Goal: Register for event/course: Register for event/course

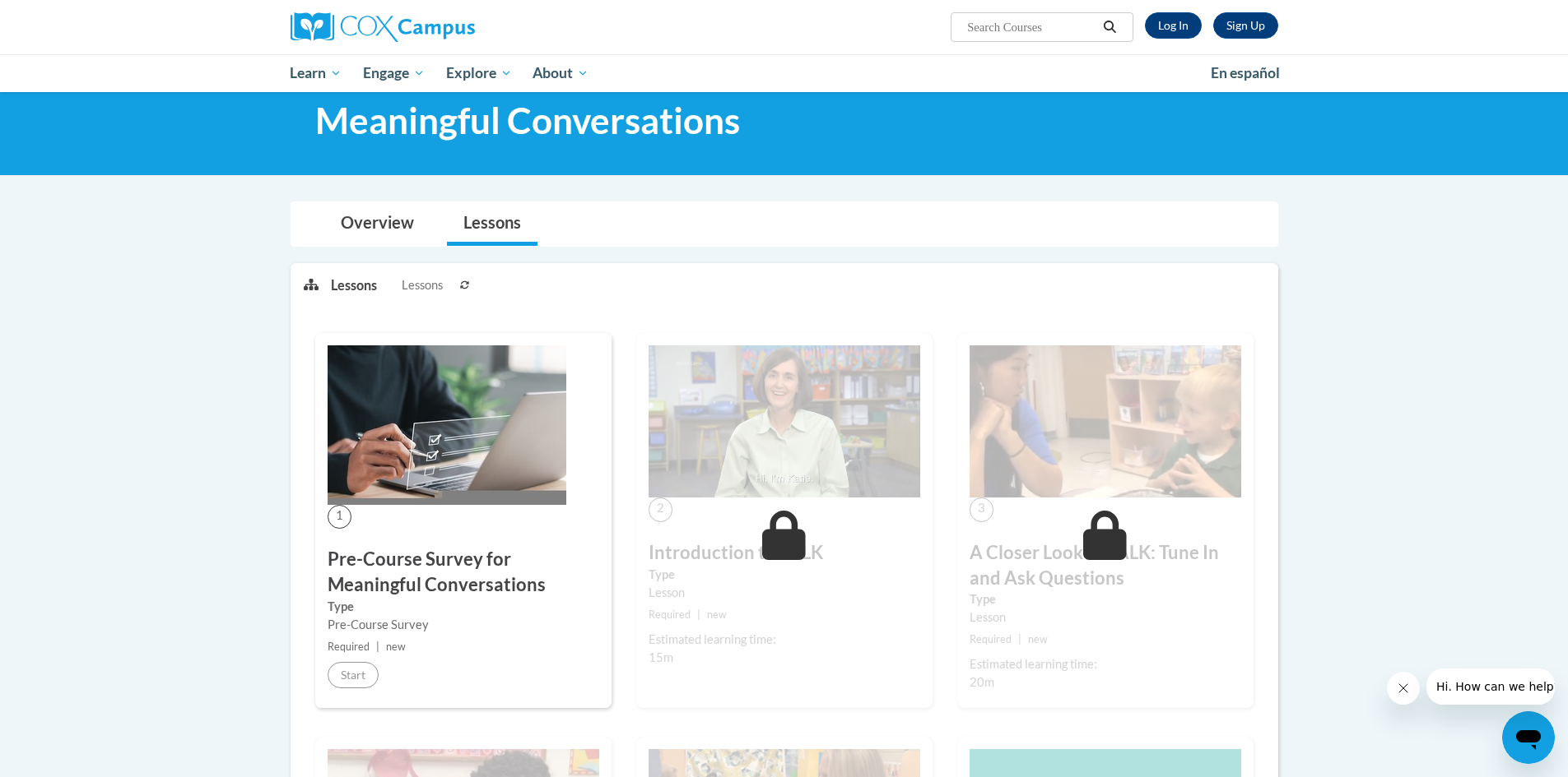
scroll to position [82, 0]
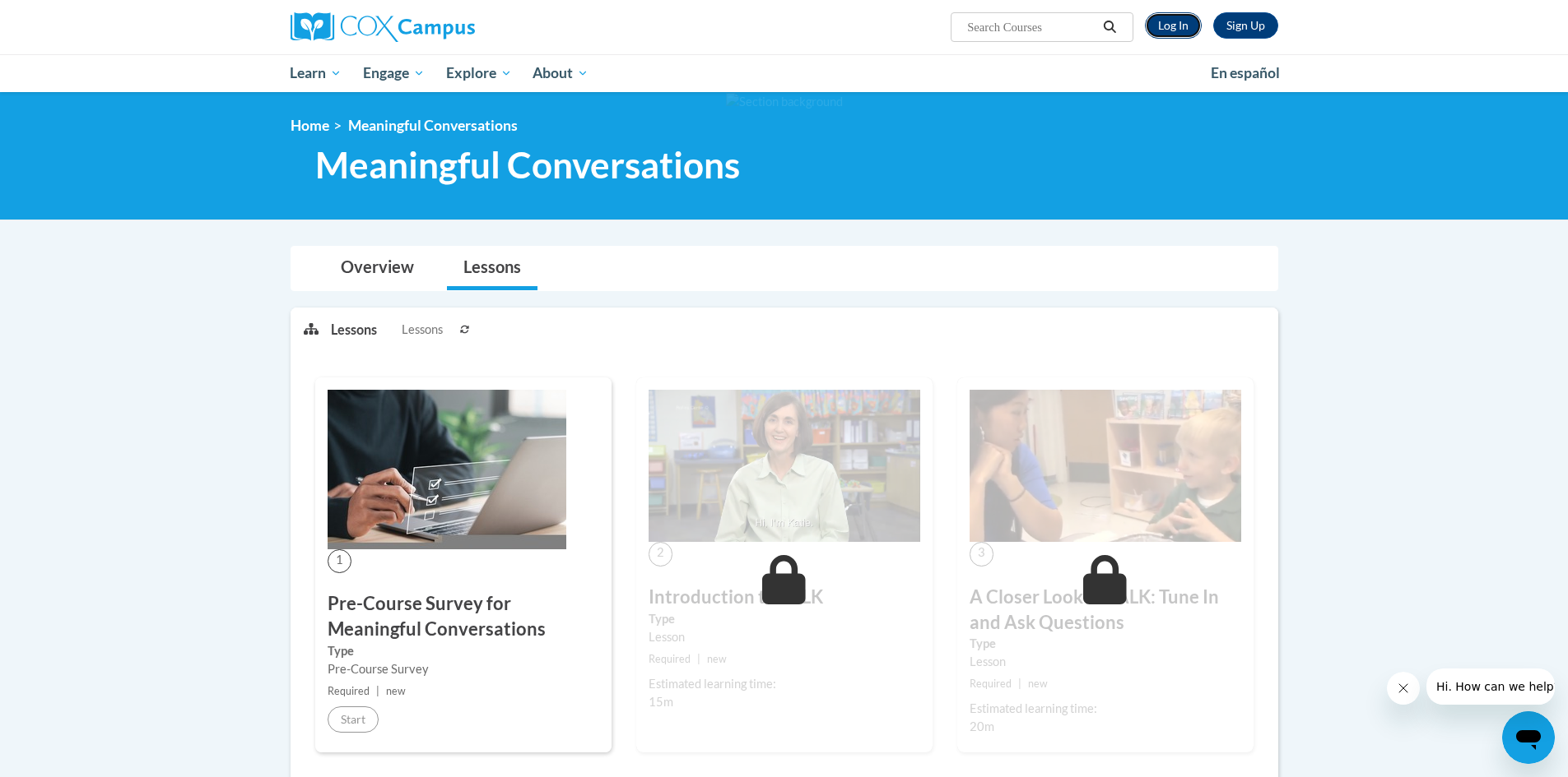
click at [1187, 26] on link "Log In" at bounding box center [1173, 26] width 56 height 27
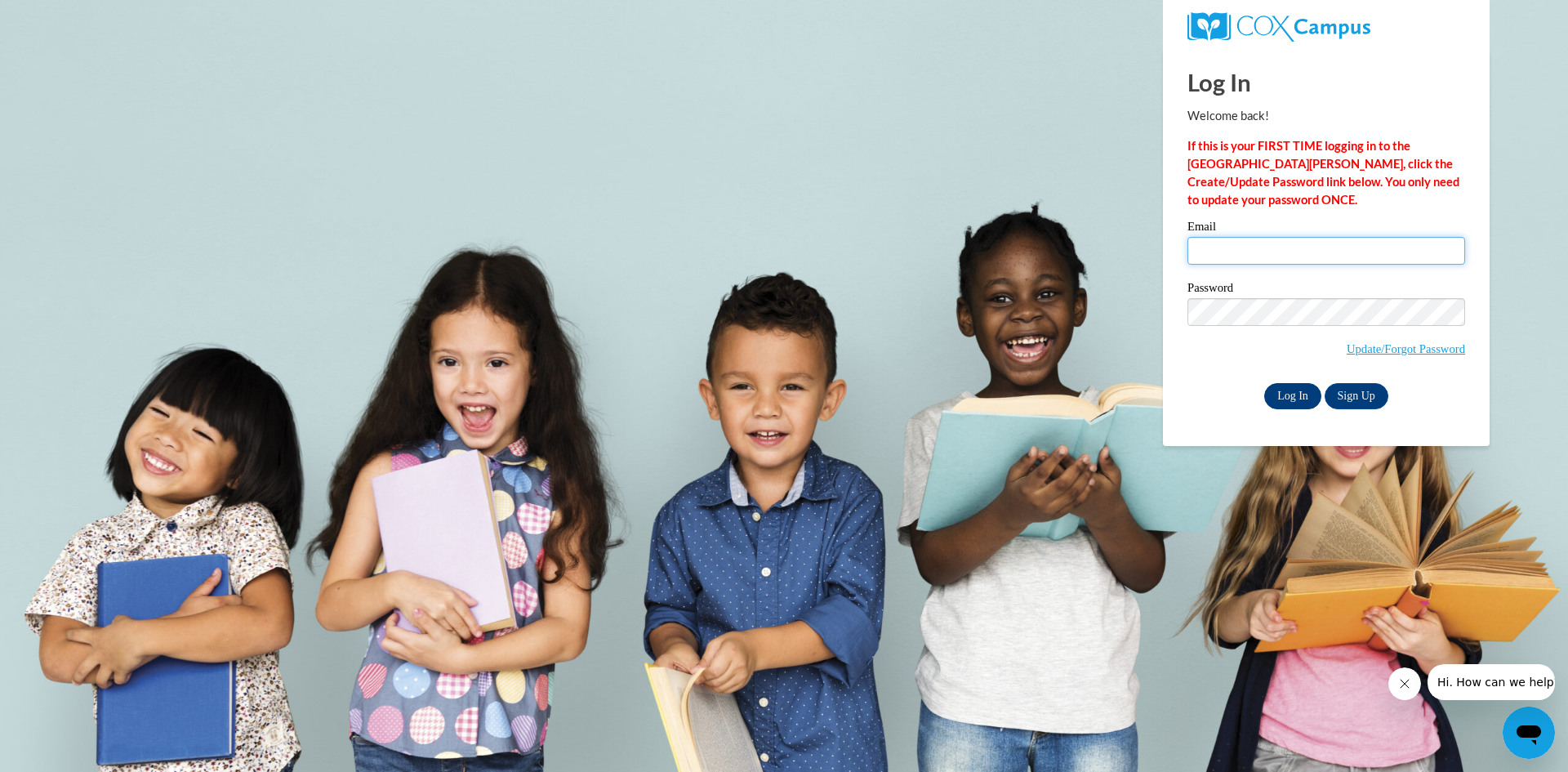
type input "cpenny@lccaa.net"
drag, startPoint x: 1300, startPoint y: 406, endPoint x: 1299, endPoint y: 386, distance: 20.0
click at [1299, 407] on input "Log In" at bounding box center [1293, 396] width 57 height 27
click at [1287, 399] on input "Log In" at bounding box center [1293, 396] width 57 height 27
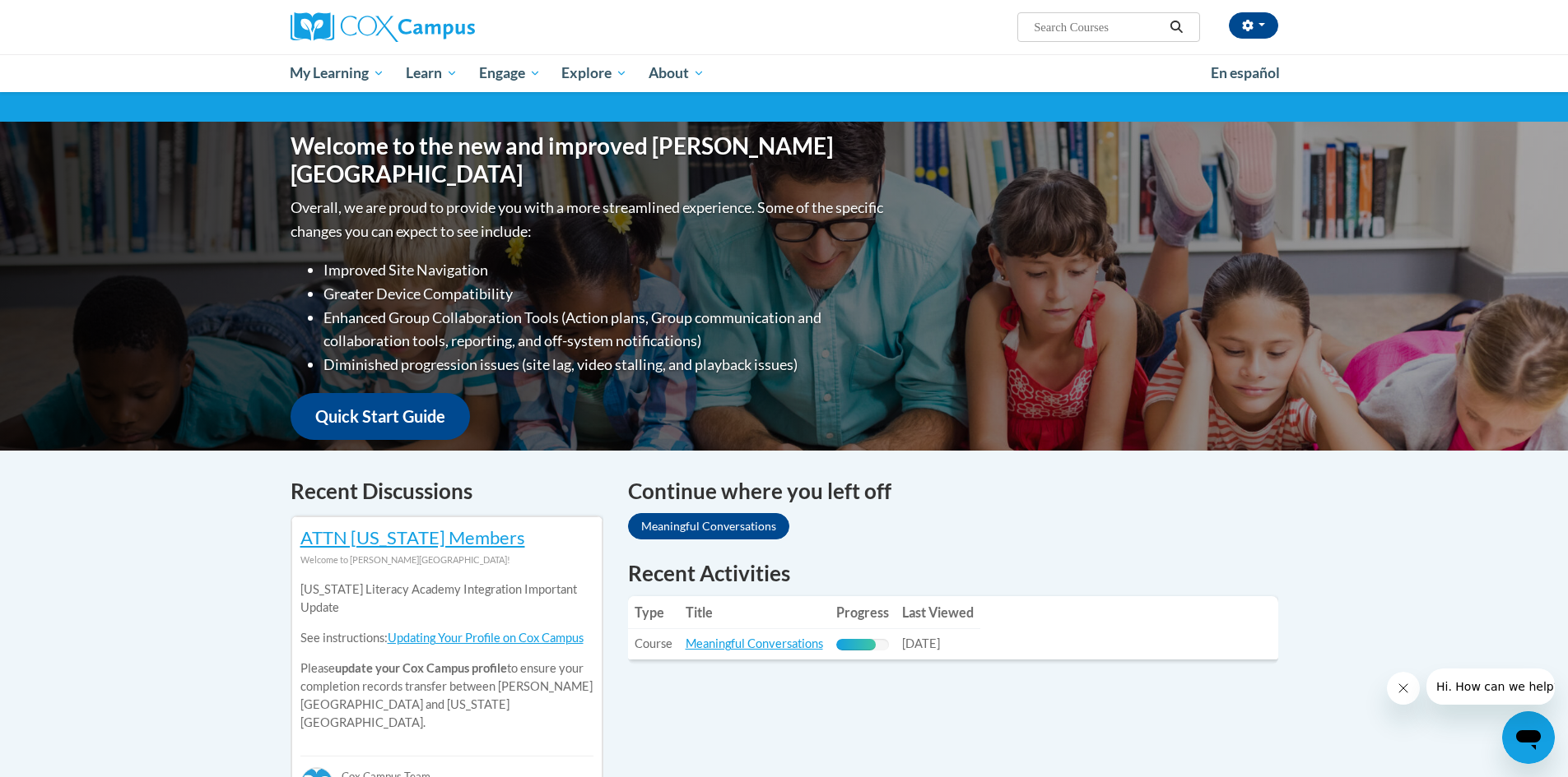
scroll to position [247, 0]
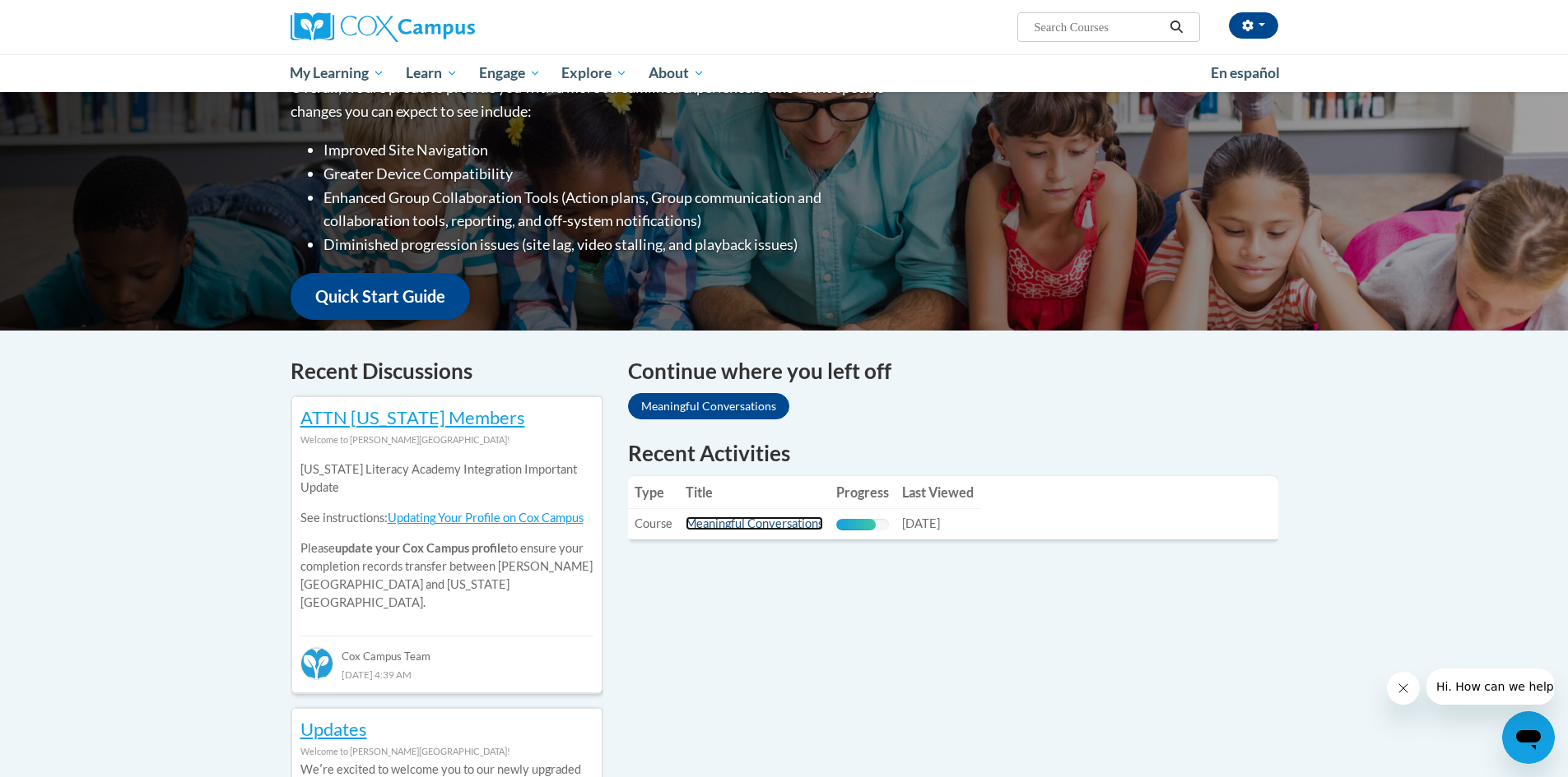
click at [788, 521] on link "Meaningful Conversations" at bounding box center [754, 523] width 138 height 14
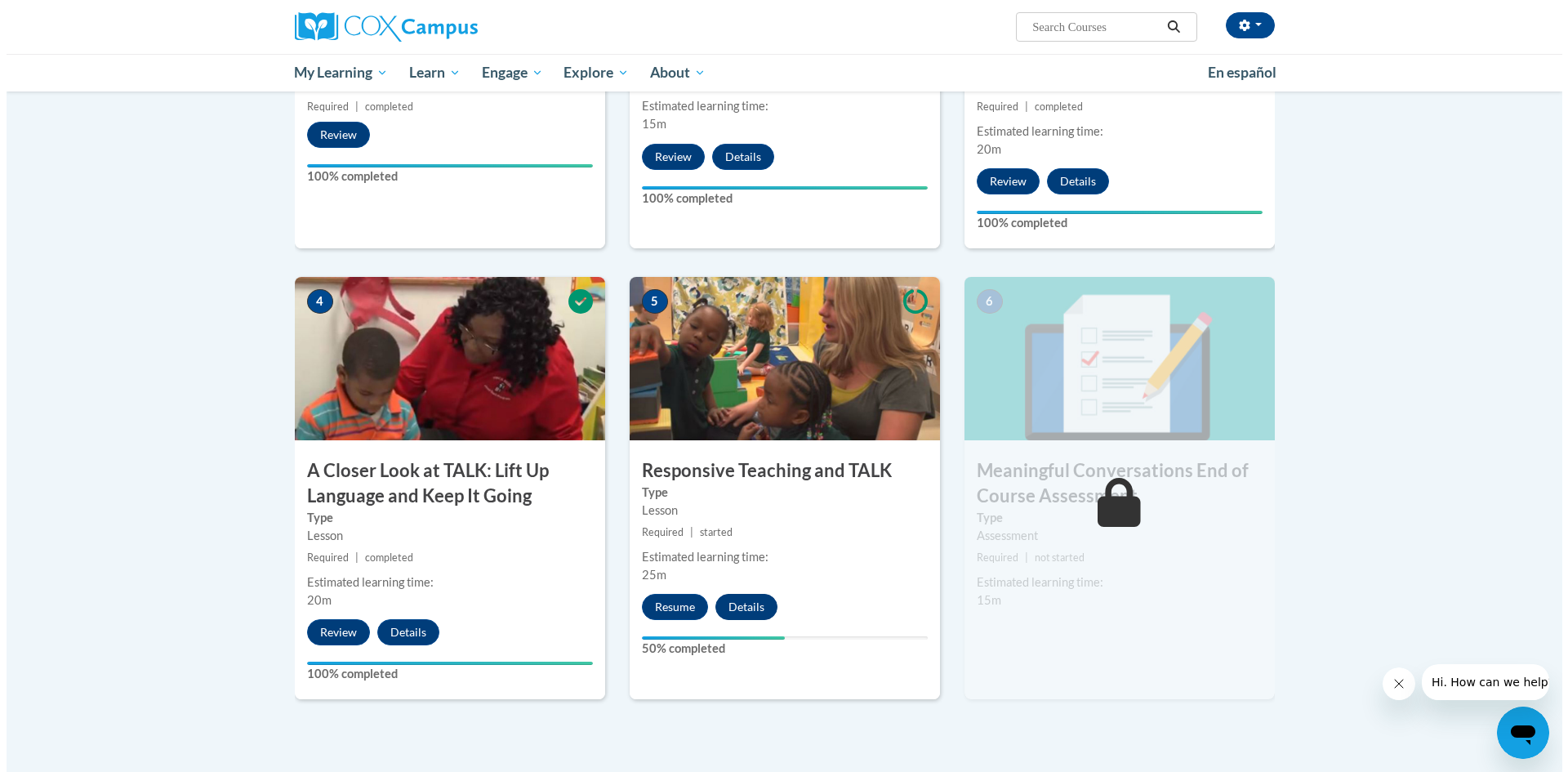
scroll to position [653, 0]
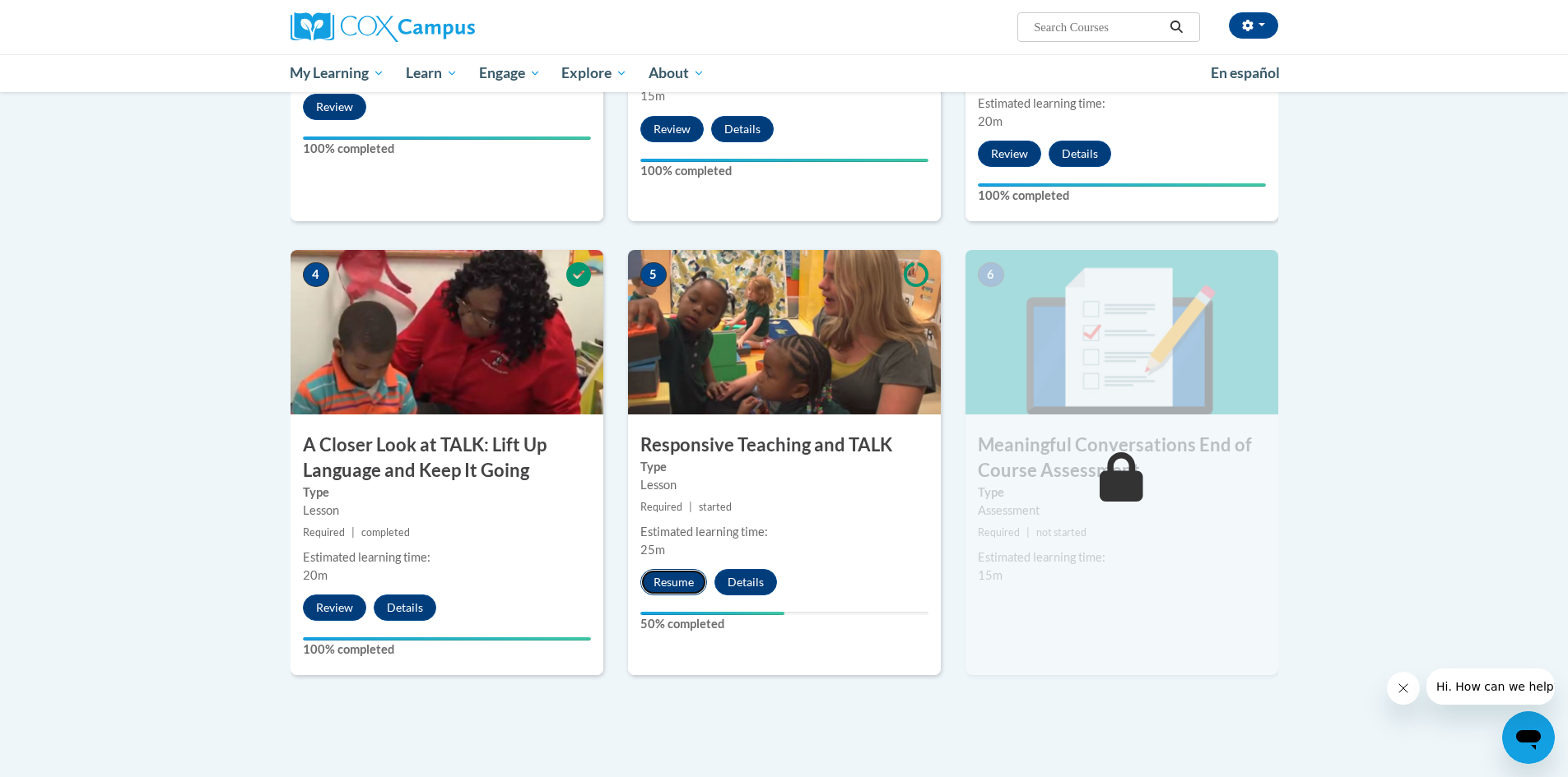
click at [688, 579] on button "Resume" at bounding box center [673, 582] width 67 height 27
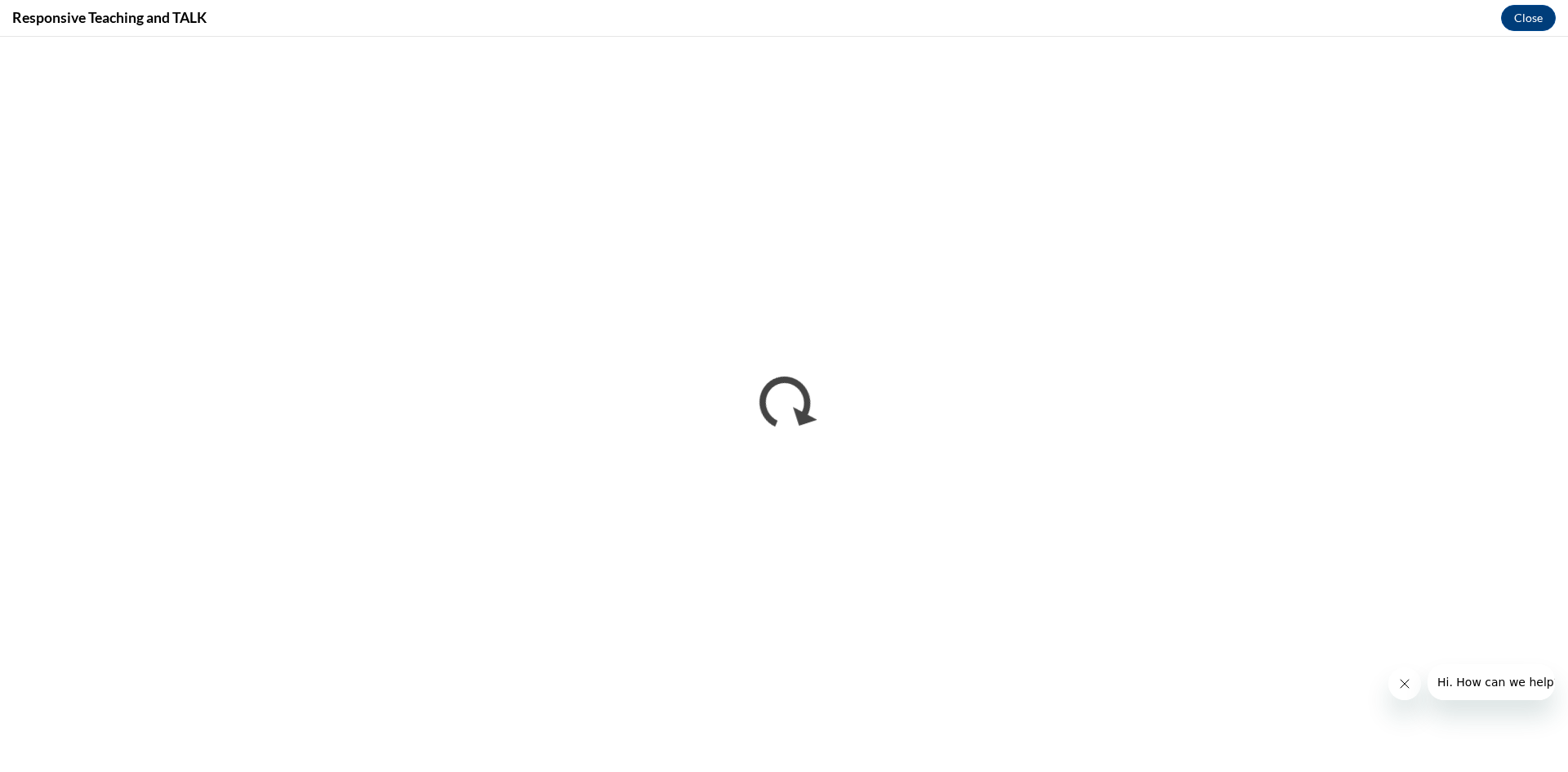
scroll to position [0, 0]
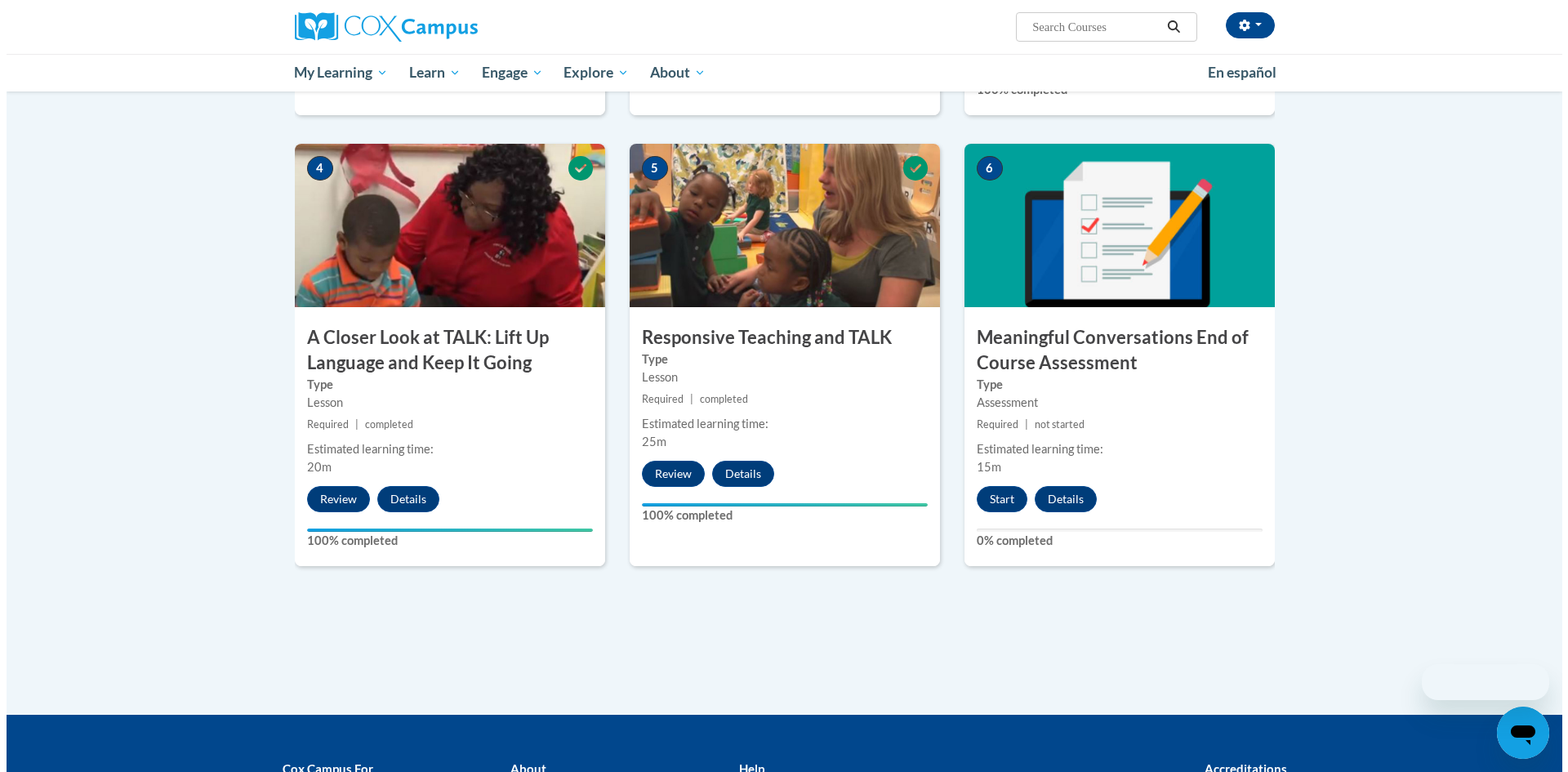
scroll to position [899, 0]
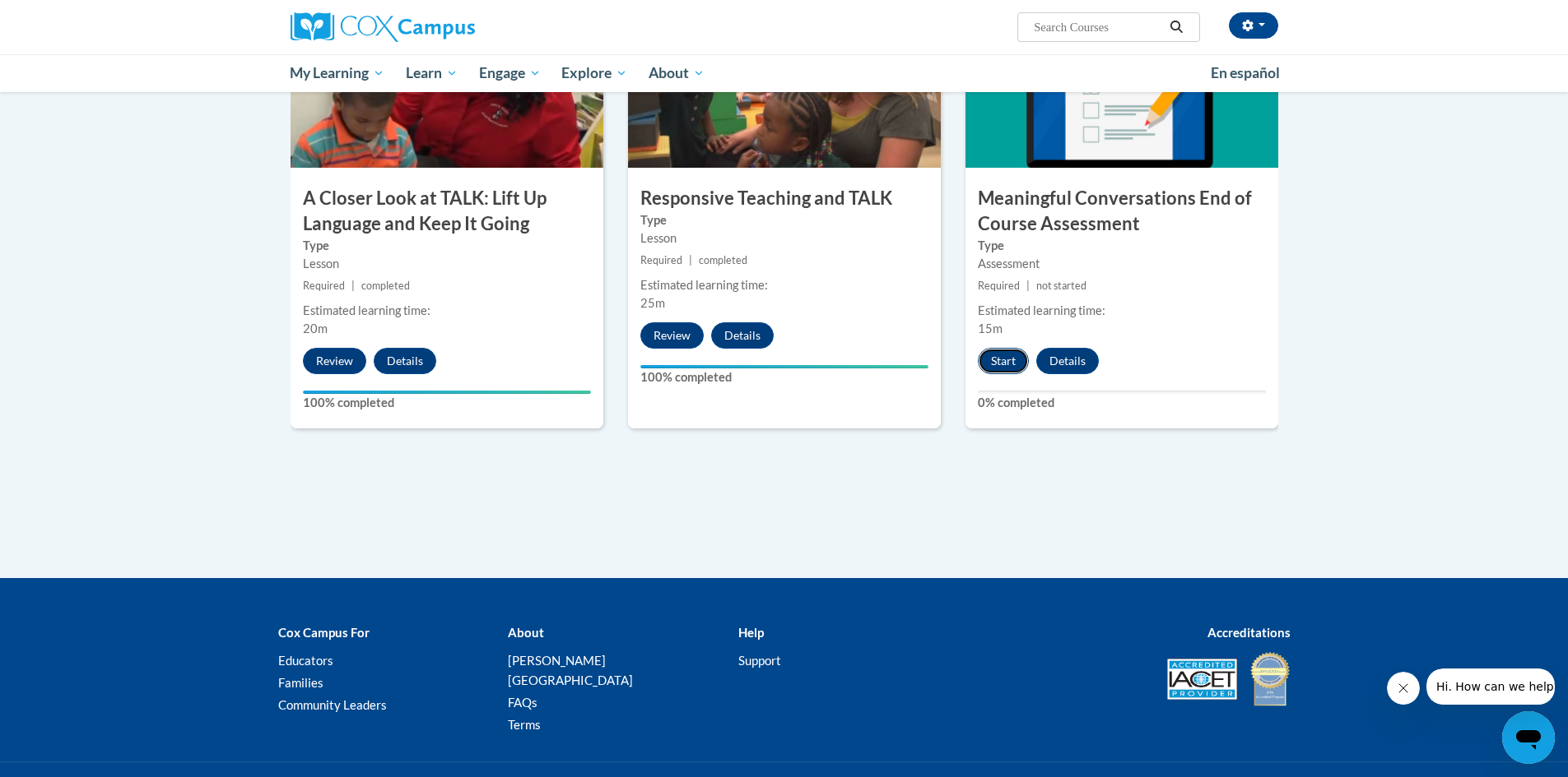
click at [1004, 367] on button "Start" at bounding box center [1003, 361] width 51 height 27
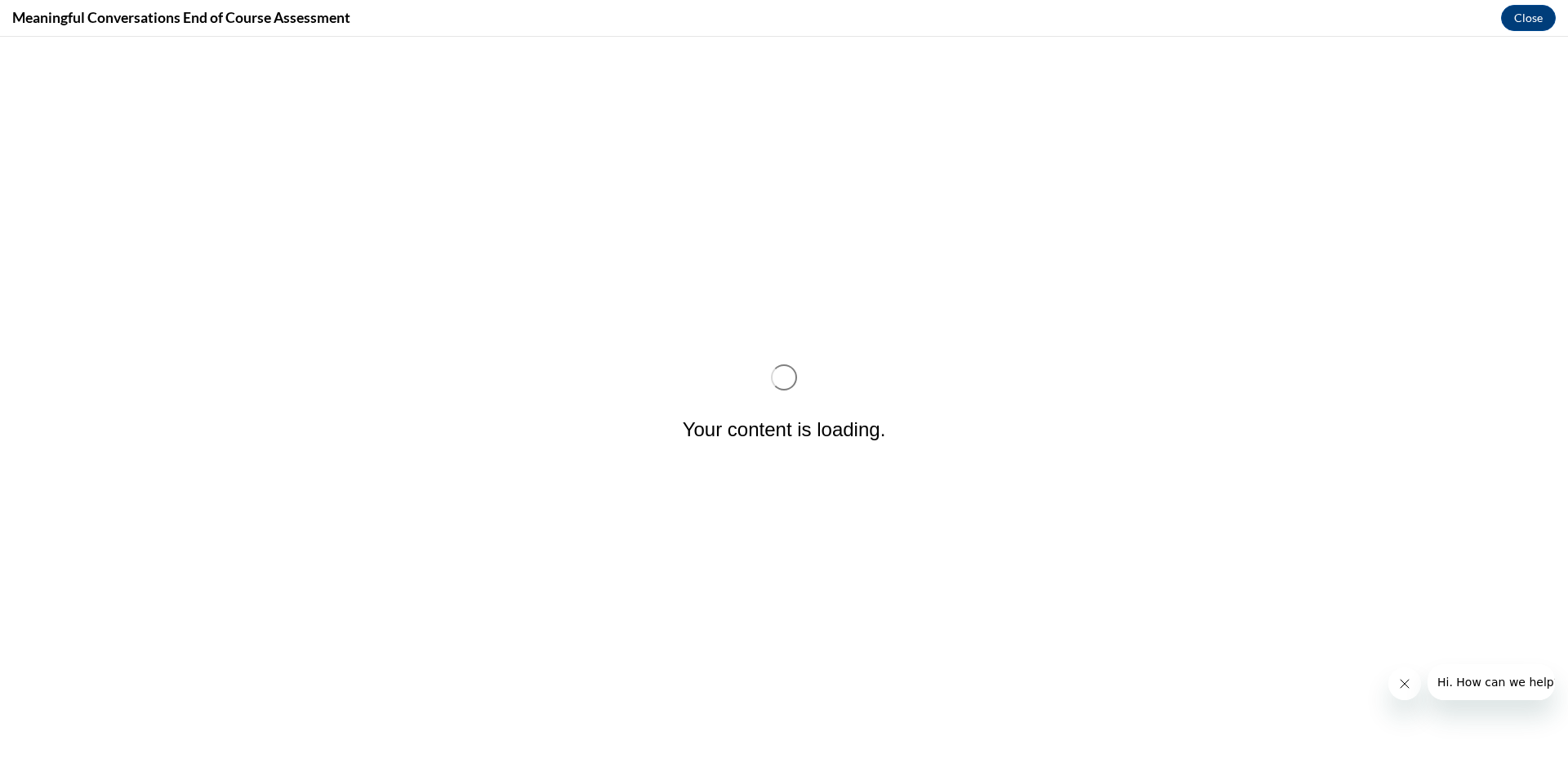
scroll to position [0, 0]
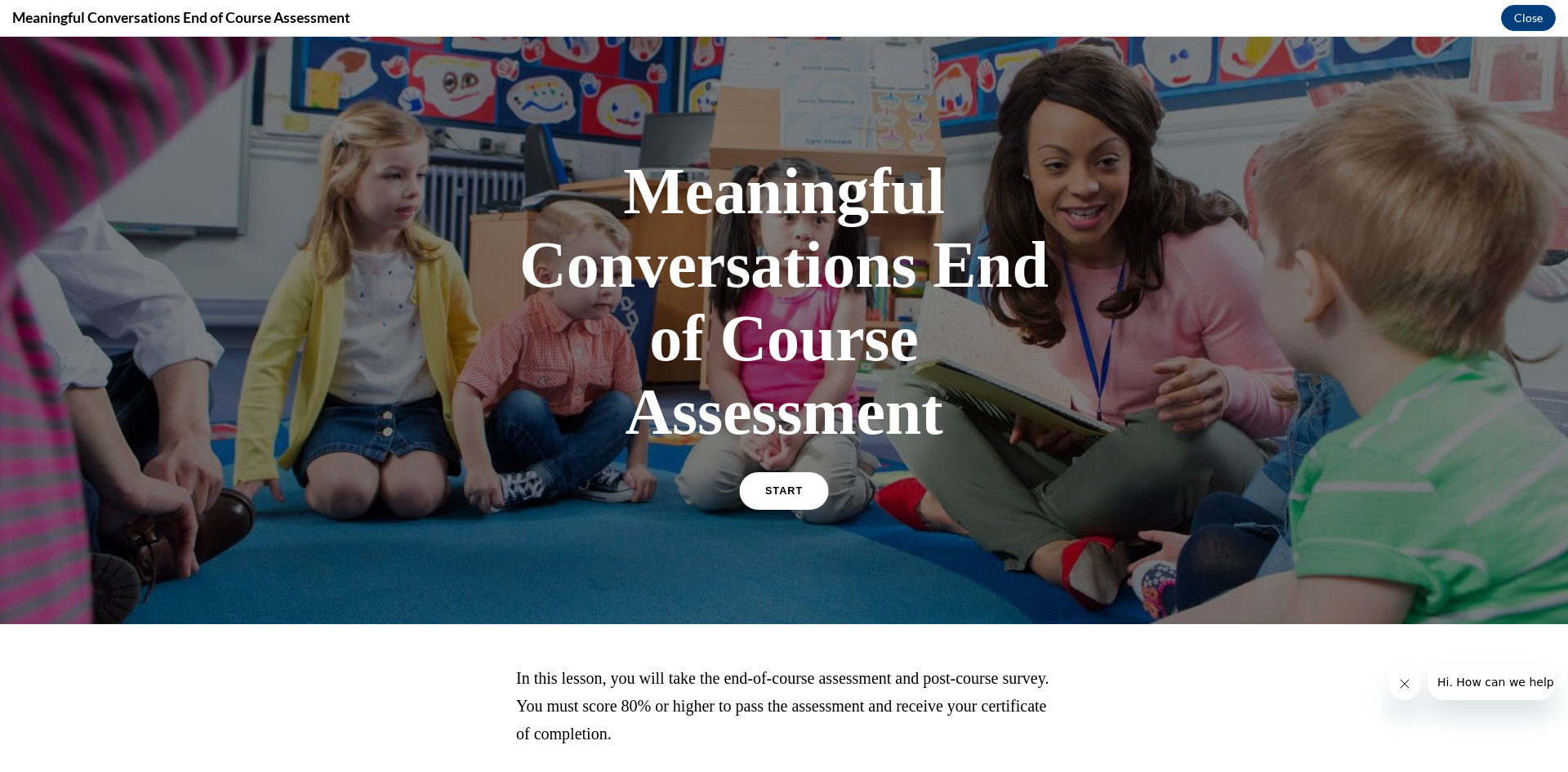
click at [773, 495] on span "START" at bounding box center [784, 491] width 38 height 12
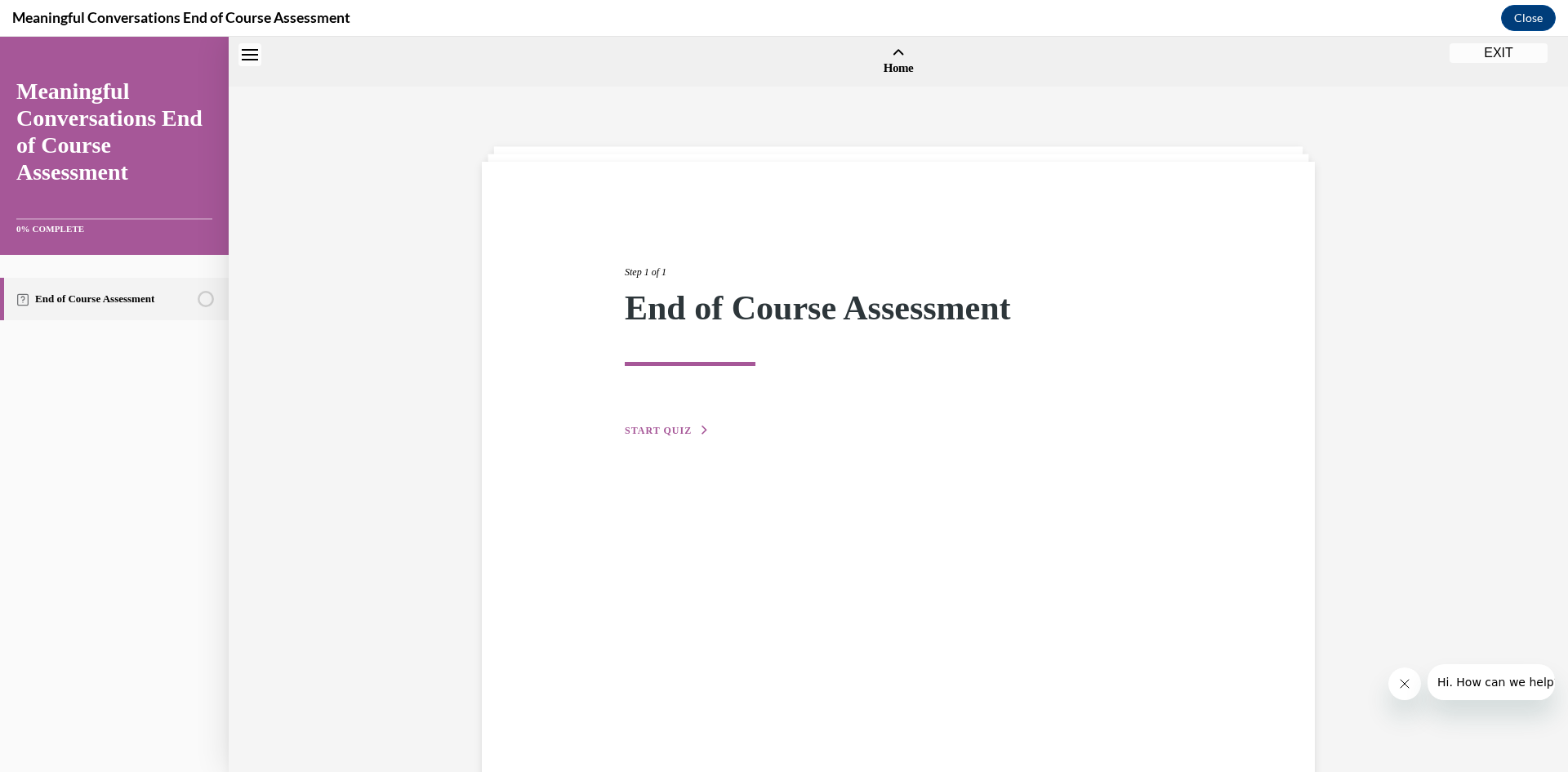
scroll to position [50, 0]
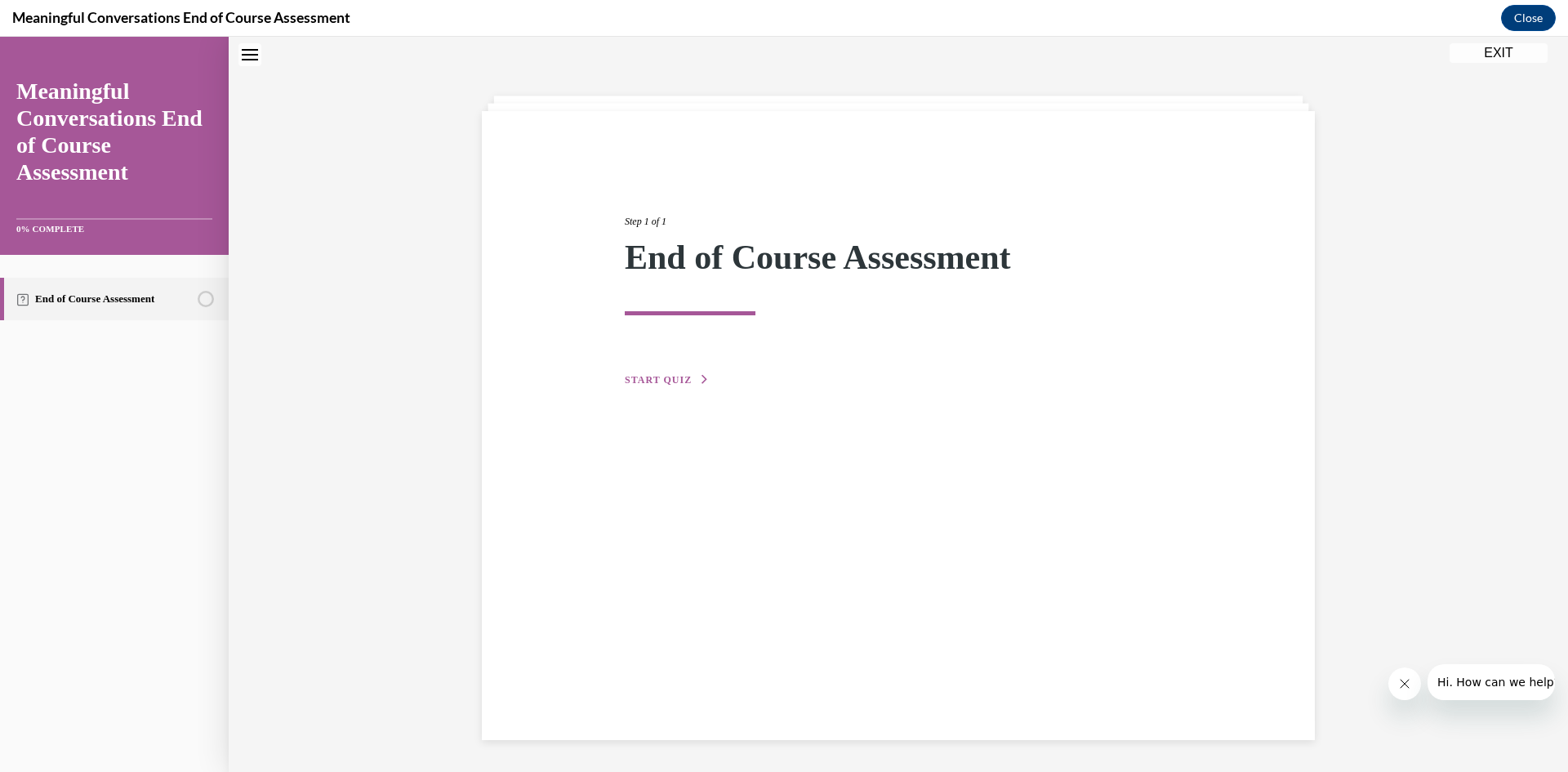
click at [665, 370] on div "Step 1 of 1 End of Course Assessment START QUIZ" at bounding box center [898, 283] width 572 height 212
click at [667, 377] on span "START QUIZ" at bounding box center [658, 380] width 67 height 11
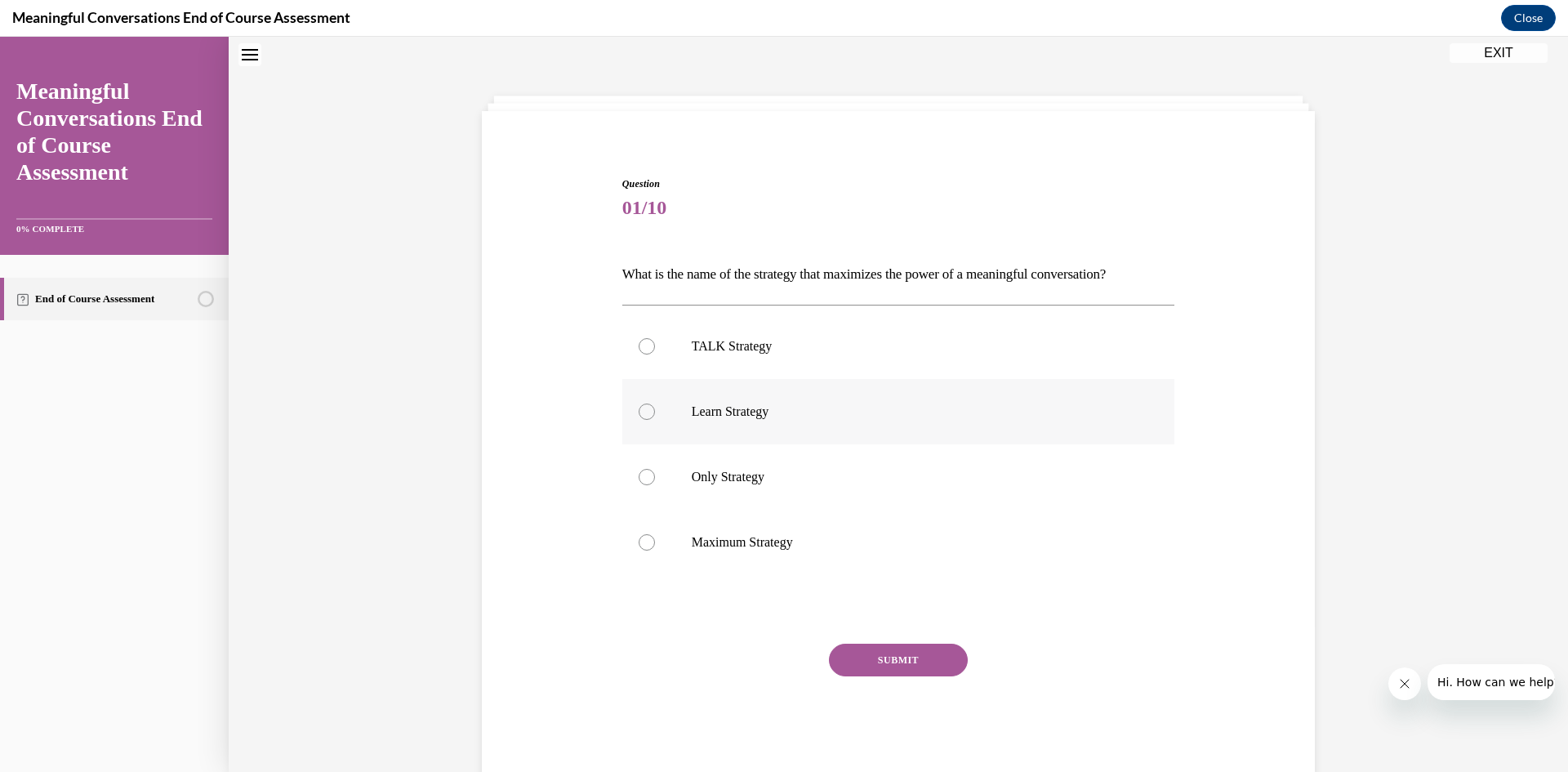
click at [708, 434] on label "Learn Strategy" at bounding box center [899, 412] width 553 height 65
click at [655, 420] on input "Learn Strategy" at bounding box center [647, 412] width 16 height 16
radio input "true"
click at [850, 665] on button "SUBMIT" at bounding box center [899, 660] width 138 height 32
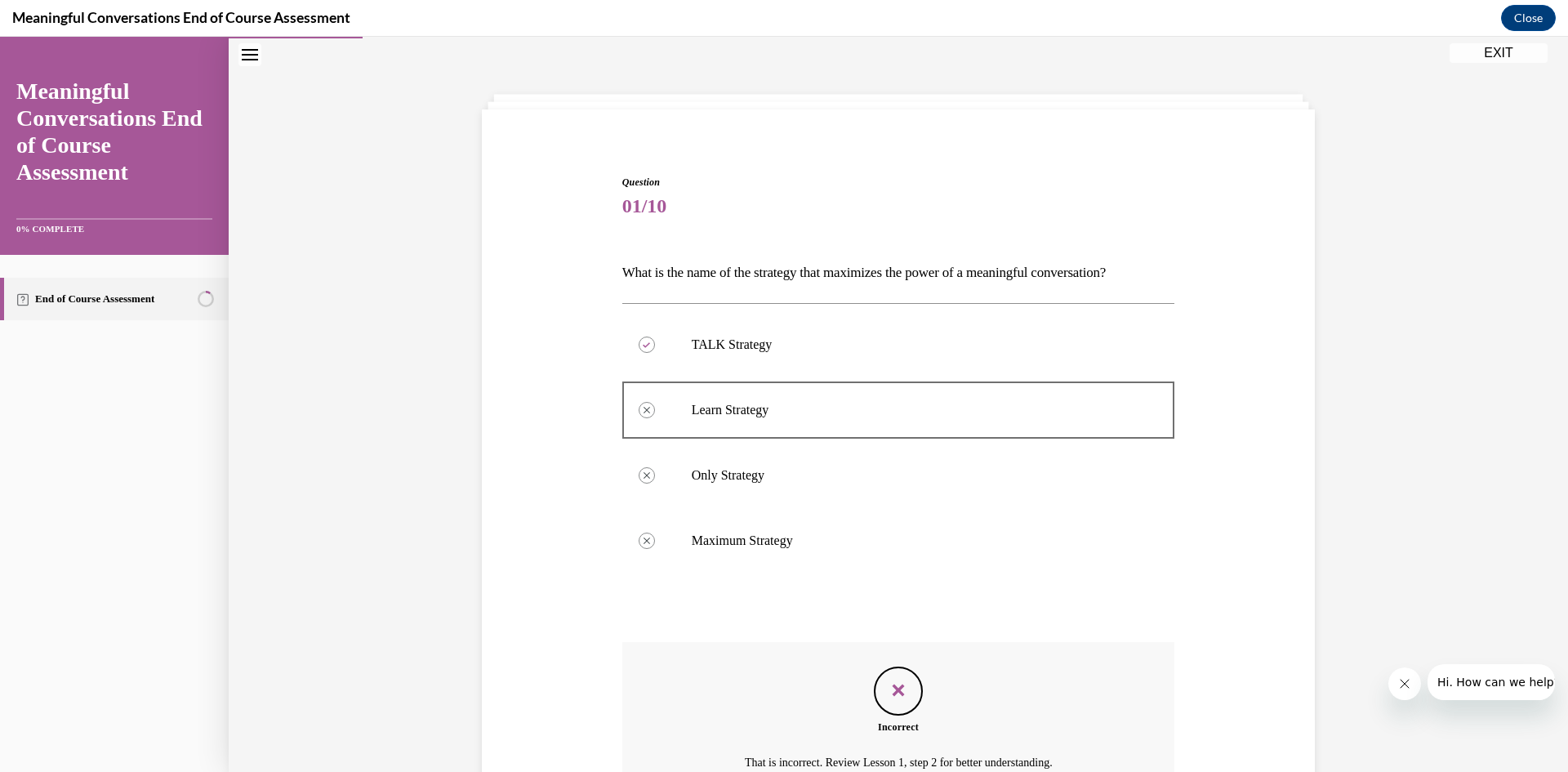
scroll to position [222, 0]
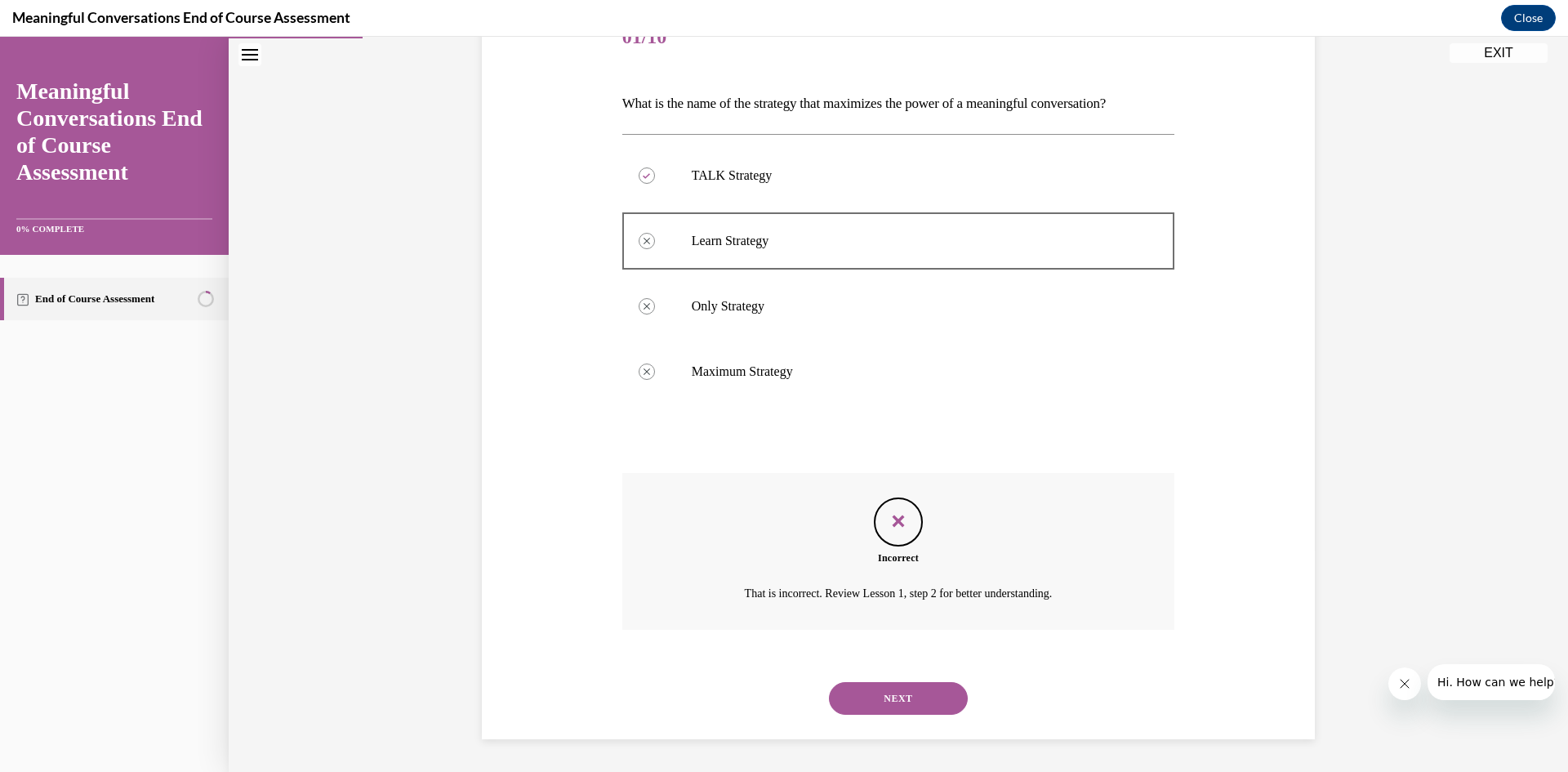
click at [871, 706] on button "NEXT" at bounding box center [899, 699] width 138 height 32
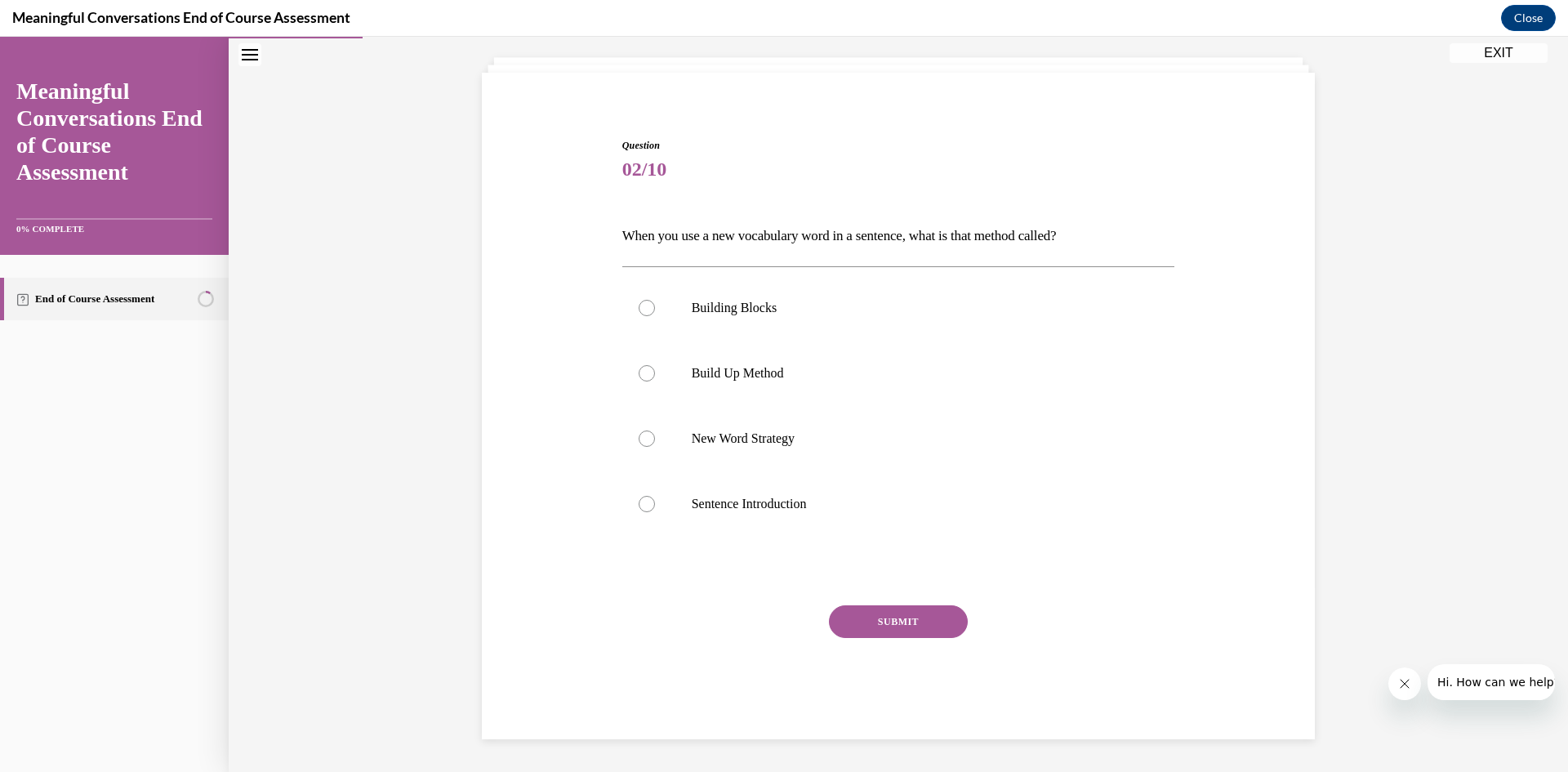
scroll to position [89, 0]
click at [733, 379] on p "Build Up Method" at bounding box center [913, 373] width 443 height 16
click at [655, 379] on input "Build Up Method" at bounding box center [647, 373] width 16 height 16
radio input "true"
click at [870, 647] on div "SUBMIT" at bounding box center [899, 647] width 553 height 82
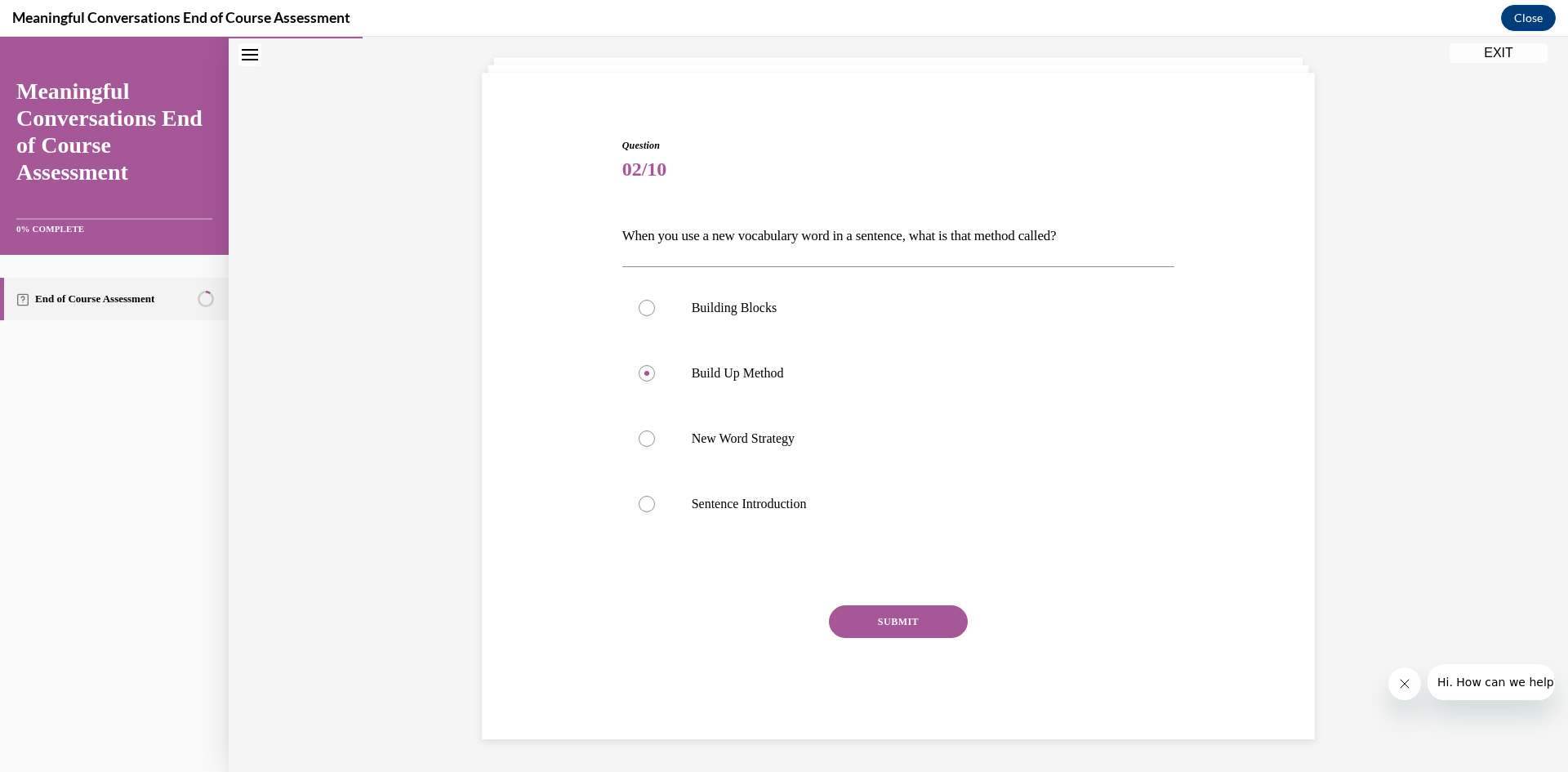
click at [868, 641] on div "SUBMIT" at bounding box center [899, 647] width 553 height 82
click at [869, 616] on button "SUBMIT" at bounding box center [899, 622] width 138 height 32
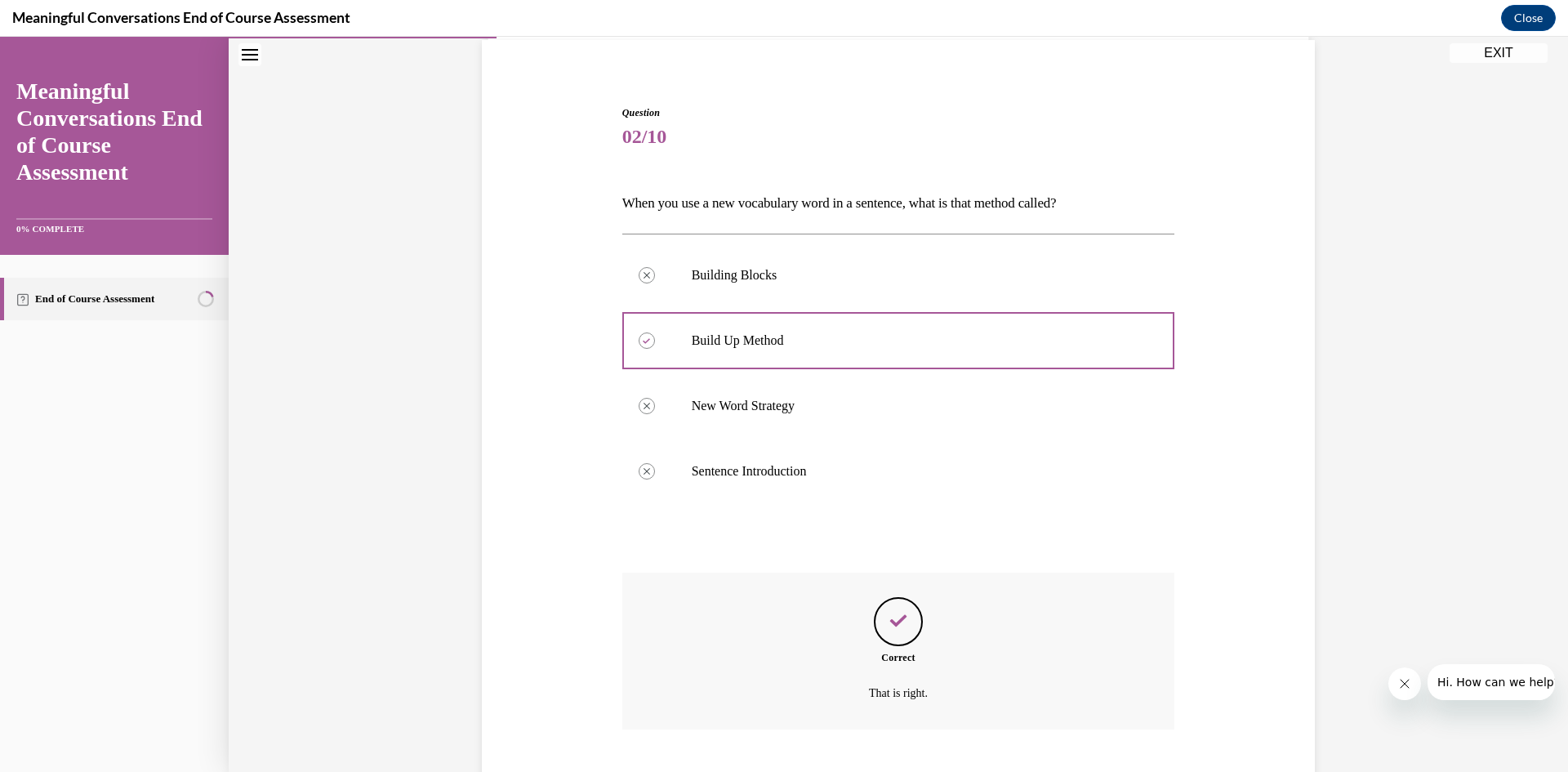
scroll to position [222, 0]
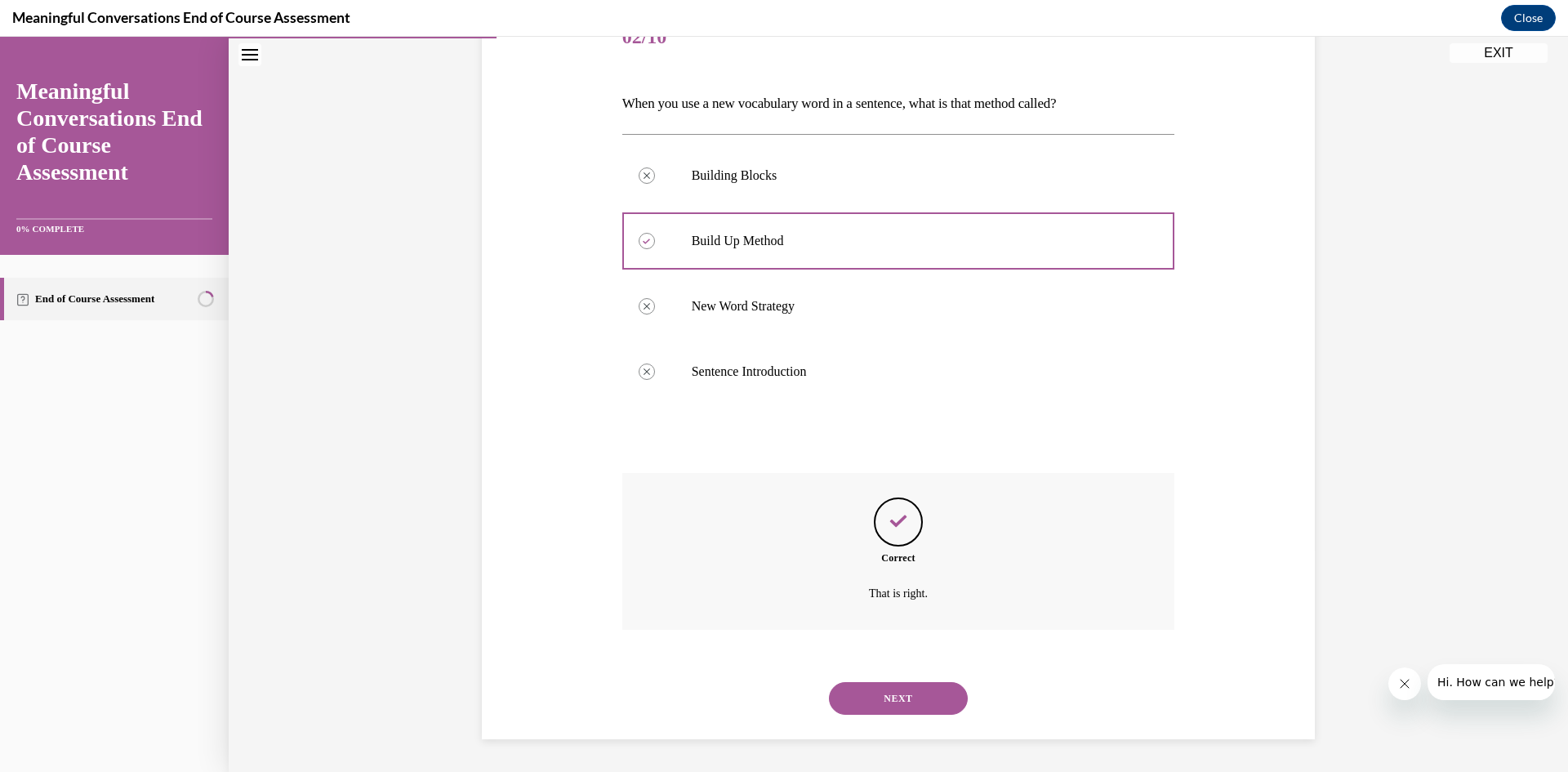
click at [883, 687] on button "NEXT" at bounding box center [899, 699] width 138 height 32
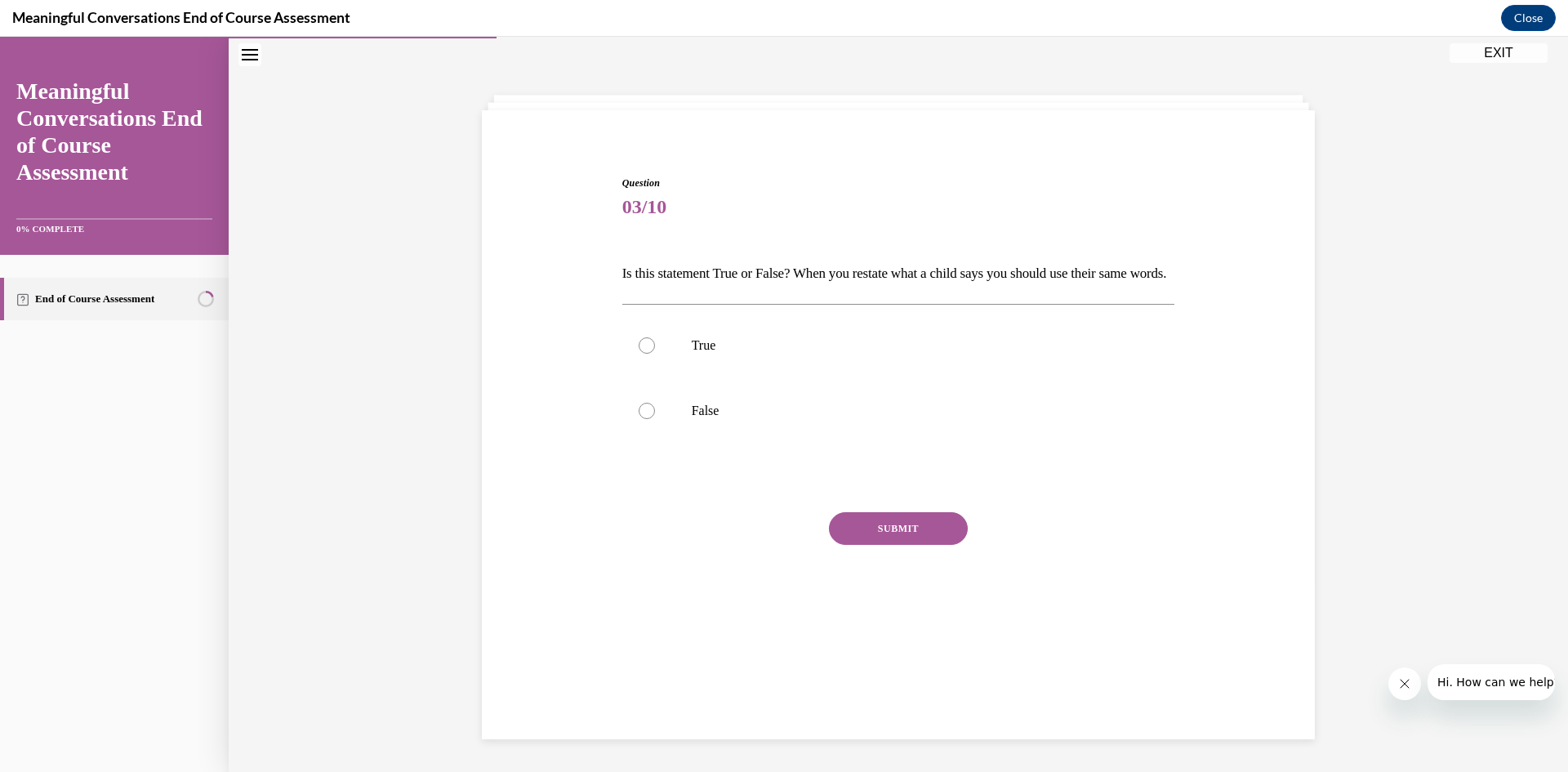
scroll to position [51, 0]
click at [778, 354] on p "True" at bounding box center [913, 345] width 443 height 16
click at [655, 354] on input "True" at bounding box center [647, 345] width 16 height 16
radio input "true"
click at [852, 545] on button "SUBMIT" at bounding box center [899, 528] width 138 height 32
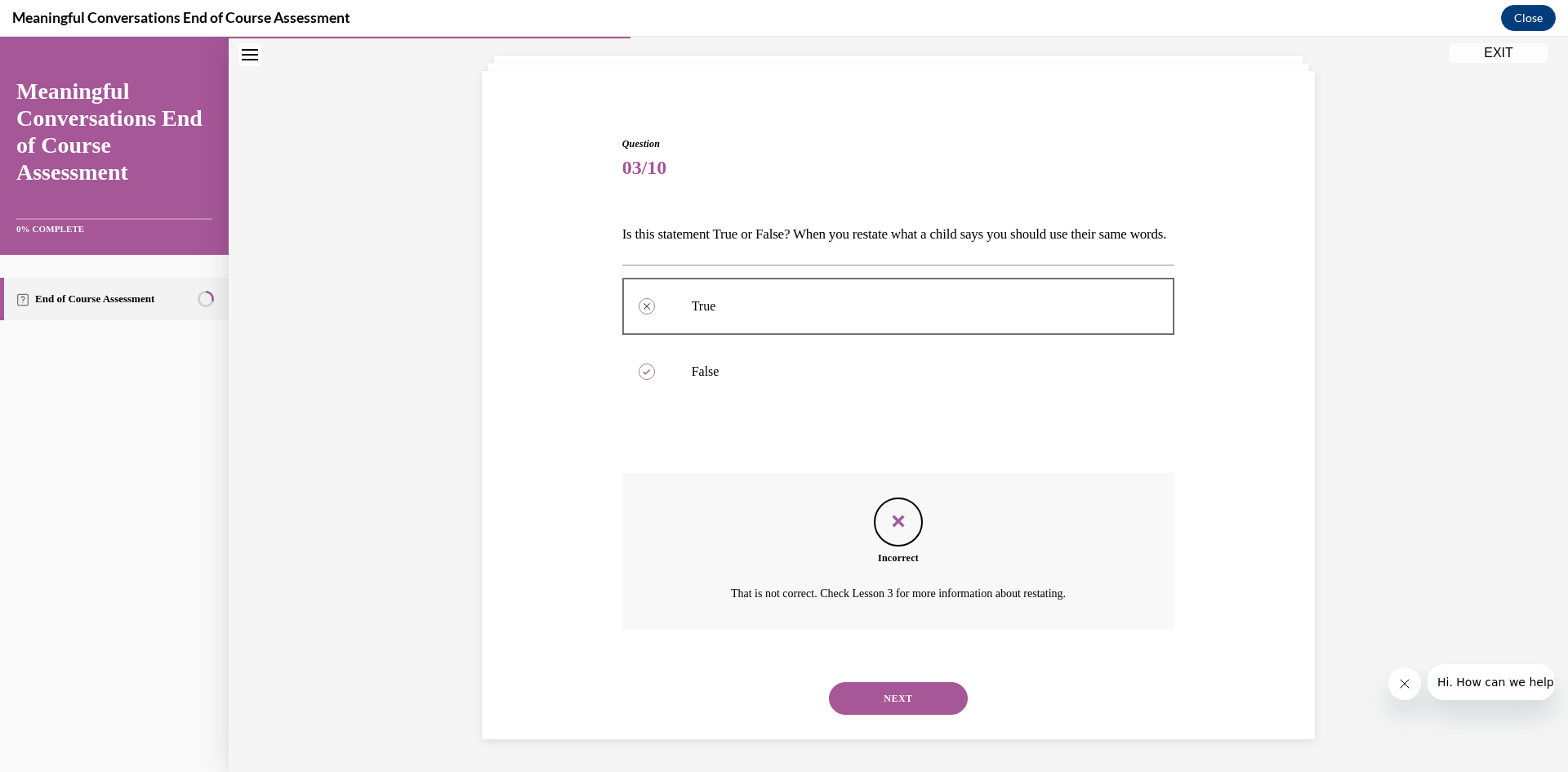
scroll to position [119, 0]
click at [895, 703] on button "NEXT" at bounding box center [899, 699] width 138 height 32
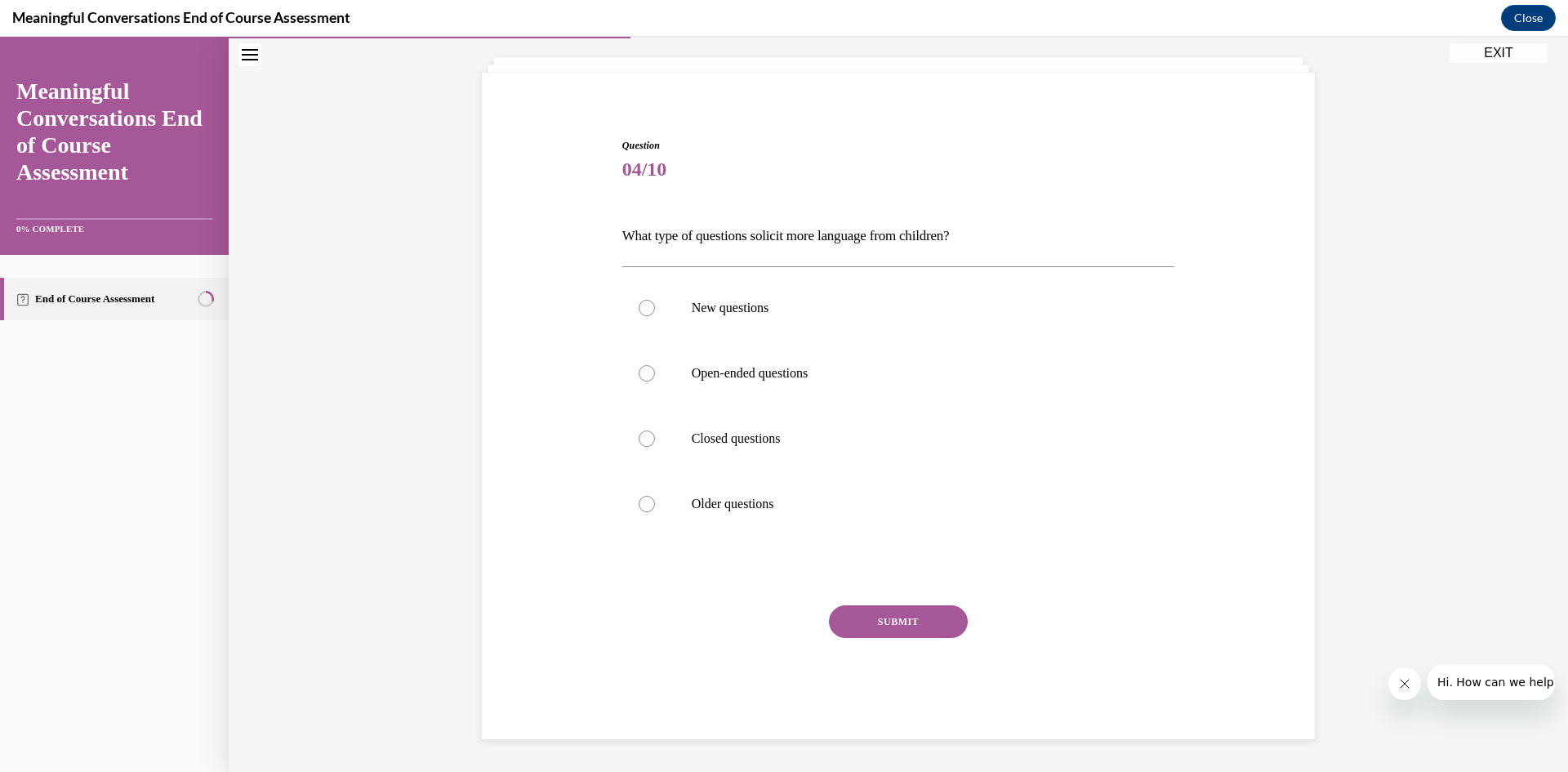
scroll to position [56, 0]
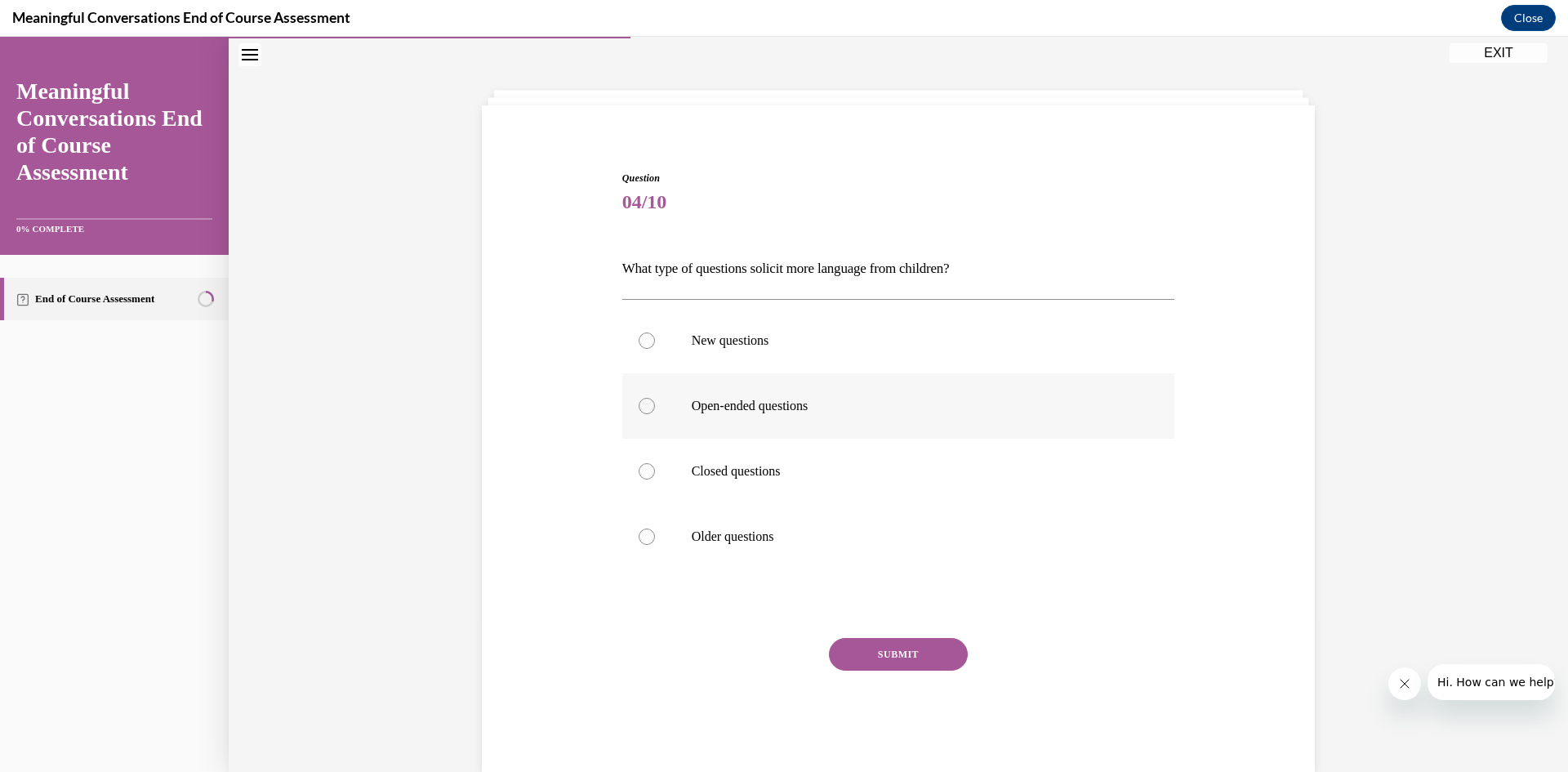
click at [759, 403] on p "Open-ended questions" at bounding box center [913, 406] width 443 height 16
click at [655, 403] on input "Open-ended questions" at bounding box center [647, 406] width 16 height 16
radio input "true"
click at [847, 647] on button "SUBMIT" at bounding box center [899, 654] width 138 height 32
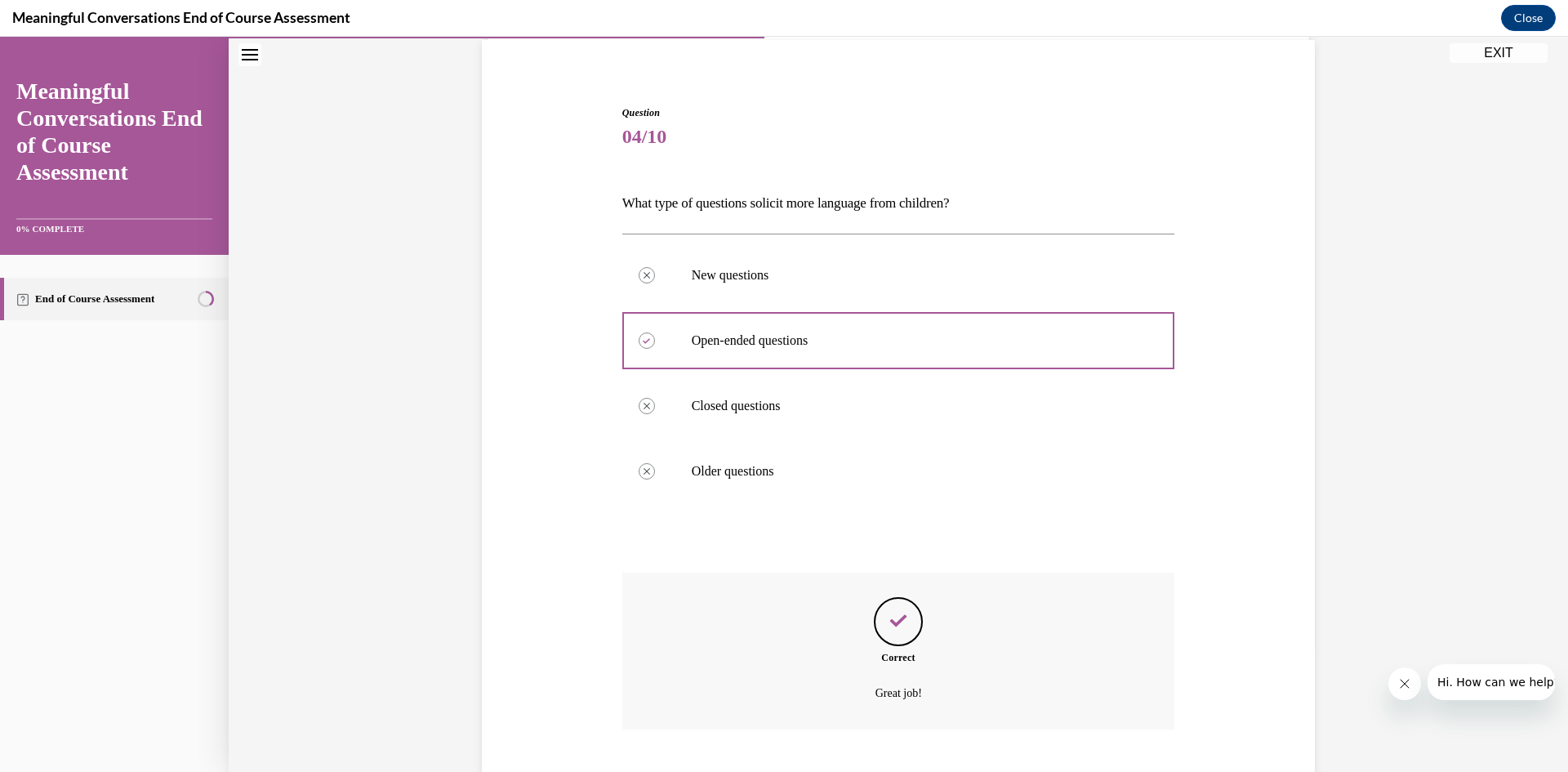
scroll to position [222, 0]
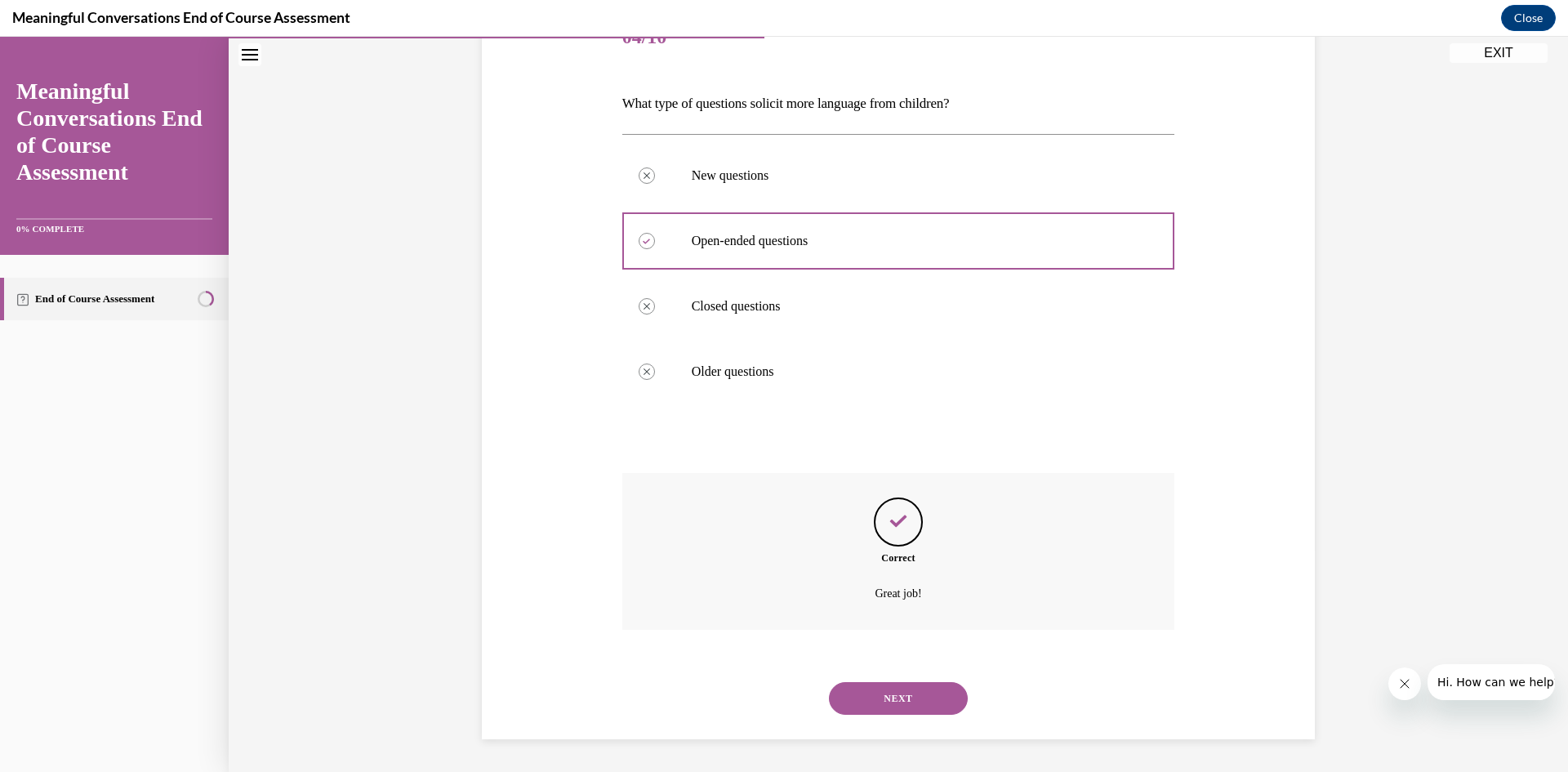
click at [864, 683] on button "NEXT" at bounding box center [899, 699] width 138 height 32
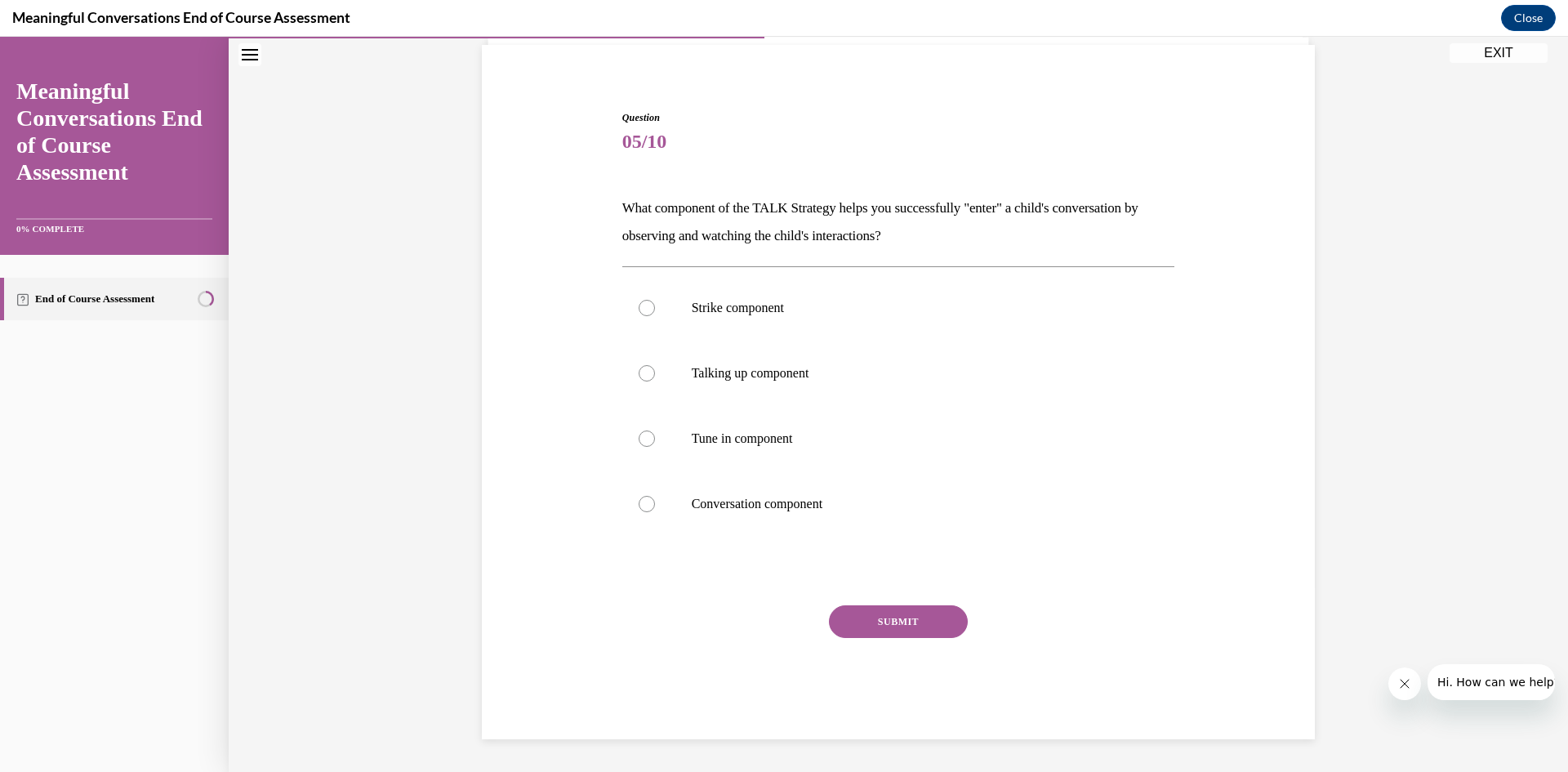
scroll to position [117, 0]
click at [836, 426] on label "Tune in component" at bounding box center [899, 438] width 553 height 65
click at [655, 431] on input "Tune in component" at bounding box center [647, 438] width 16 height 16
radio input "true"
click at [874, 616] on button "SUBMIT" at bounding box center [899, 622] width 138 height 32
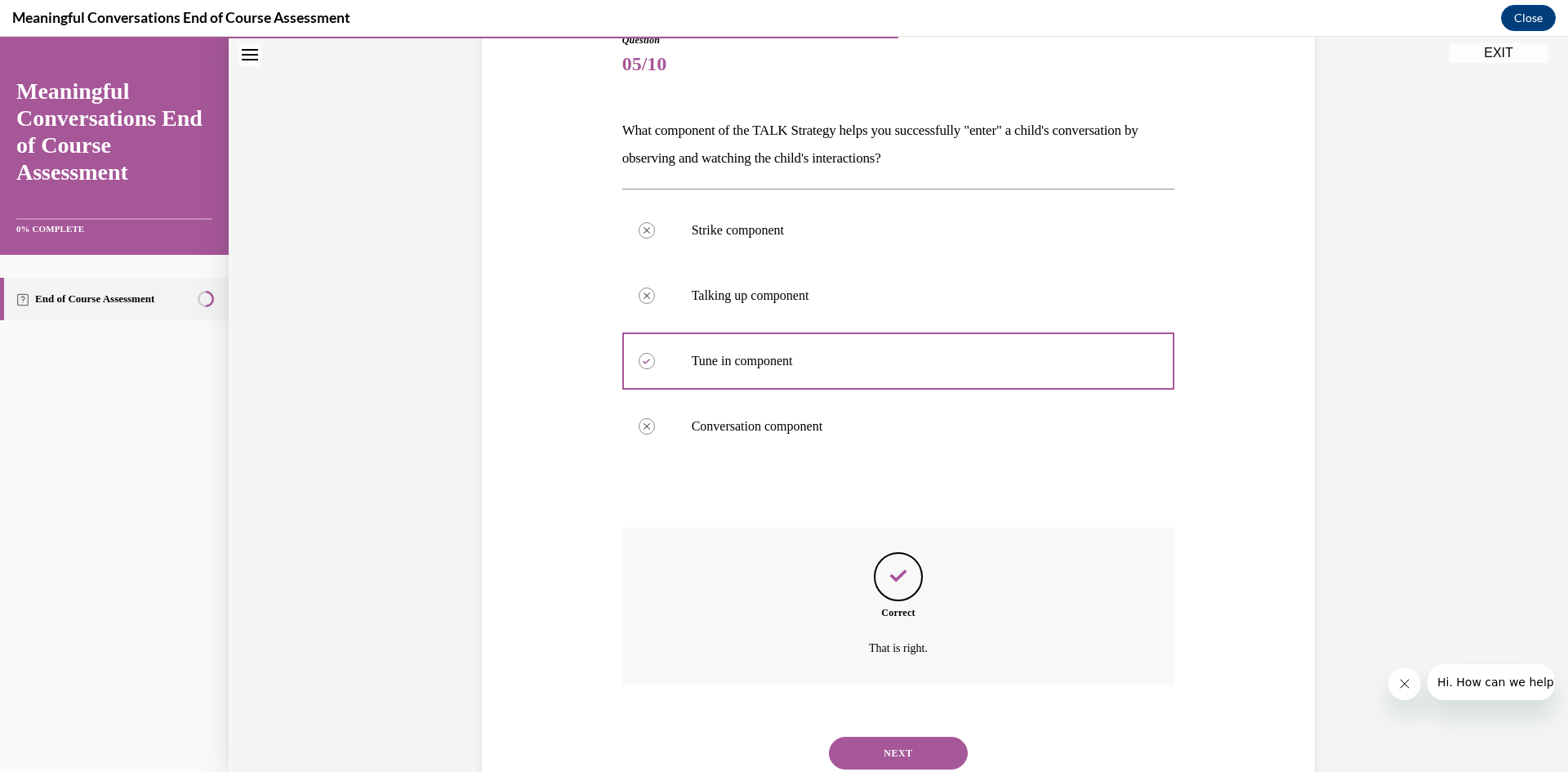
scroll to position [249, 0]
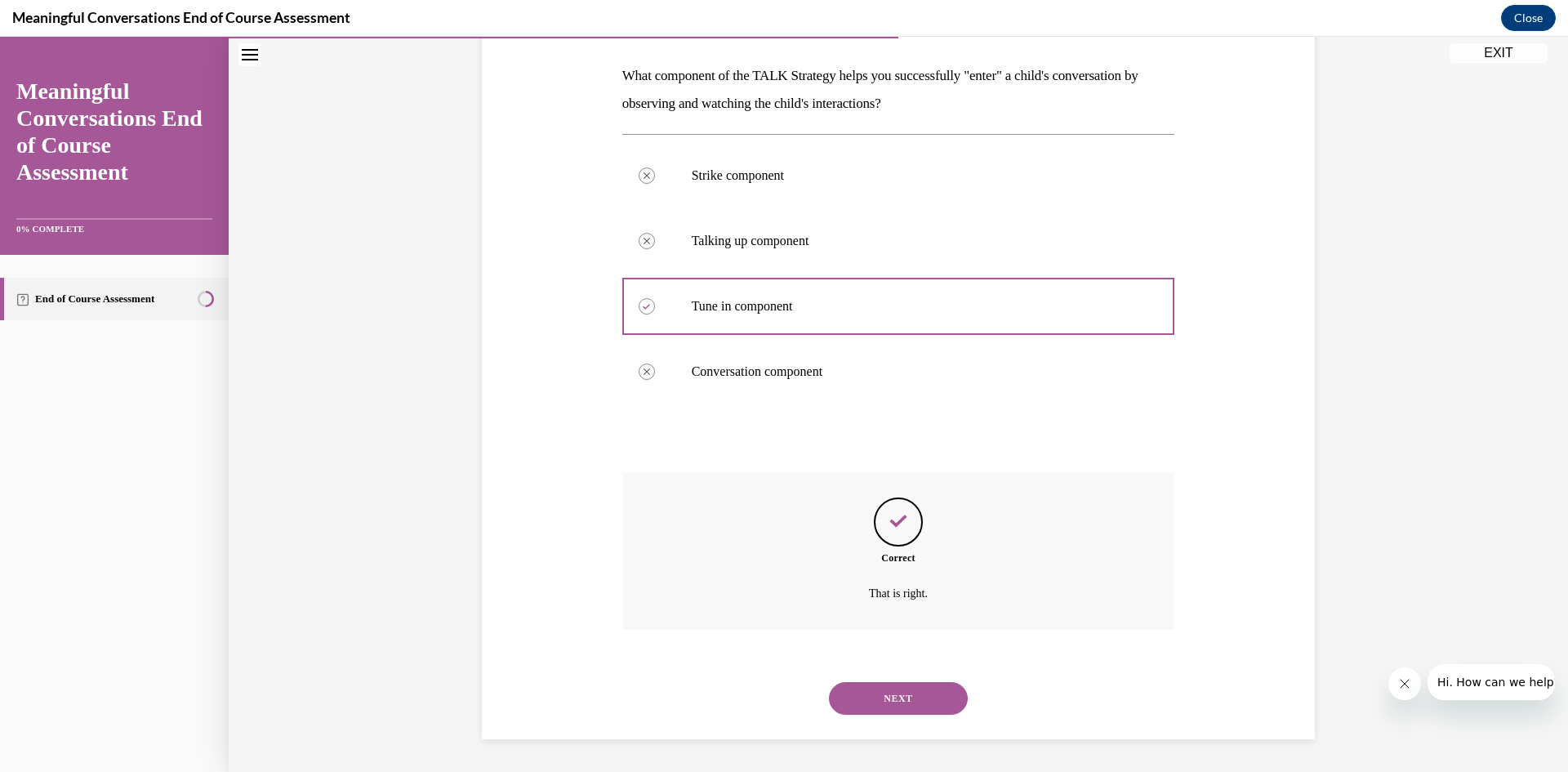
click at [896, 718] on div "NEXT" at bounding box center [899, 698] width 553 height 65
click at [896, 702] on button "NEXT" at bounding box center [899, 699] width 138 height 32
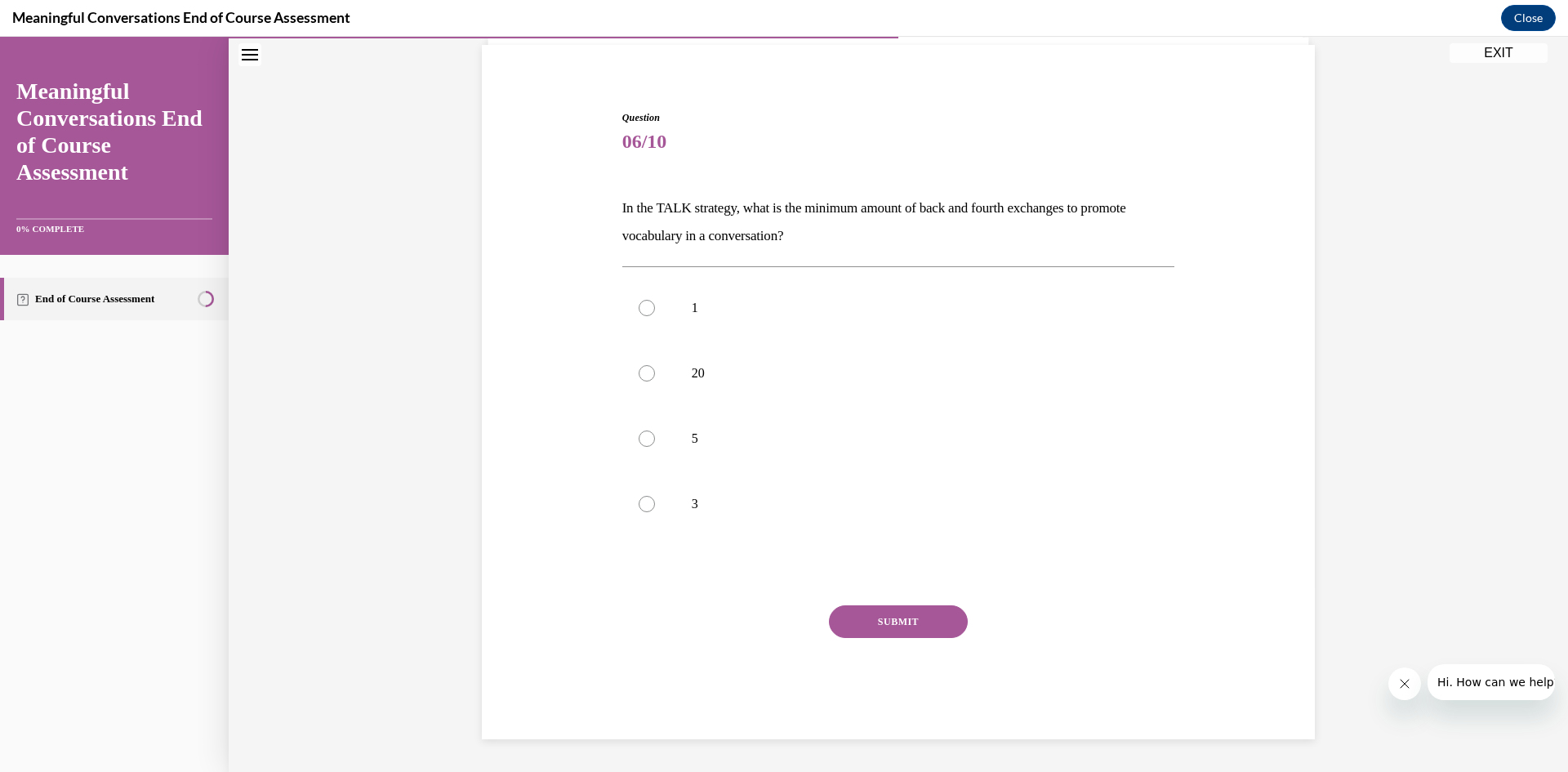
scroll to position [117, 0]
click at [833, 499] on p "3" at bounding box center [913, 504] width 443 height 16
click at [655, 499] on input "3" at bounding box center [647, 504] width 16 height 16
radio input "true"
click at [884, 599] on div "Question 06/10 In the TALK strategy, what is the minimum amount of back and fou…" at bounding box center [899, 424] width 553 height 629
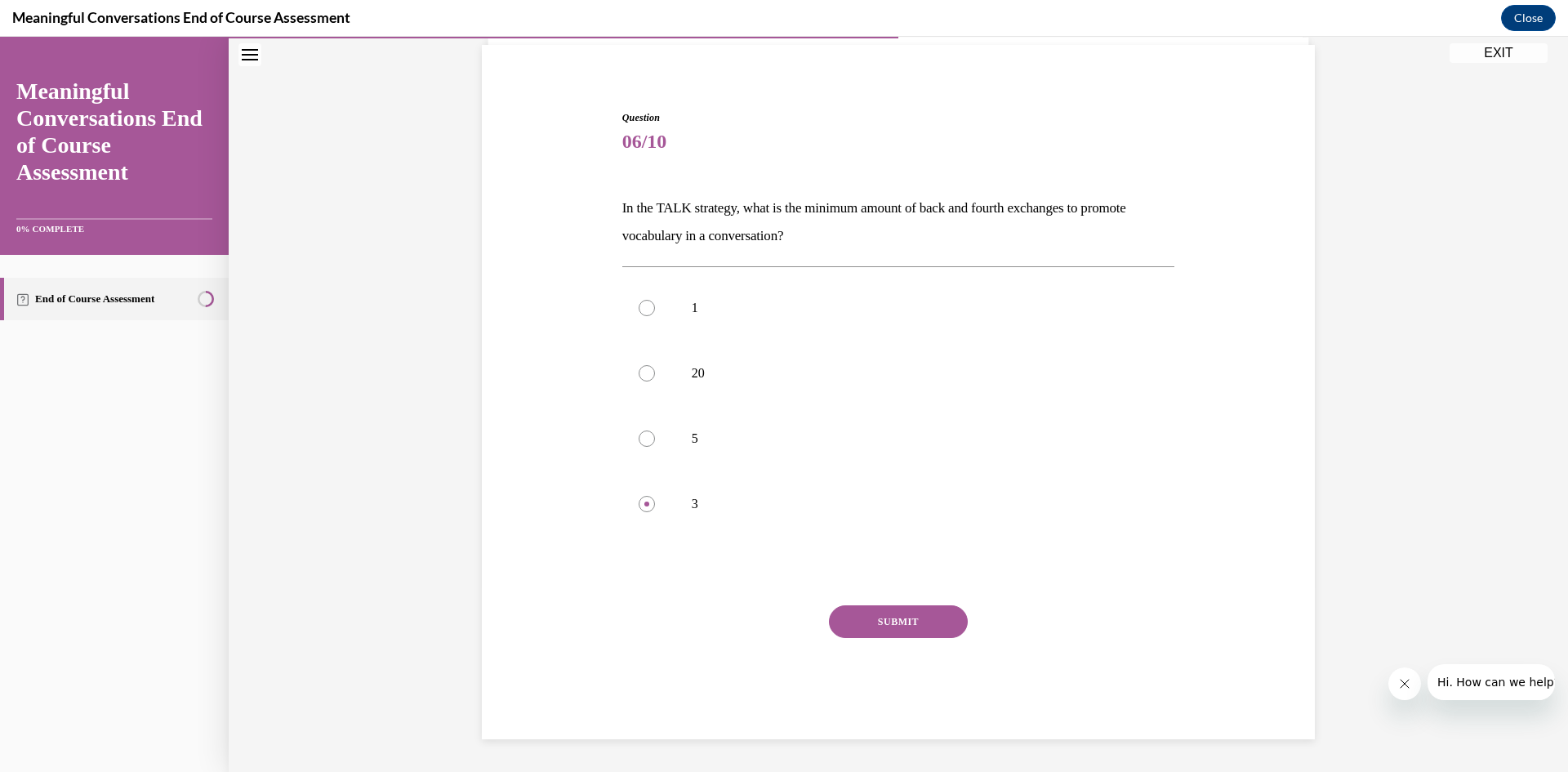
click at [883, 614] on button "SUBMIT" at bounding box center [899, 622] width 138 height 32
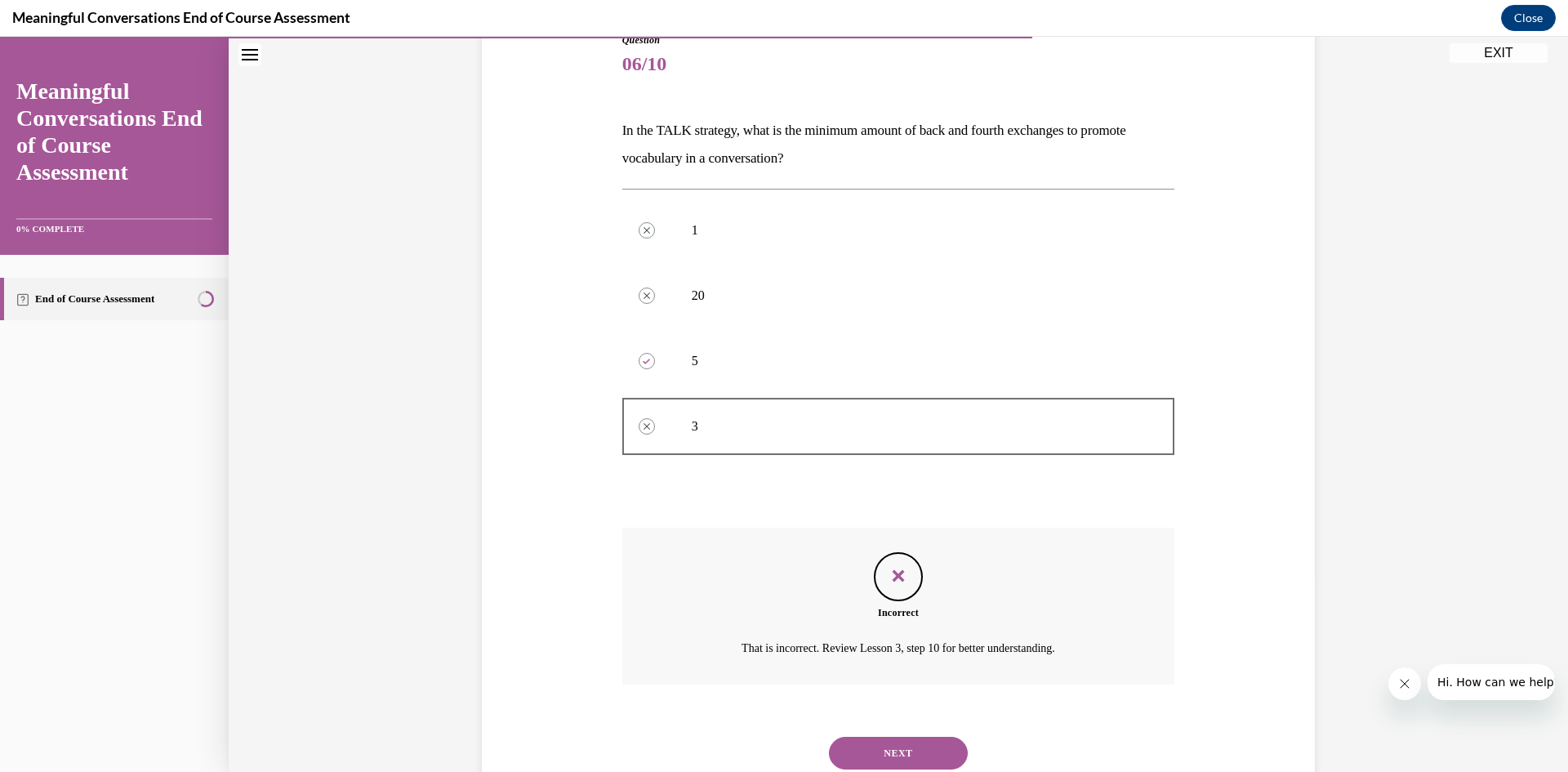
scroll to position [249, 0]
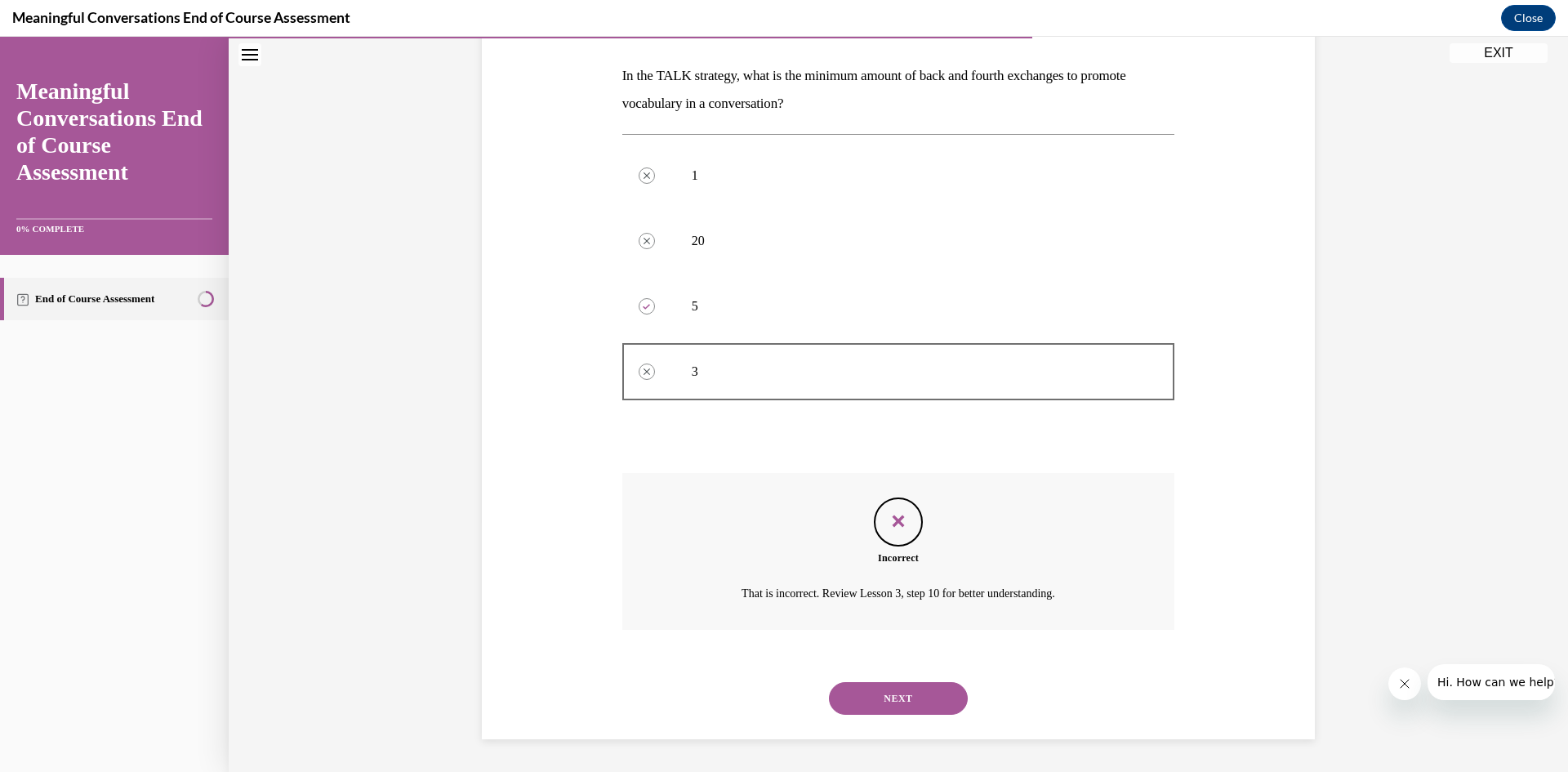
click at [884, 697] on button "NEXT" at bounding box center [899, 699] width 138 height 32
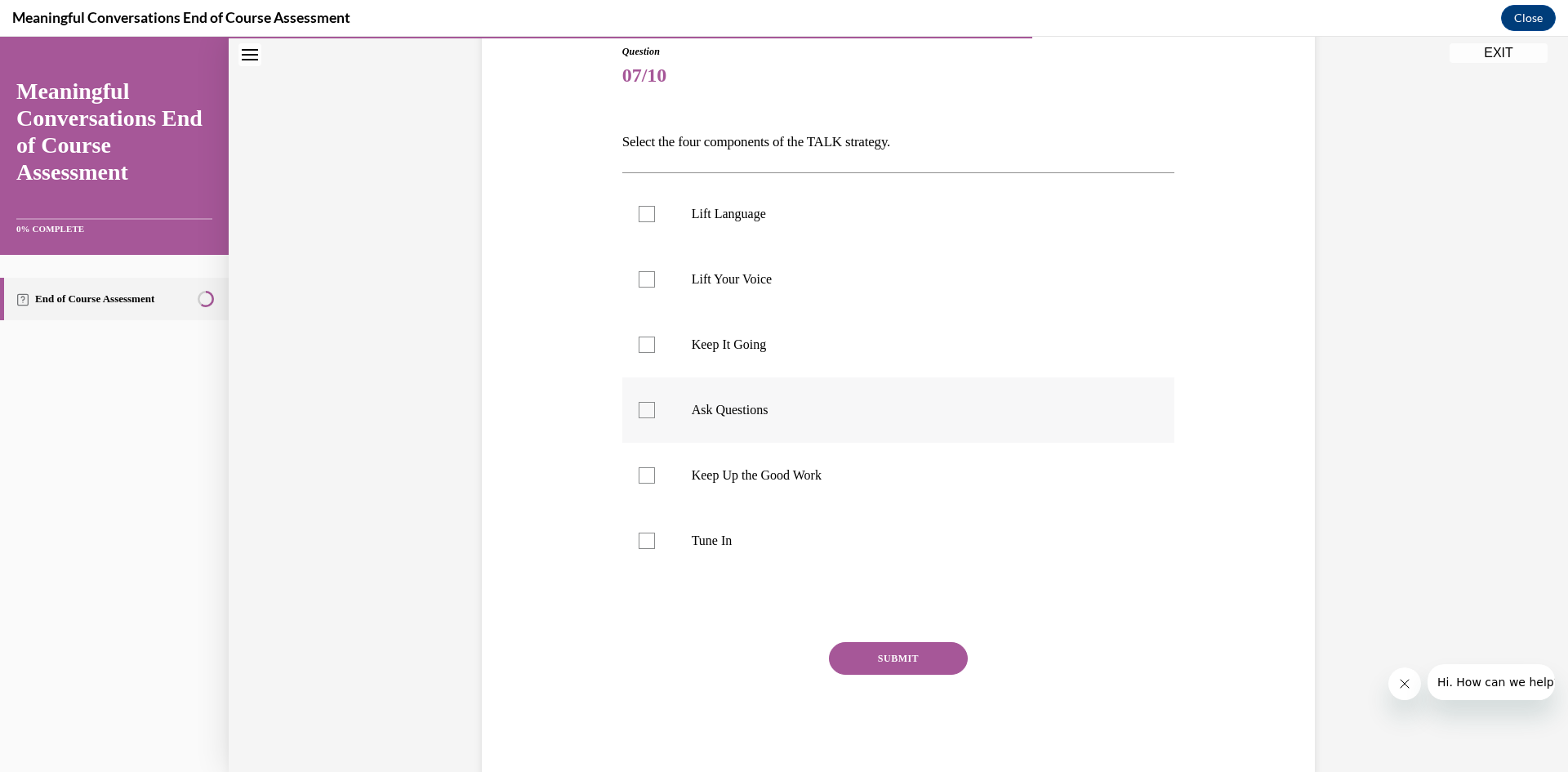
click at [747, 399] on label "Ask Questions" at bounding box center [899, 410] width 553 height 65
click at [655, 402] on input "Ask Questions" at bounding box center [647, 410] width 16 height 16
checkbox input "true"
click at [874, 658] on button "SUBMIT" at bounding box center [899, 658] width 138 height 32
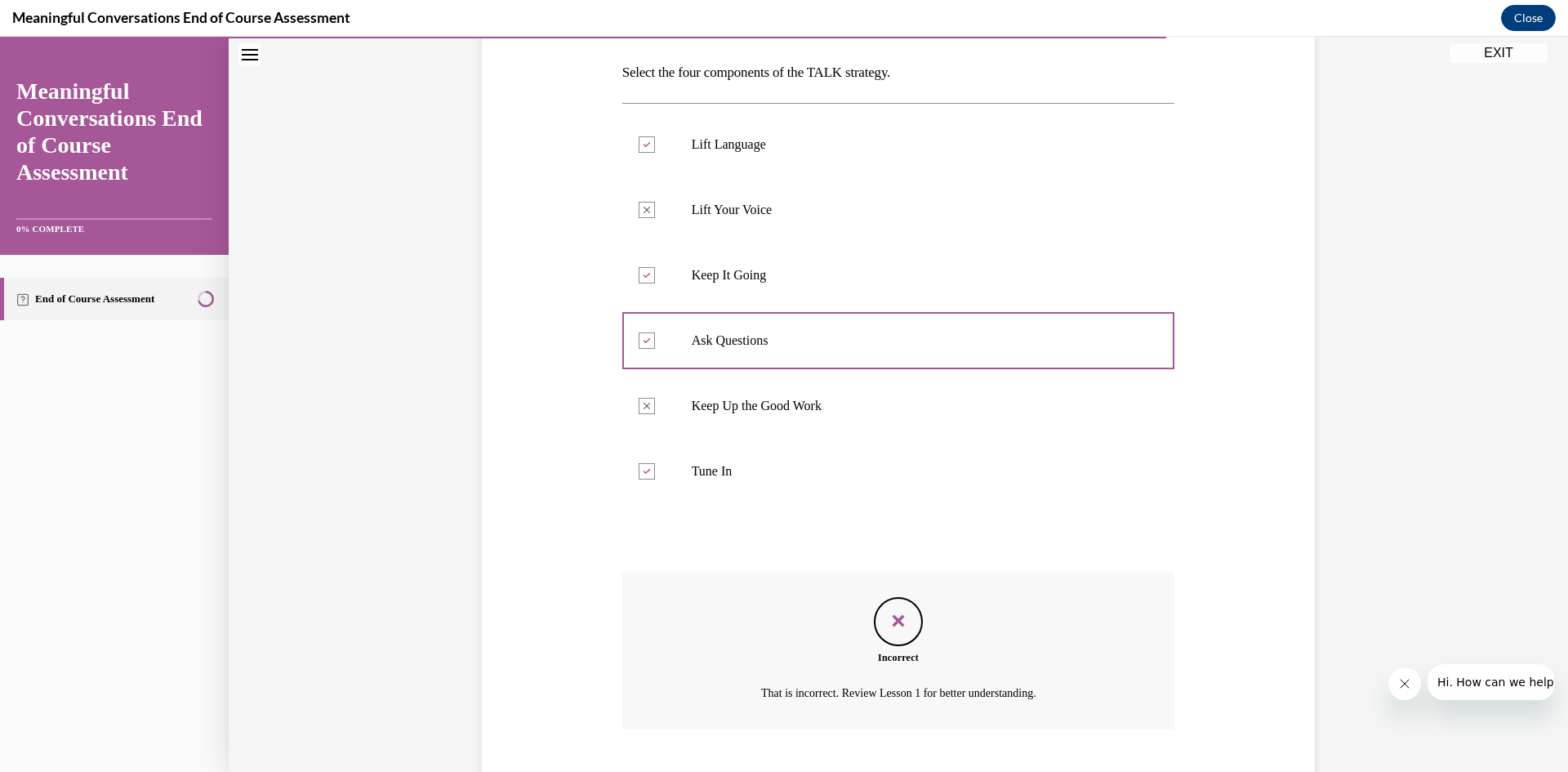
scroll to position [270, 0]
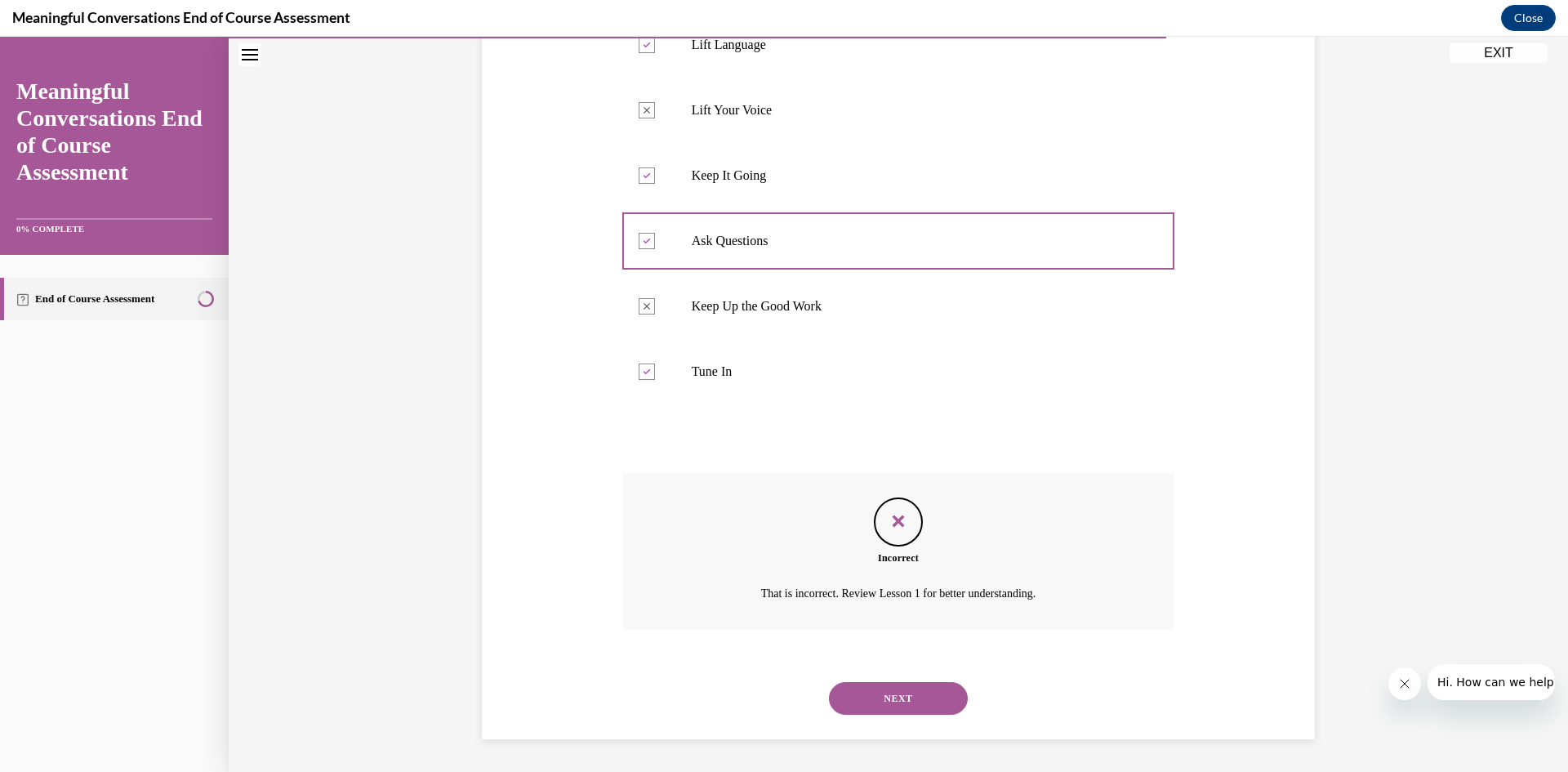
click at [892, 694] on button "NEXT" at bounding box center [899, 699] width 138 height 32
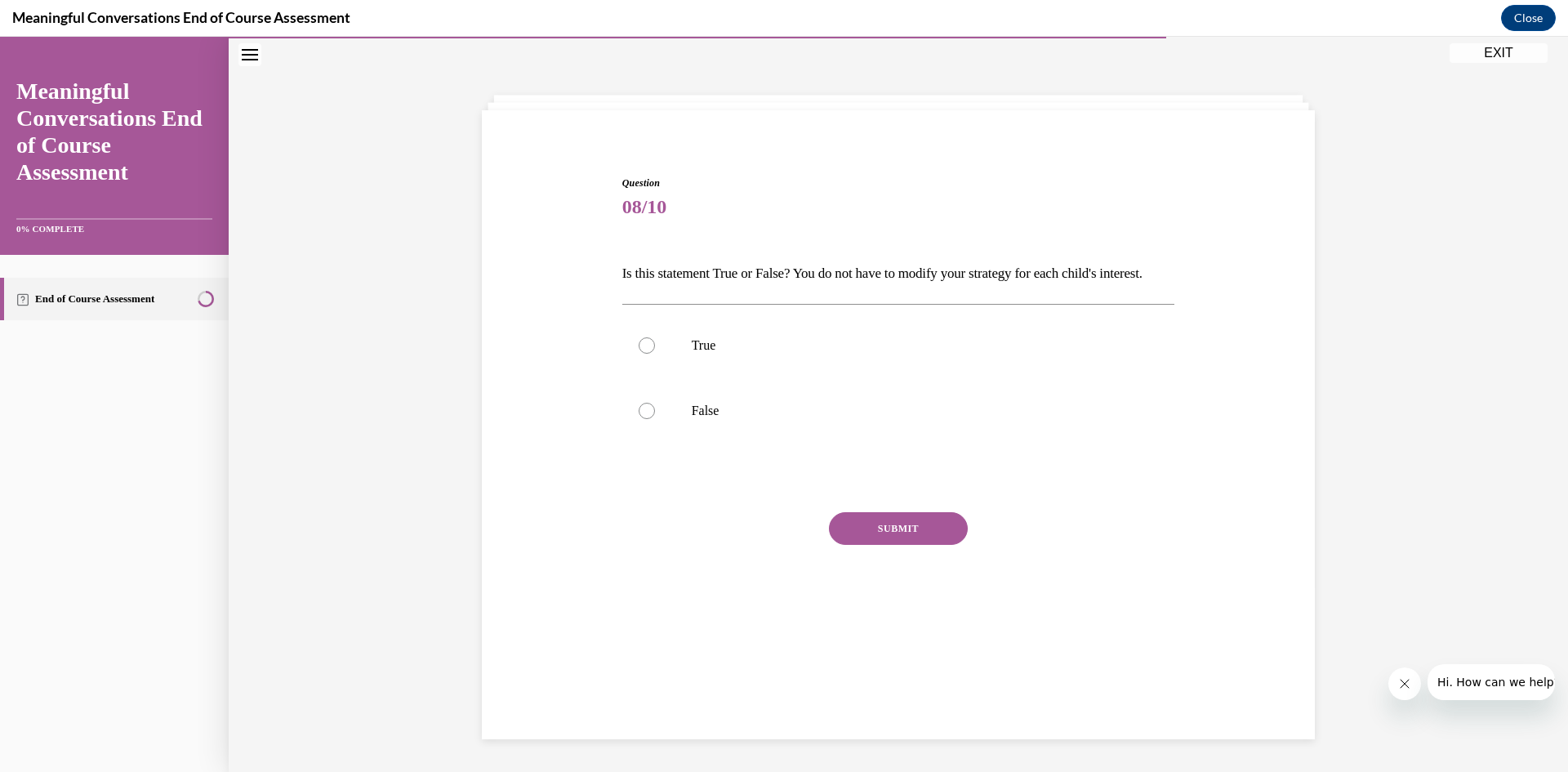
scroll to position [51, 0]
click at [769, 354] on p "True" at bounding box center [913, 345] width 443 height 16
click at [655, 354] on input "True" at bounding box center [647, 345] width 16 height 16
radio input "true"
click at [830, 541] on div "SUBMIT" at bounding box center [899, 553] width 553 height 82
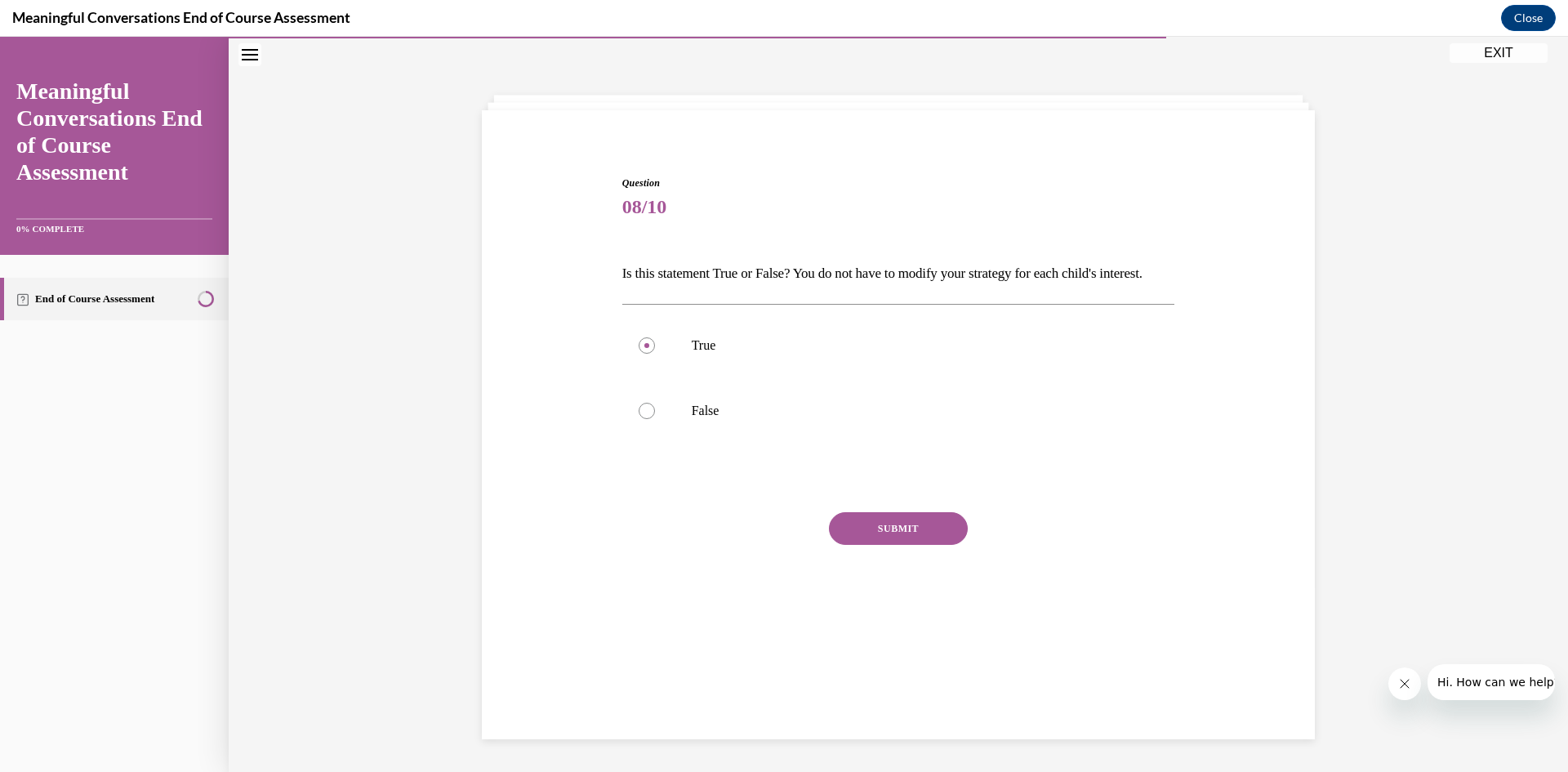
click at [848, 545] on button "SUBMIT" at bounding box center [899, 528] width 138 height 32
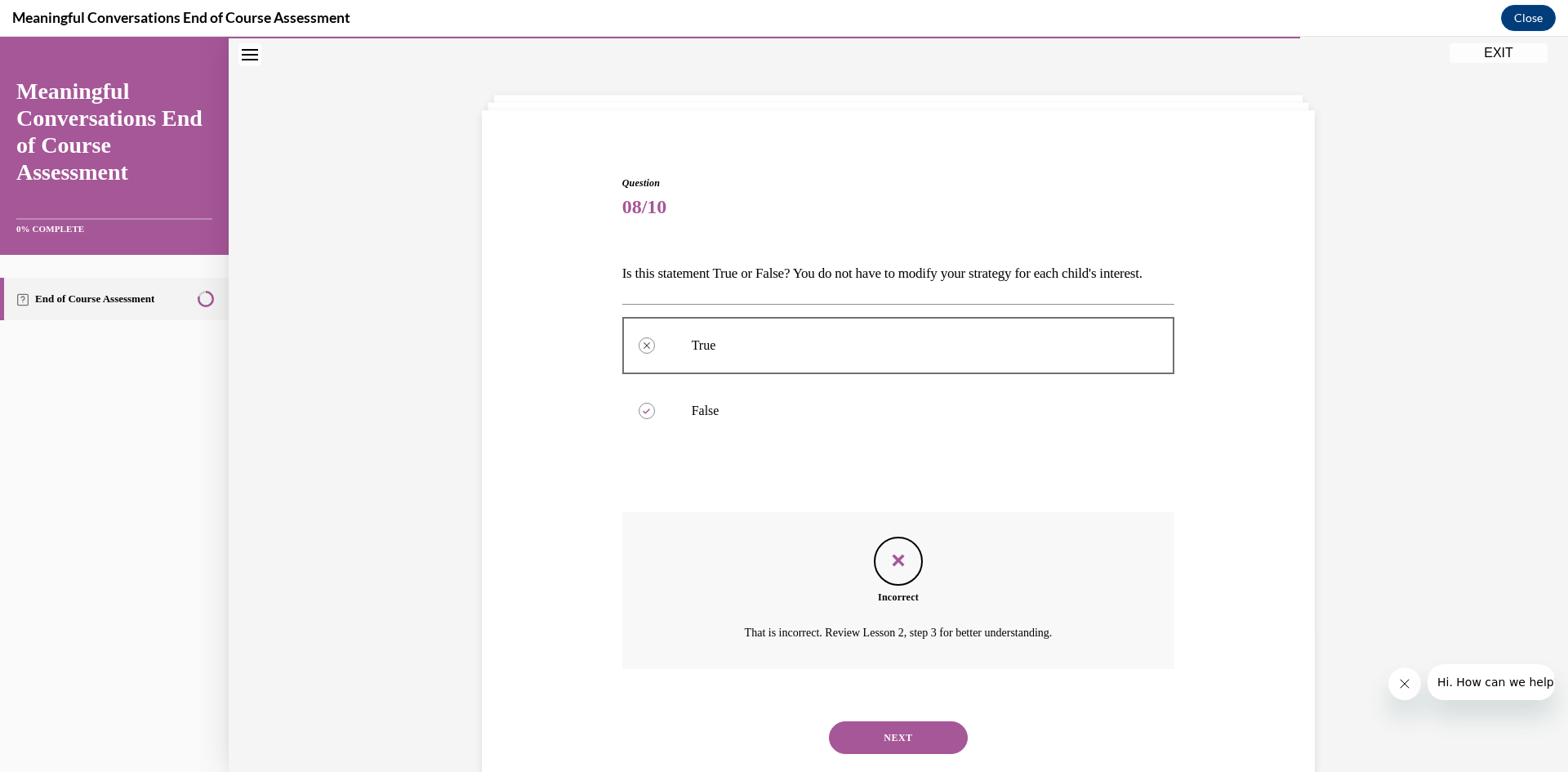
scroll to position [119, 0]
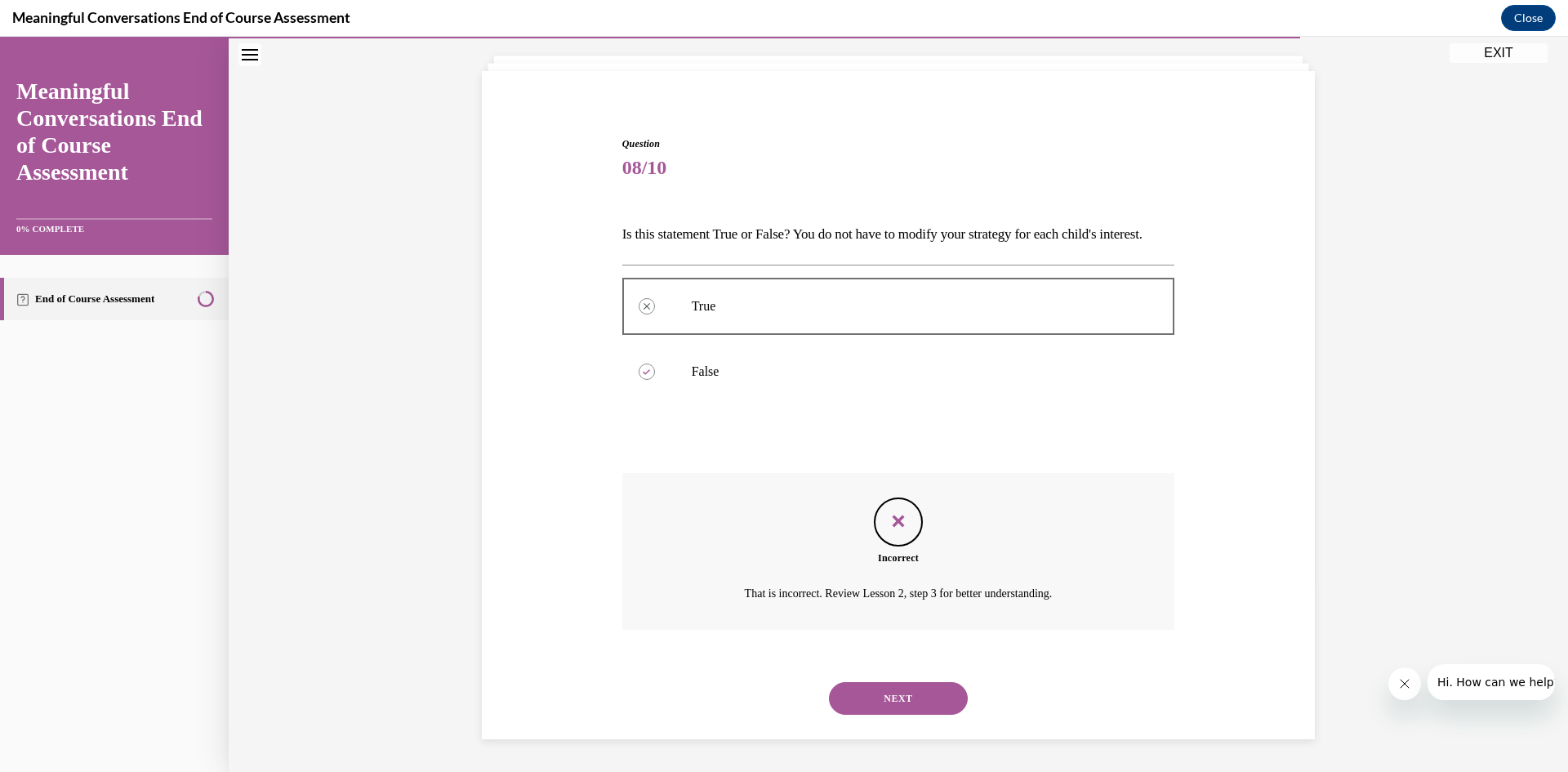
click at [881, 684] on button "NEXT" at bounding box center [899, 699] width 138 height 32
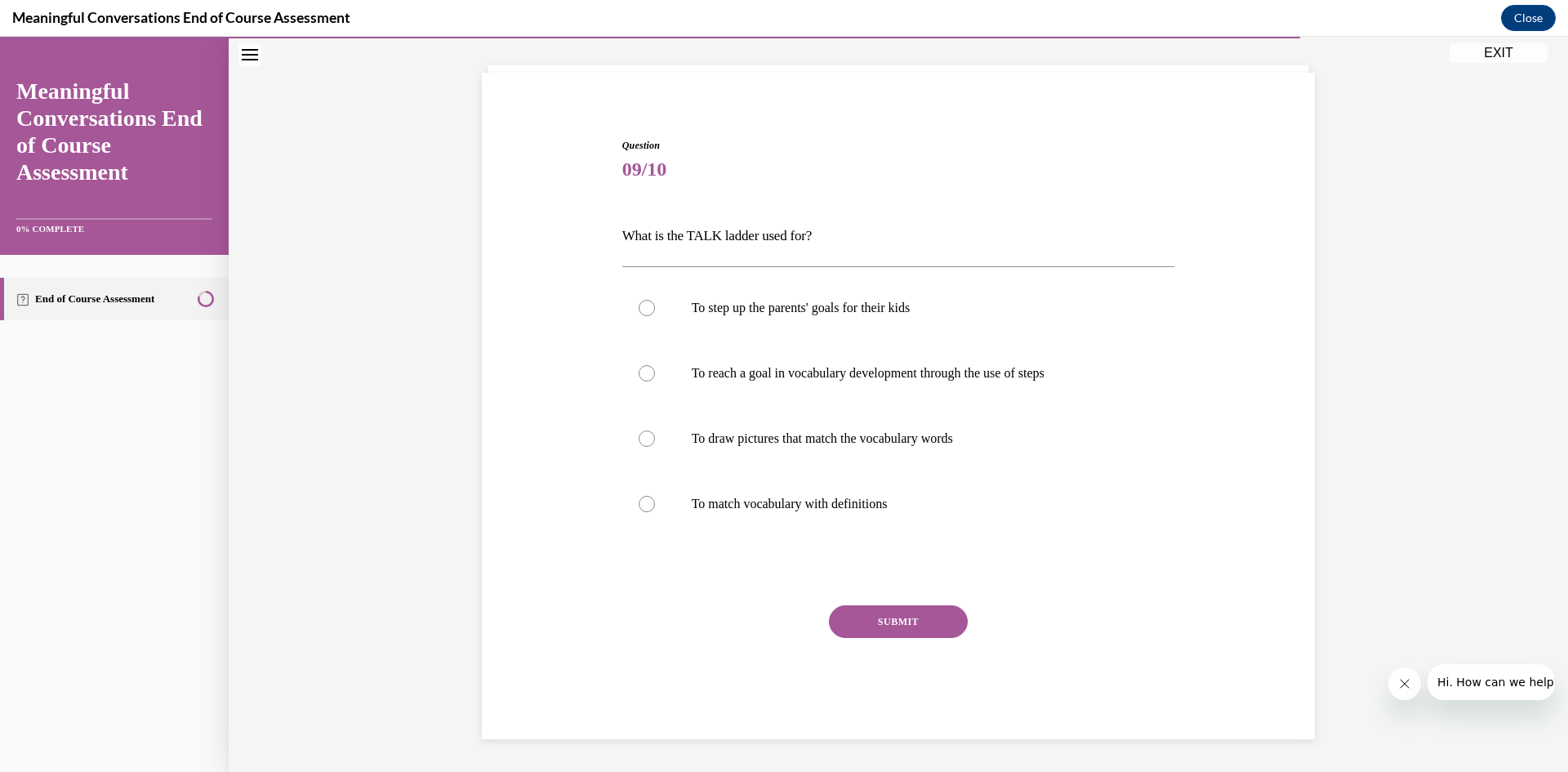
scroll to position [89, 0]
click at [703, 409] on div "To step up the parents' goals for their kids To reach a goal in vocabulary deve…" at bounding box center [899, 406] width 553 height 262
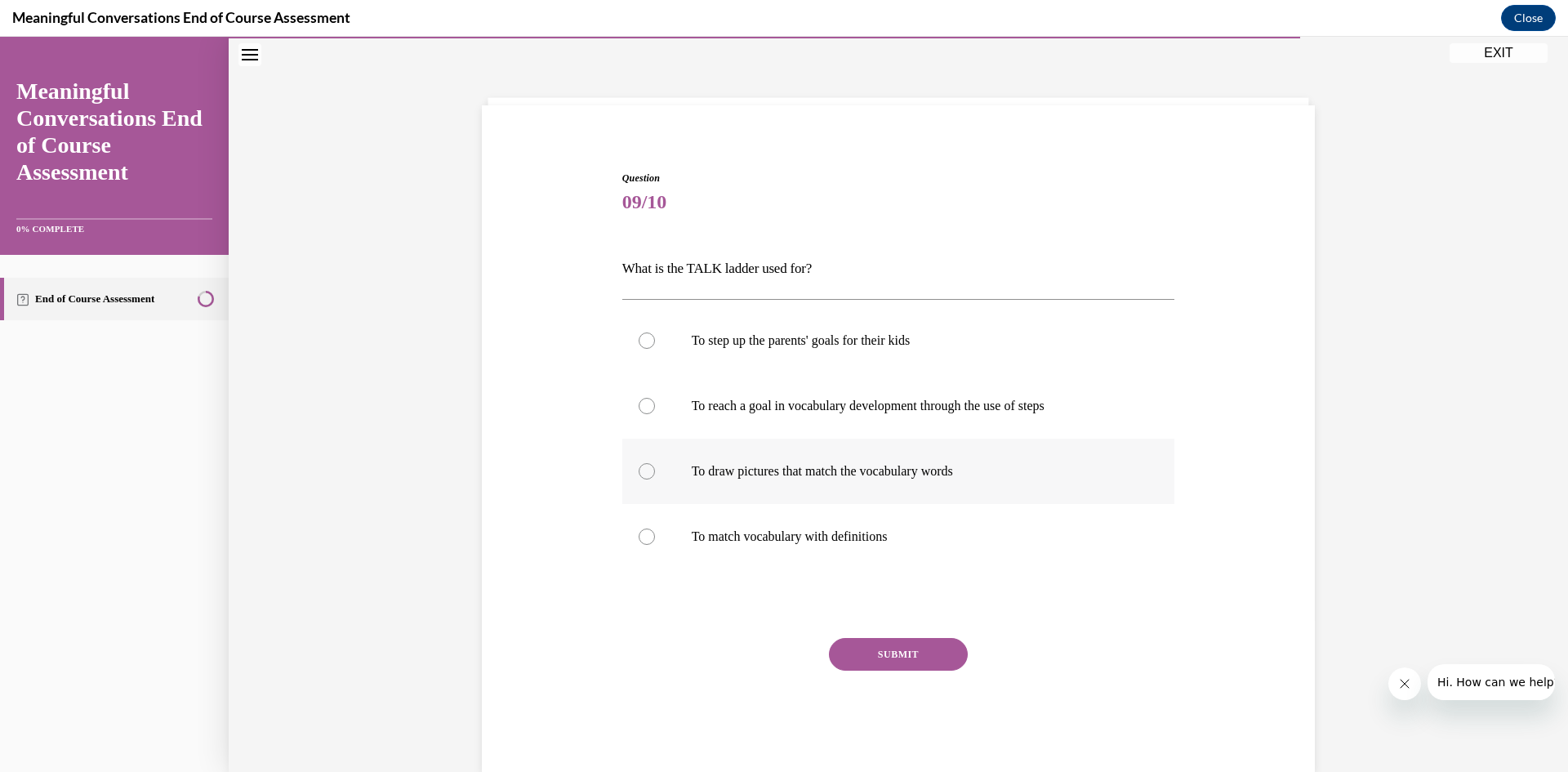
click at [703, 409] on p "To reach a goal in vocabulary development through the use of steps" at bounding box center [913, 406] width 443 height 16
click at [655, 409] on input "To reach a goal in vocabulary development through the use of steps" at bounding box center [647, 406] width 16 height 16
radio input "true"
click at [875, 640] on button "SUBMIT" at bounding box center [899, 654] width 138 height 32
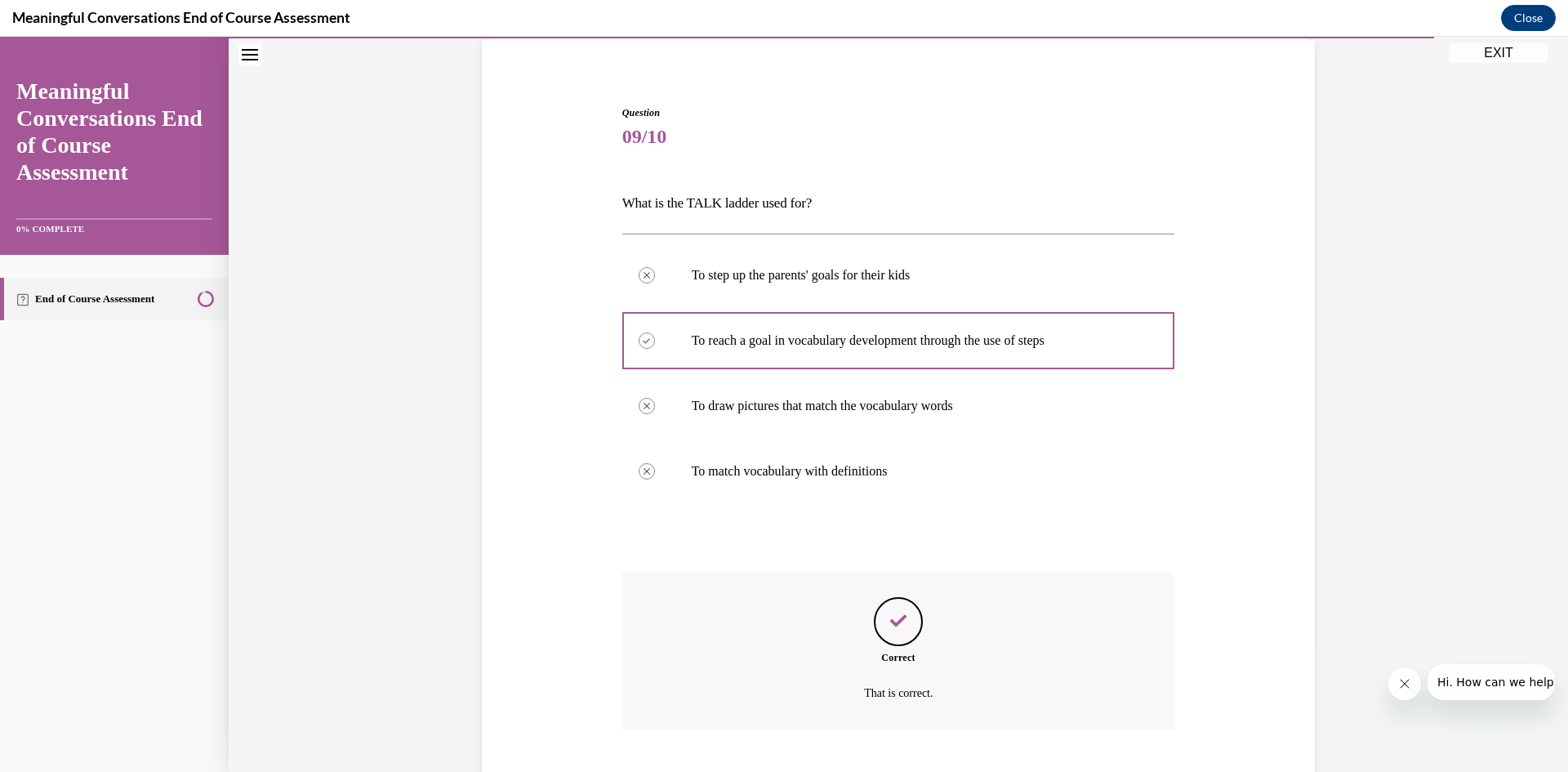
scroll to position [222, 0]
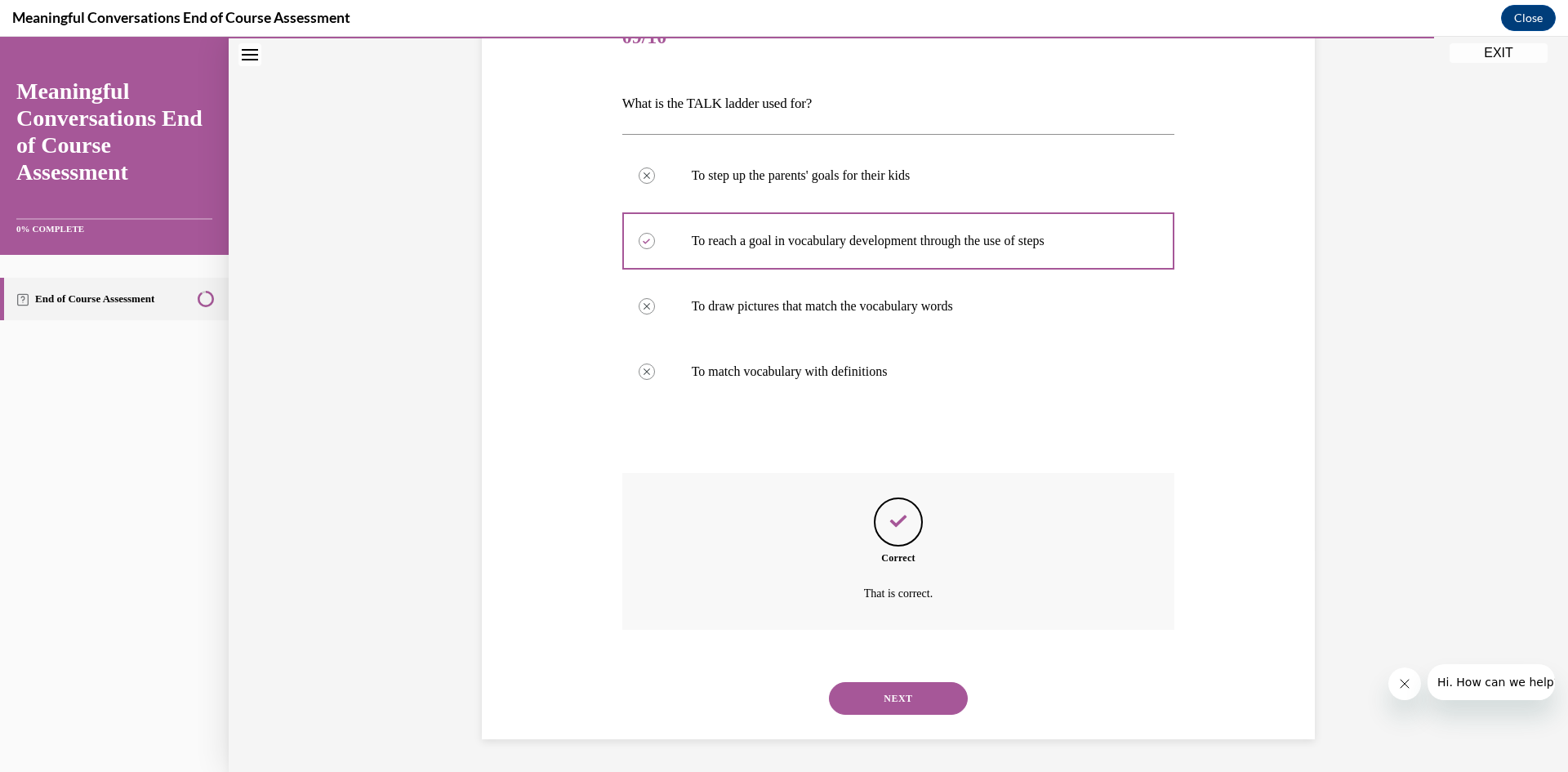
click at [859, 706] on button "NEXT" at bounding box center [899, 699] width 138 height 32
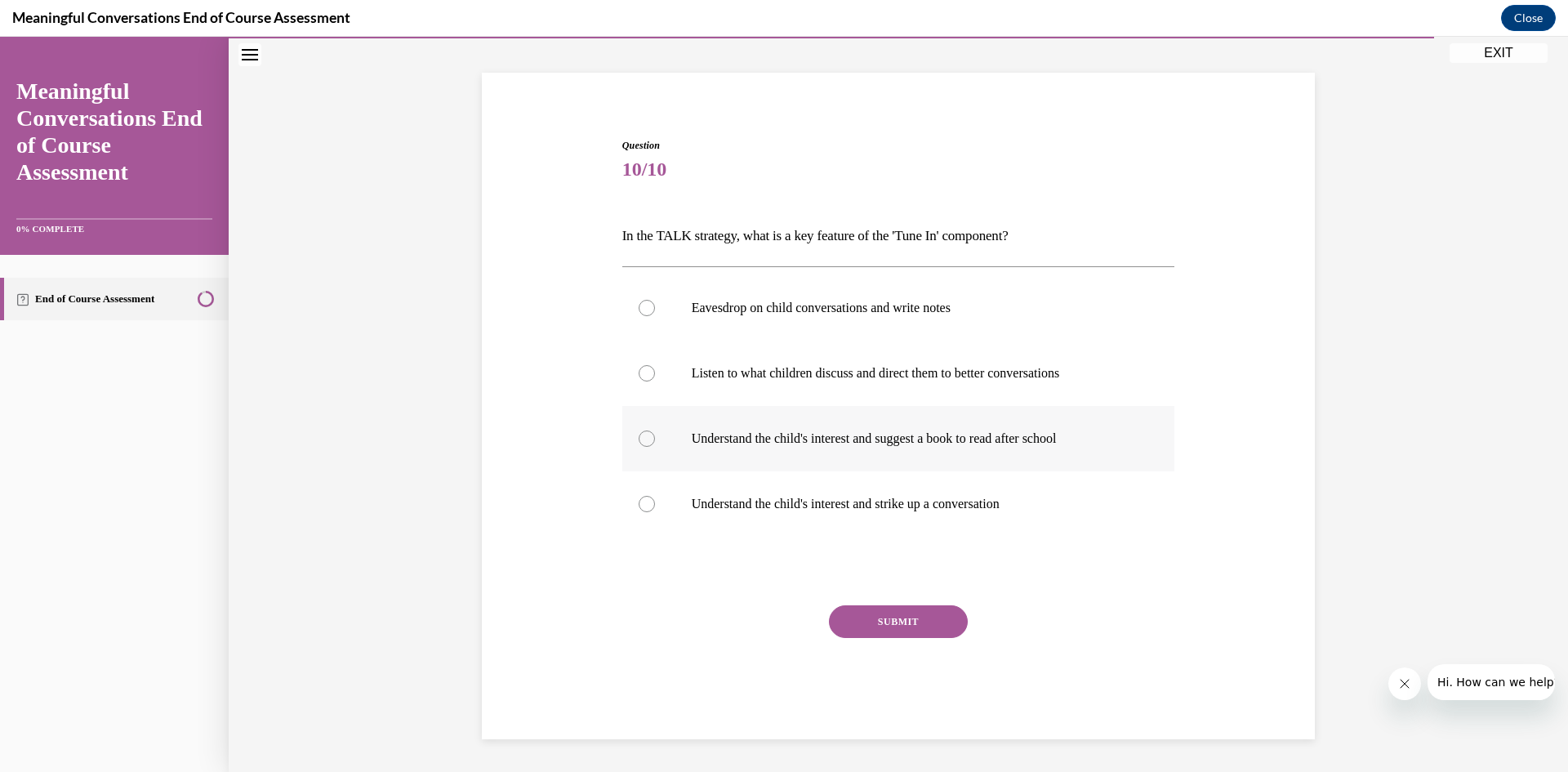
click at [757, 440] on p "Understand the child's interest and suggest a book to read after school" at bounding box center [913, 438] width 443 height 16
click at [655, 440] on input "Understand the child's interest and suggest a book to read after school" at bounding box center [647, 438] width 16 height 16
radio input "true"
click at [867, 508] on p "Understand the child's interest and strike up a conversation" at bounding box center [913, 504] width 443 height 16
click at [655, 508] on input "Understand the child's interest and strike up a conversation" at bounding box center [647, 504] width 16 height 16
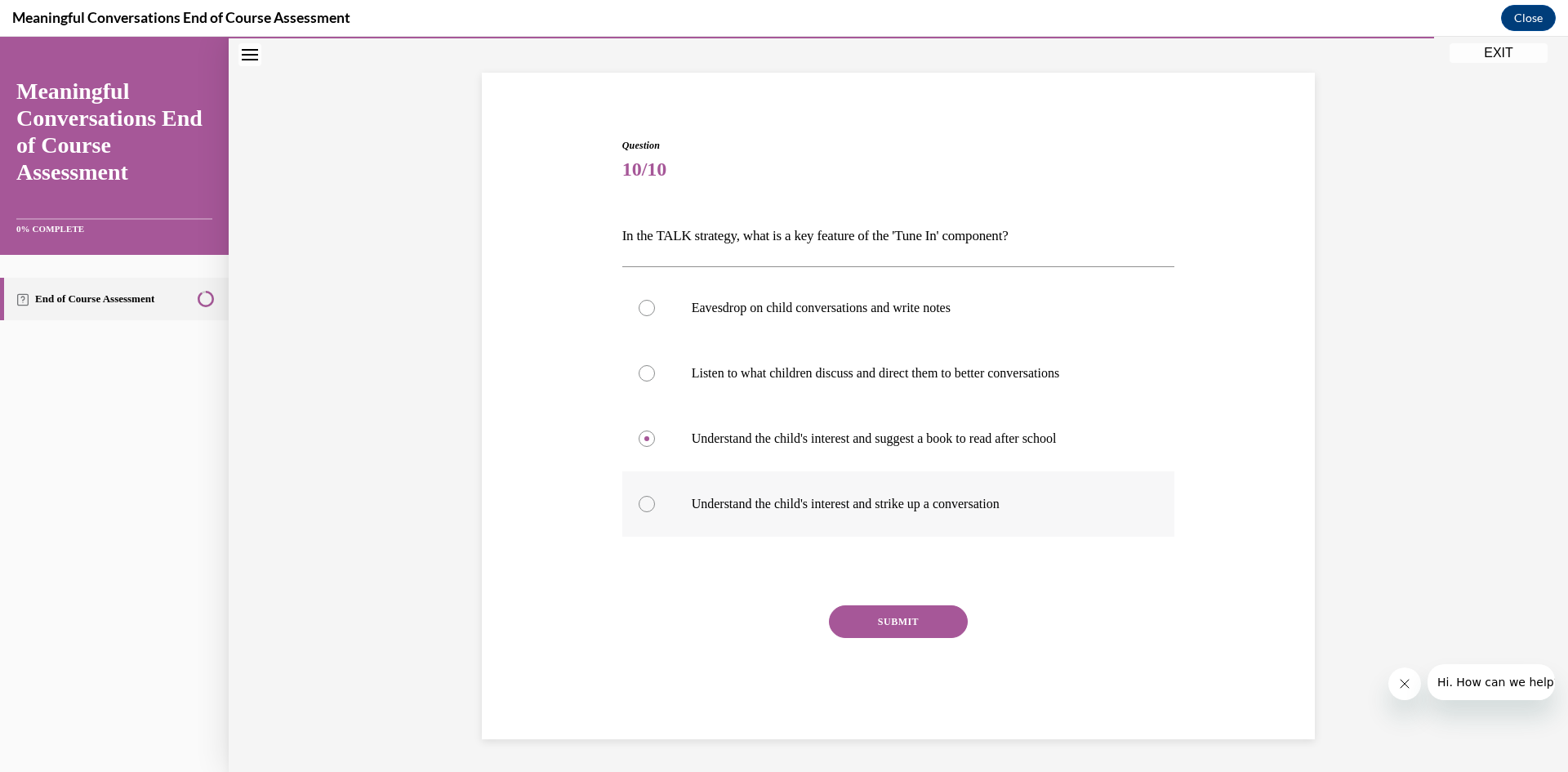
radio input "true"
click at [879, 606] on button "SUBMIT" at bounding box center [899, 622] width 138 height 32
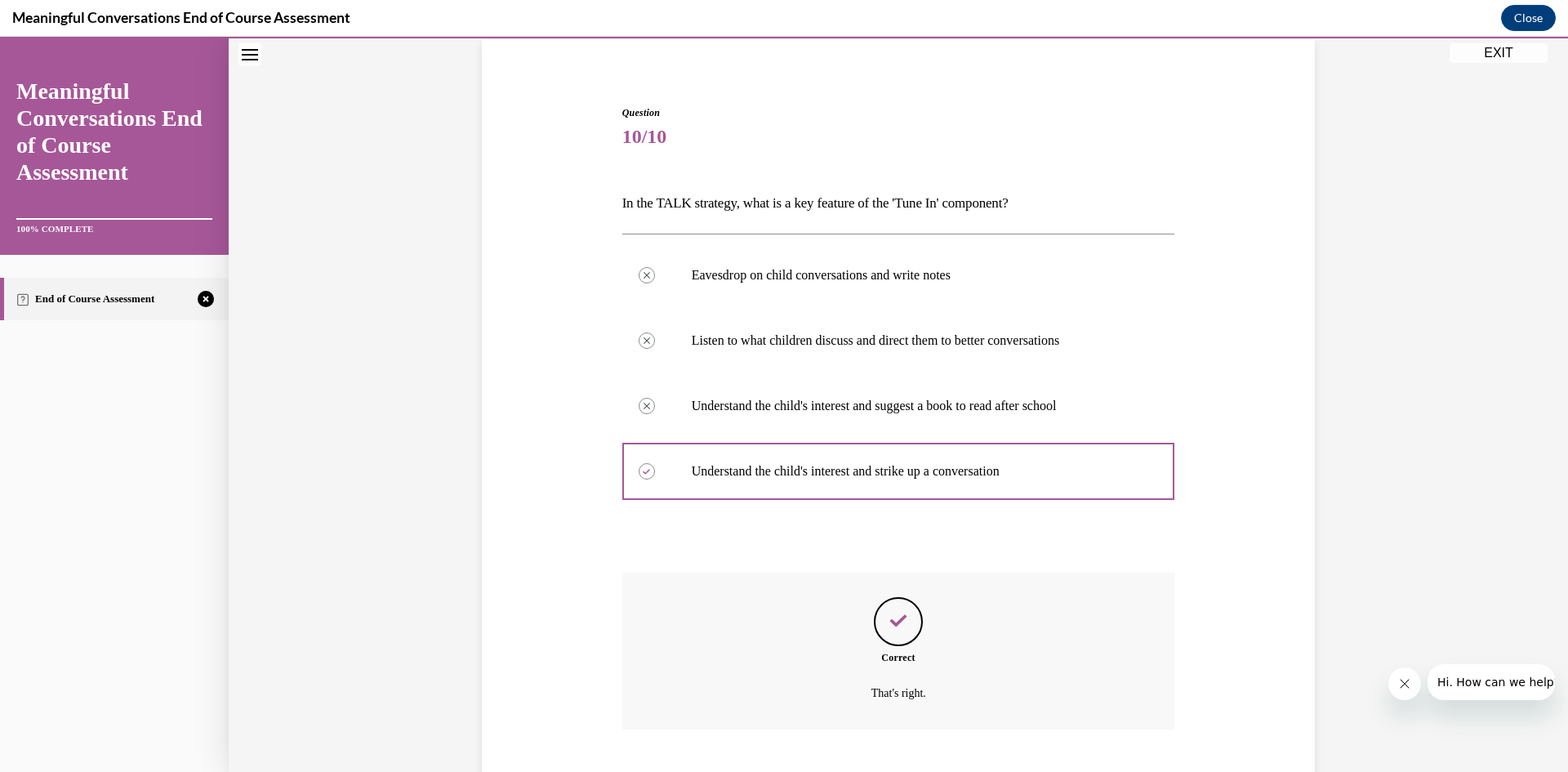
scroll to position [222, 0]
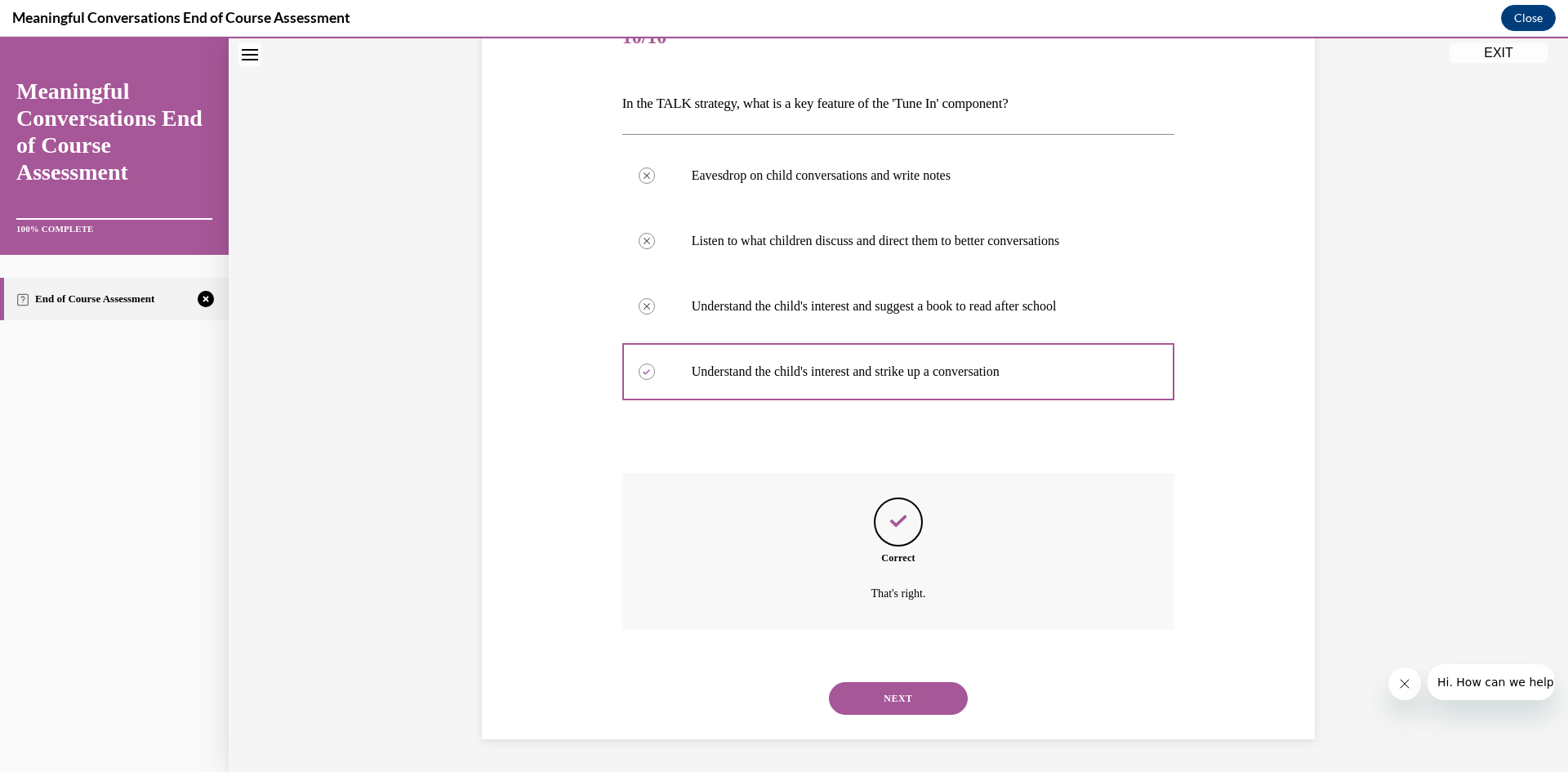
click at [888, 693] on button "NEXT" at bounding box center [899, 699] width 138 height 32
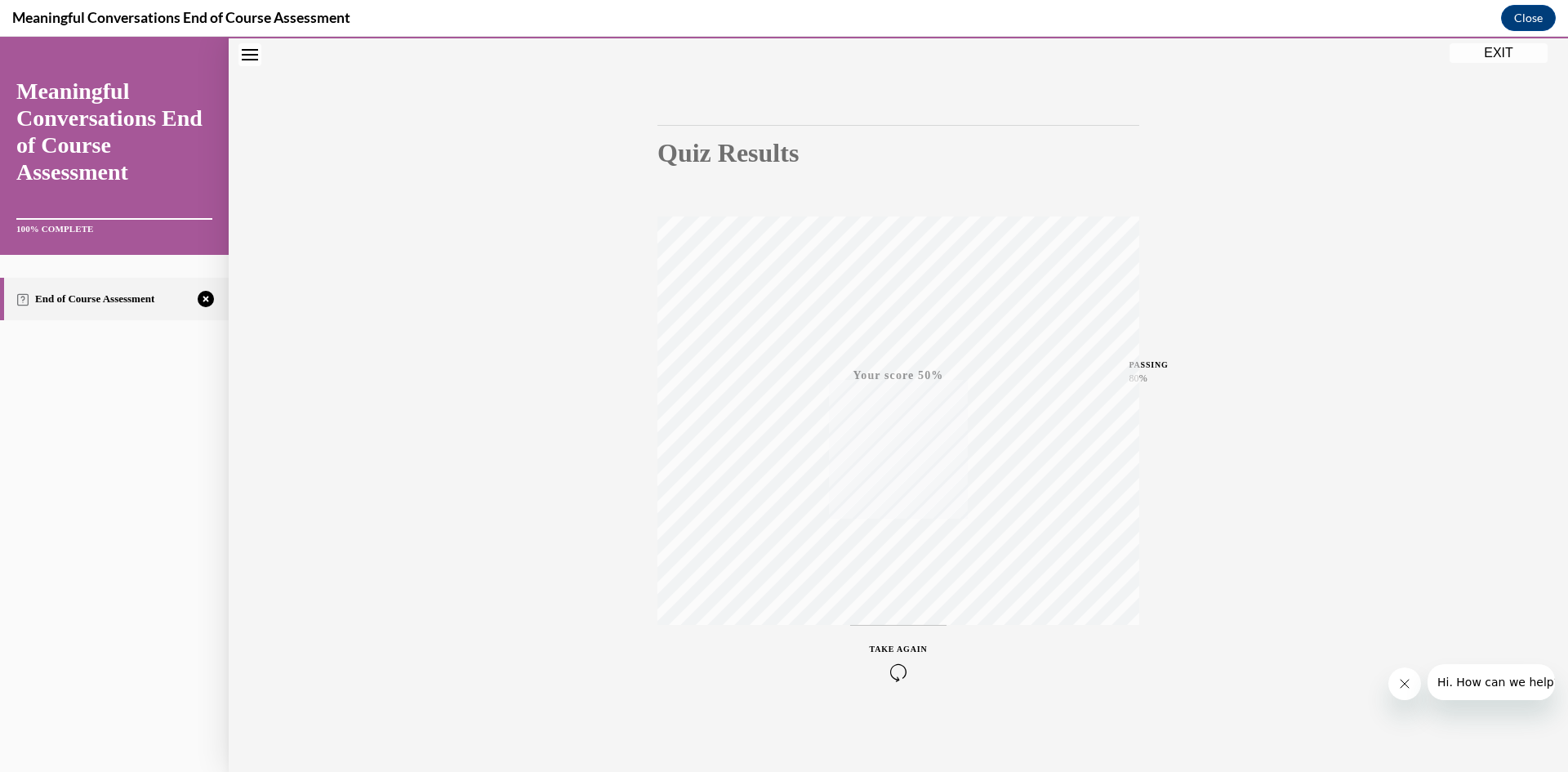
click at [887, 671] on icon "button" at bounding box center [899, 672] width 58 height 18
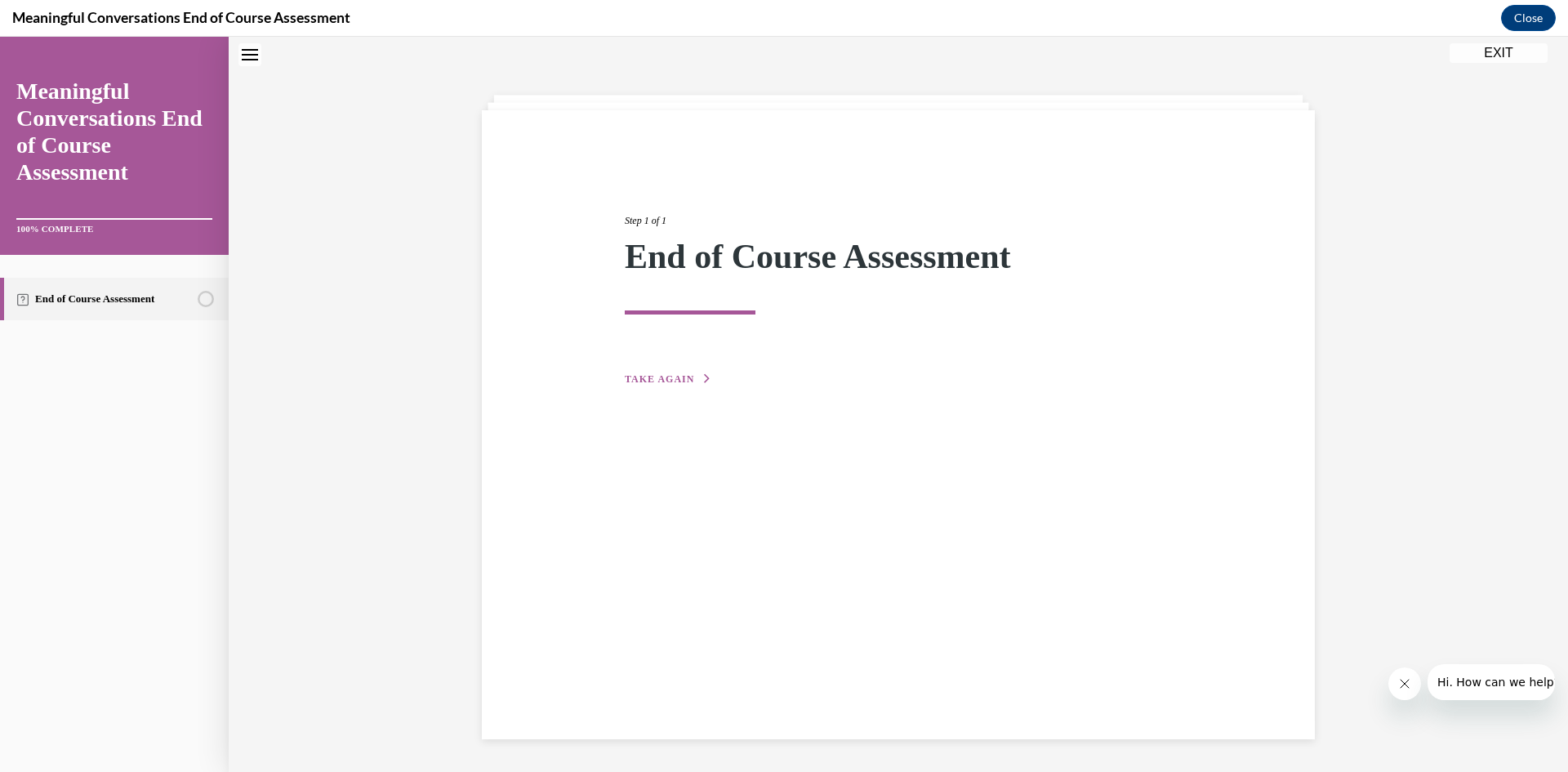
click at [672, 368] on div "Step 1 of 1 End of Course Assessment TAKE AGAIN" at bounding box center [898, 282] width 572 height 212
click at [669, 369] on div "Step 1 of 1 End of Course Assessment TAKE AGAIN" at bounding box center [898, 282] width 572 height 212
click at [670, 379] on span "TAKE AGAIN" at bounding box center [659, 379] width 69 height 11
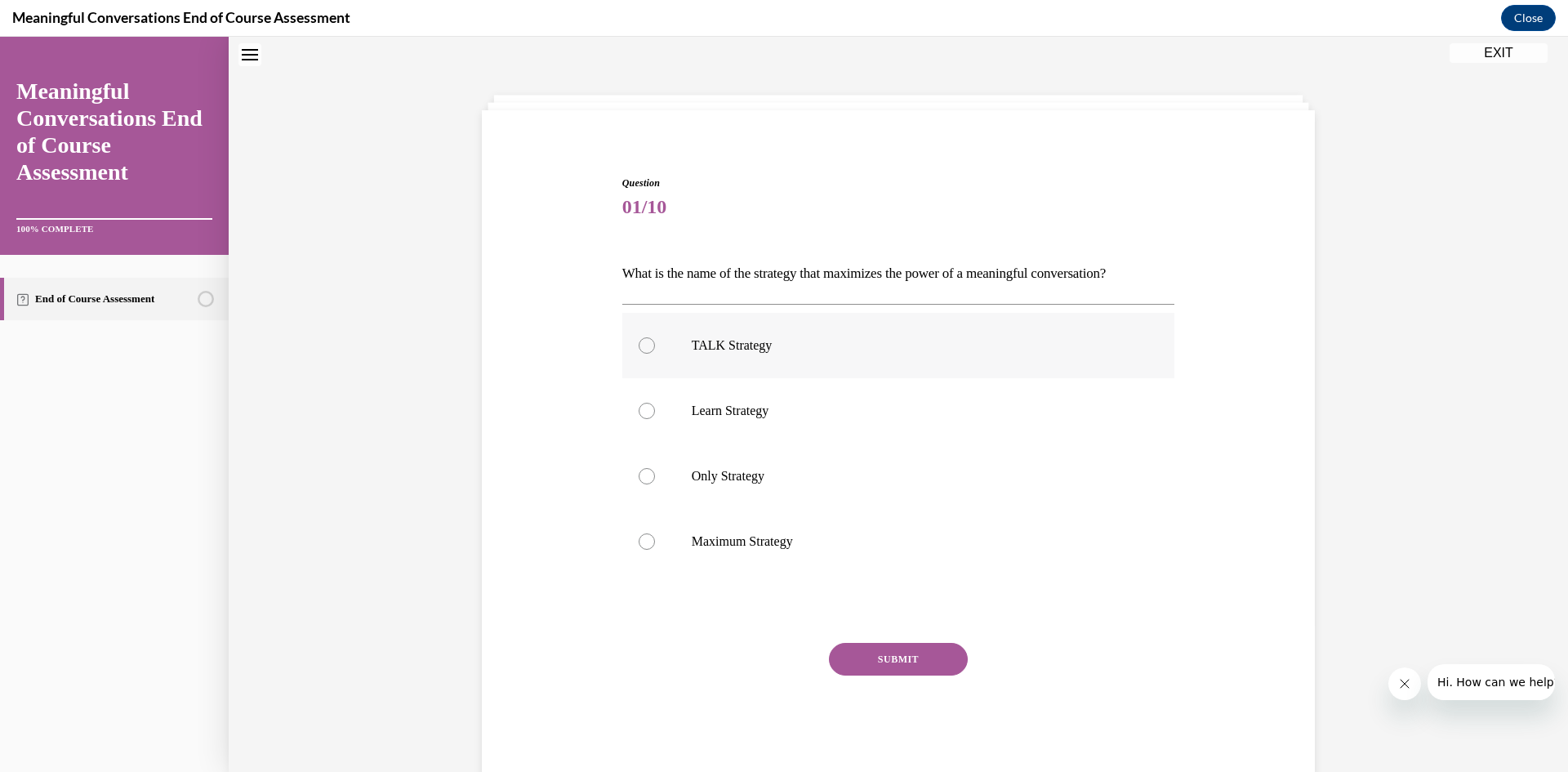
click at [756, 348] on p "TALK Strategy" at bounding box center [913, 345] width 443 height 16
click at [655, 348] on input "TALK Strategy" at bounding box center [647, 345] width 16 height 16
radio input "true"
click at [858, 668] on button "SUBMIT" at bounding box center [899, 659] width 138 height 32
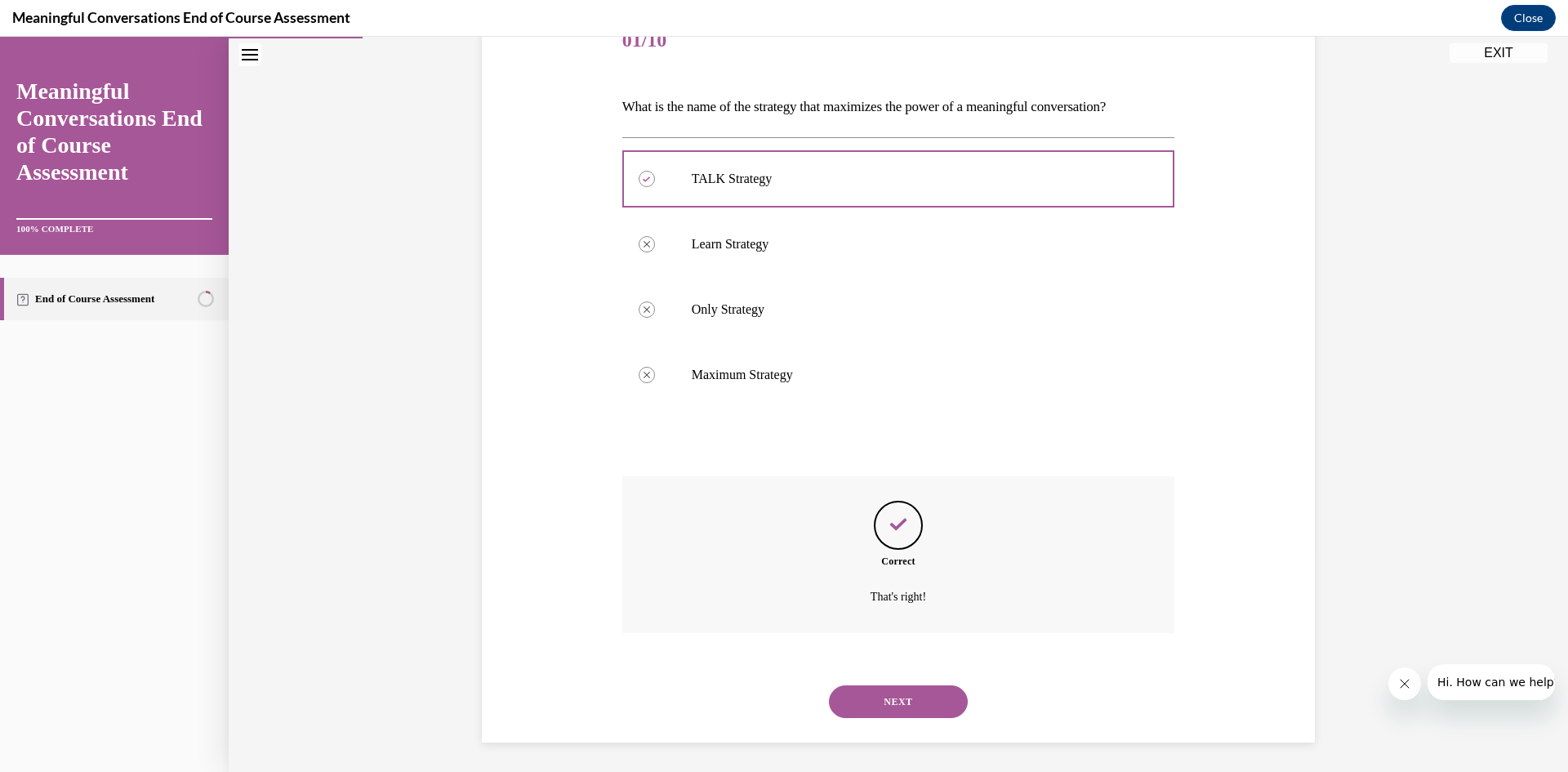
scroll to position [222, 0]
click at [919, 702] on button "NEXT" at bounding box center [899, 699] width 138 height 32
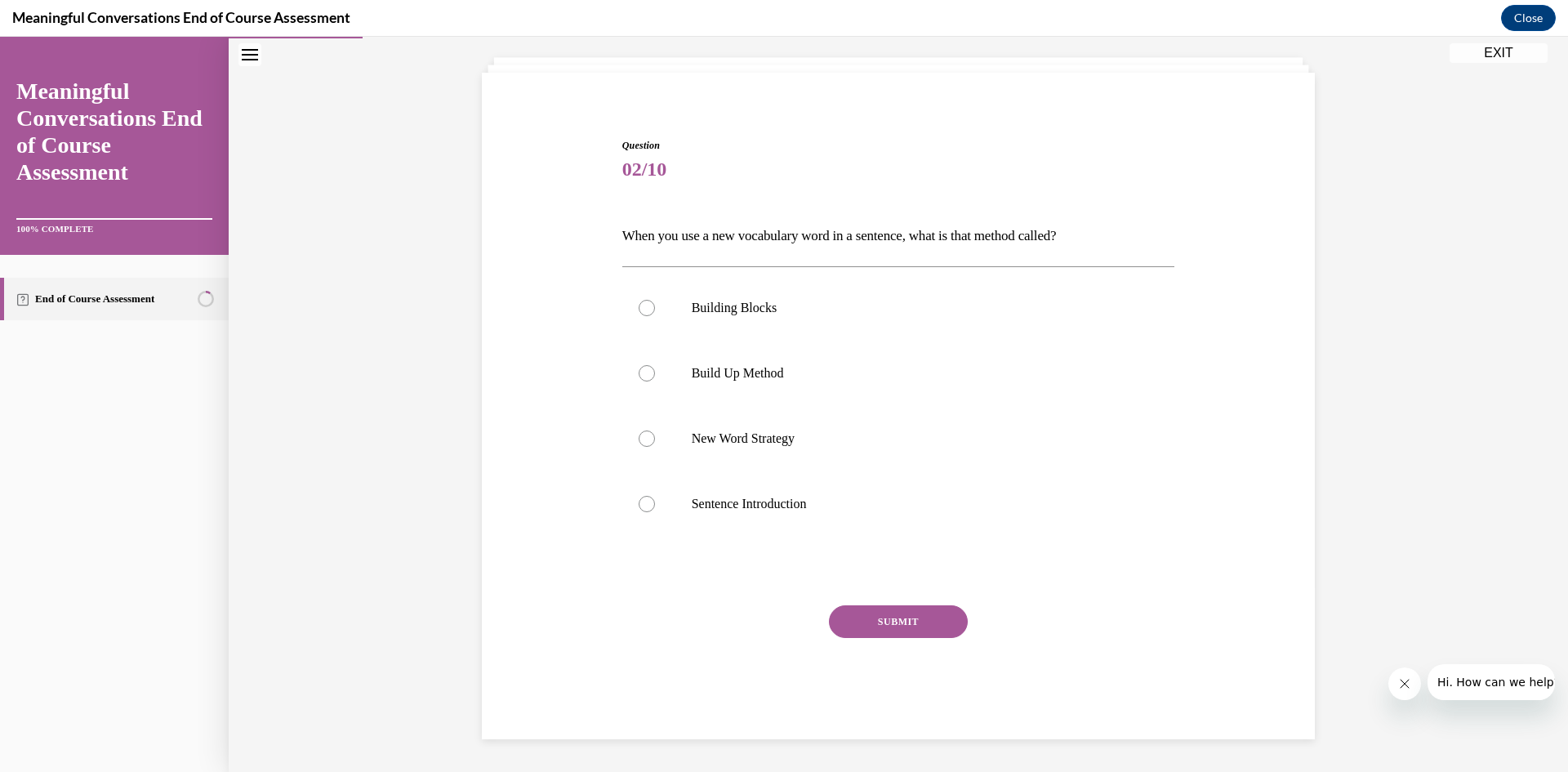
scroll to position [89, 0]
click at [742, 376] on p "Build Up Method" at bounding box center [913, 373] width 443 height 16
click at [655, 376] on input "Build Up Method" at bounding box center [647, 373] width 16 height 16
radio input "true"
click at [884, 626] on button "SUBMIT" at bounding box center [899, 622] width 138 height 32
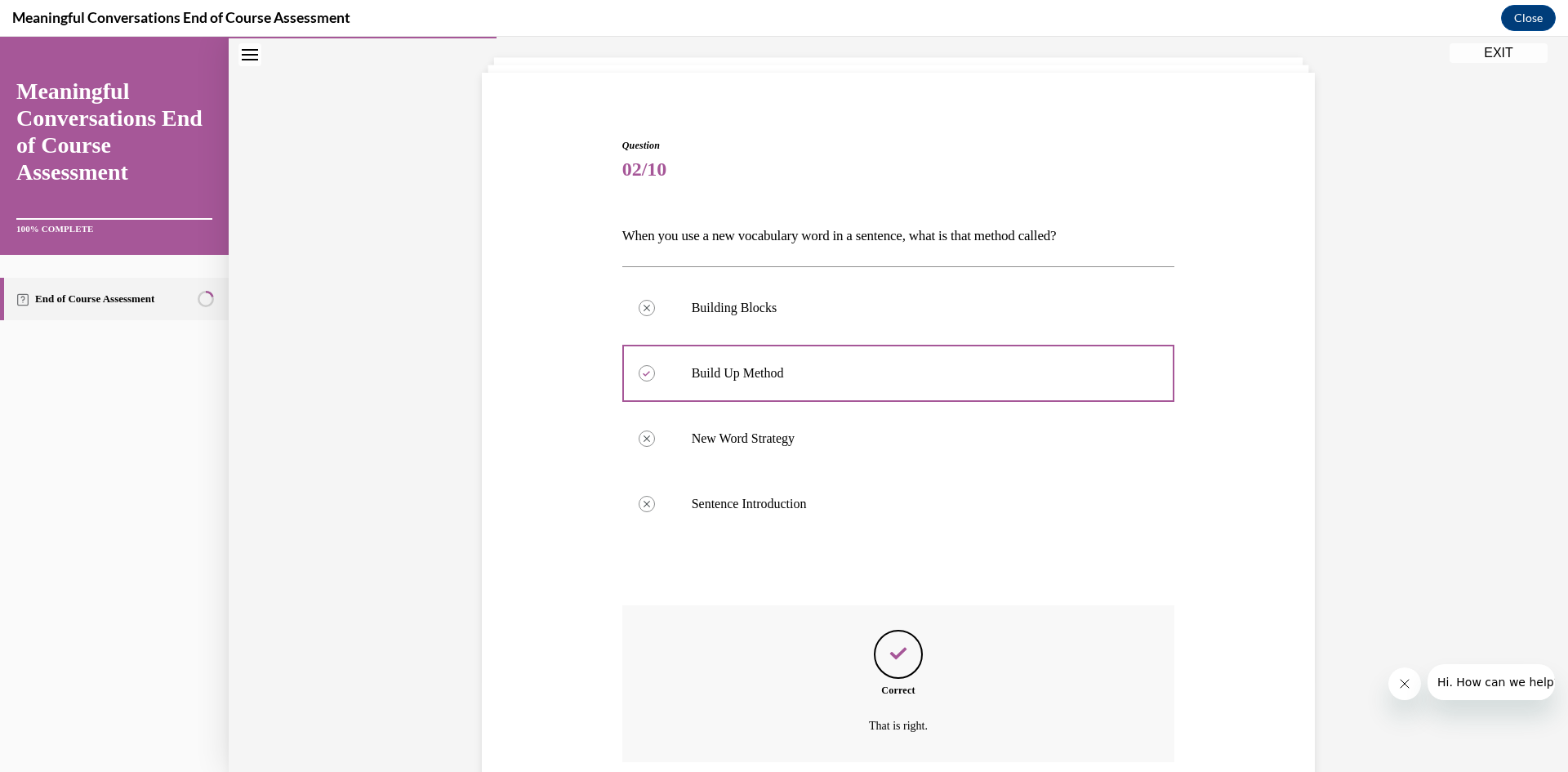
scroll to position [222, 0]
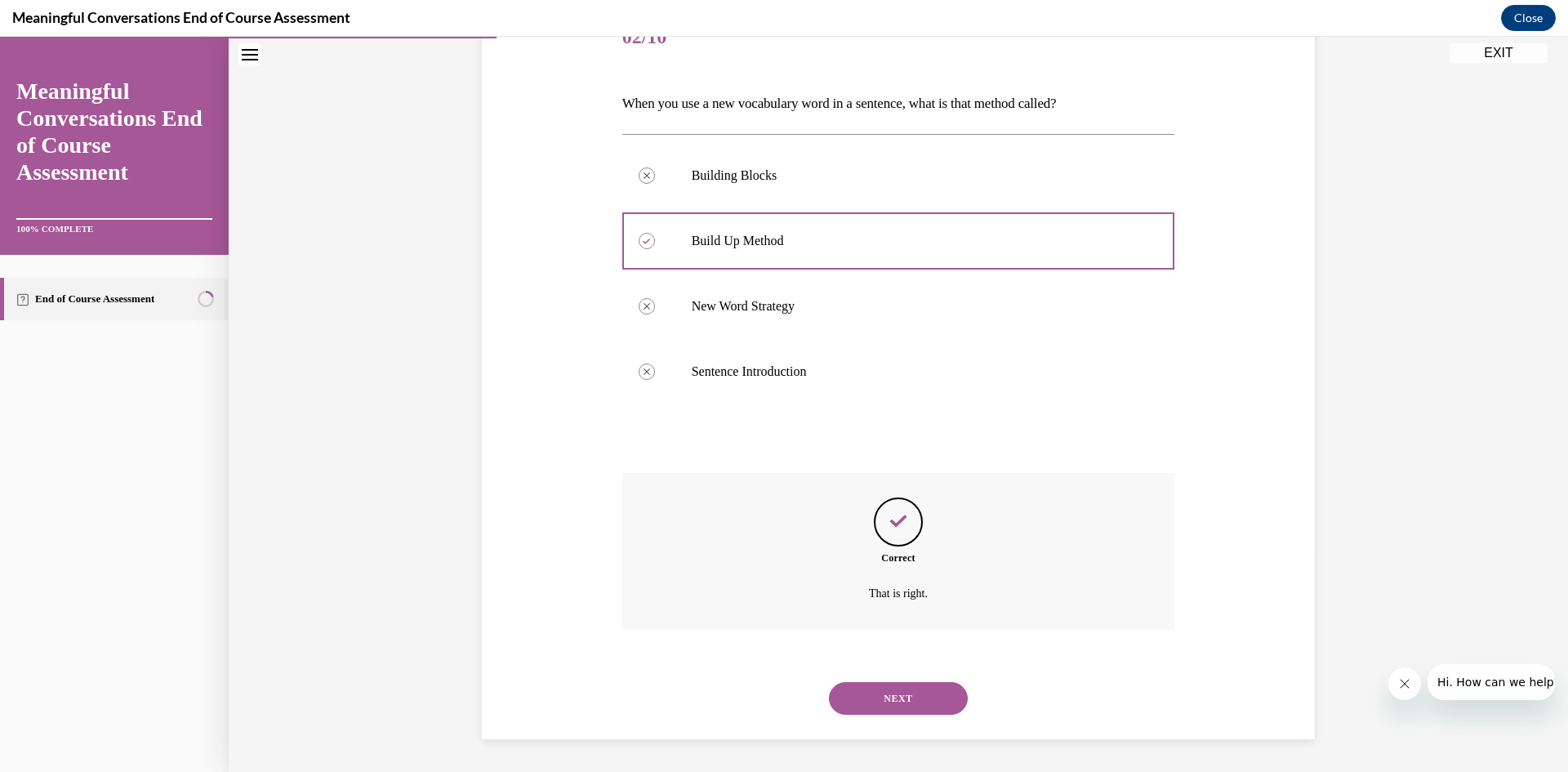
click at [889, 704] on button "NEXT" at bounding box center [899, 699] width 138 height 32
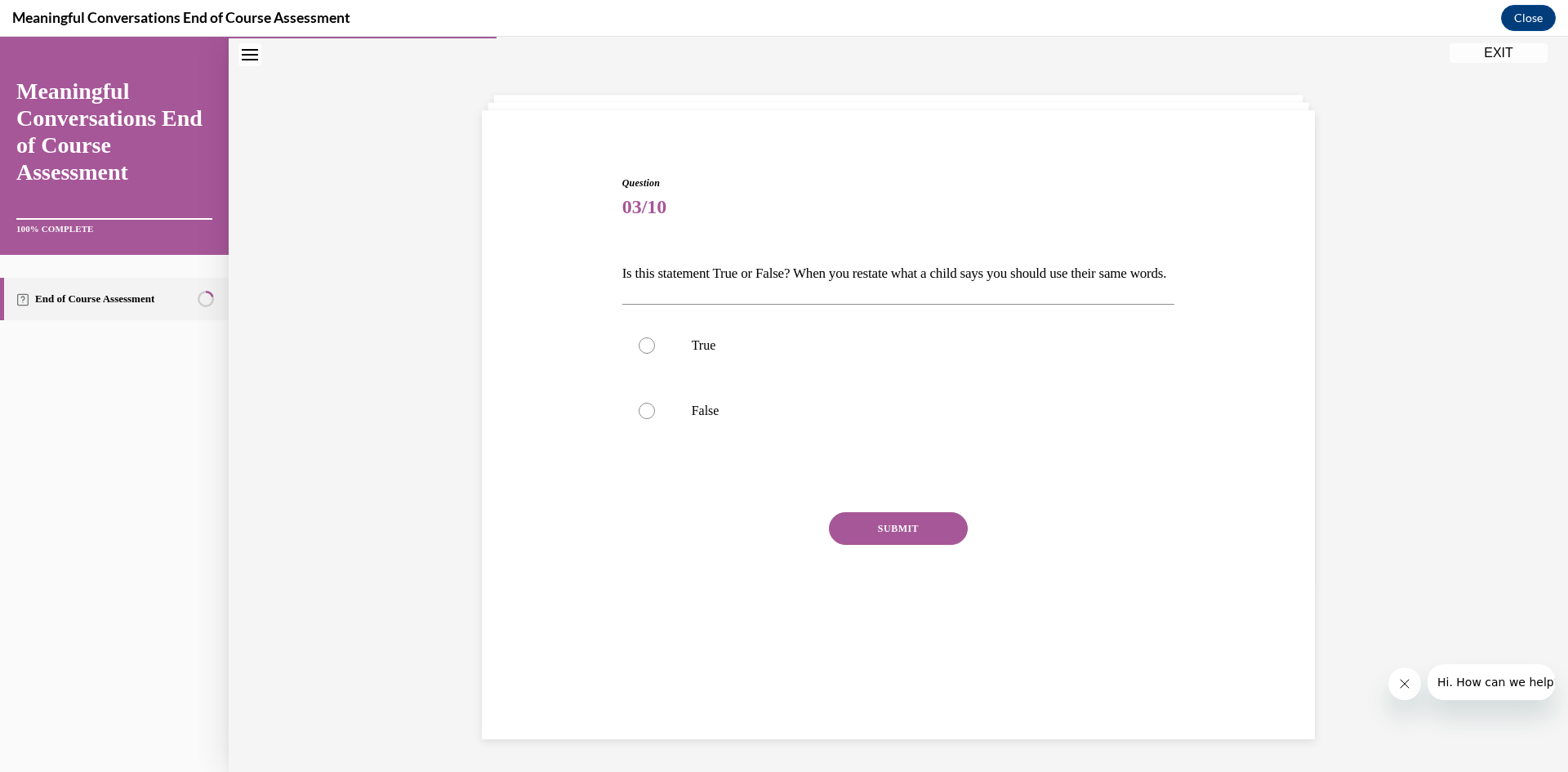
scroll to position [51, 0]
click at [768, 419] on p "False" at bounding box center [913, 411] width 443 height 16
click at [655, 419] on input "False" at bounding box center [647, 411] width 16 height 16
radio input "true"
click at [907, 545] on button "SUBMIT" at bounding box center [899, 528] width 138 height 32
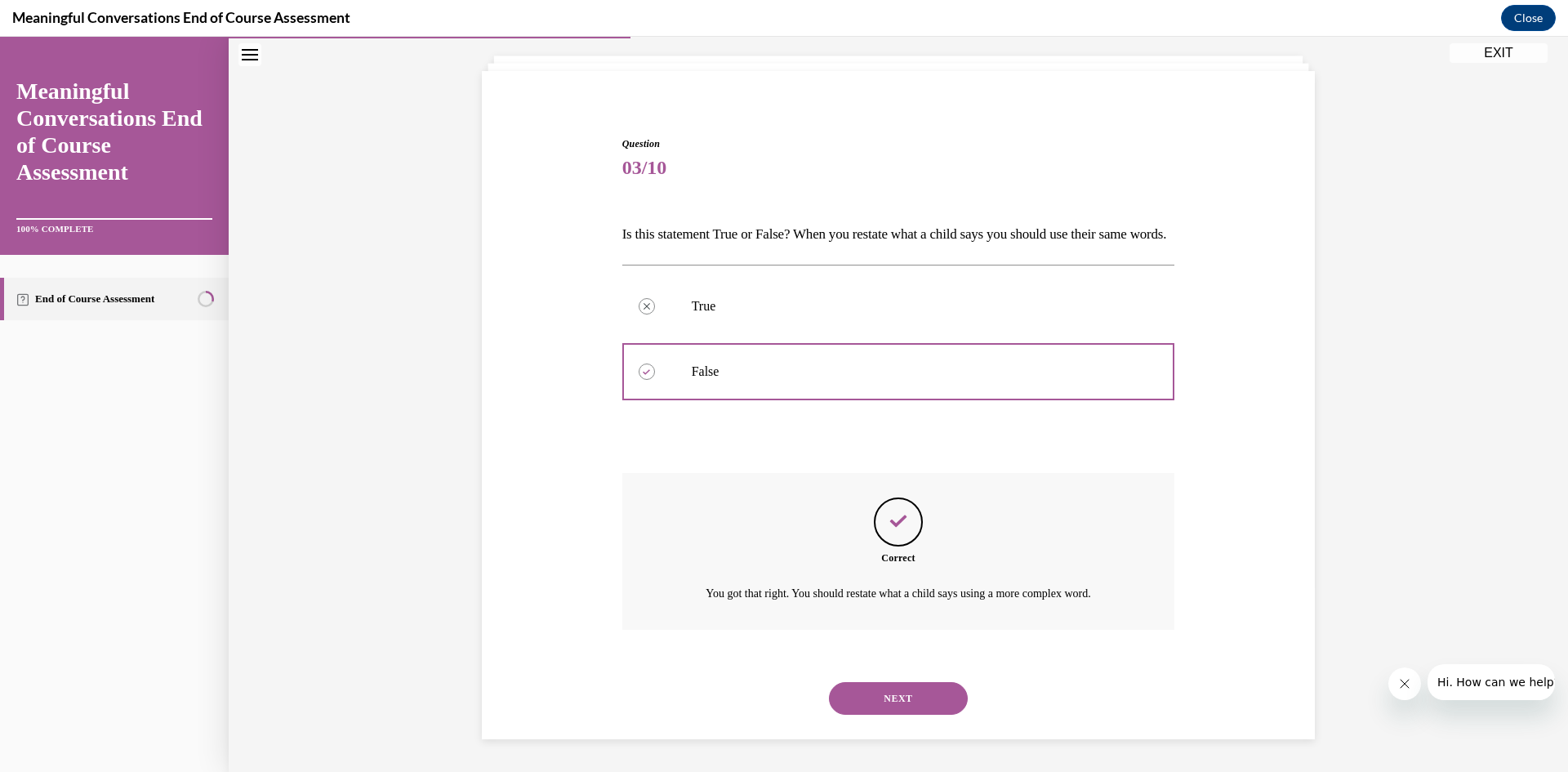
scroll to position [119, 0]
click at [896, 675] on div "NEXT" at bounding box center [899, 698] width 553 height 65
click at [894, 685] on button "NEXT" at bounding box center [899, 699] width 138 height 32
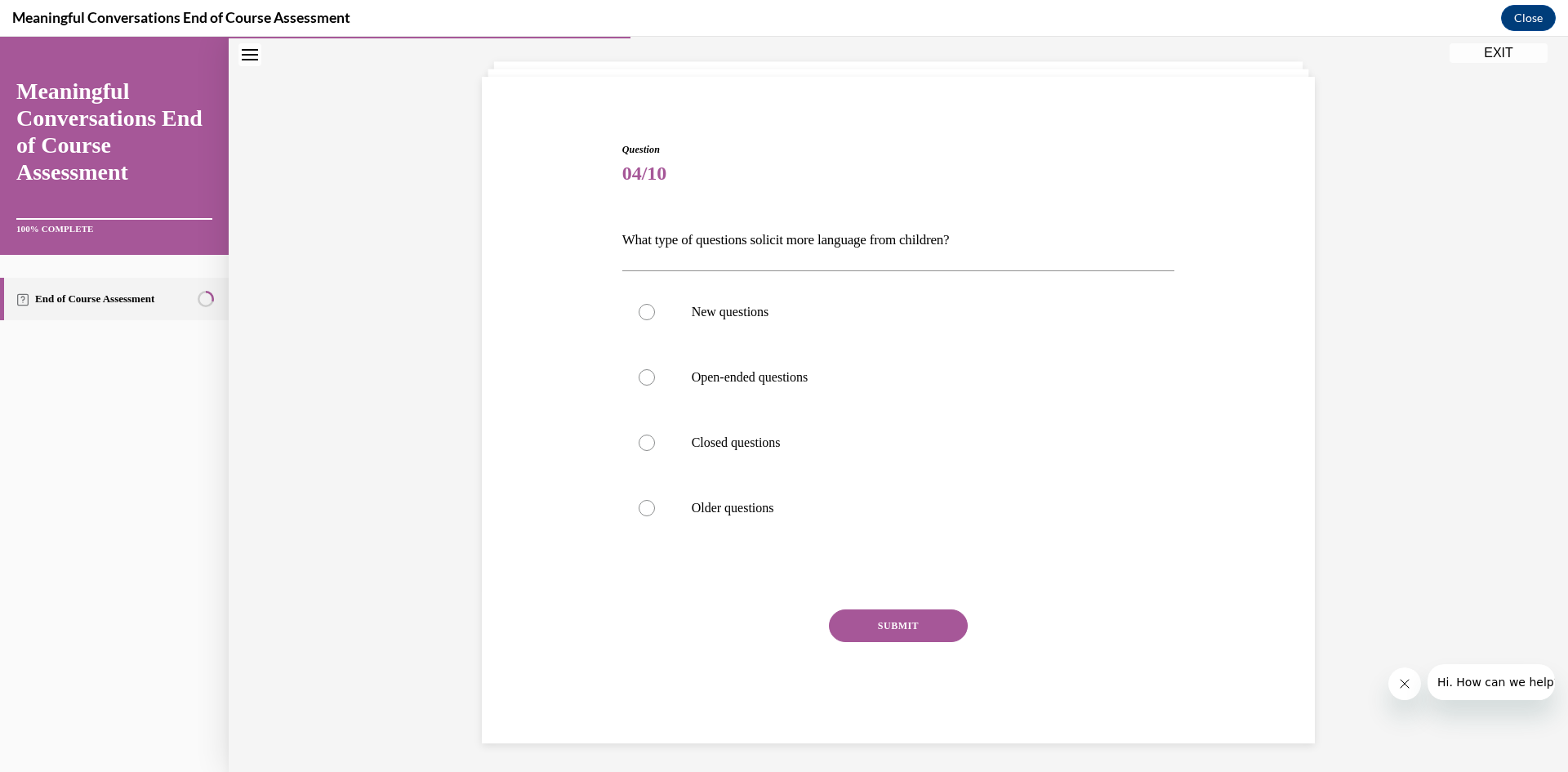
scroll to position [56, 0]
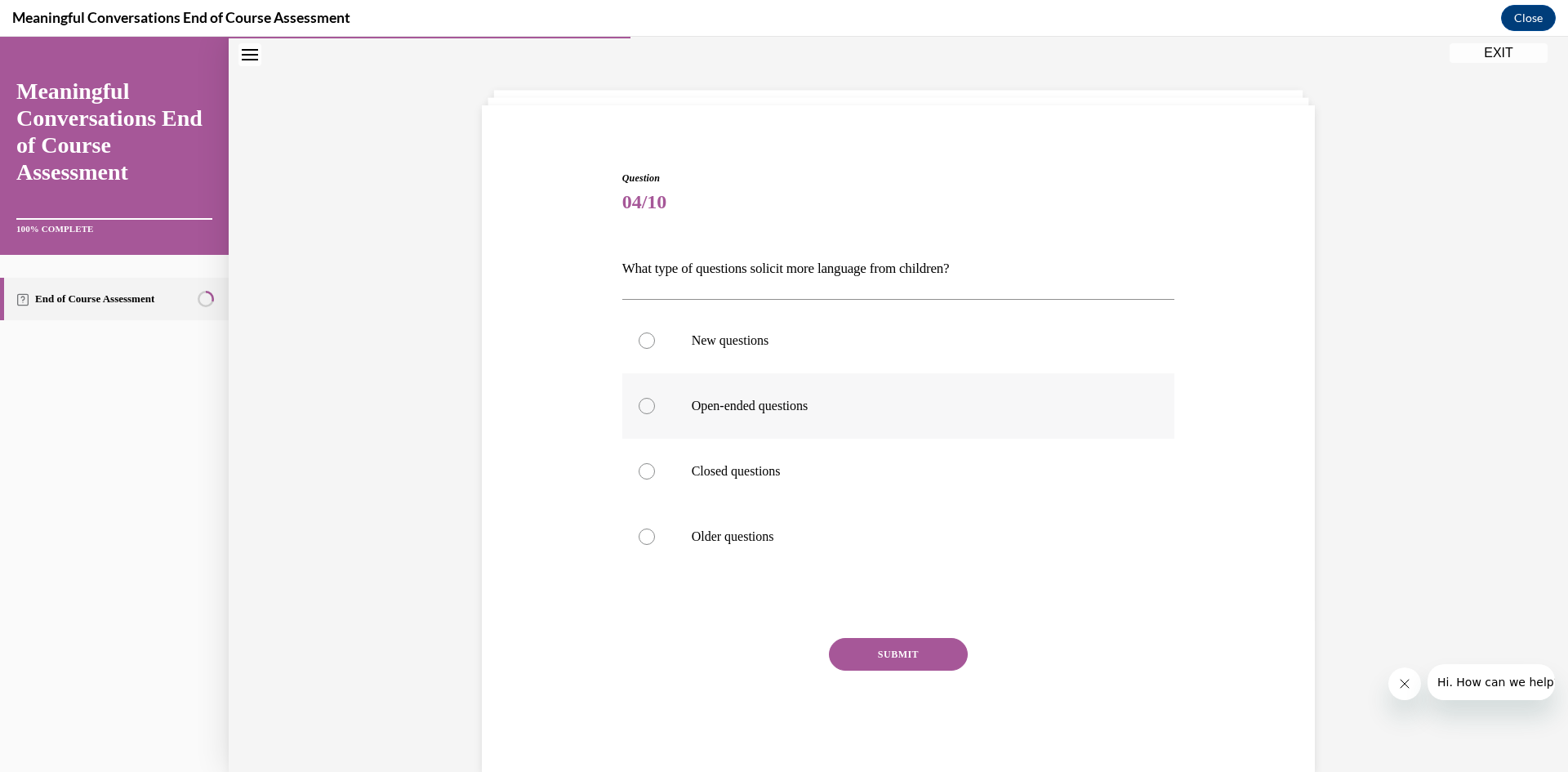
click at [833, 420] on label "Open-ended questions" at bounding box center [899, 406] width 553 height 65
click at [655, 414] on input "Open-ended questions" at bounding box center [647, 406] width 16 height 16
radio input "true"
click at [884, 641] on button "SUBMIT" at bounding box center [899, 654] width 138 height 32
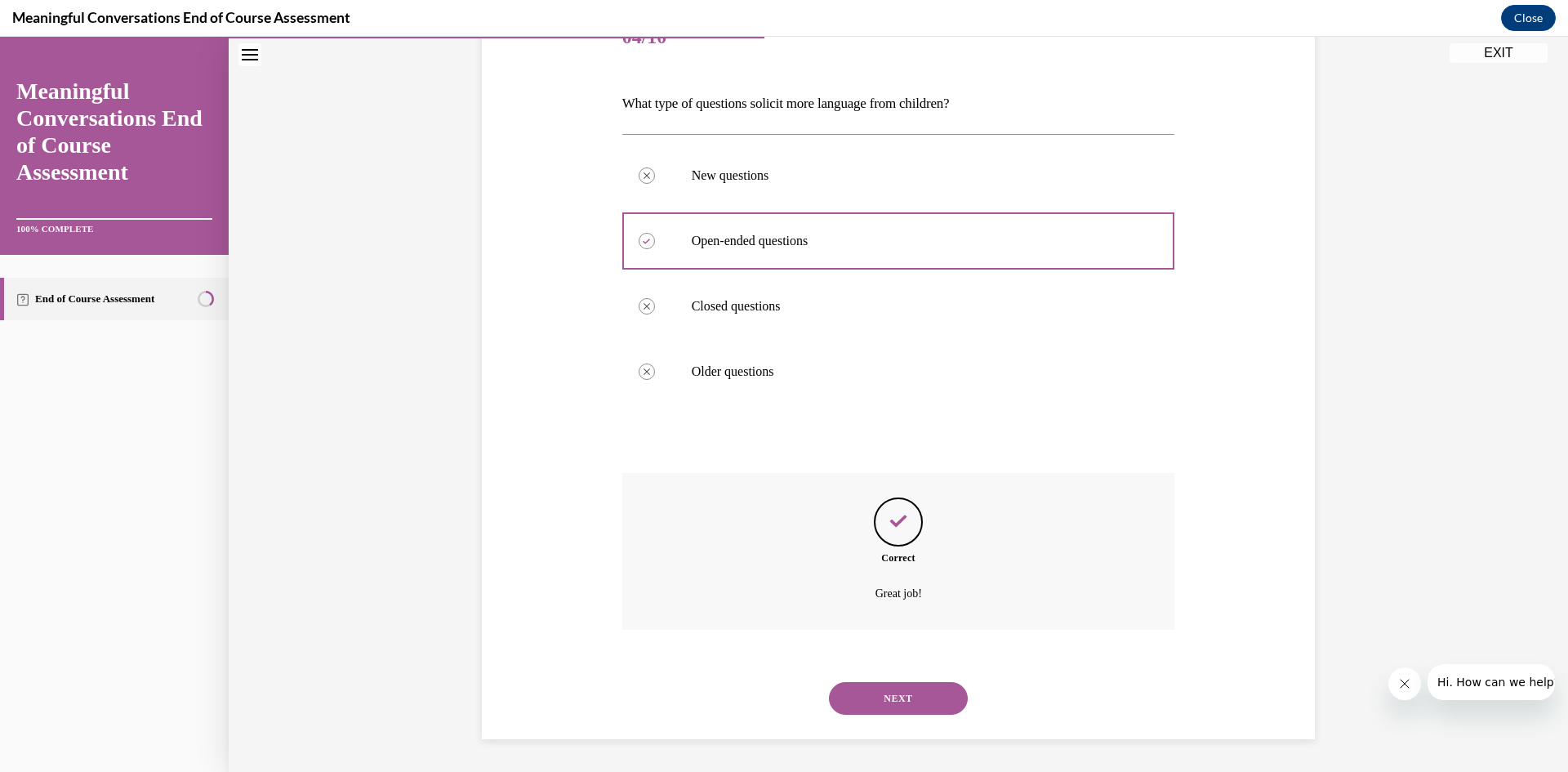
click at [915, 709] on button "NEXT" at bounding box center [899, 699] width 138 height 32
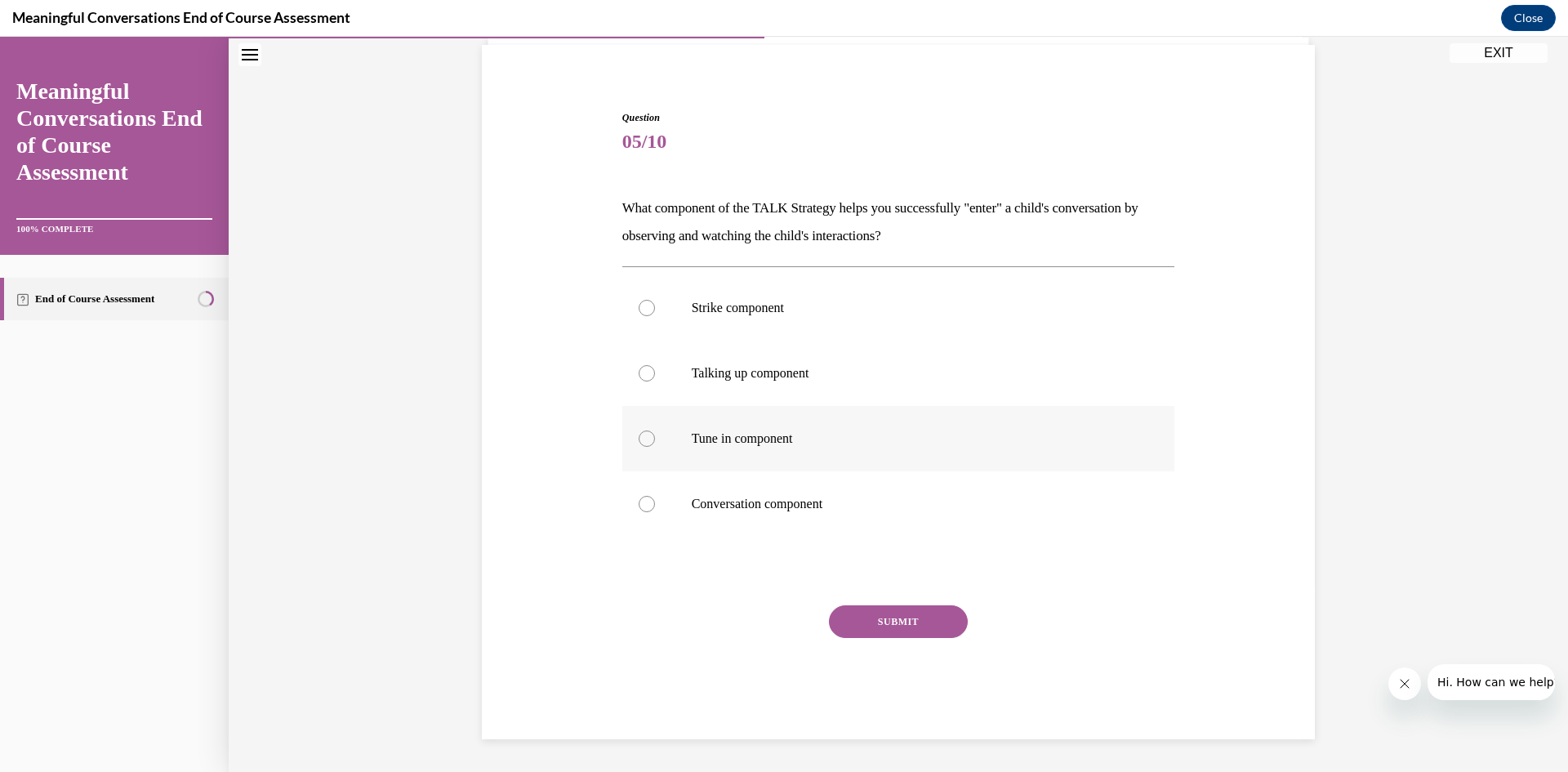
click at [785, 424] on label "Tune in component" at bounding box center [899, 438] width 553 height 65
click at [655, 431] on input "Tune in component" at bounding box center [647, 438] width 16 height 16
radio input "true"
click at [887, 627] on button "SUBMIT" at bounding box center [899, 622] width 138 height 32
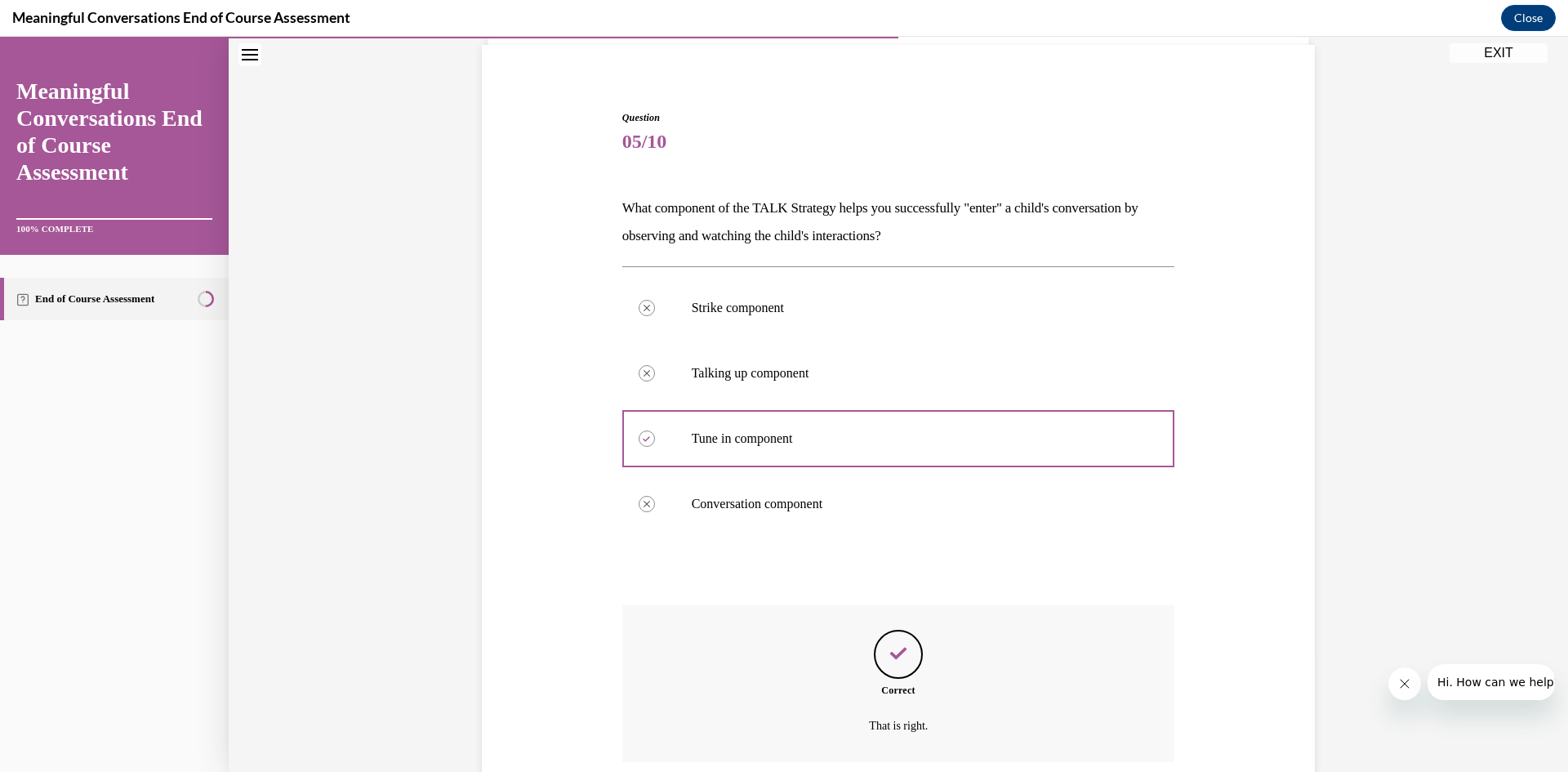
scroll to position [249, 0]
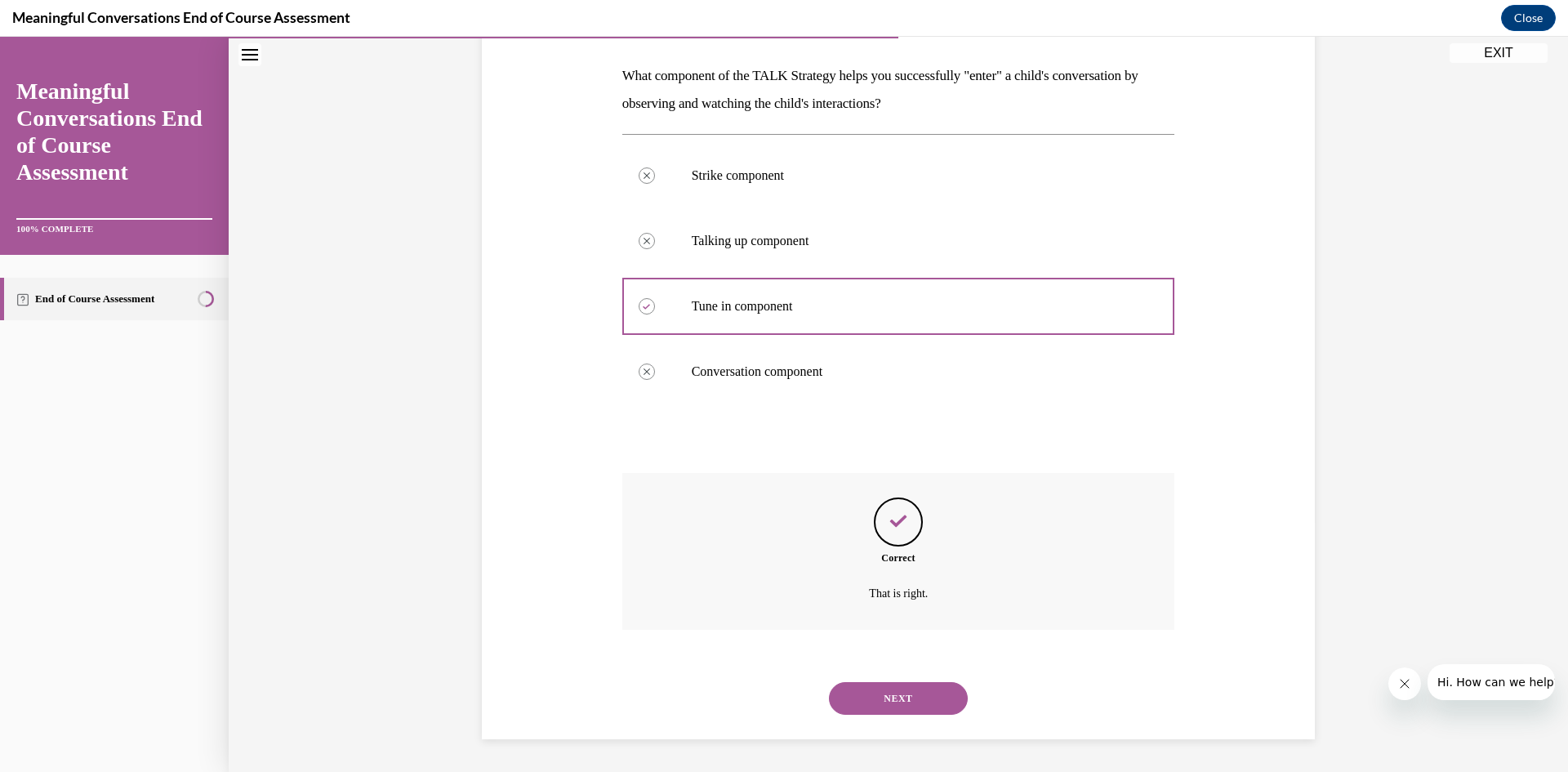
click at [884, 672] on div "NEXT" at bounding box center [899, 698] width 553 height 65
click at [883, 689] on button "NEXT" at bounding box center [899, 699] width 138 height 32
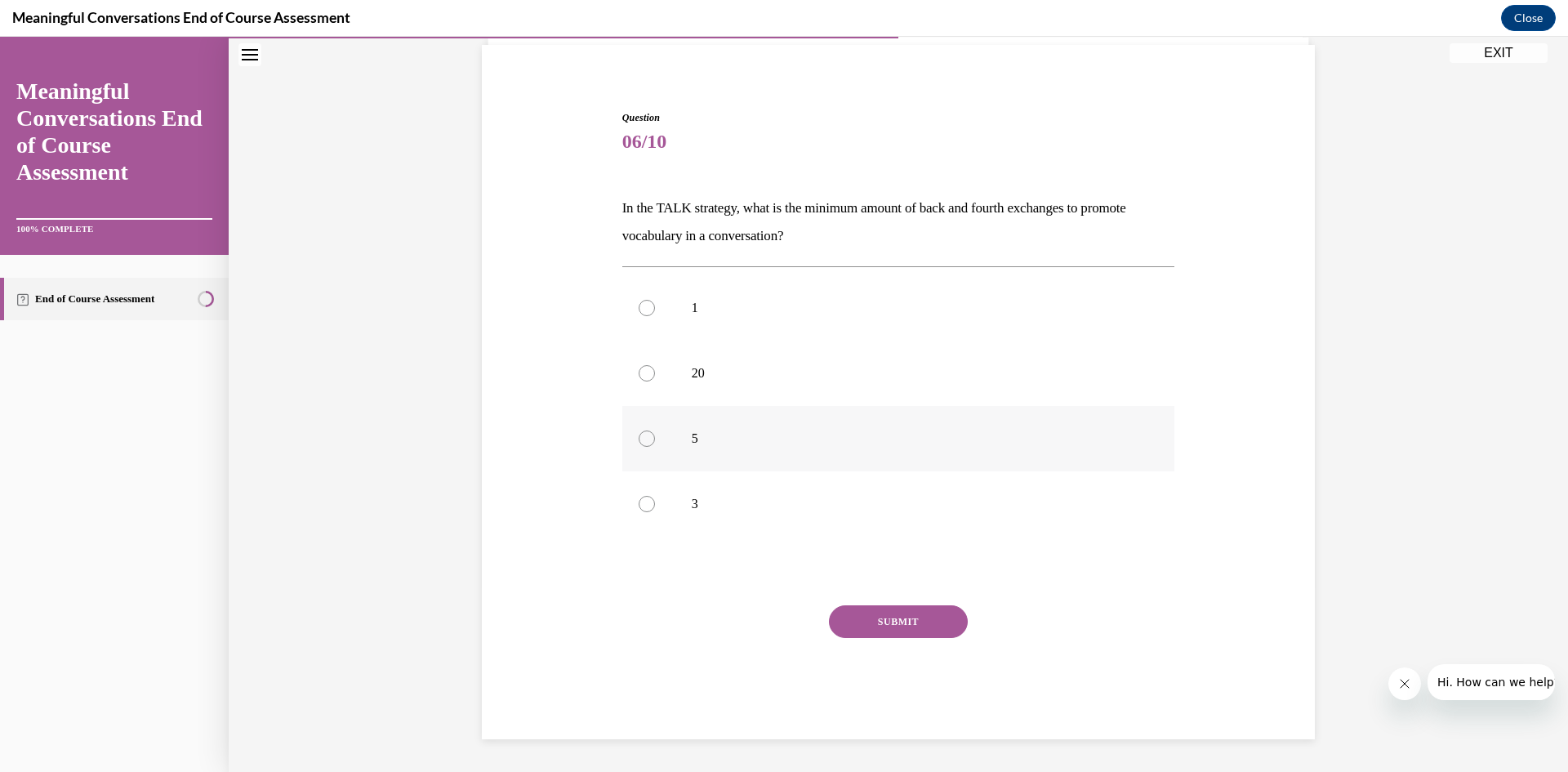
click at [777, 452] on label "5" at bounding box center [899, 438] width 553 height 65
click at [655, 447] on input "5" at bounding box center [647, 438] width 16 height 16
radio input "true"
click at [835, 616] on button "SUBMIT" at bounding box center [899, 622] width 138 height 32
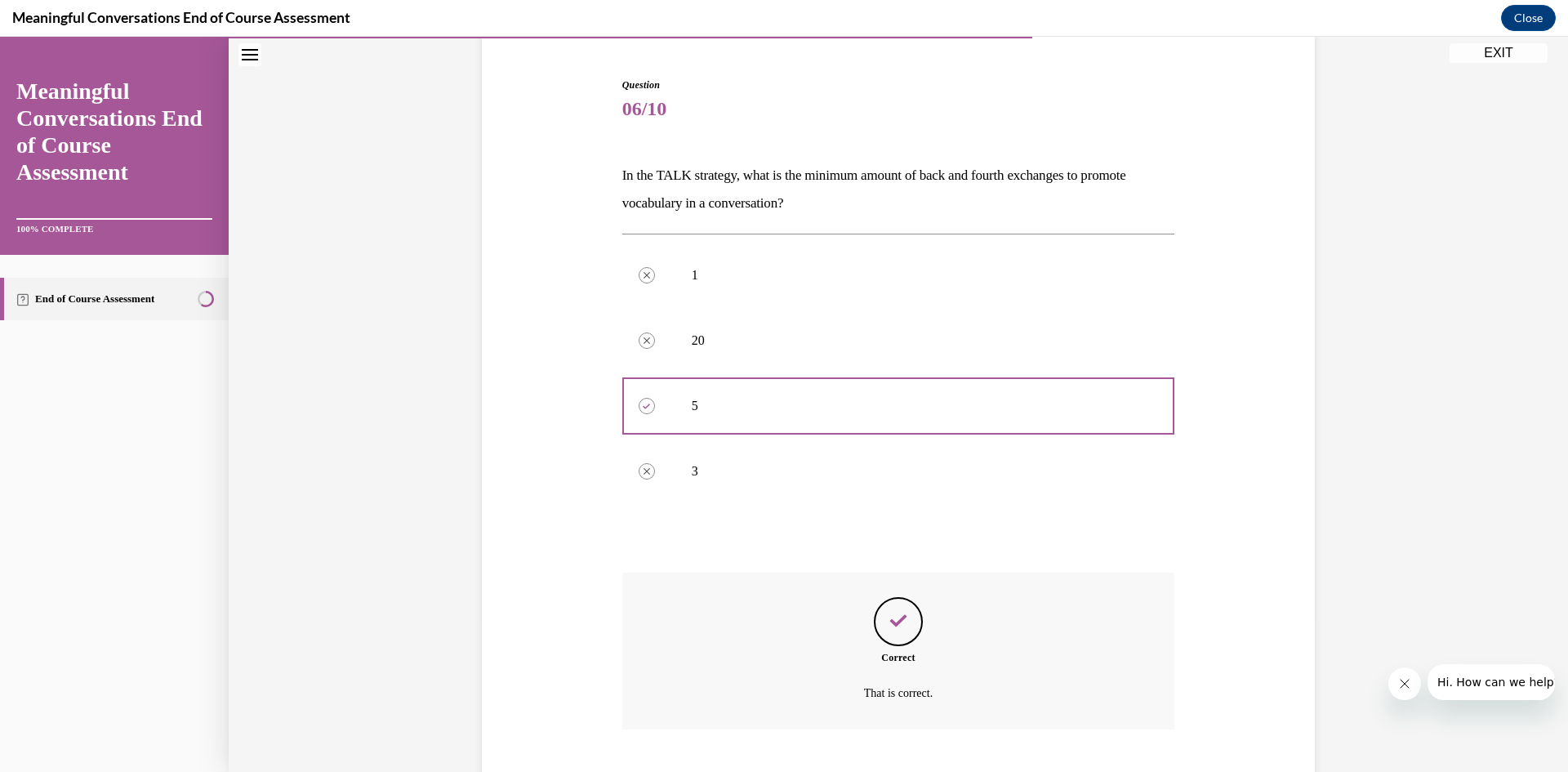
scroll to position [249, 0]
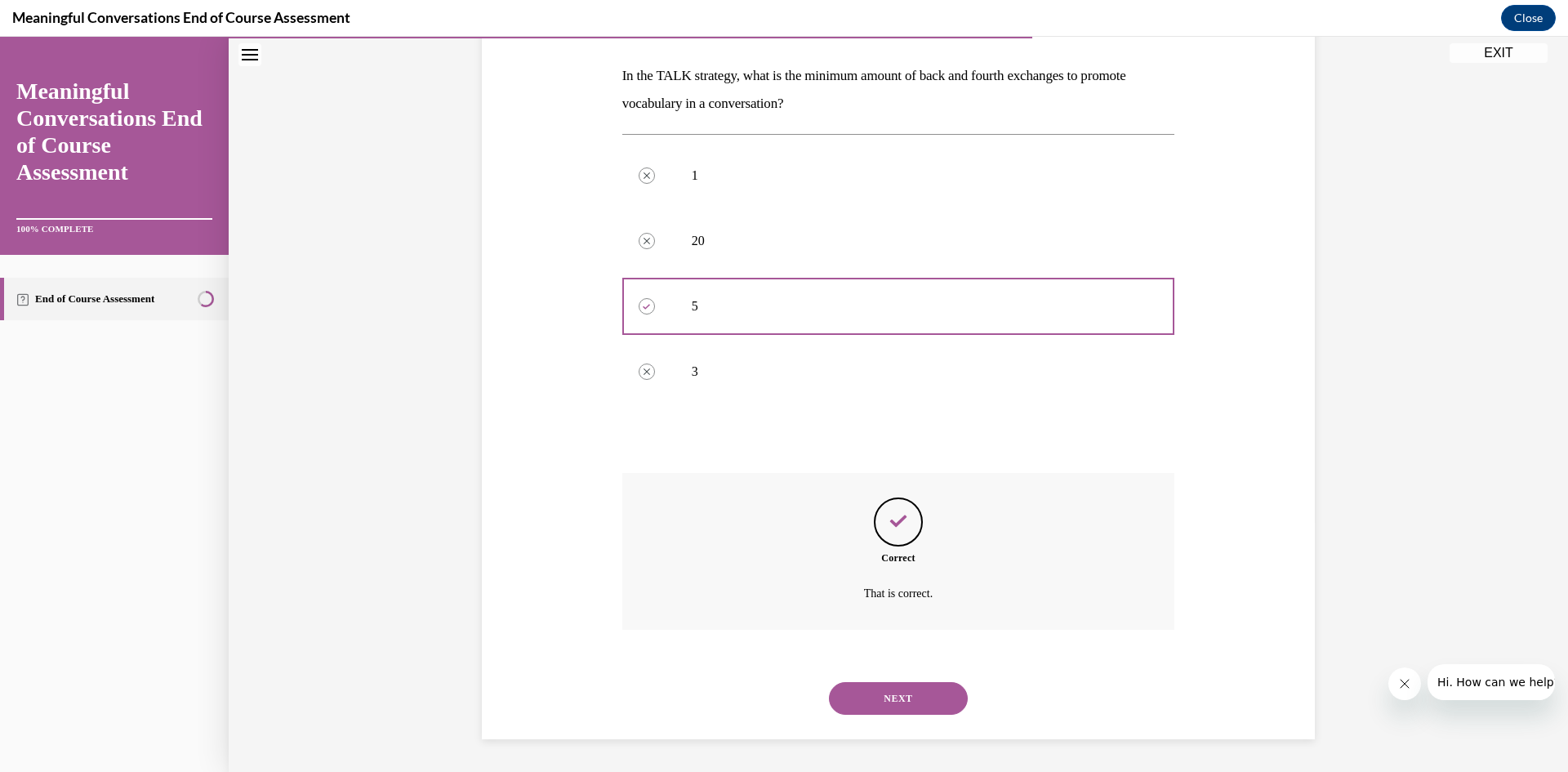
click at [876, 707] on button "NEXT" at bounding box center [899, 699] width 138 height 32
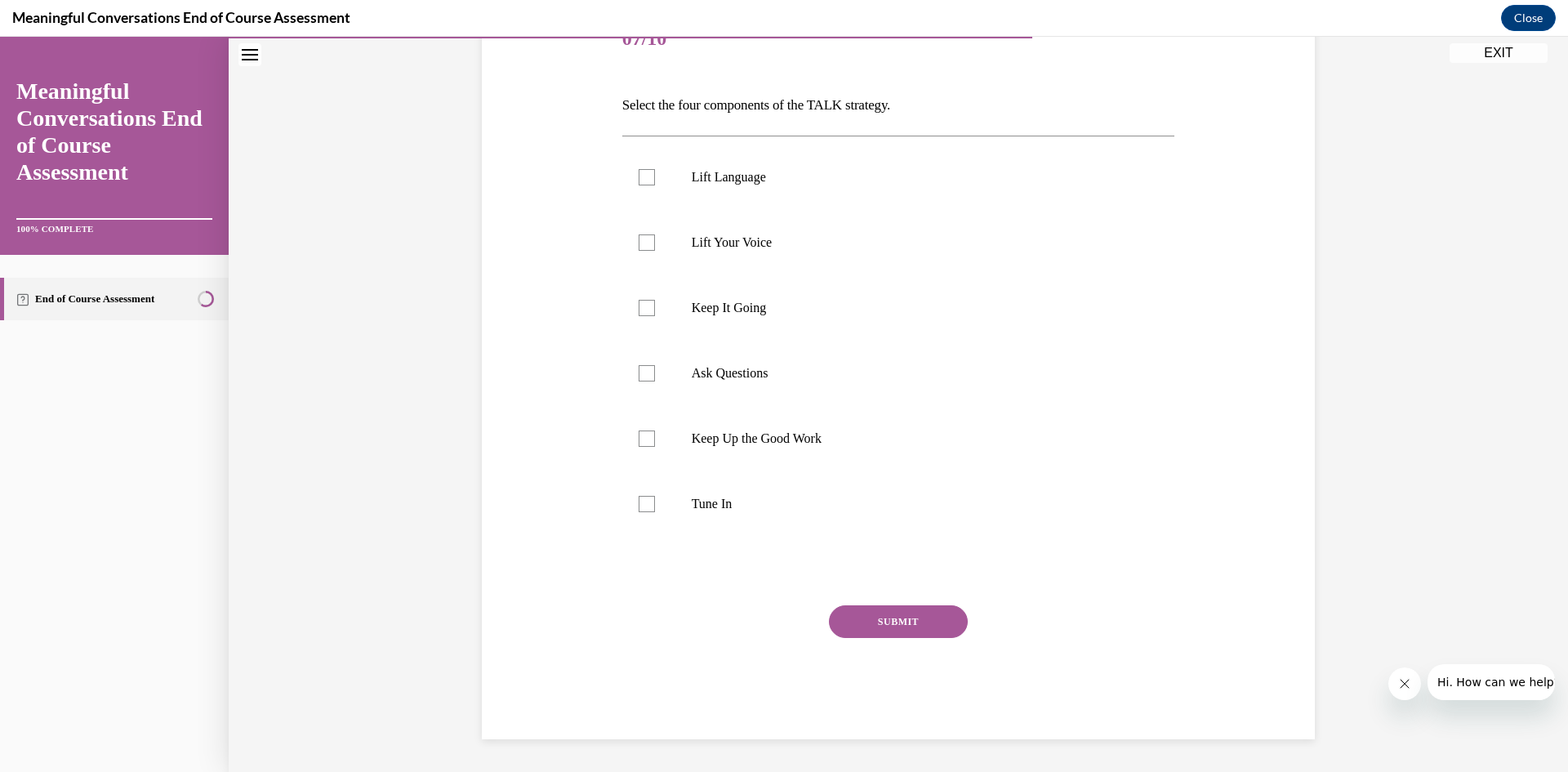
scroll to position [183, 0]
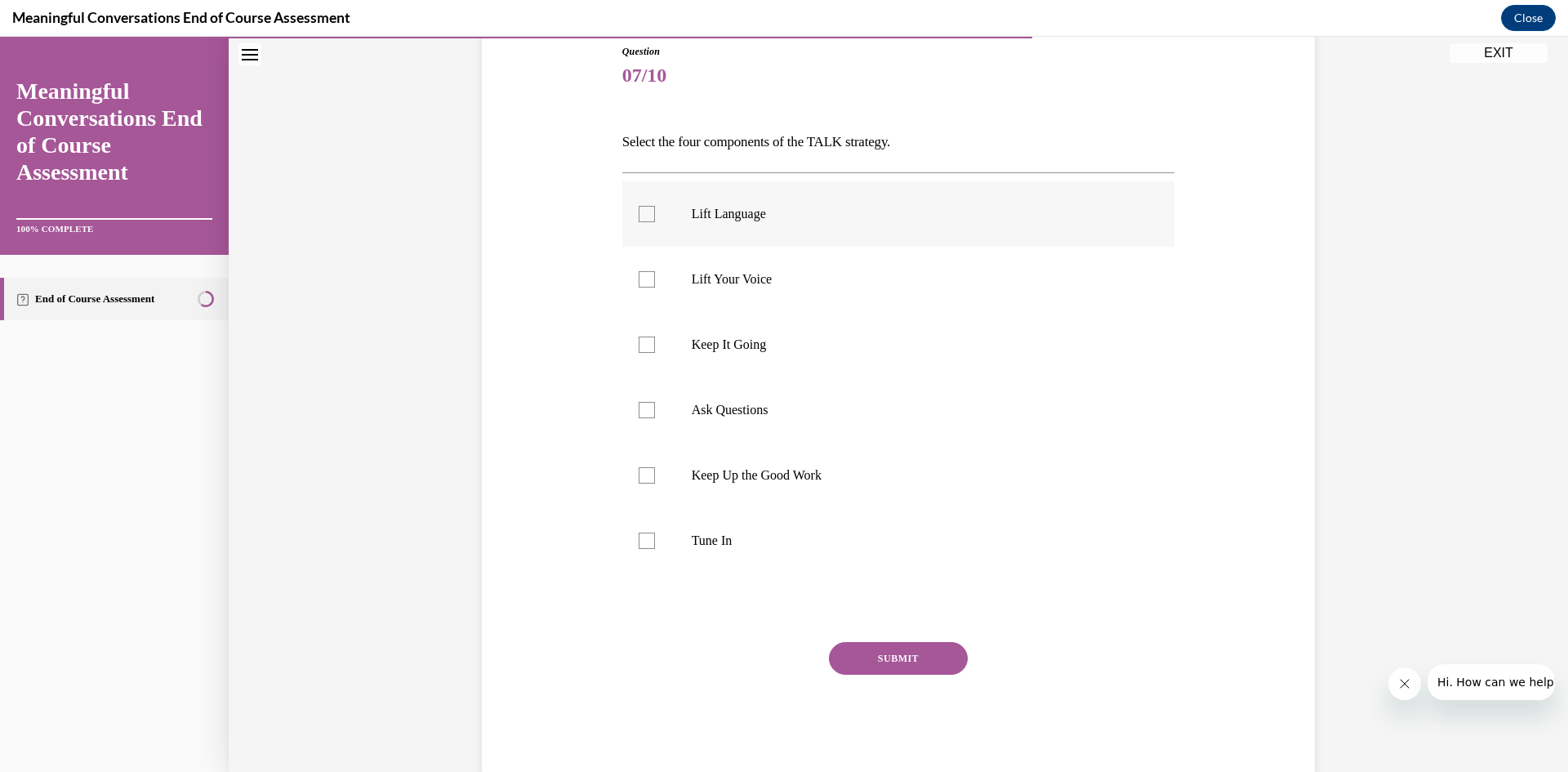
click at [759, 205] on label "Lift Language" at bounding box center [899, 213] width 553 height 65
click at [655, 206] on input "Lift Language" at bounding box center [647, 213] width 16 height 16
checkbox input "true"
click at [754, 345] on p "Keep It Going" at bounding box center [913, 344] width 443 height 16
click at [655, 345] on input "Keep It Going" at bounding box center [647, 344] width 16 height 16
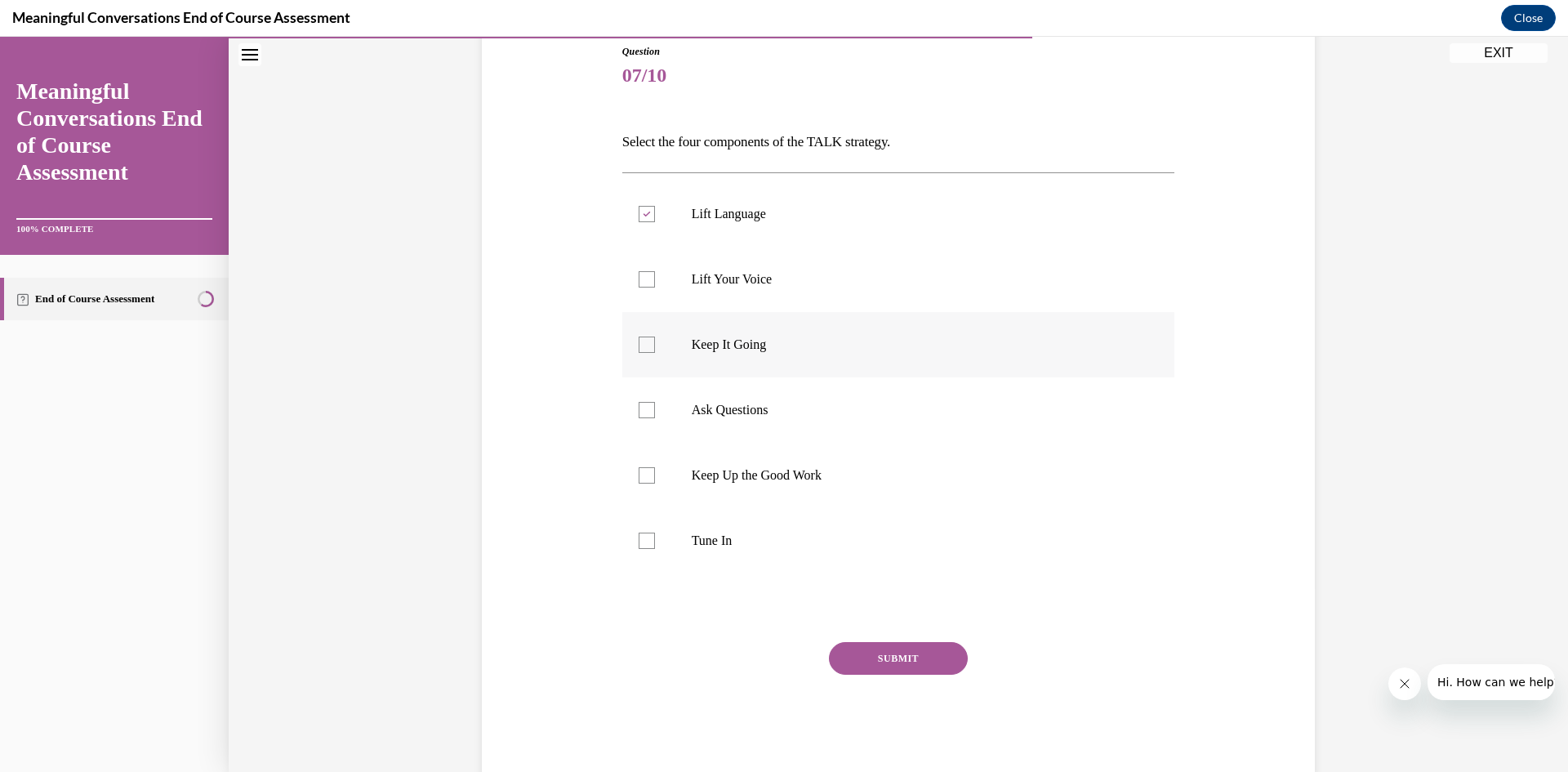
checkbox input "true"
click at [744, 393] on label "Ask Questions" at bounding box center [899, 410] width 553 height 65
click at [655, 402] on input "Ask Questions" at bounding box center [647, 410] width 16 height 16
checkbox input "true"
click at [714, 537] on p "Tune In" at bounding box center [913, 541] width 443 height 16
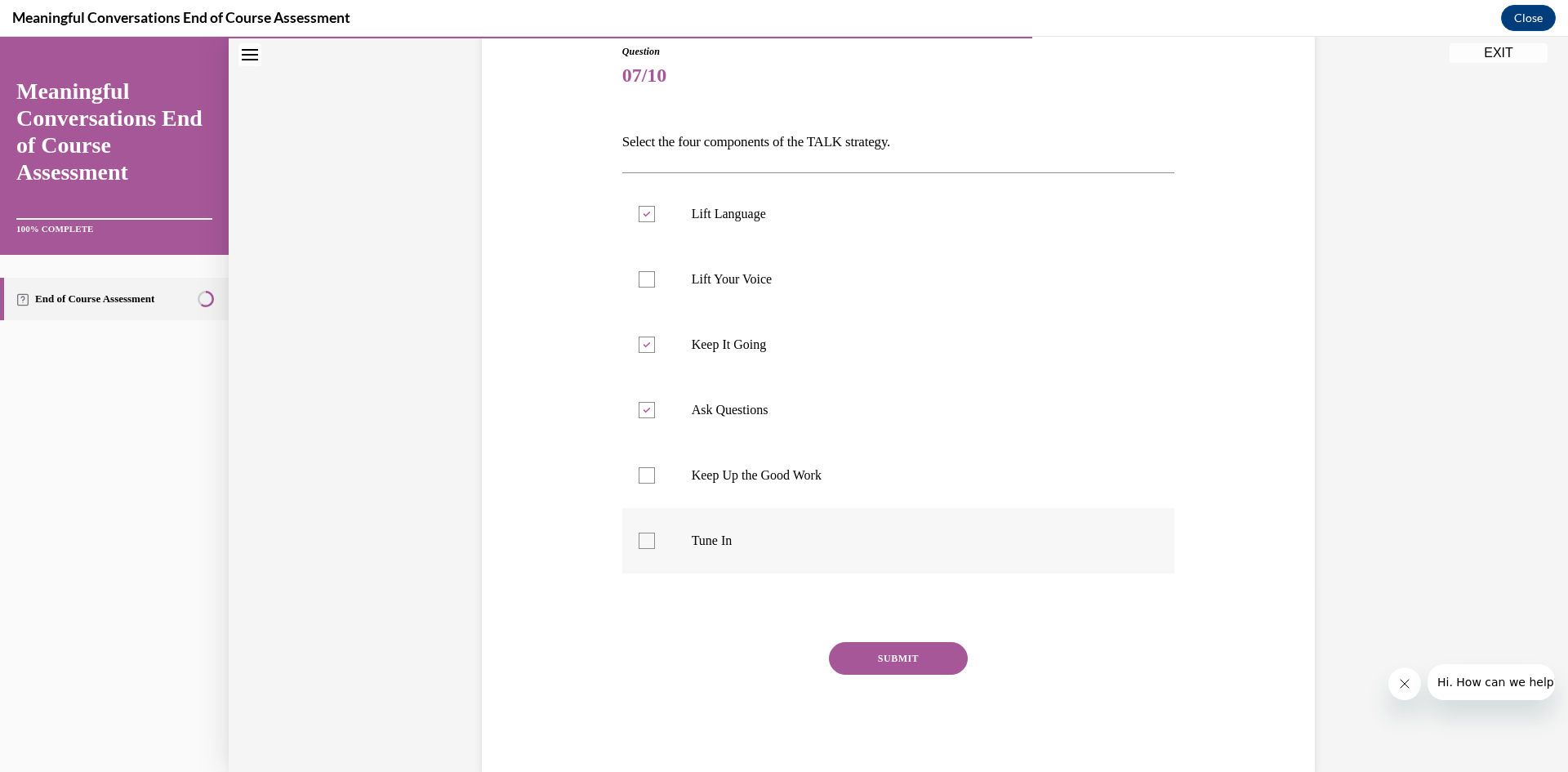
click at [655, 537] on input "Tune In" at bounding box center [647, 541] width 16 height 16
checkbox input "true"
click at [870, 660] on button "SUBMIT" at bounding box center [899, 658] width 138 height 32
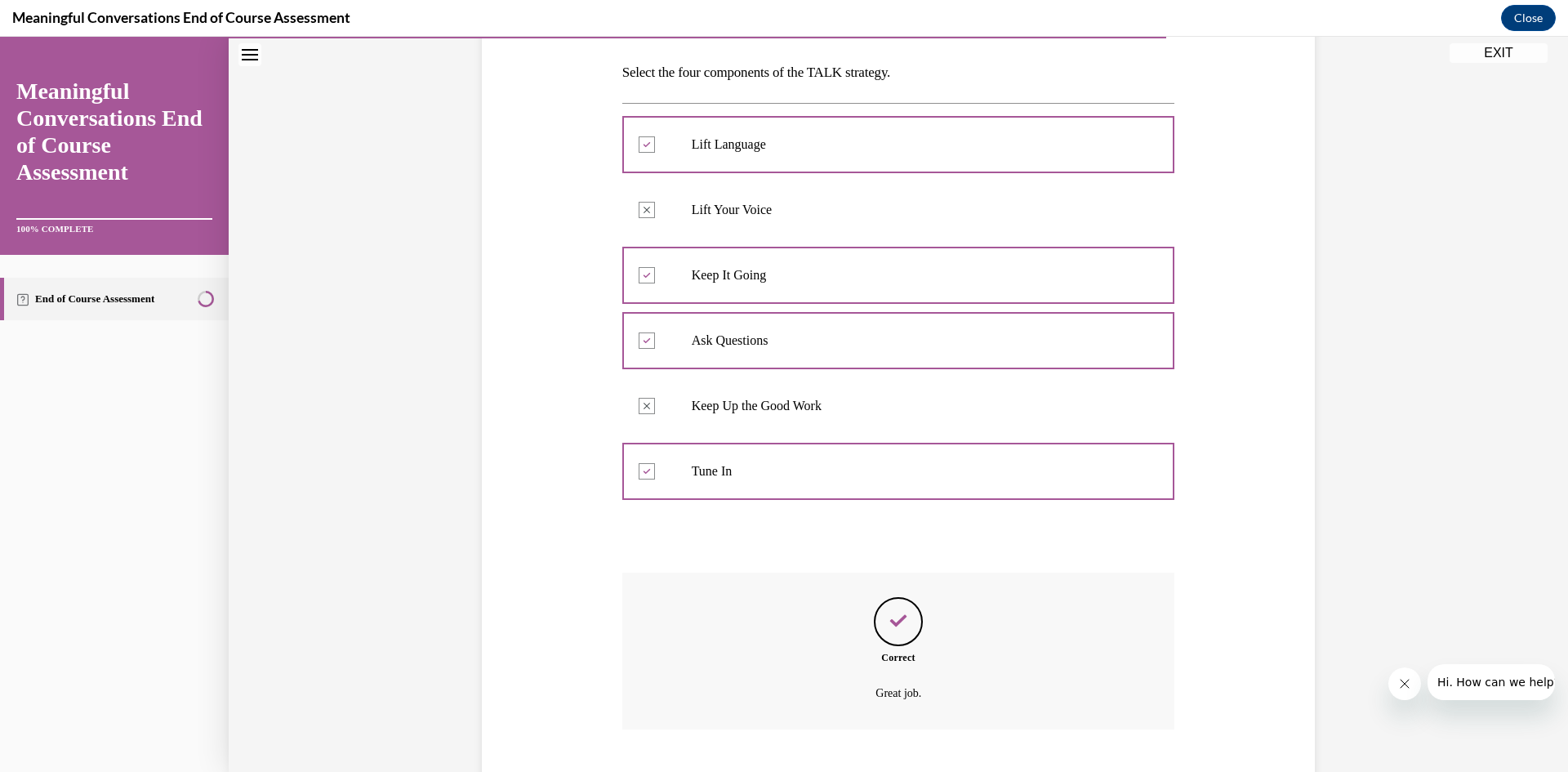
scroll to position [352, 0]
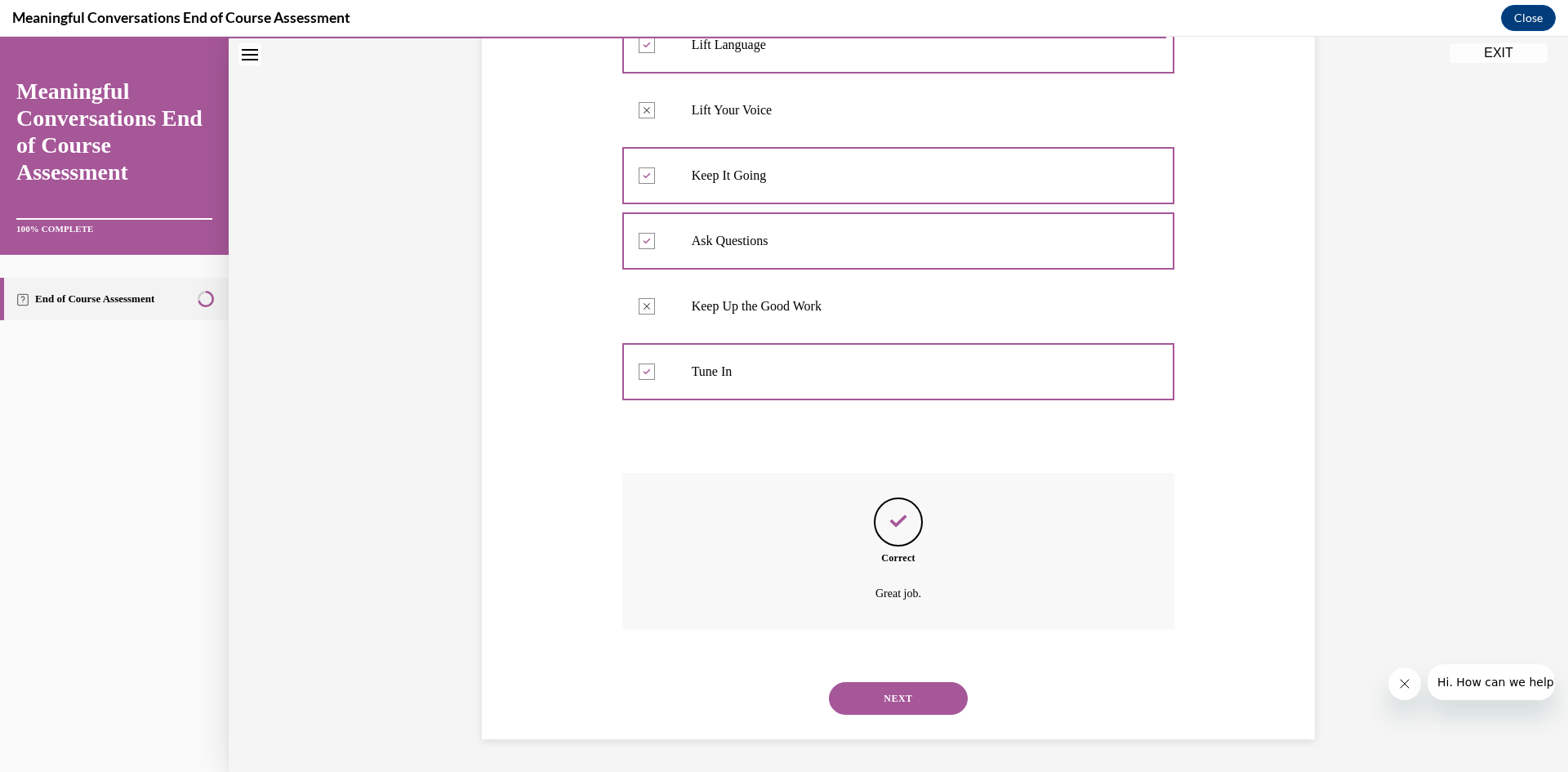
click at [911, 706] on button "NEXT" at bounding box center [899, 699] width 138 height 32
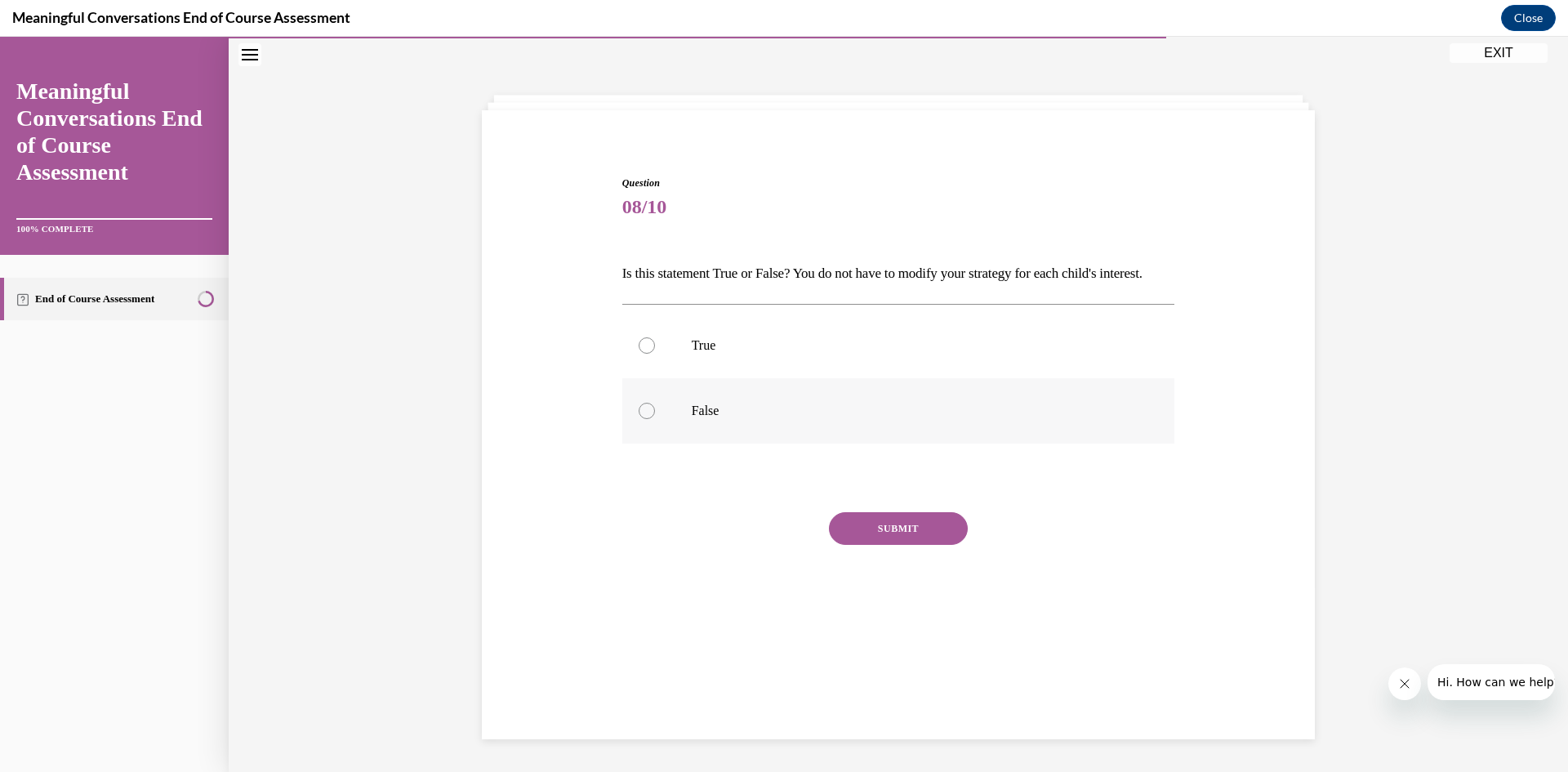
click at [782, 419] on p "False" at bounding box center [913, 411] width 443 height 16
click at [655, 419] on input "False" at bounding box center [647, 411] width 16 height 16
radio input "true"
click at [913, 545] on button "SUBMIT" at bounding box center [899, 528] width 138 height 32
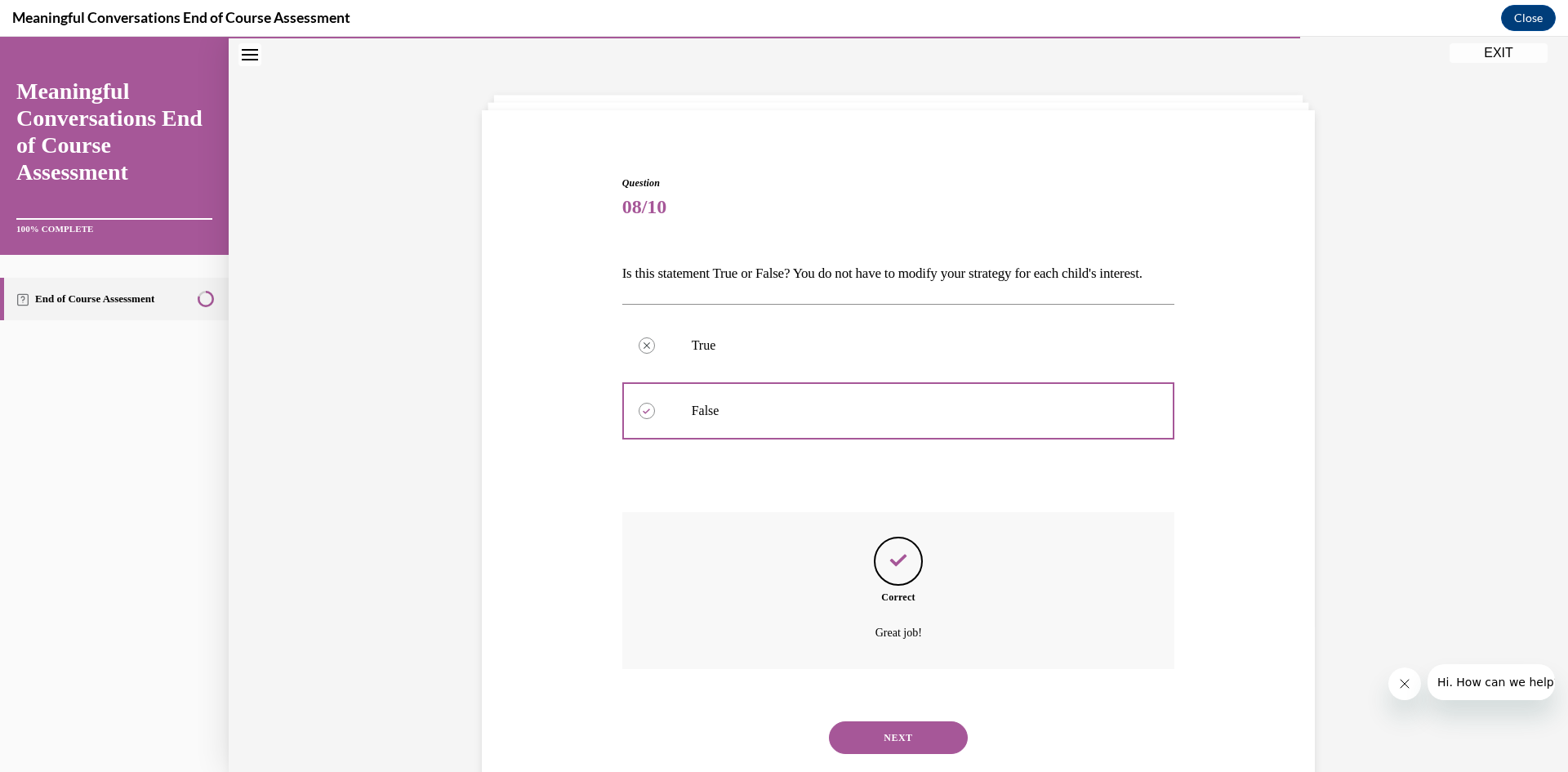
scroll to position [119, 0]
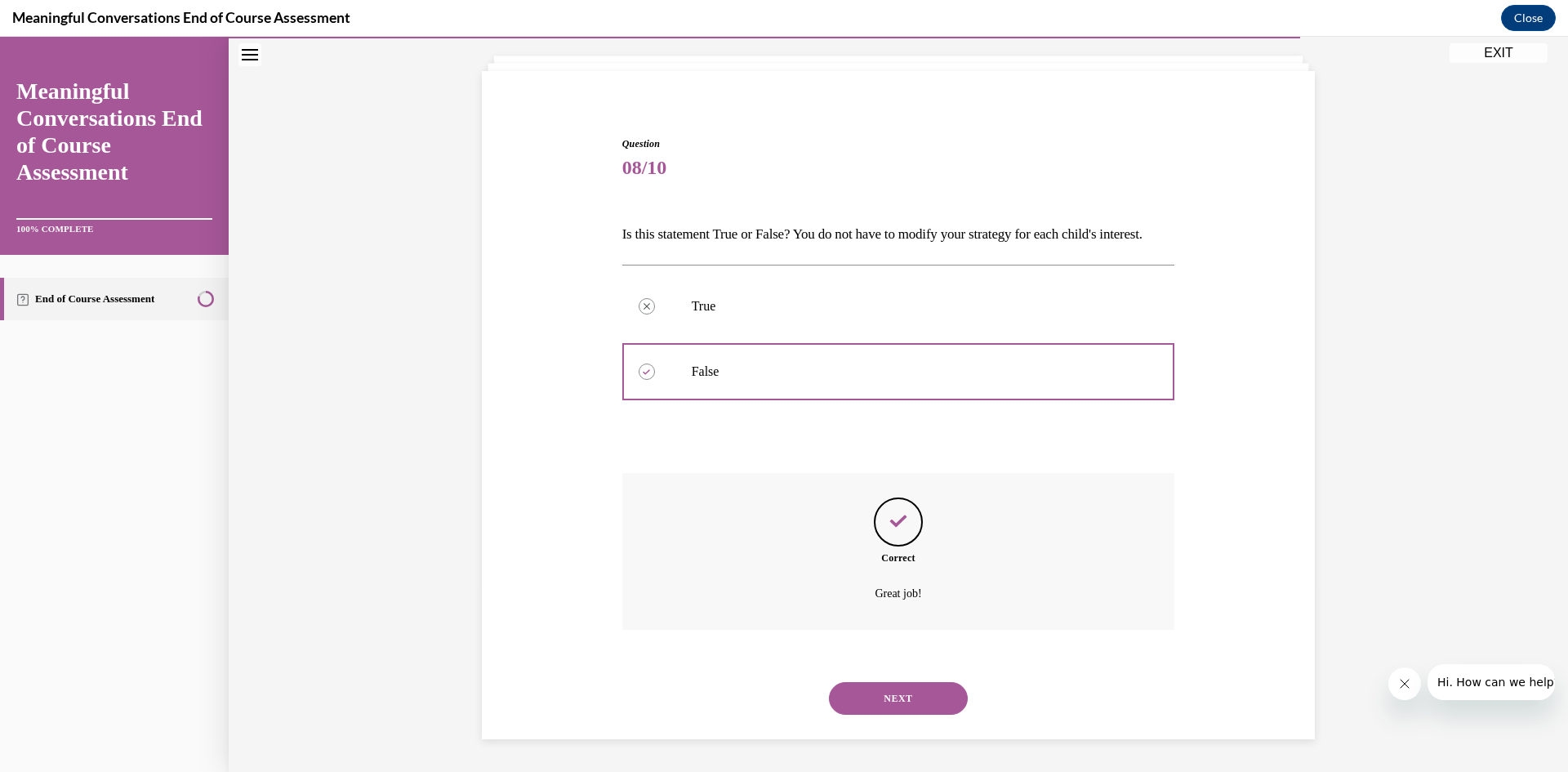
click at [906, 685] on button "NEXT" at bounding box center [899, 699] width 138 height 32
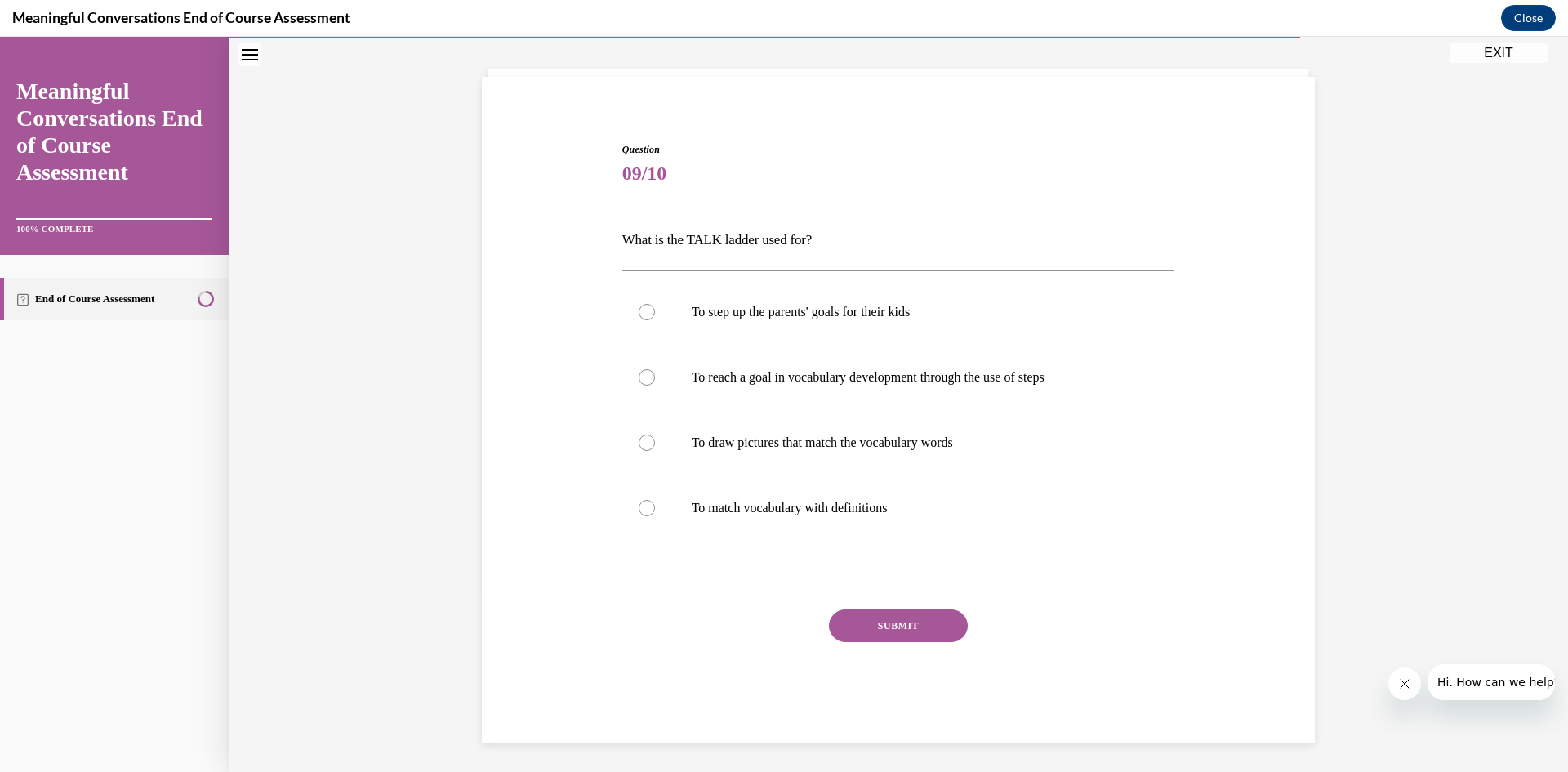
scroll to position [56, 0]
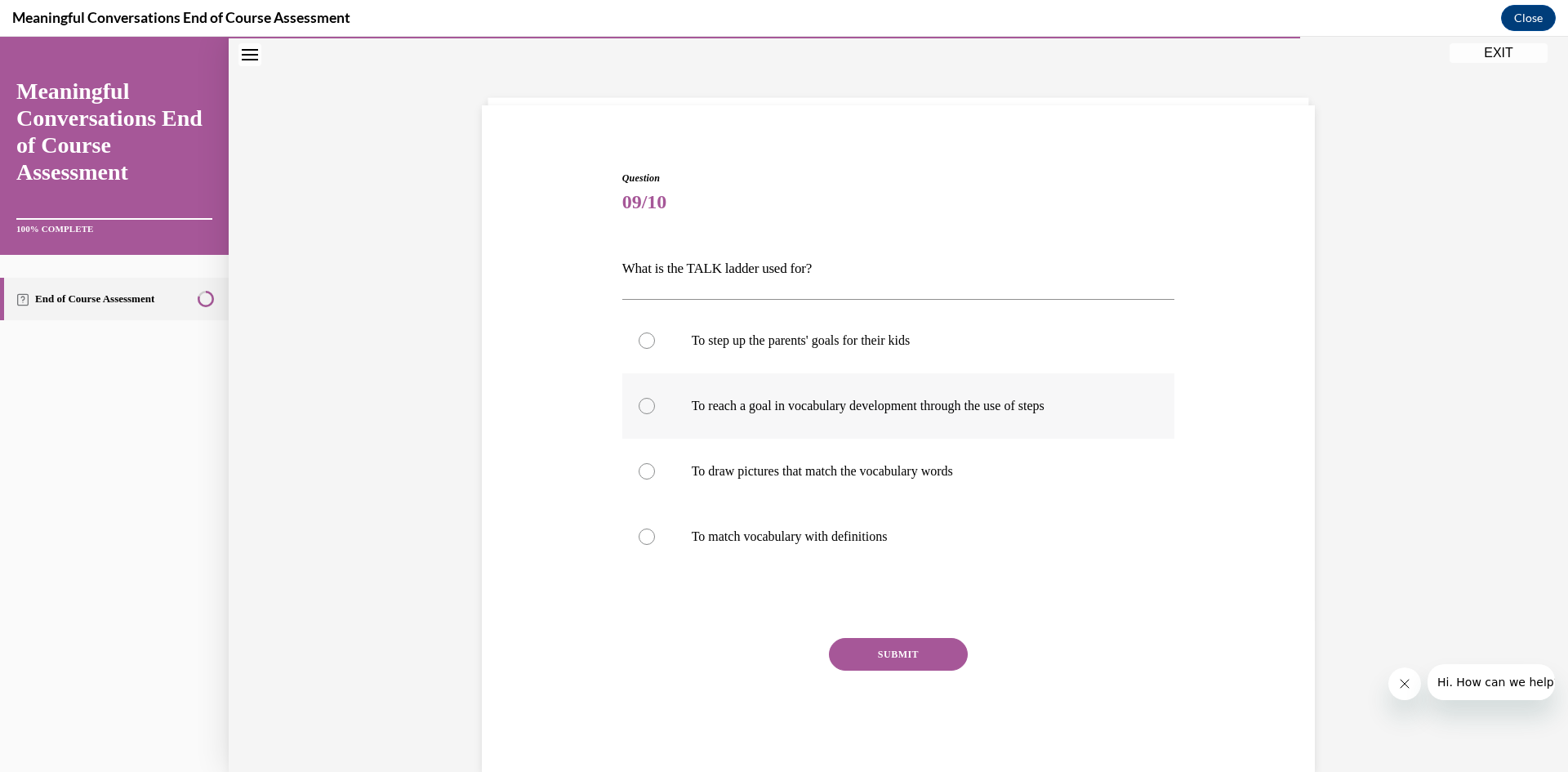
click at [777, 420] on label "To reach a goal in vocabulary development through the use of steps" at bounding box center [899, 406] width 553 height 65
click at [655, 414] on input "To reach a goal in vocabulary development through the use of steps" at bounding box center [647, 406] width 16 height 16
radio input "true"
click at [878, 654] on button "SUBMIT" at bounding box center [899, 654] width 138 height 32
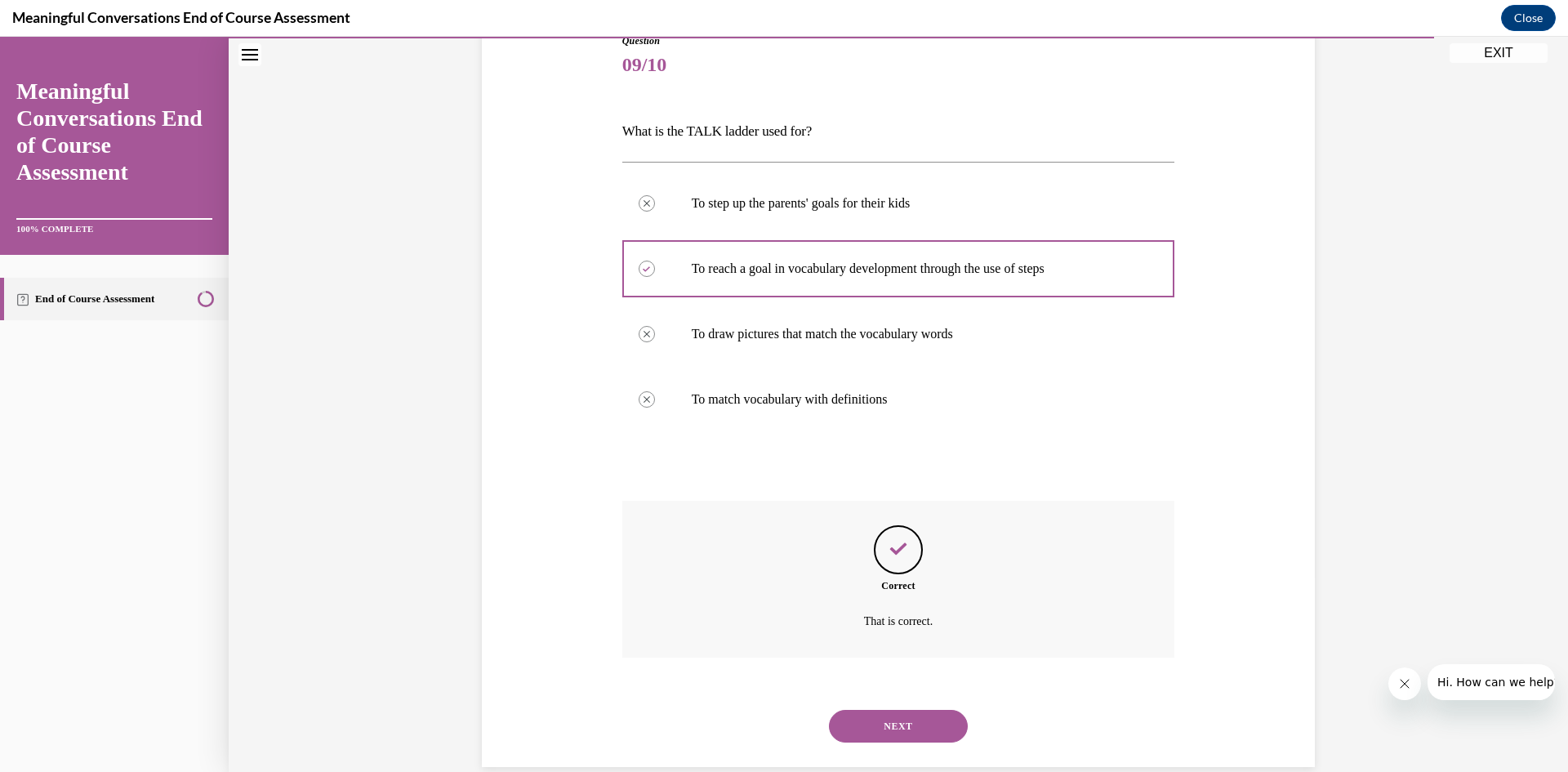
scroll to position [222, 0]
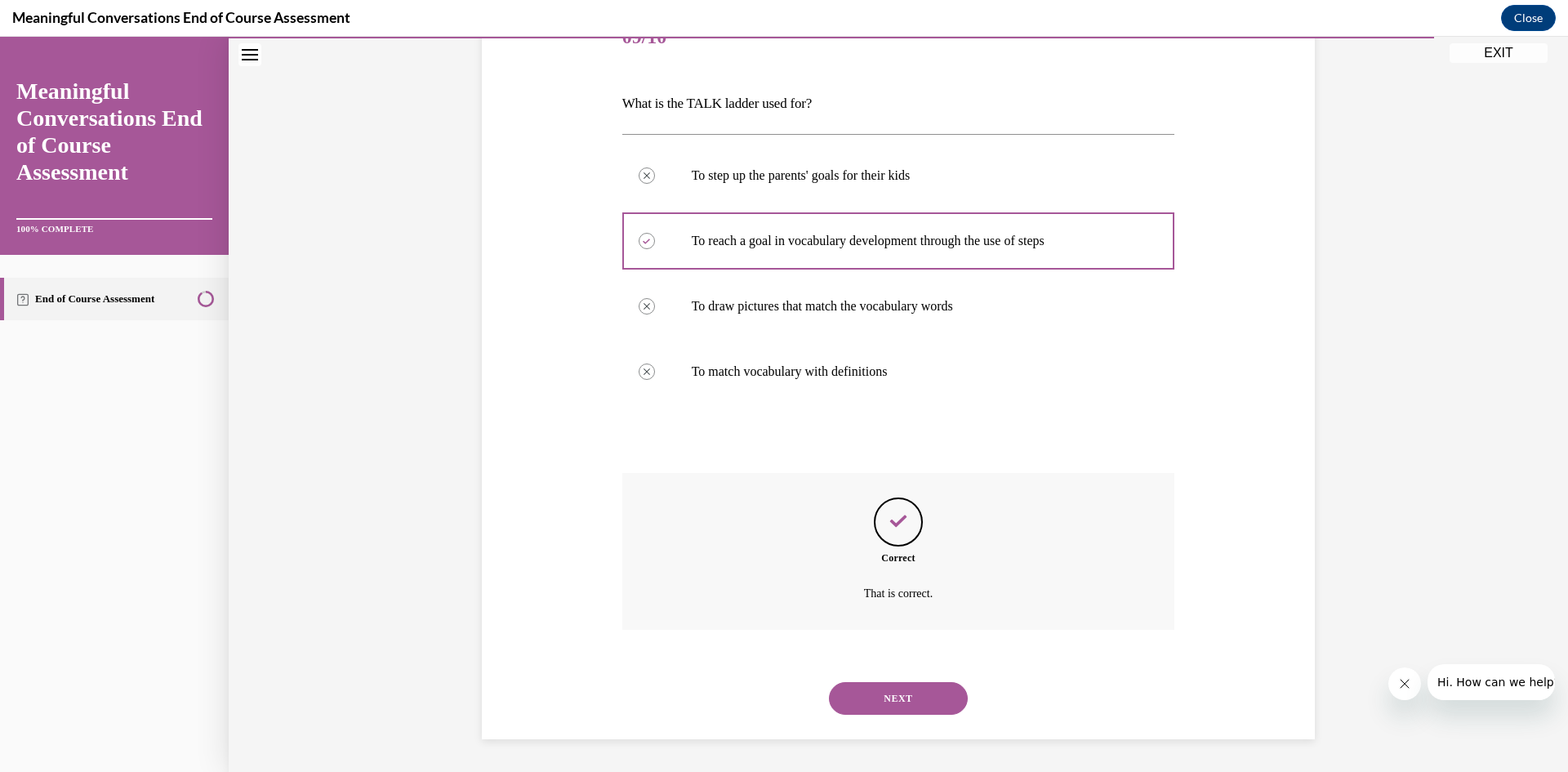
click at [900, 689] on button "NEXT" at bounding box center [899, 699] width 138 height 32
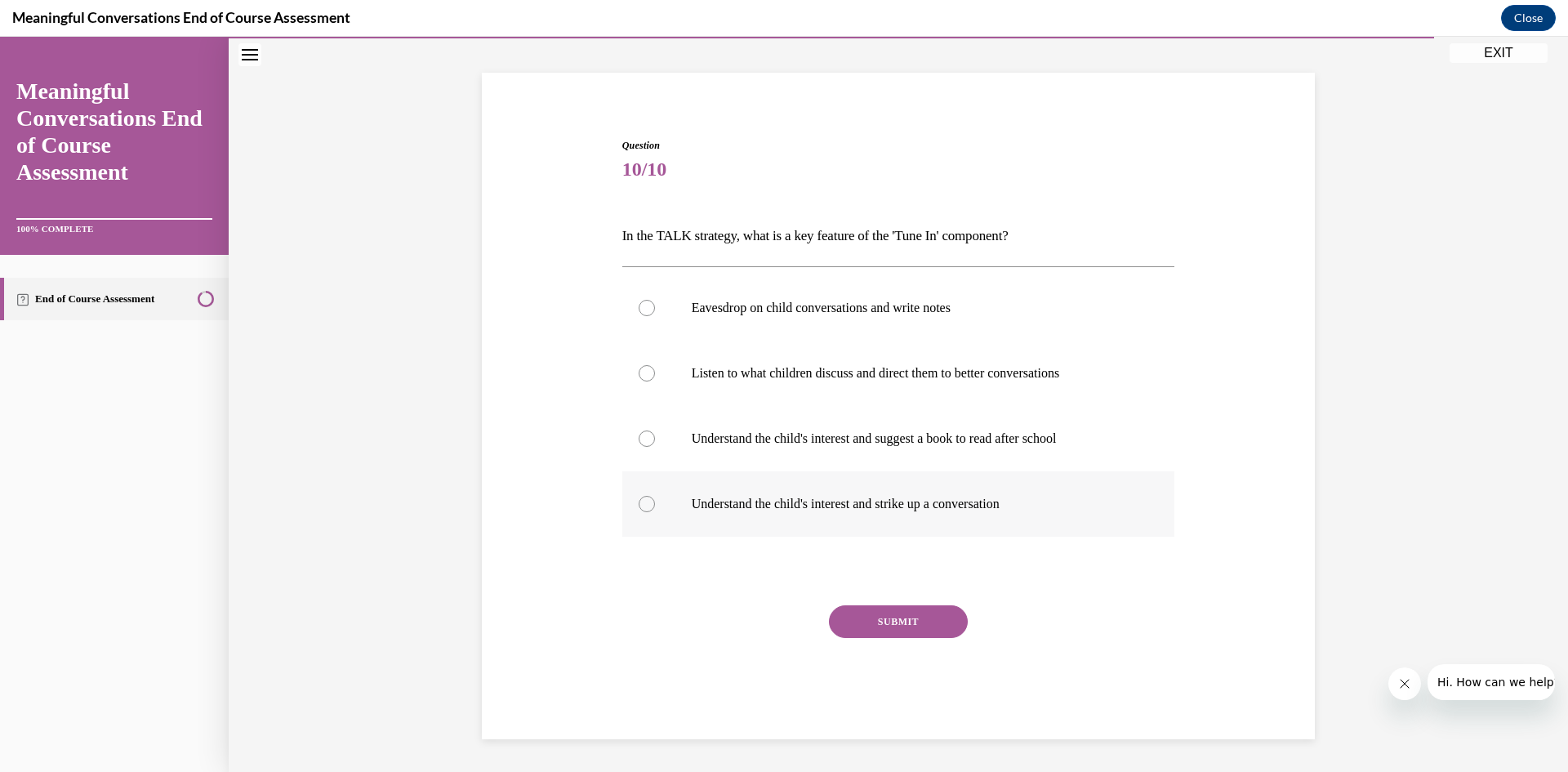
click at [755, 499] on p "Understand the child's interest and strike up a conversation" at bounding box center [913, 504] width 443 height 16
click at [655, 499] on input "Understand the child's interest and strike up a conversation" at bounding box center [647, 504] width 16 height 16
radio input "true"
click at [891, 628] on button "SUBMIT" at bounding box center [899, 622] width 138 height 32
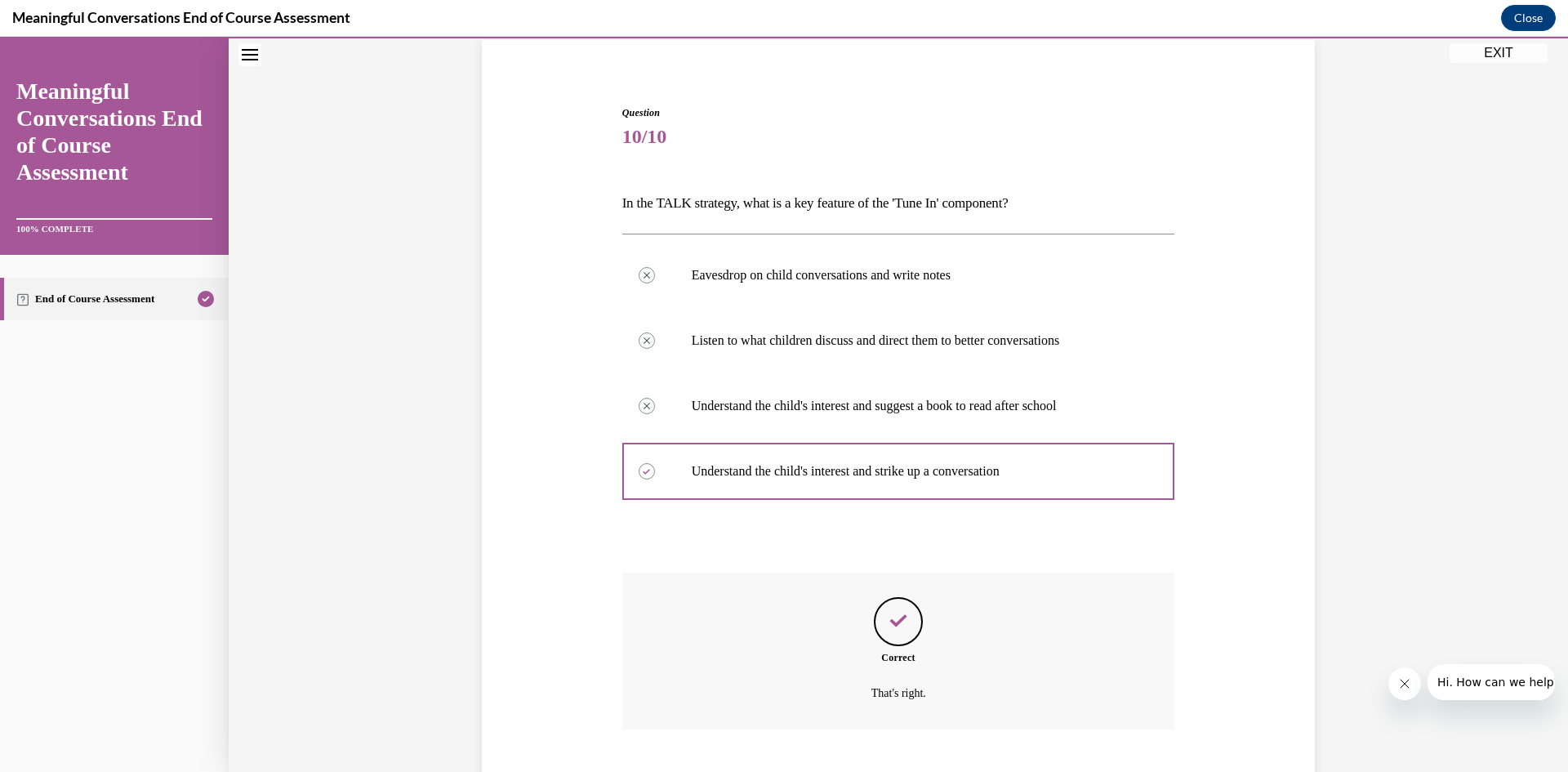
scroll to position [222, 0]
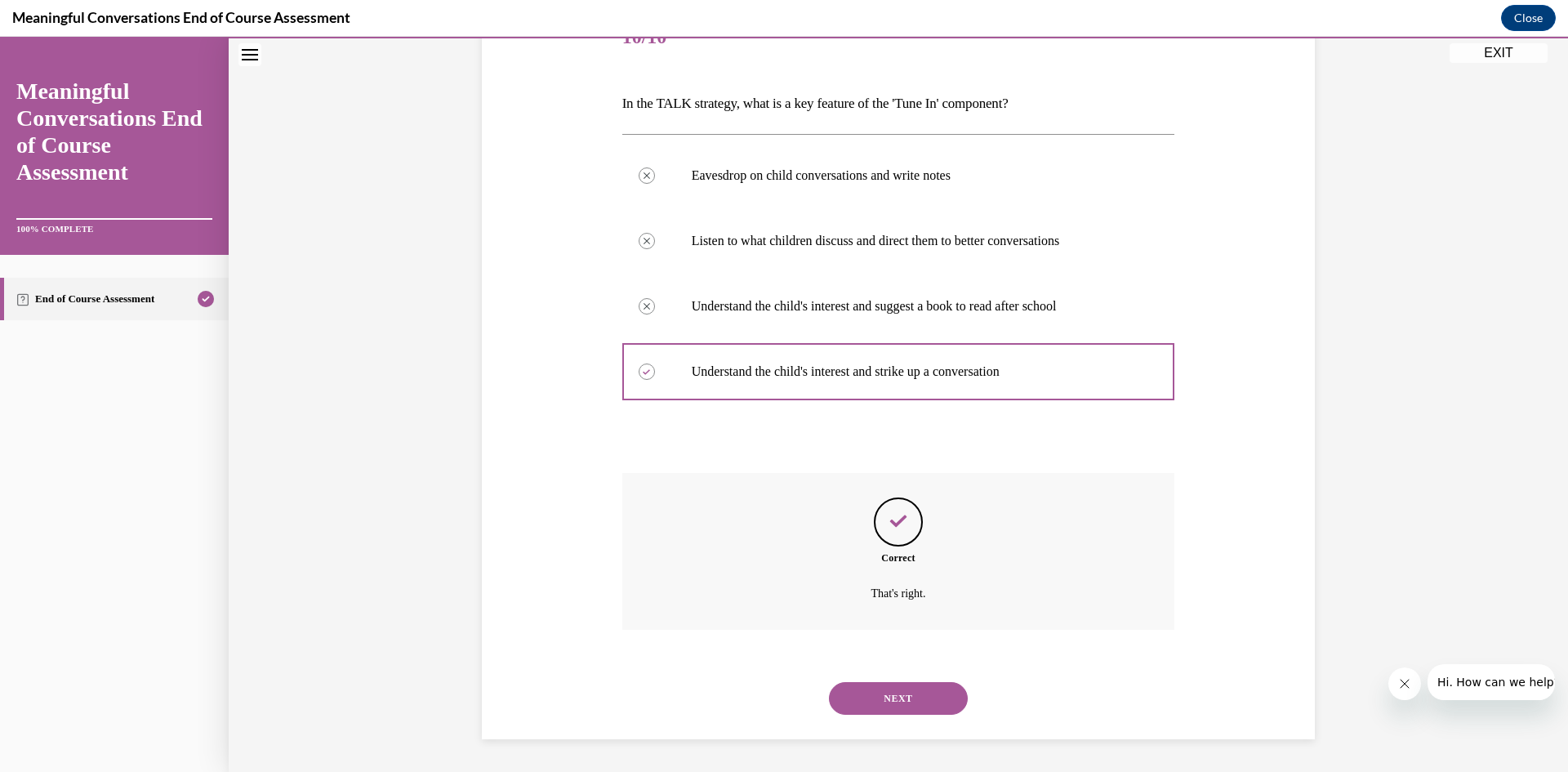
click at [864, 687] on button "NEXT" at bounding box center [899, 699] width 138 height 32
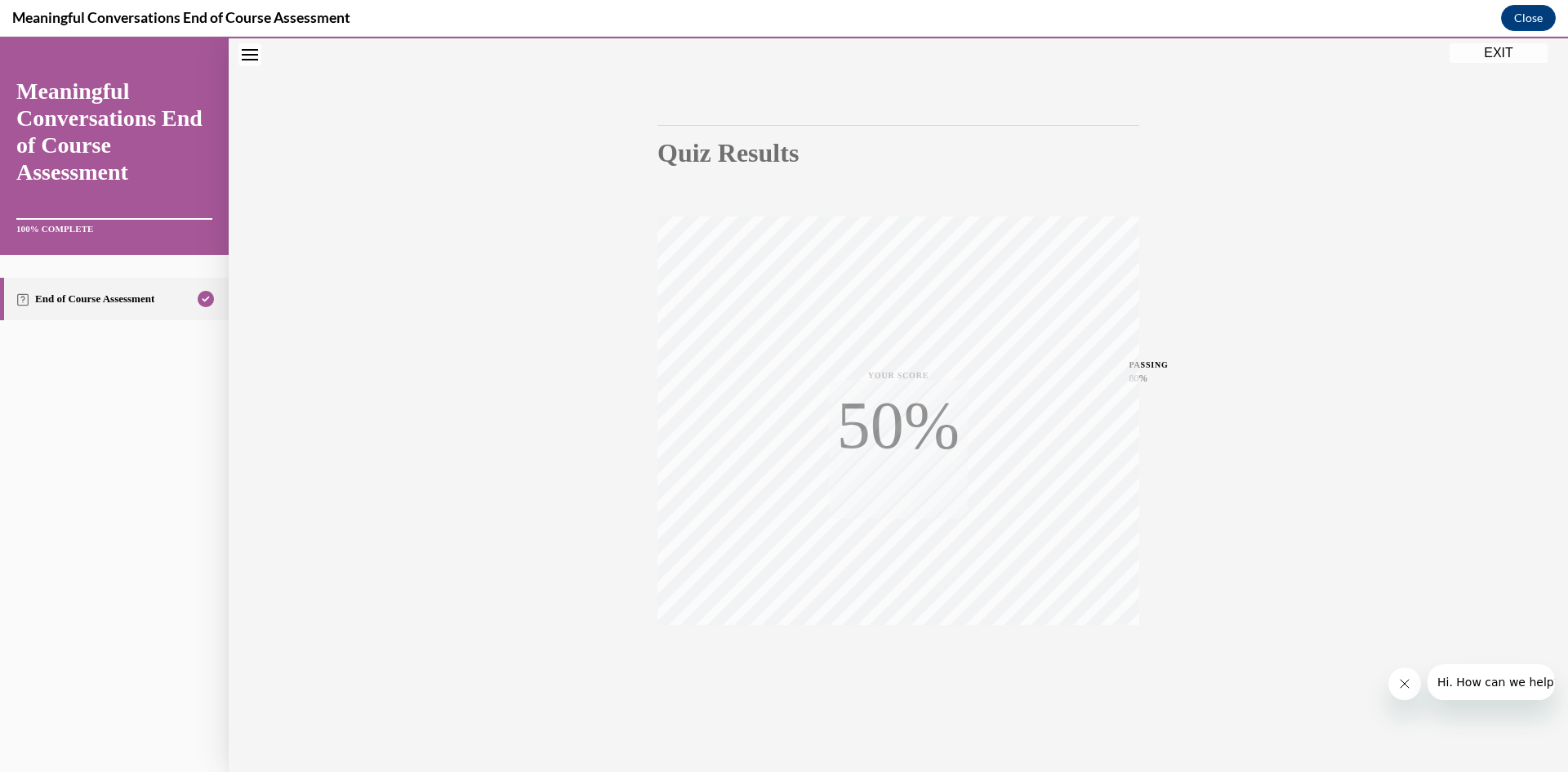
scroll to position [102, 0]
click at [1493, 47] on button "EXIT" at bounding box center [1498, 53] width 98 height 20
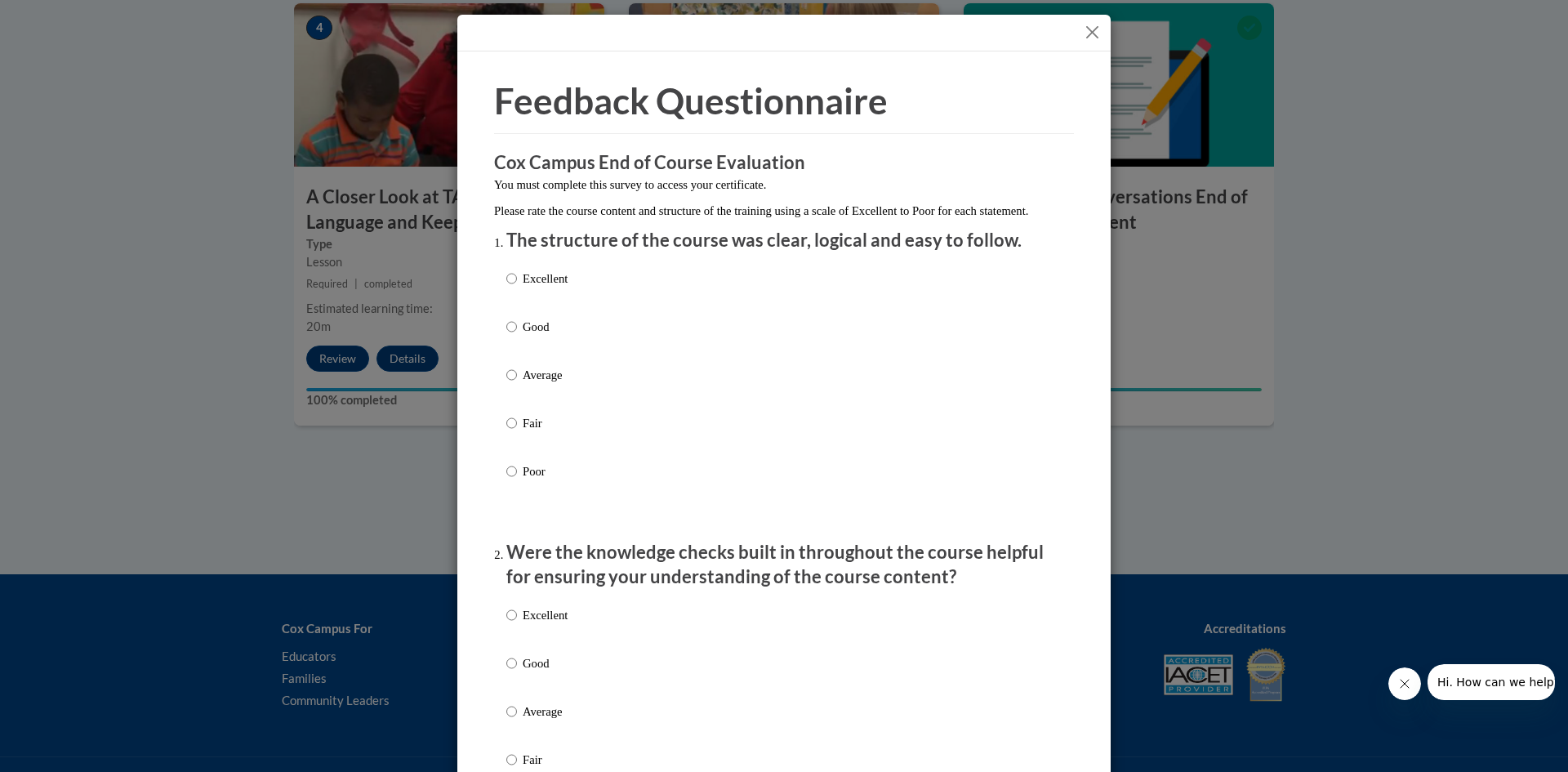
click at [550, 336] on p "Good" at bounding box center [544, 326] width 45 height 18
click at [517, 336] on input "Good" at bounding box center [511, 326] width 10 height 18
radio input "true"
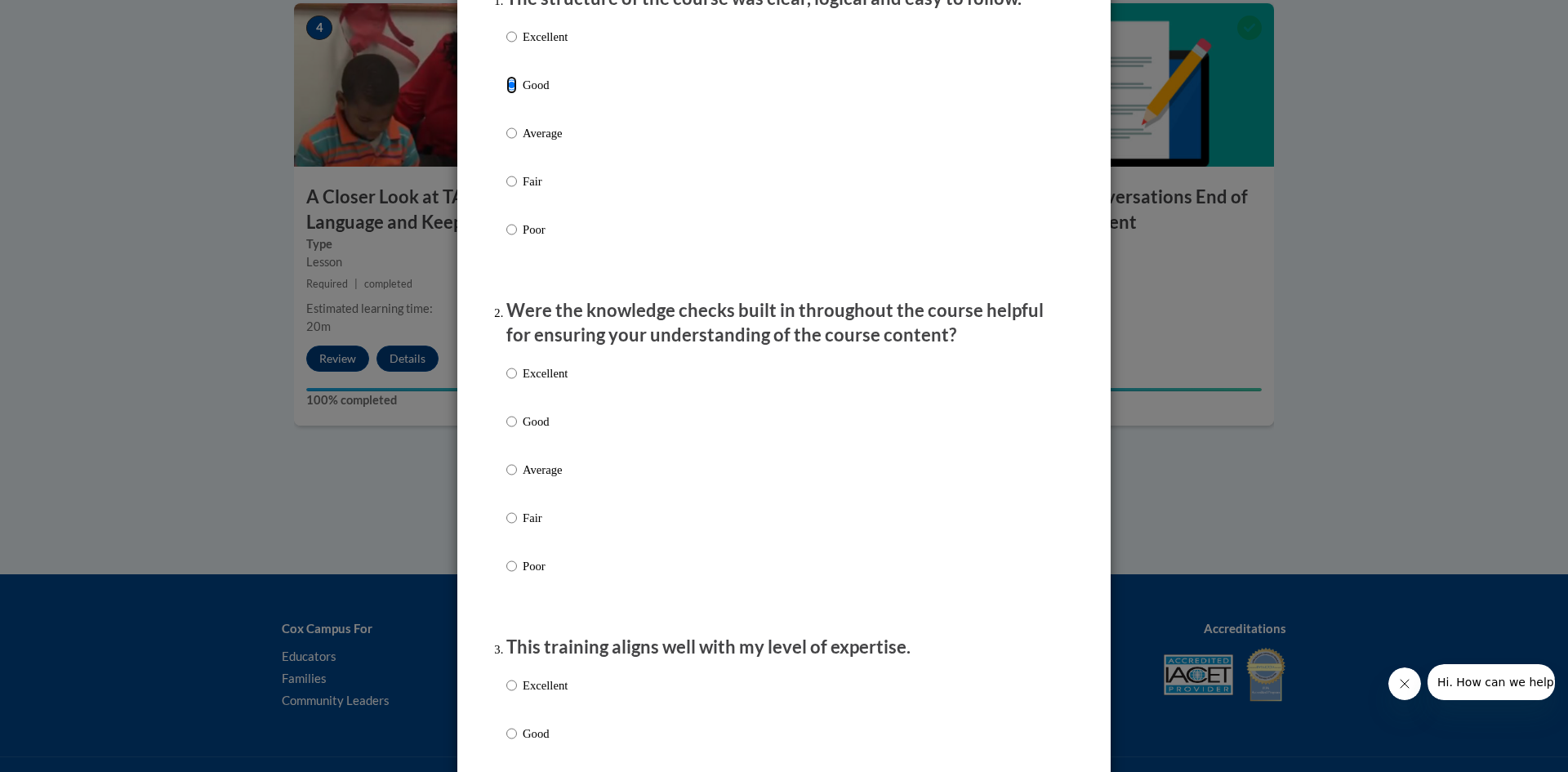
scroll to position [246, 0]
click at [527, 428] on p "Good" at bounding box center [544, 418] width 45 height 18
click at [517, 428] on input "Good" at bounding box center [511, 418] width 10 height 18
radio input "true"
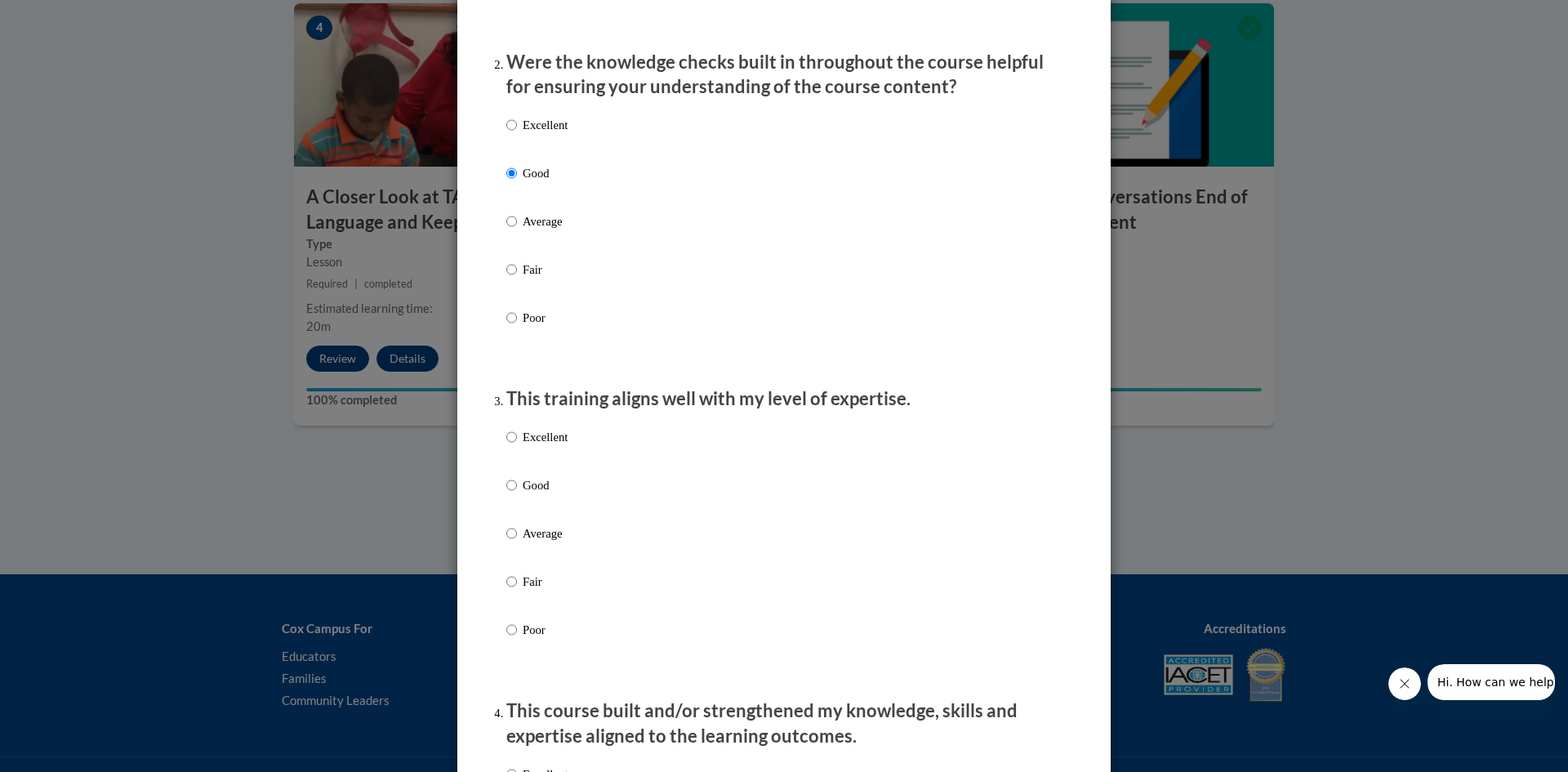
click at [534, 494] on p "Good" at bounding box center [544, 485] width 45 height 18
click at [517, 494] on input "Good" at bounding box center [511, 485] width 10 height 18
radio input "true"
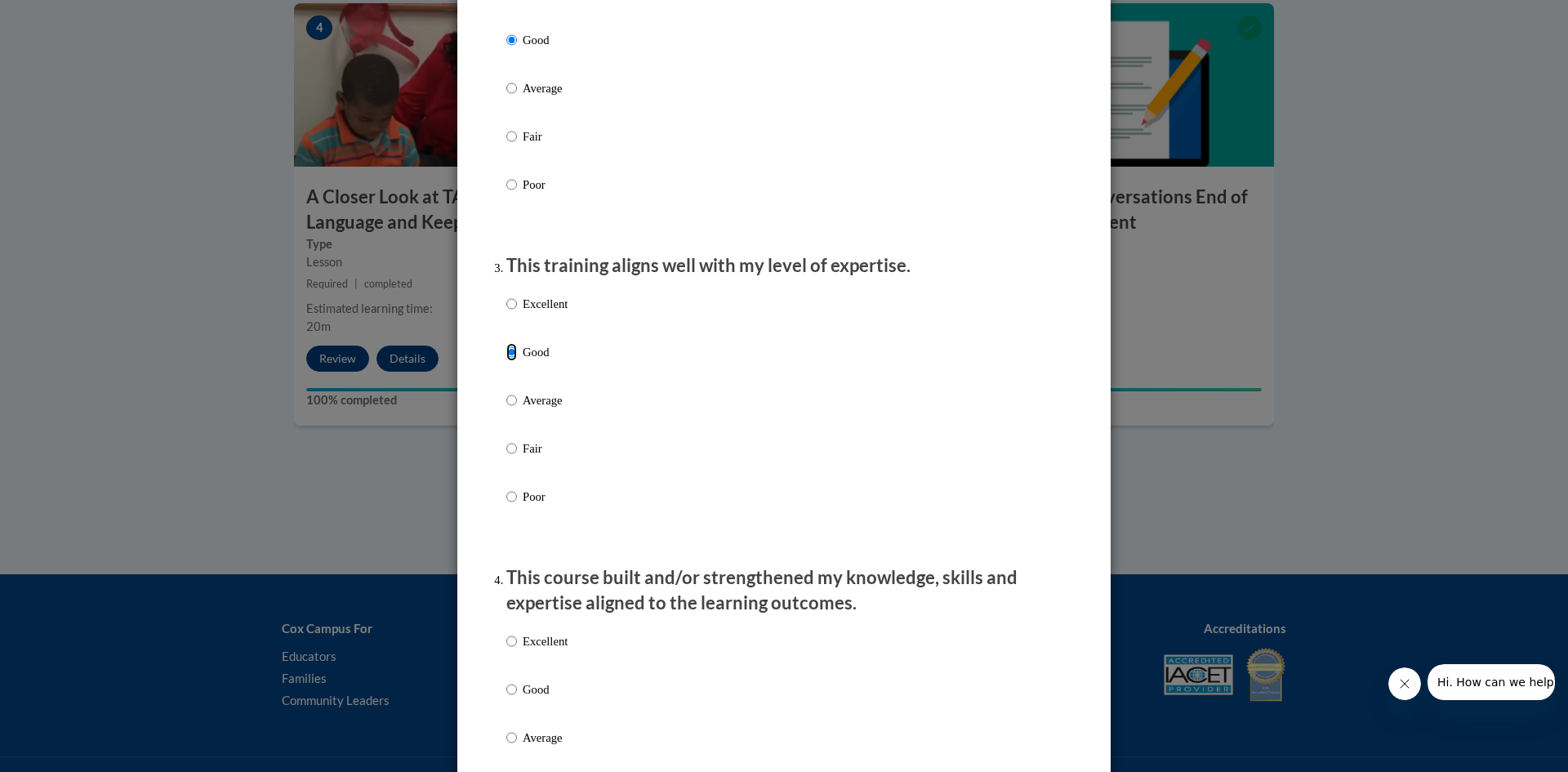
scroll to position [818, 0]
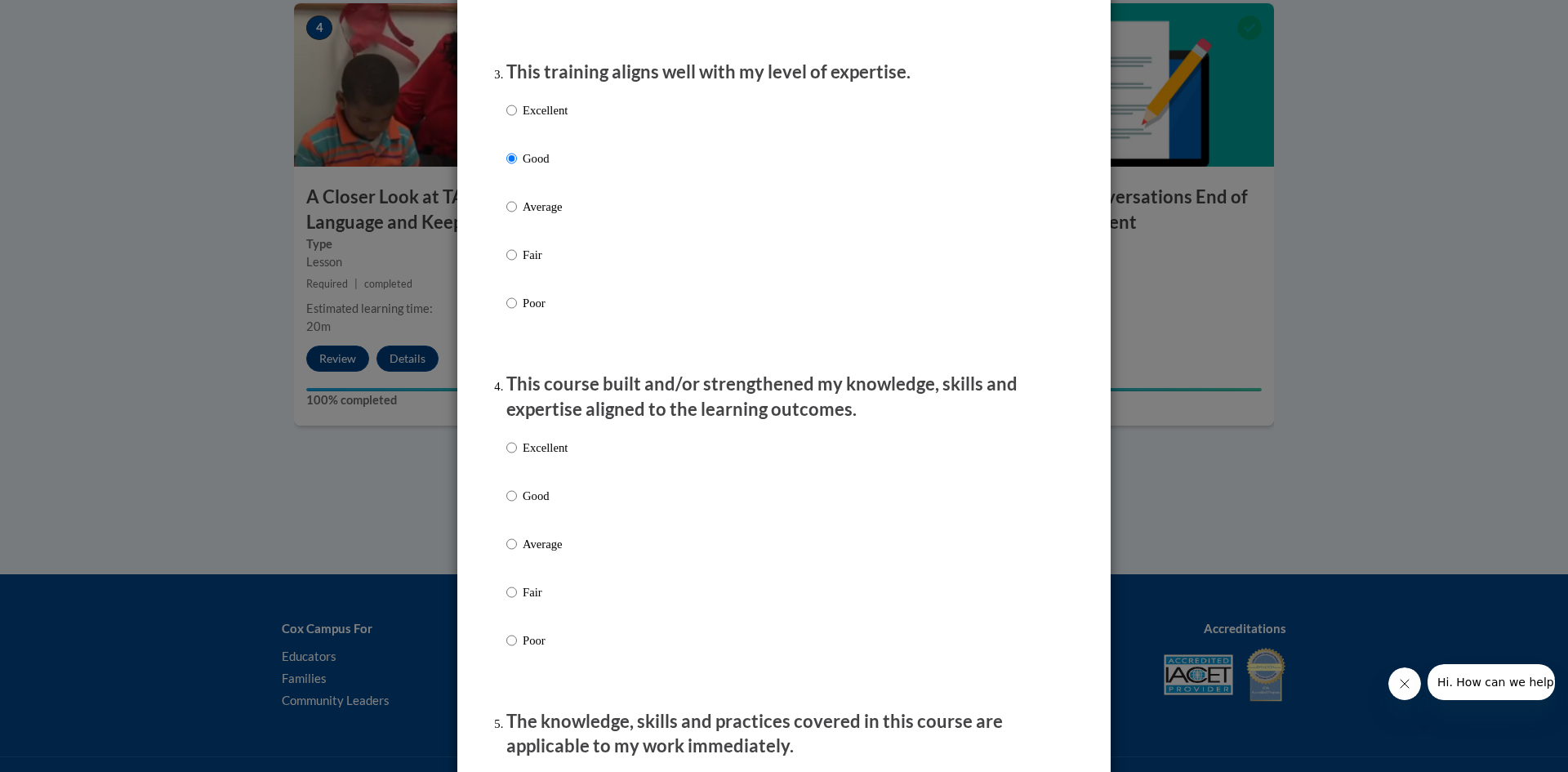
click at [536, 505] on p "Good" at bounding box center [544, 496] width 45 height 18
click at [517, 505] on input "Good" at bounding box center [511, 496] width 10 height 18
radio input "true"
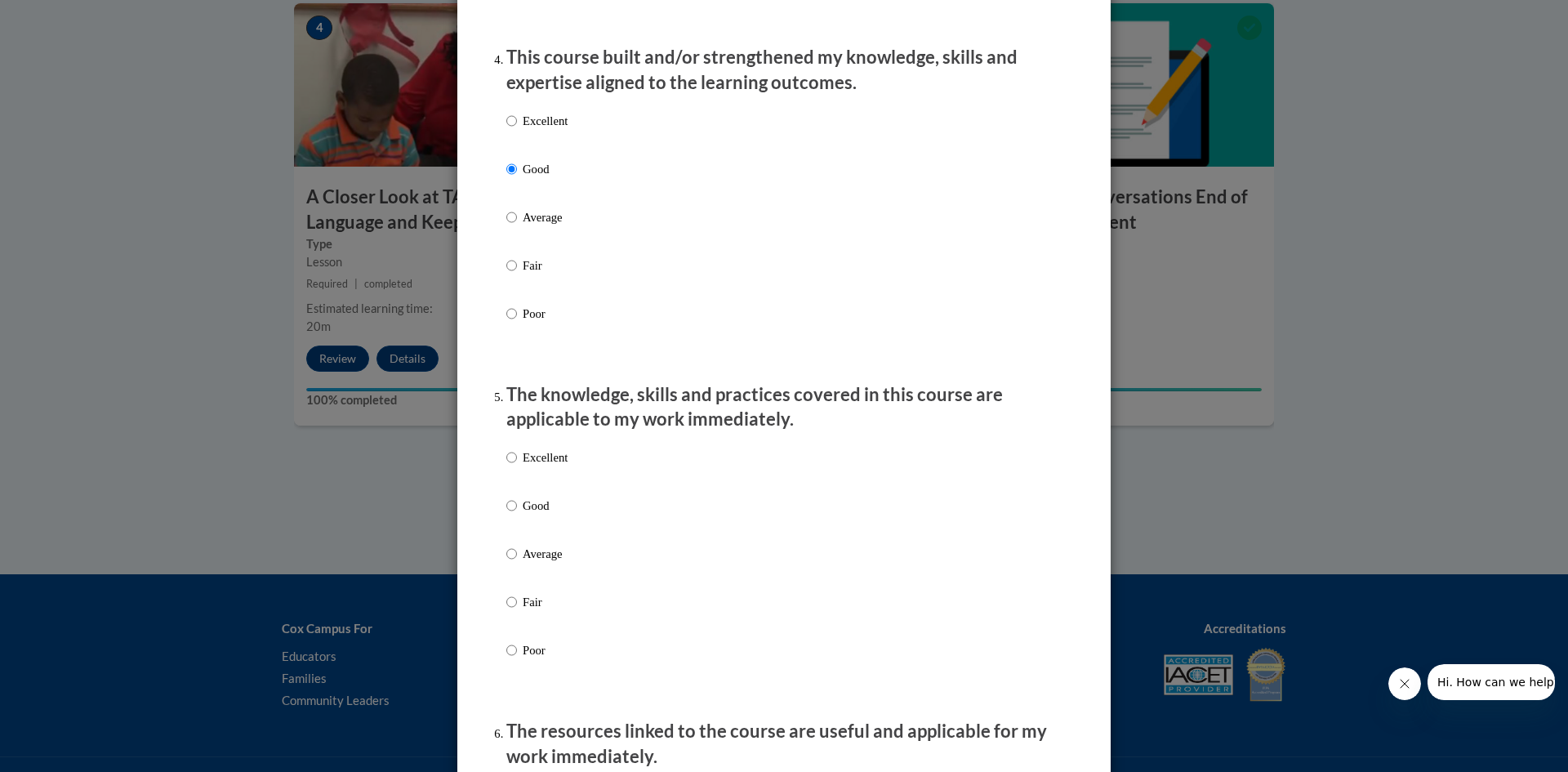
click at [539, 515] on p "Good" at bounding box center [544, 505] width 45 height 18
click at [517, 515] on input "Good" at bounding box center [511, 505] width 10 height 18
radio input "true"
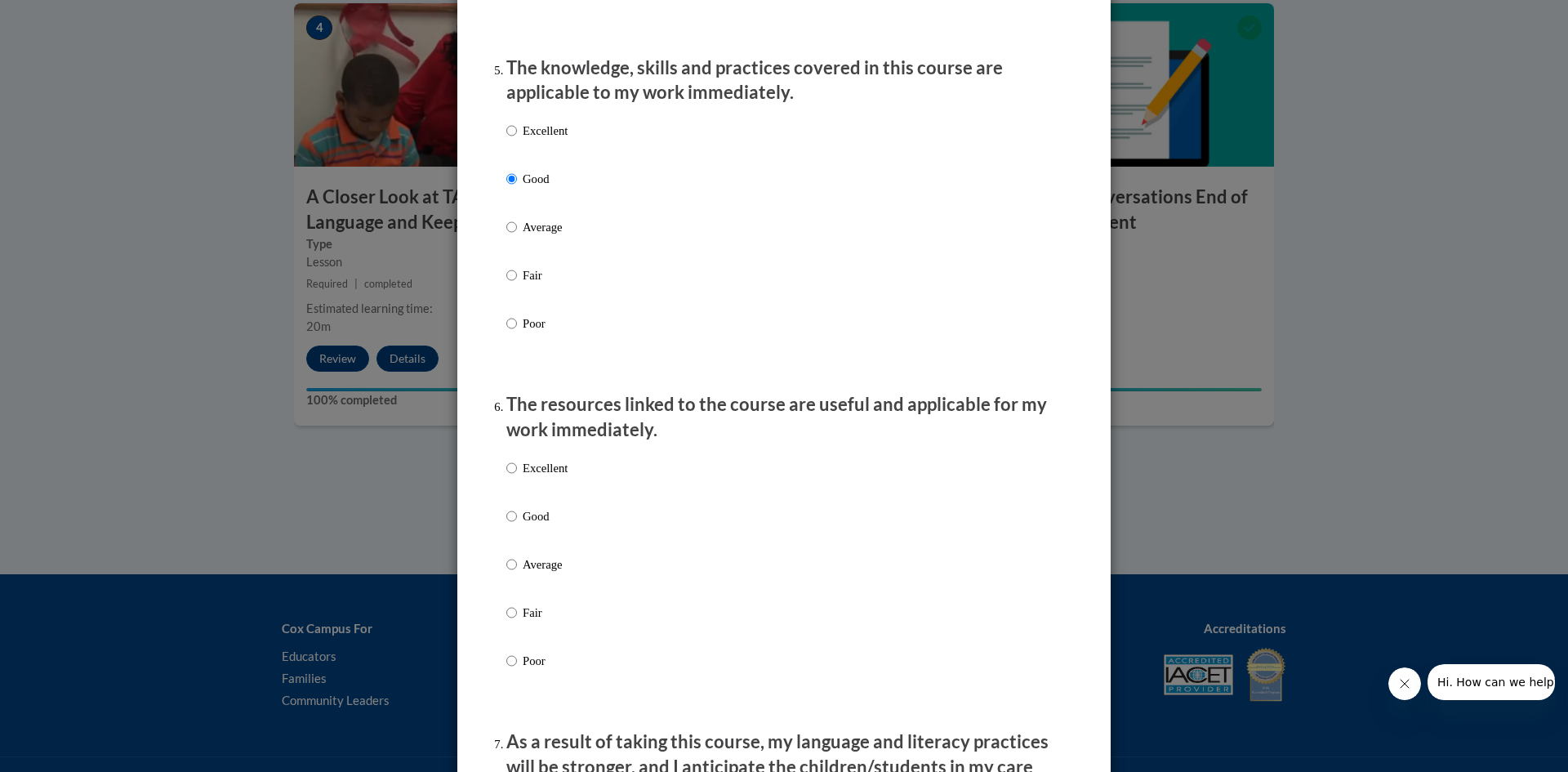
click at [539, 525] on p "Good" at bounding box center [544, 516] width 45 height 18
click at [517, 525] on input "Good" at bounding box center [511, 516] width 10 height 18
radio input "true"
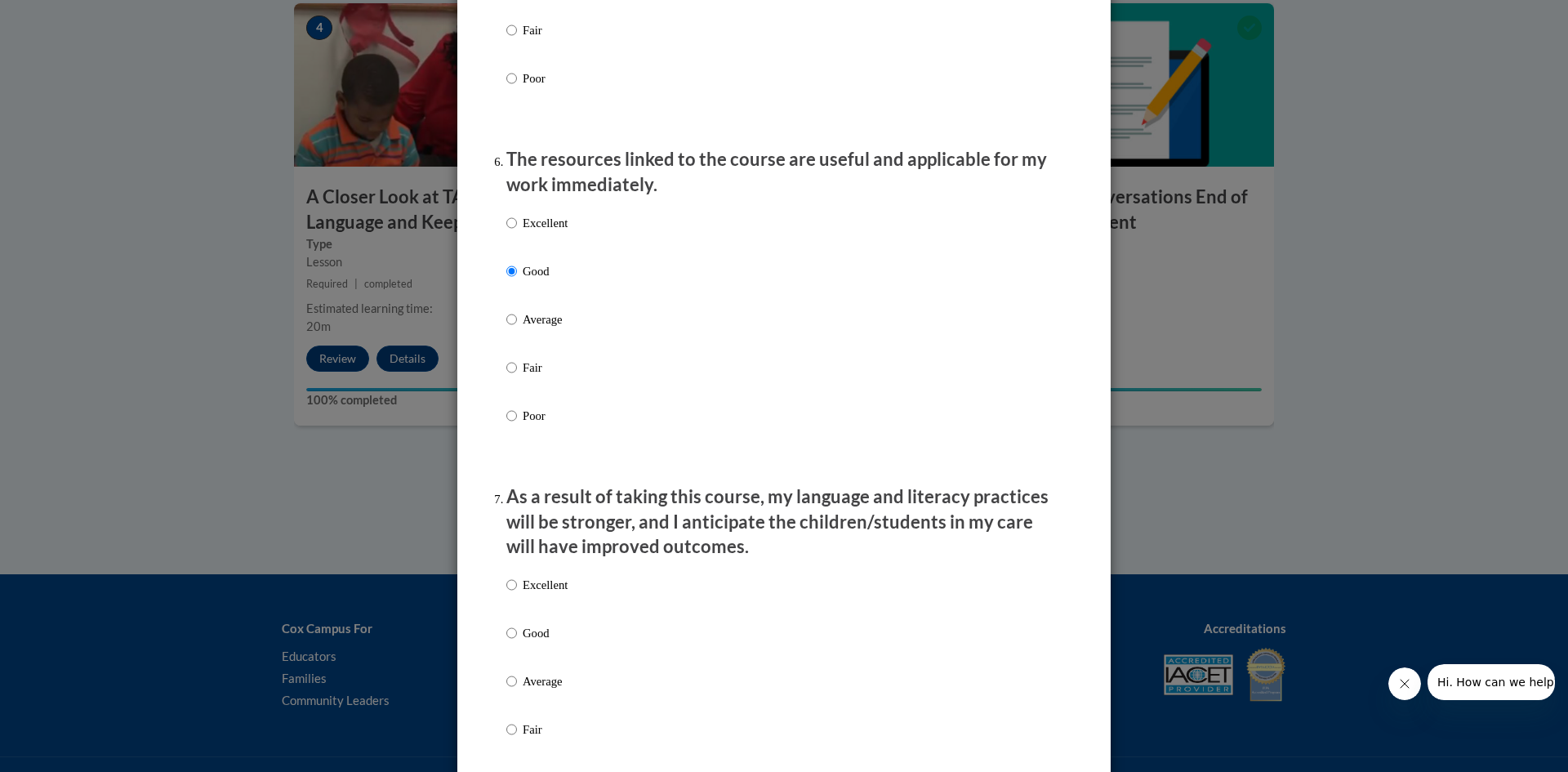
click at [542, 635] on div "Excellent Good Average Fair Poor" at bounding box center [537, 694] width 62 height 253
click at [538, 640] on p "Good" at bounding box center [544, 633] width 45 height 18
click at [517, 640] on input "Good" at bounding box center [511, 633] width 10 height 18
radio input "true"
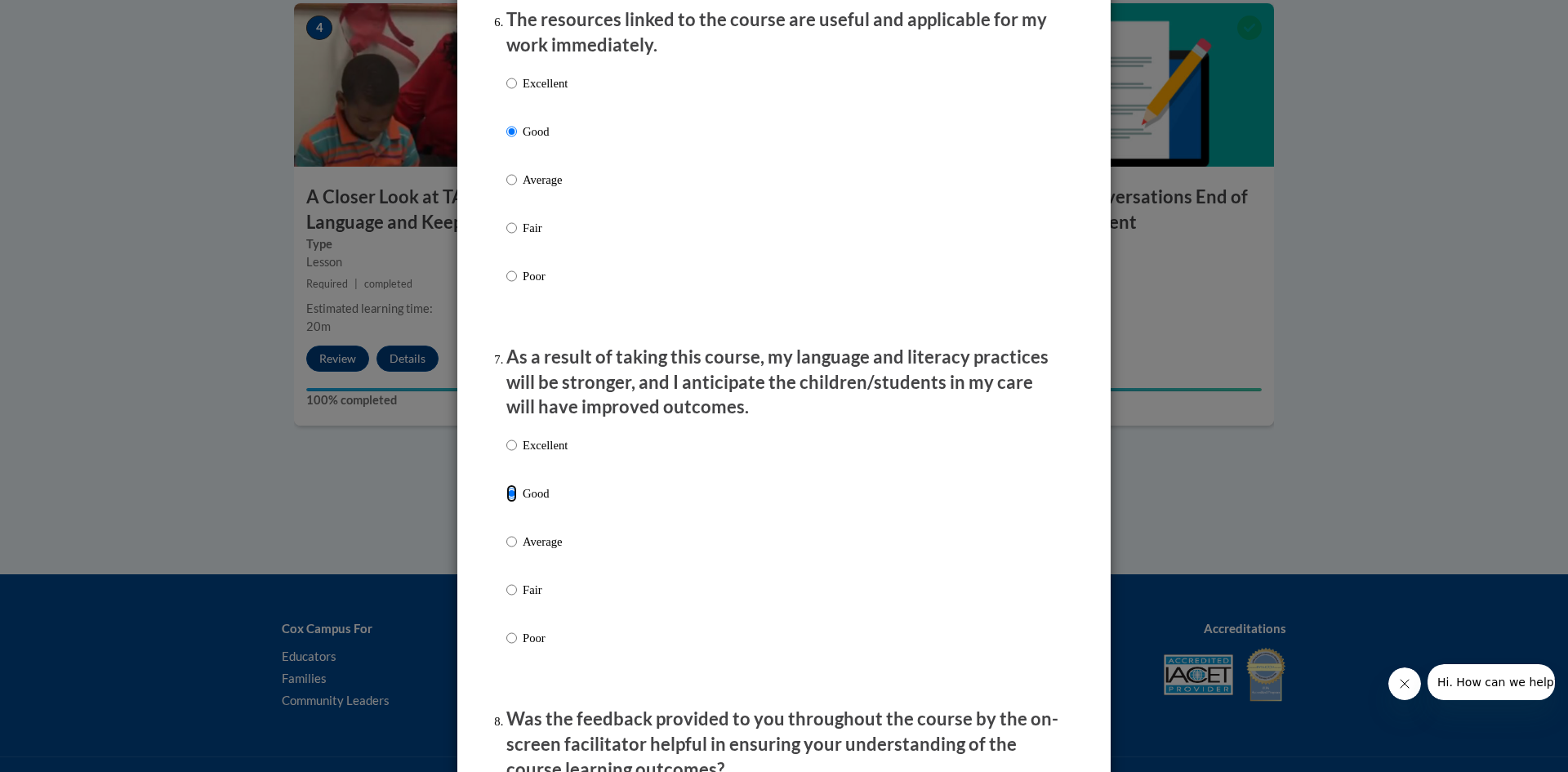
scroll to position [2043, 0]
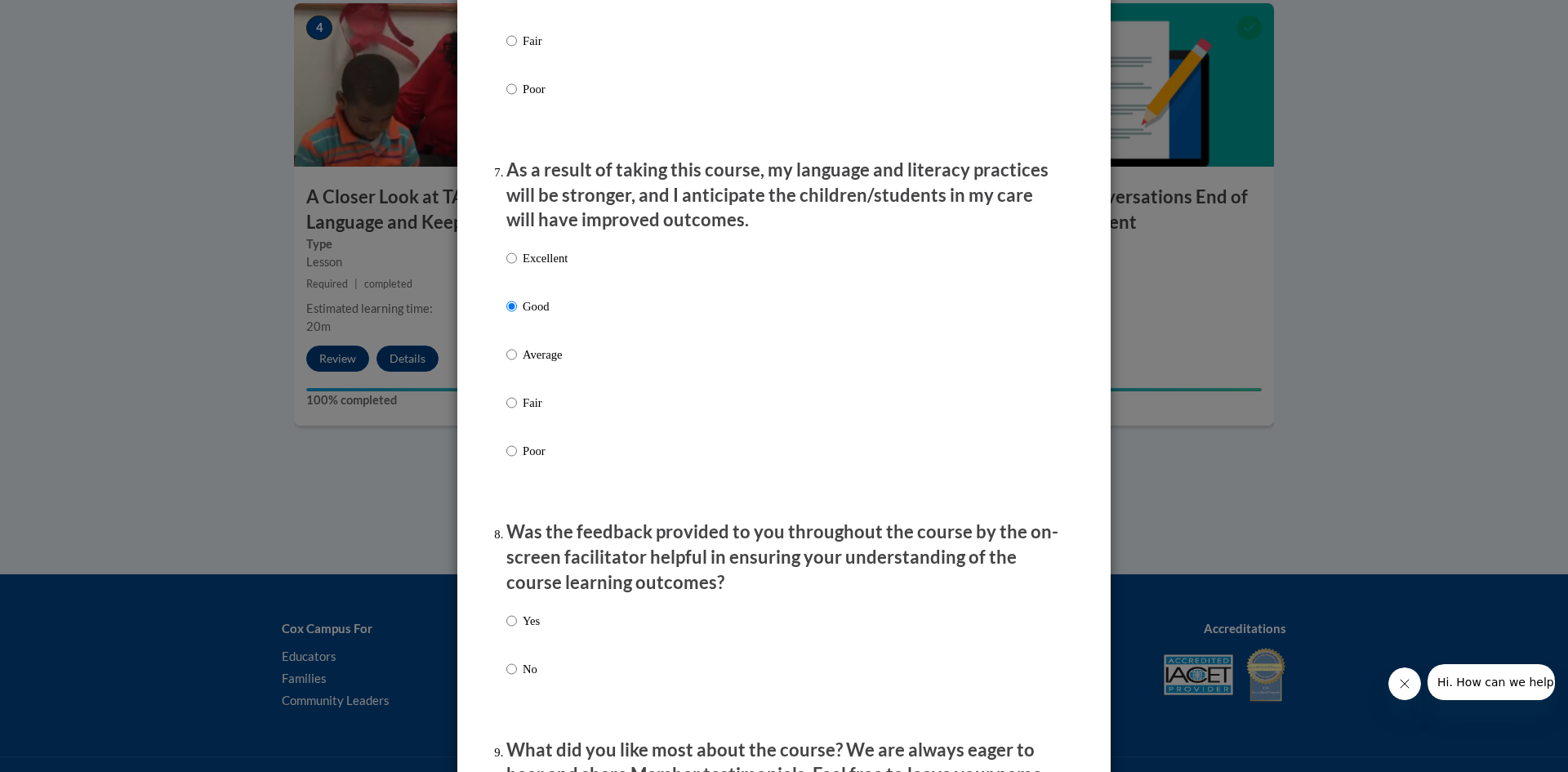
click at [540, 677] on div "Yes No" at bounding box center [784, 665] width 556 height 121
click at [523, 678] on p "No" at bounding box center [531, 669] width 17 height 18
click at [517, 678] on input "No" at bounding box center [511, 669] width 10 height 18
radio input "true"
click at [543, 637] on div "Yes No" at bounding box center [784, 665] width 556 height 121
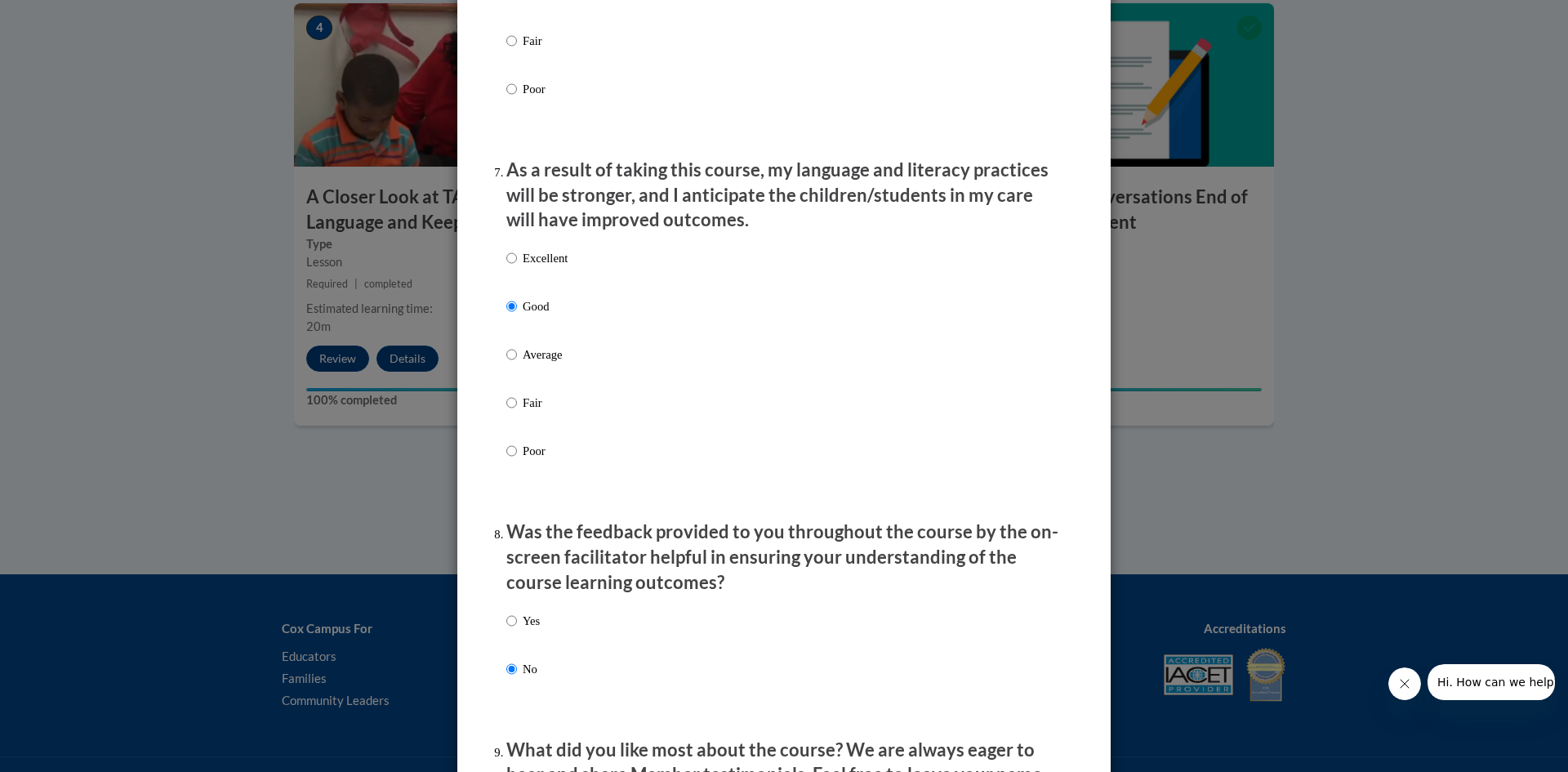
click at [522, 630] on p "Yes" at bounding box center [531, 620] width 17 height 18
click at [517, 630] on input "Yes" at bounding box center [511, 620] width 10 height 18
radio input "true"
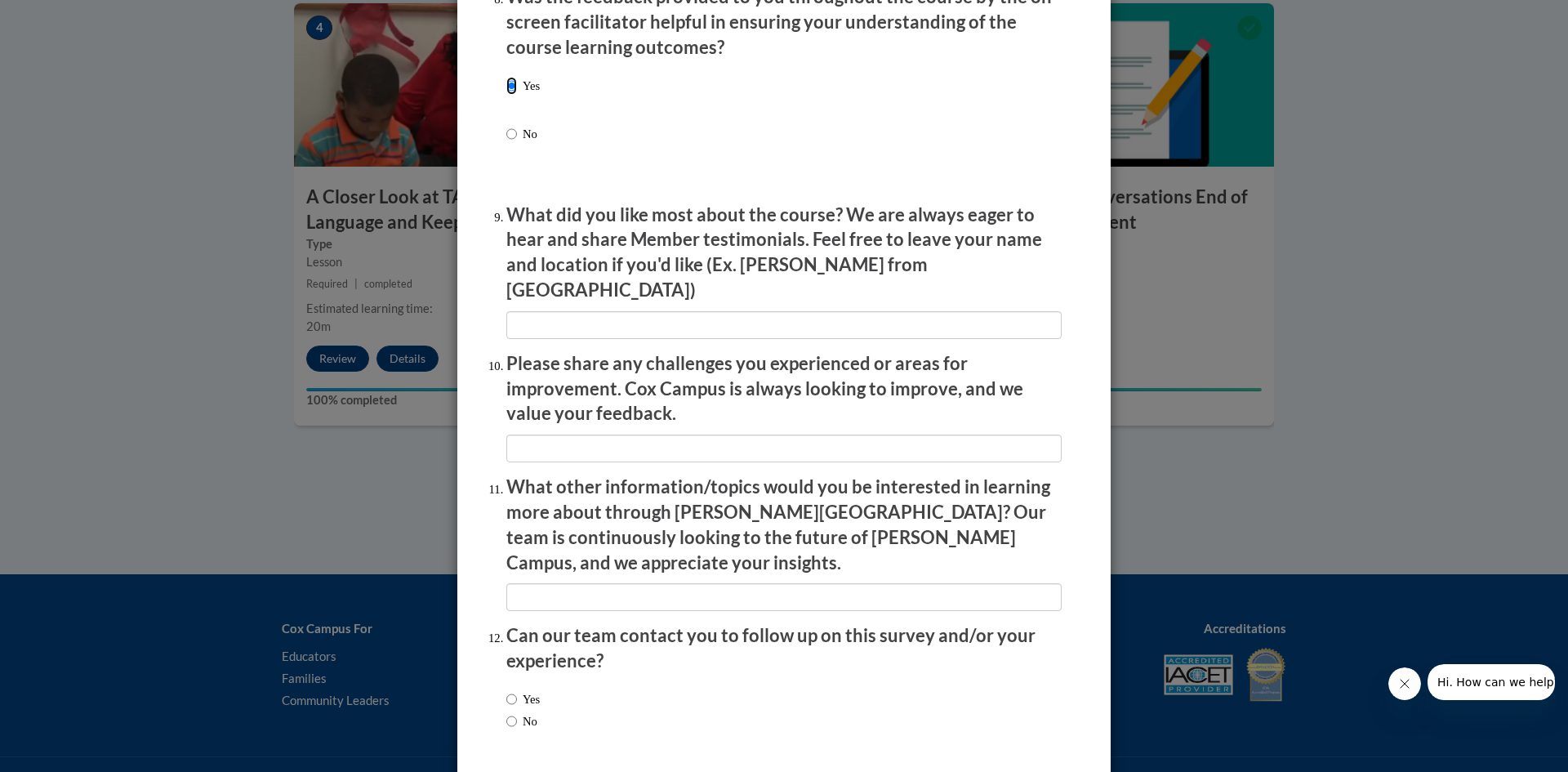
scroll to position [2623, 0]
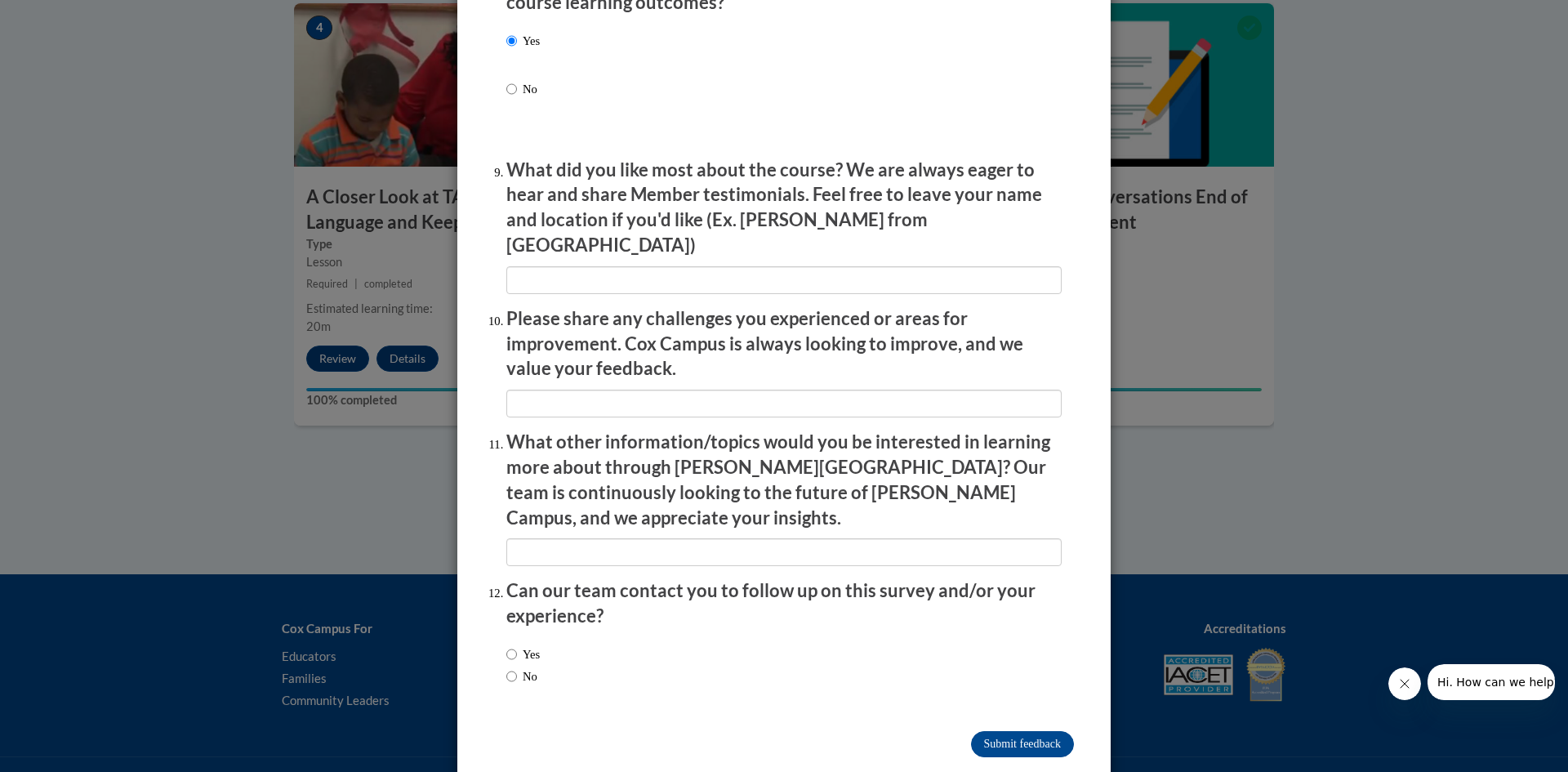
click at [517, 668] on label "No" at bounding box center [521, 676] width 31 height 18
click at [517, 668] on input "No" at bounding box center [511, 676] width 10 height 18
radio input "true"
click at [990, 731] on input "Submit feedback" at bounding box center [1023, 744] width 103 height 27
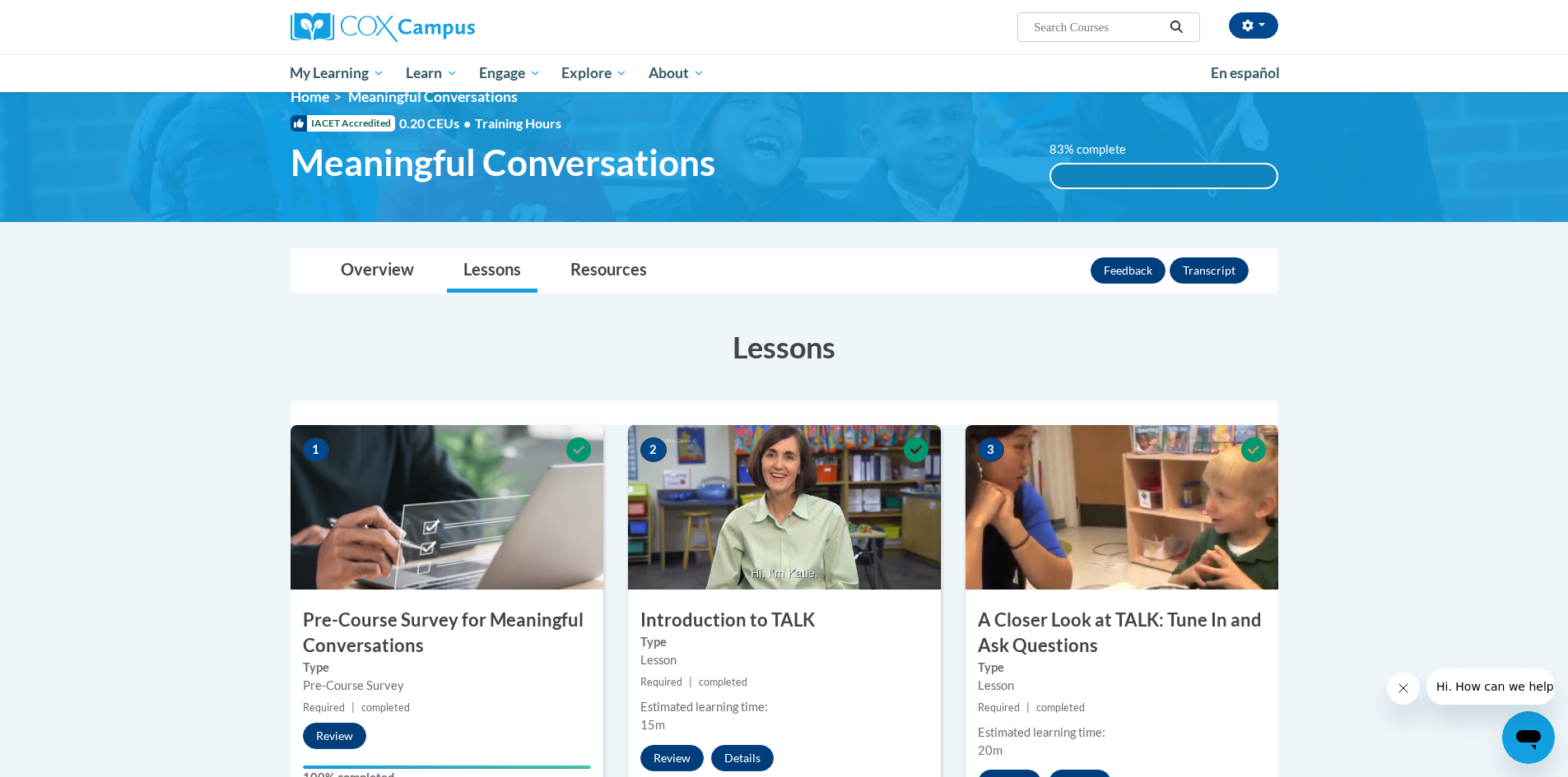
scroll to position [0, 0]
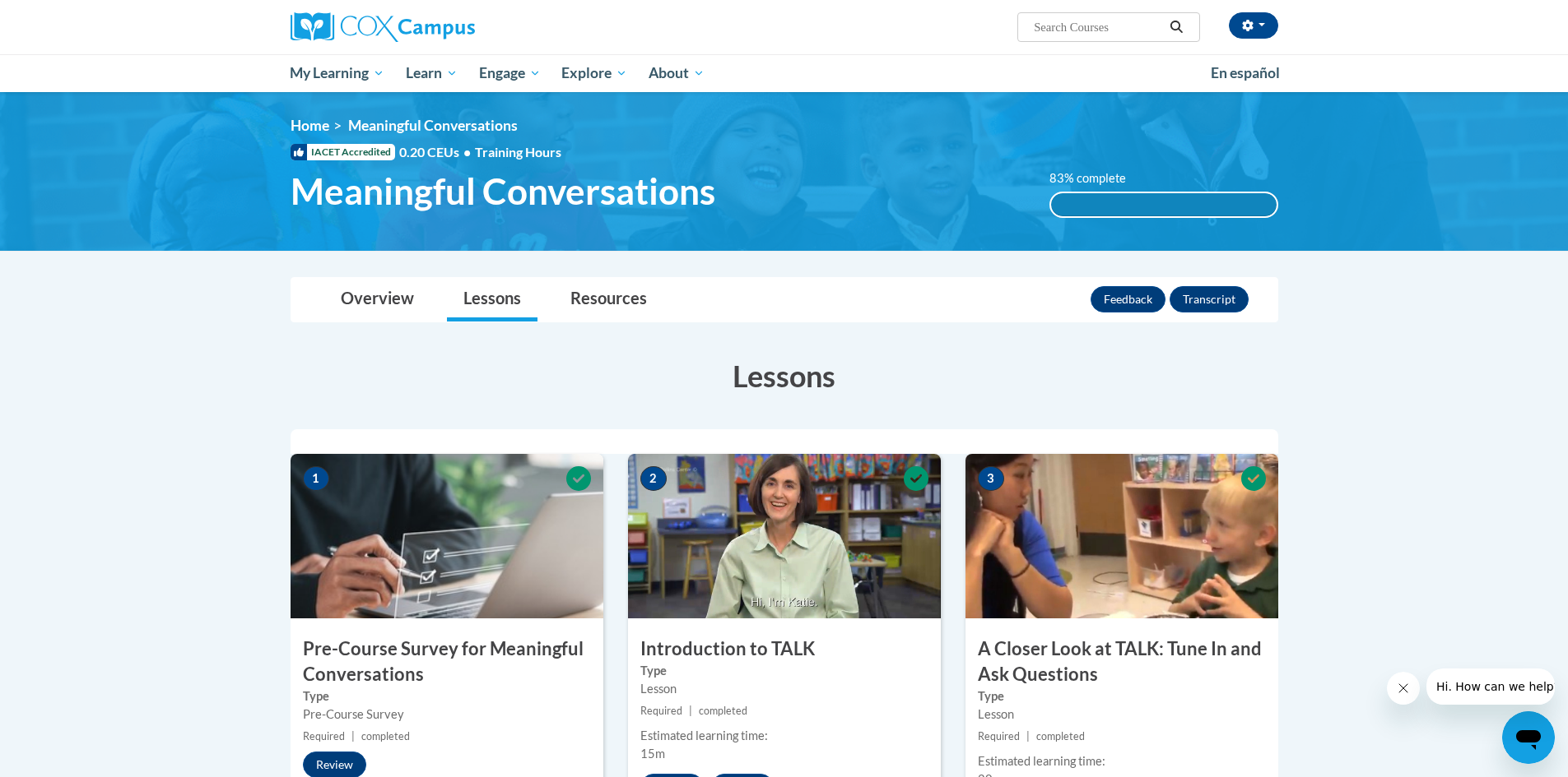
click at [1068, 32] on input "Search..." at bounding box center [1098, 27] width 132 height 20
type input "transforming story time"
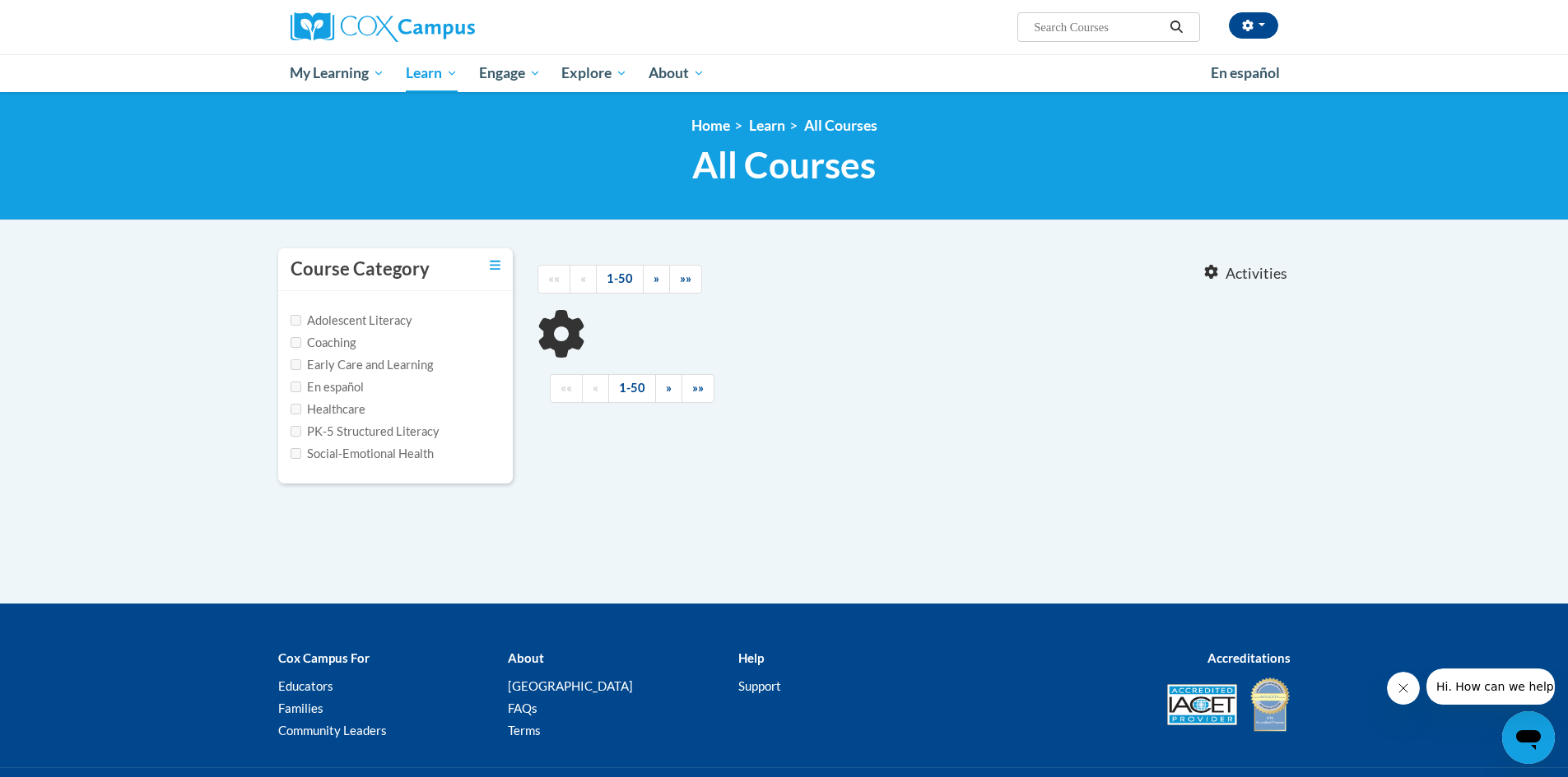
type input "transforming story time"
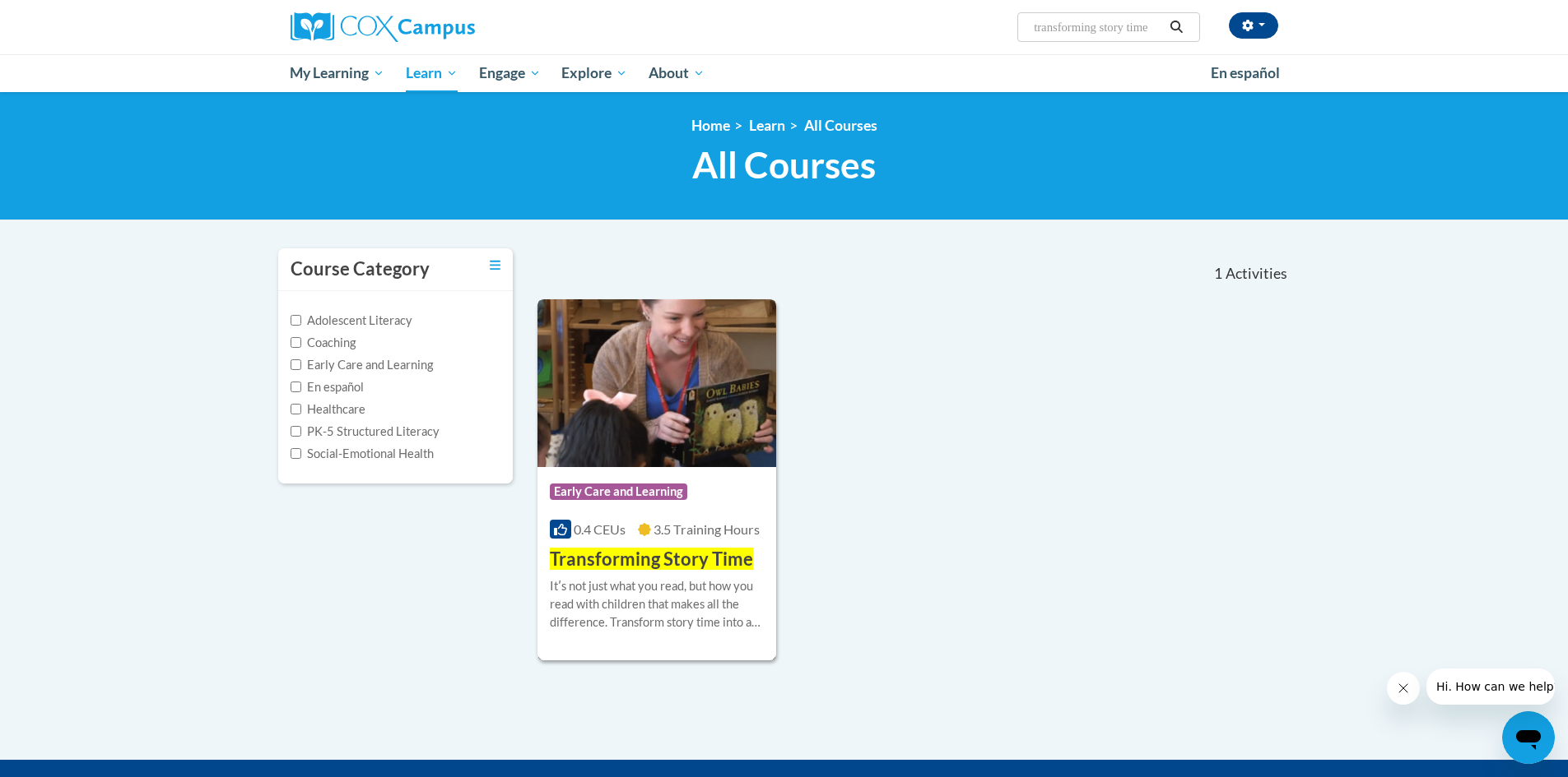
click at [662, 441] on img at bounding box center [657, 384] width 240 height 168
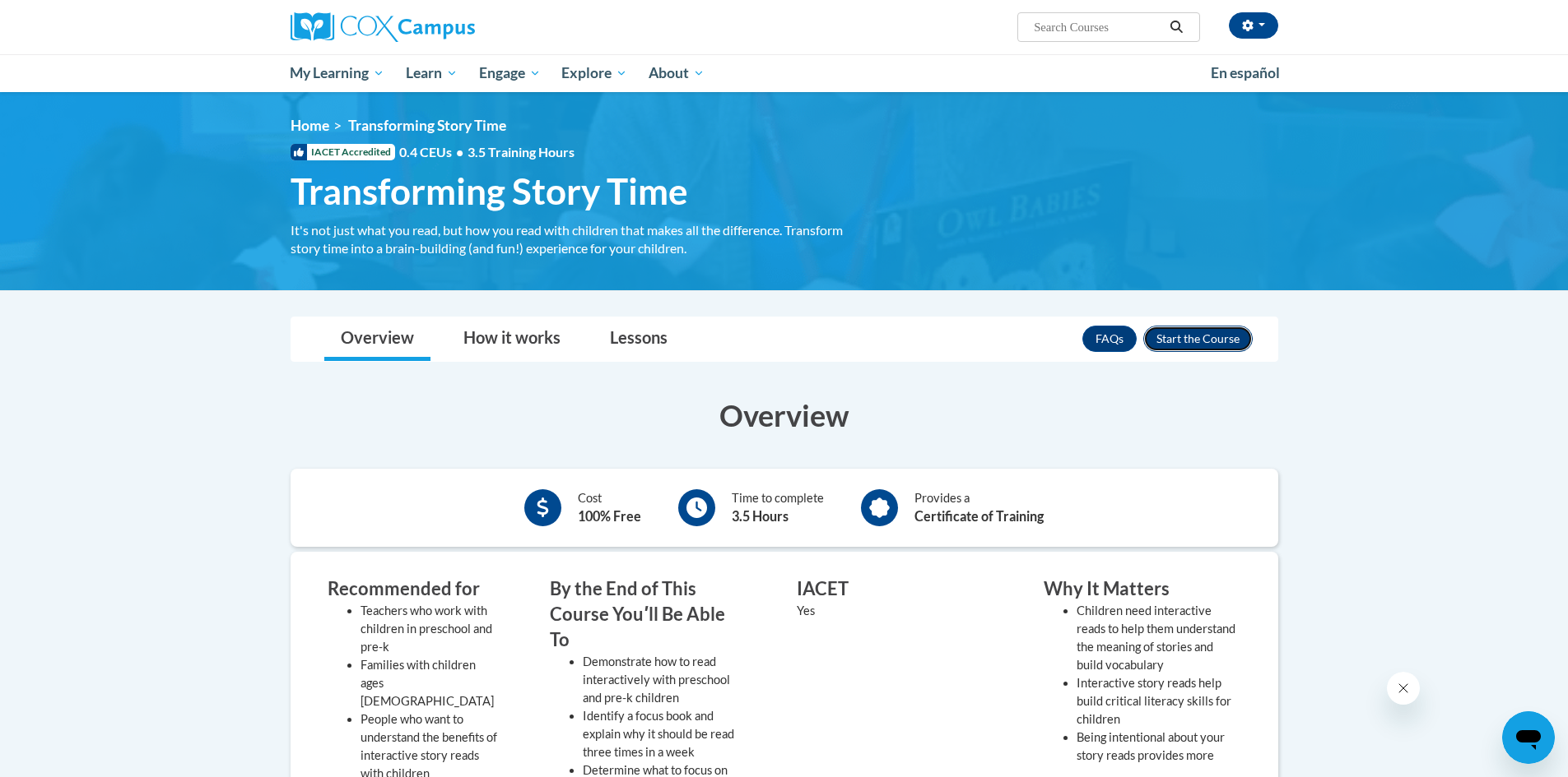
click at [1206, 336] on button "Enroll" at bounding box center [1197, 339] width 110 height 27
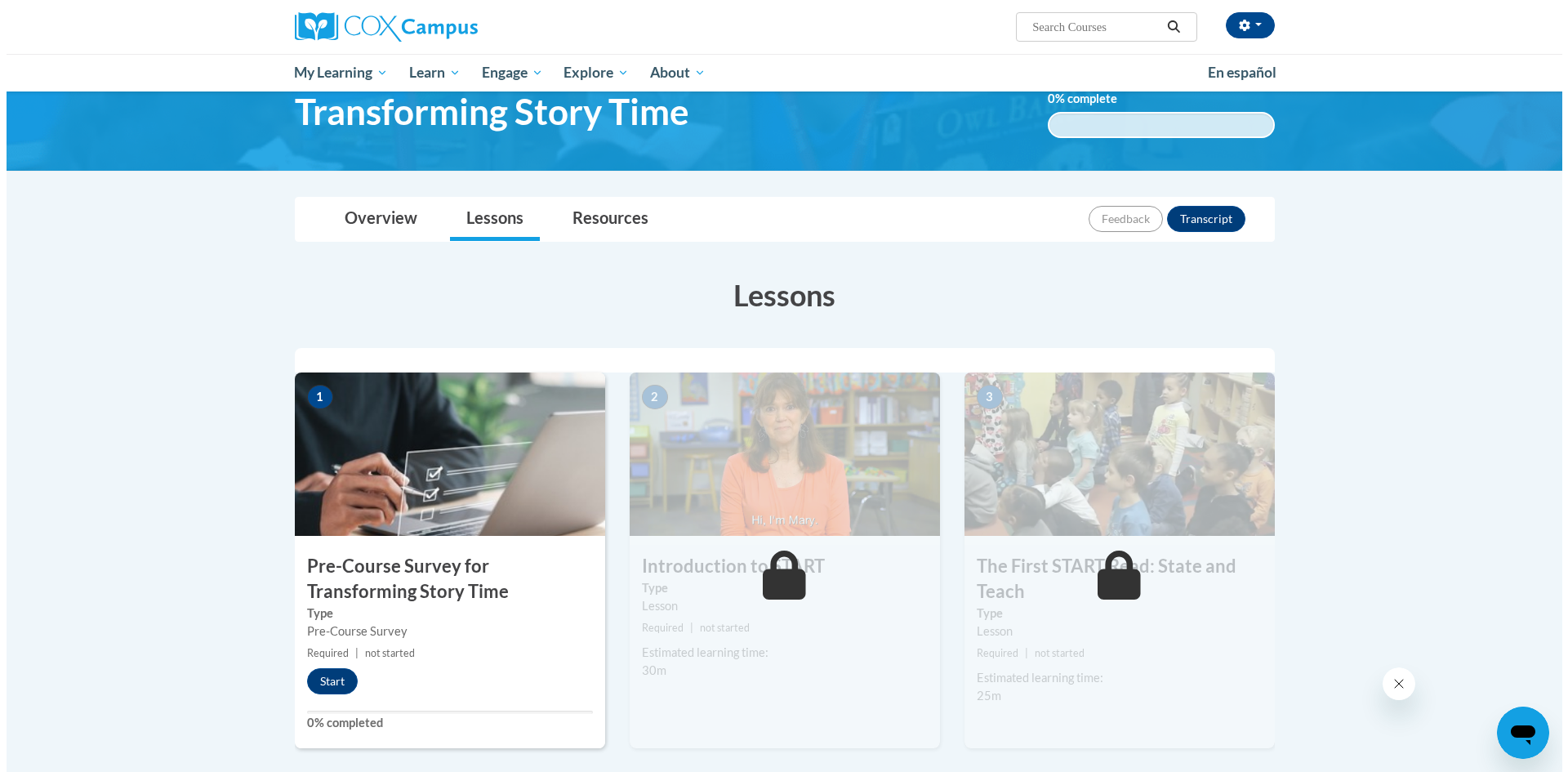
scroll to position [163, 0]
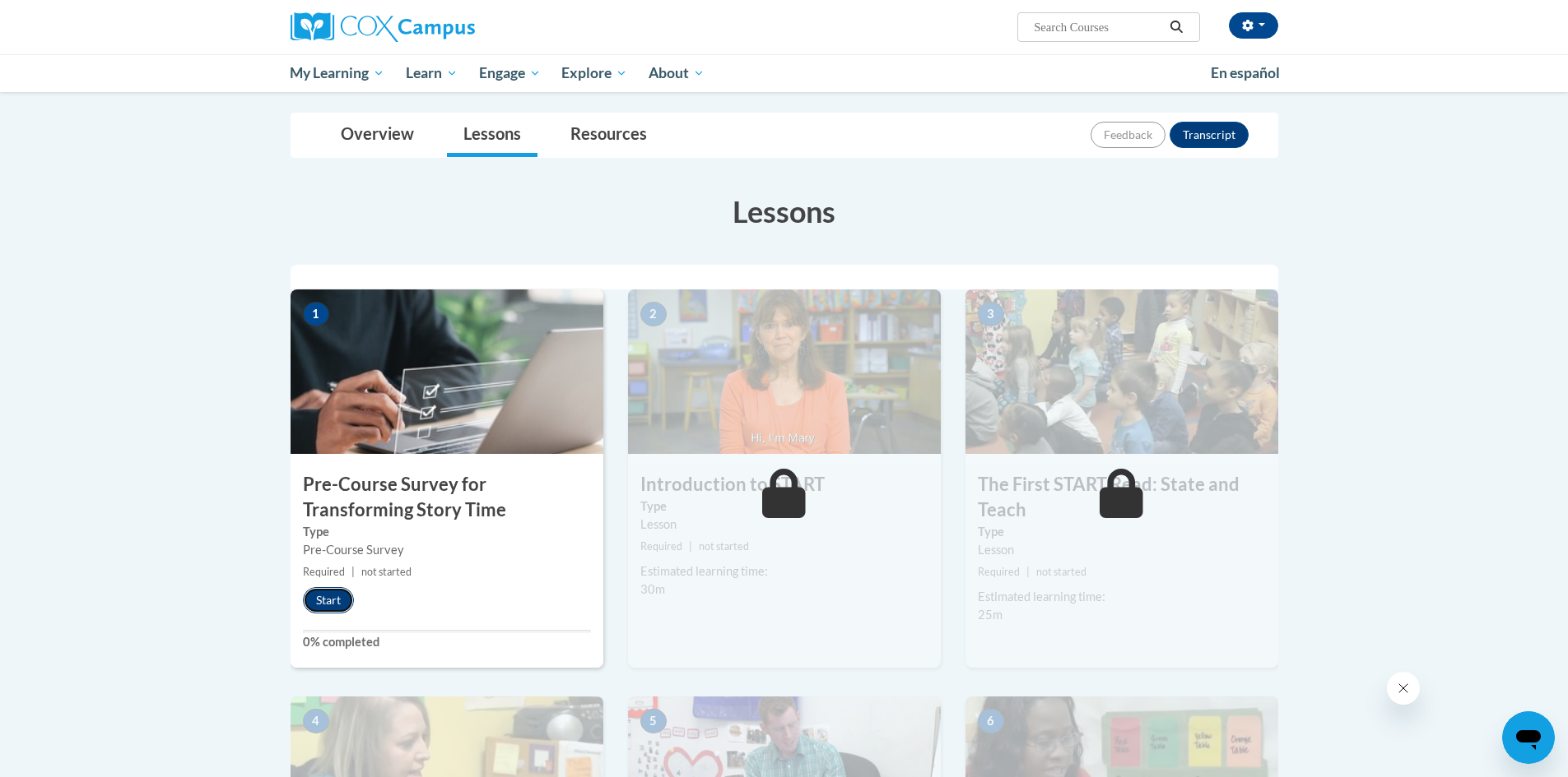
click at [332, 601] on button "Start" at bounding box center [328, 600] width 51 height 27
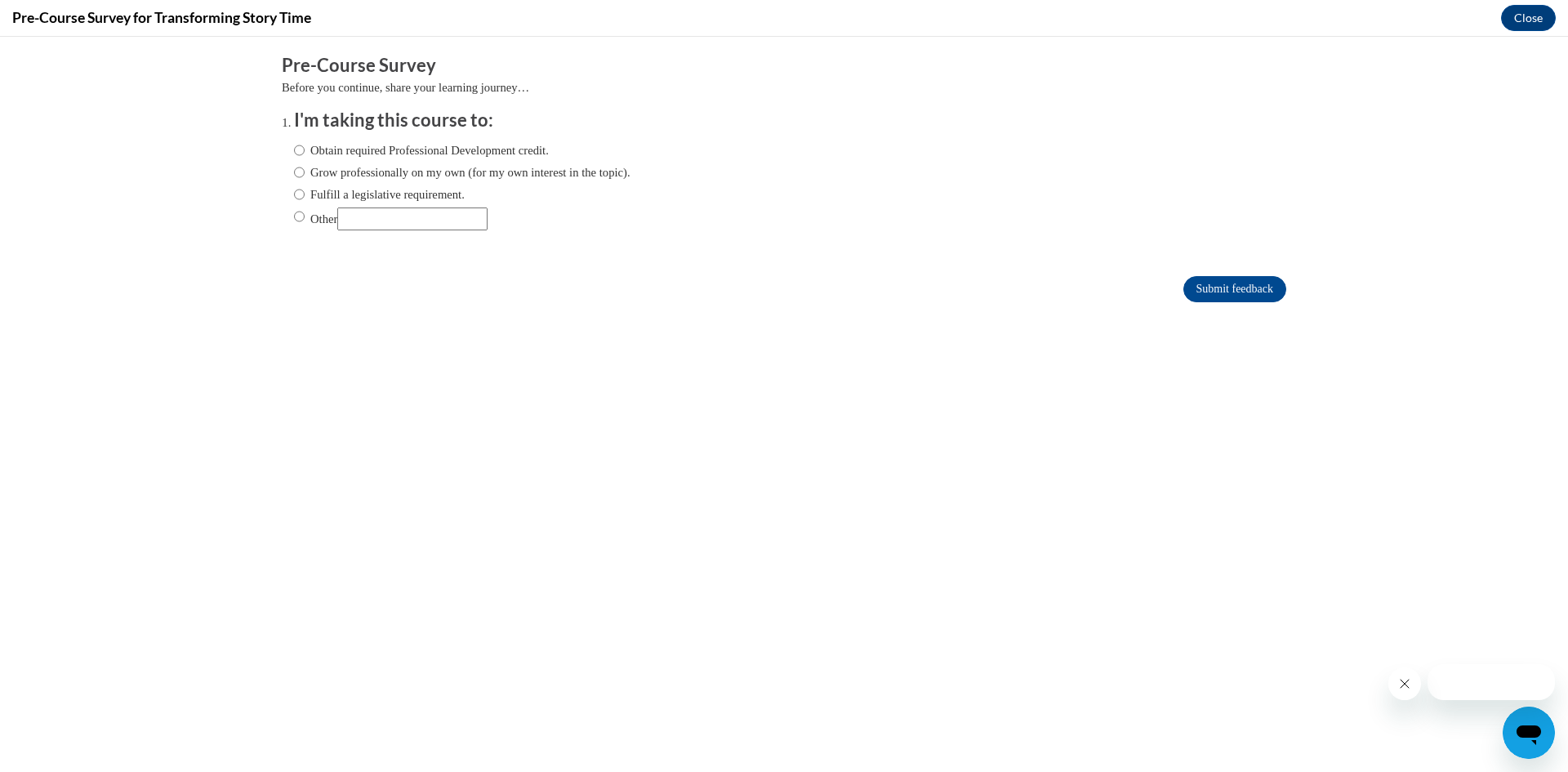
scroll to position [0, 0]
click at [410, 157] on label "Obtain required Professional Development credit." at bounding box center [421, 150] width 255 height 18
click at [304, 157] on input "Obtain required Professional Development credit." at bounding box center [299, 150] width 10 height 18
radio input "true"
click at [1190, 288] on input "Submit feedback" at bounding box center [1235, 289] width 103 height 27
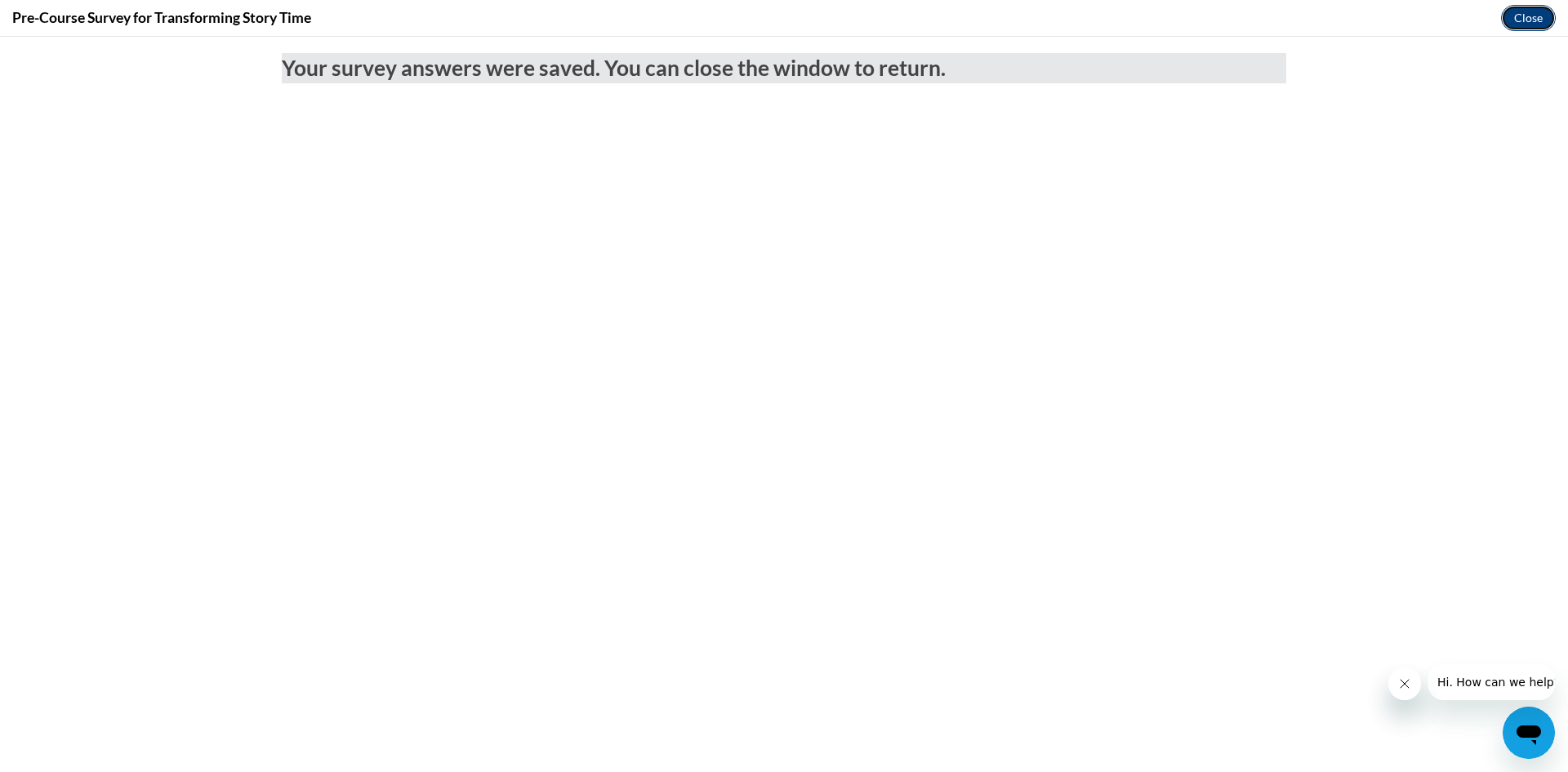
click at [1523, 15] on button "Close" at bounding box center [1529, 18] width 55 height 27
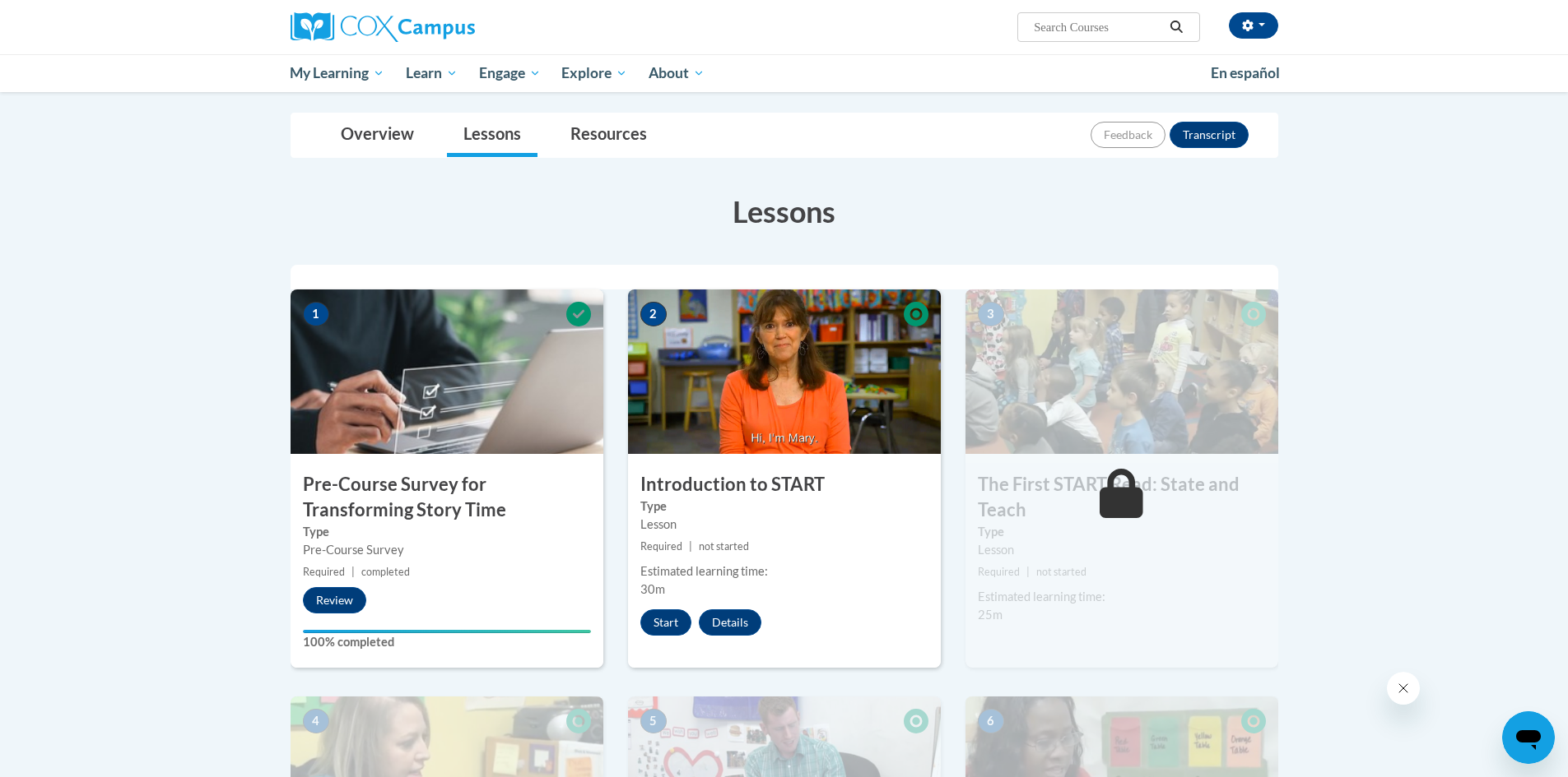
click at [1070, 27] on input "Search..." at bounding box center [1098, 27] width 132 height 20
type input "building world knowledge"
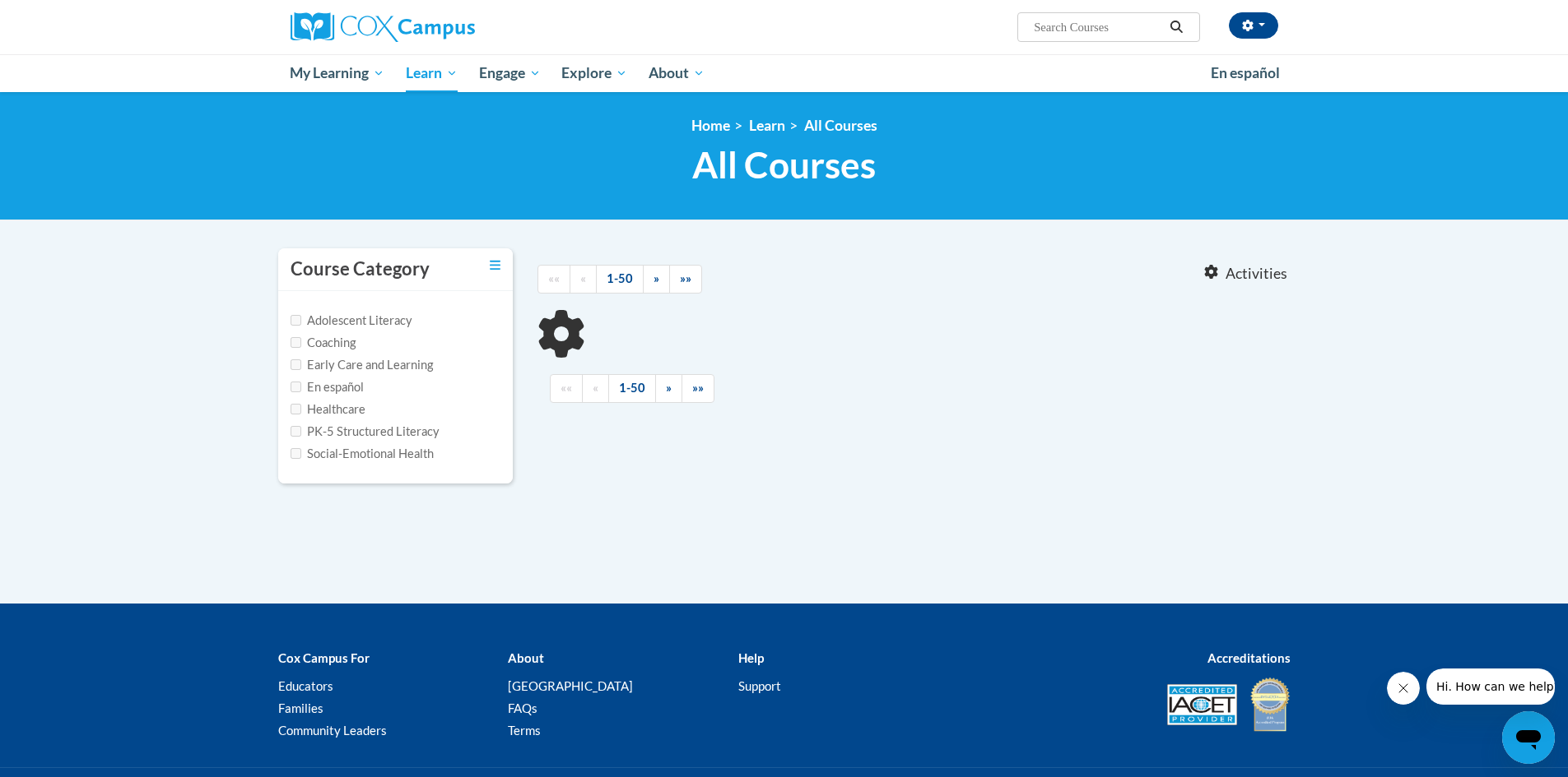
type input "building world knowledge"
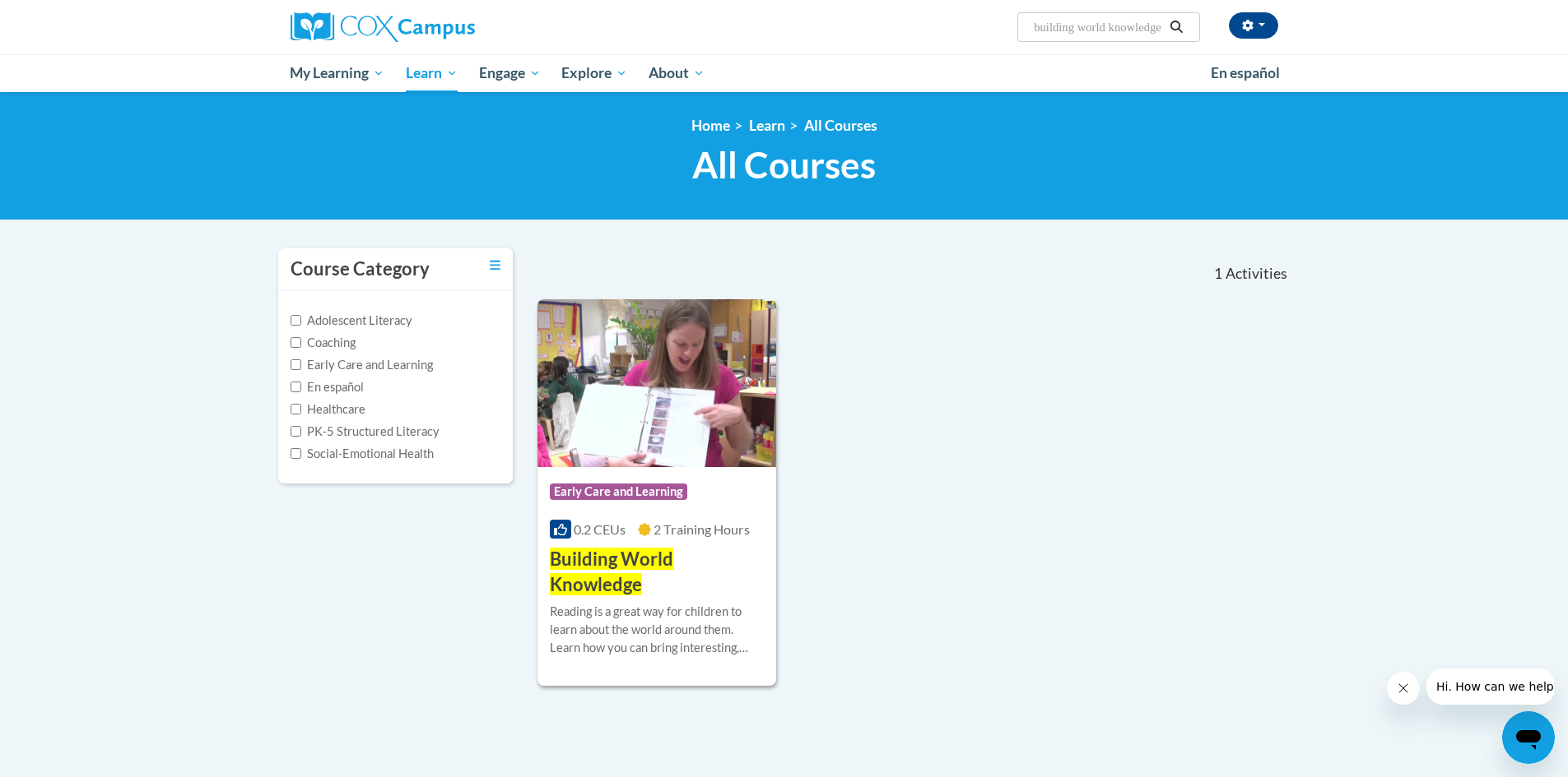
click at [671, 584] on h3 "Building World Knowledge" at bounding box center [657, 572] width 215 height 51
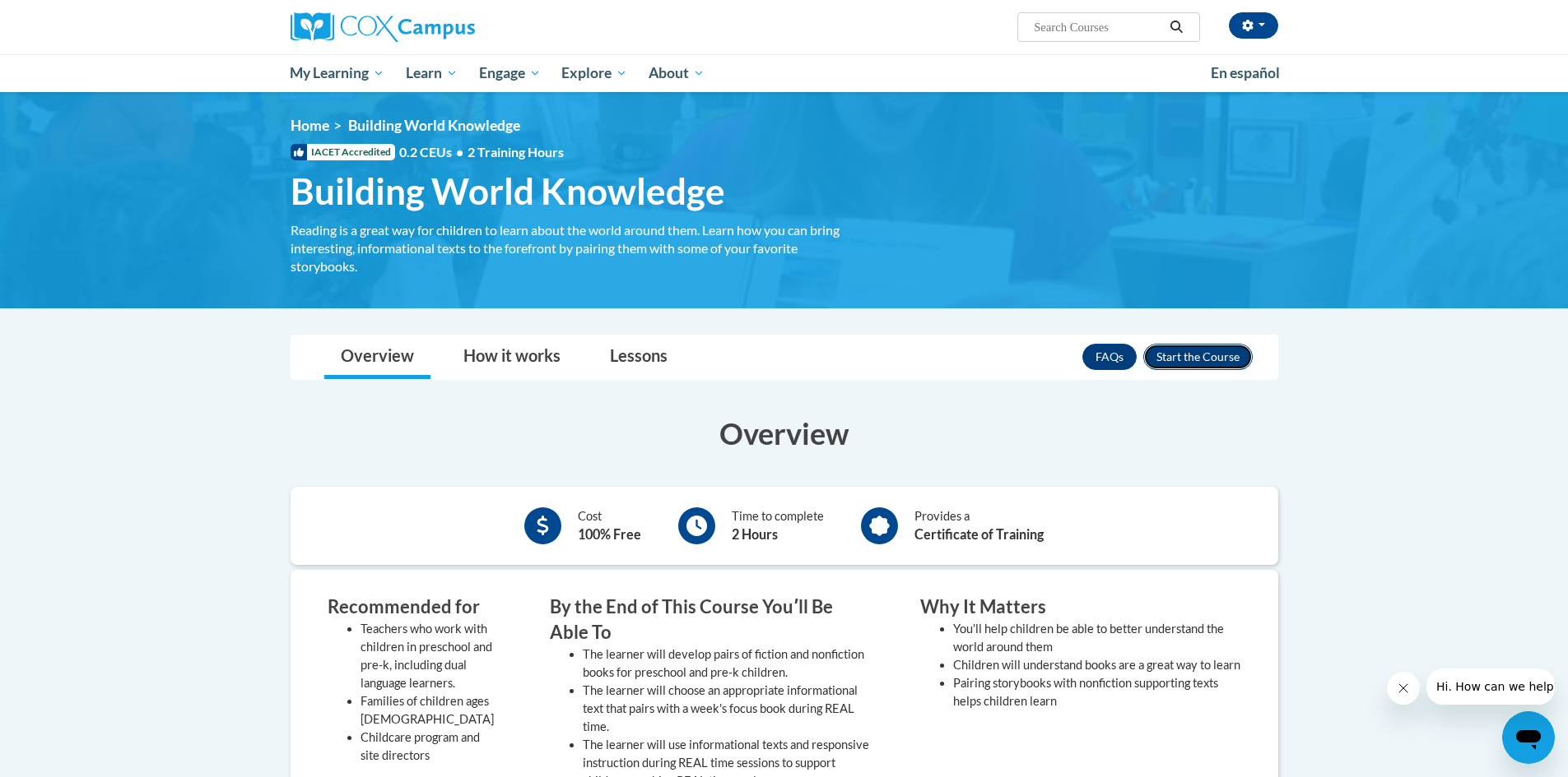
click at [1196, 351] on button "Enroll" at bounding box center [1197, 357] width 110 height 27
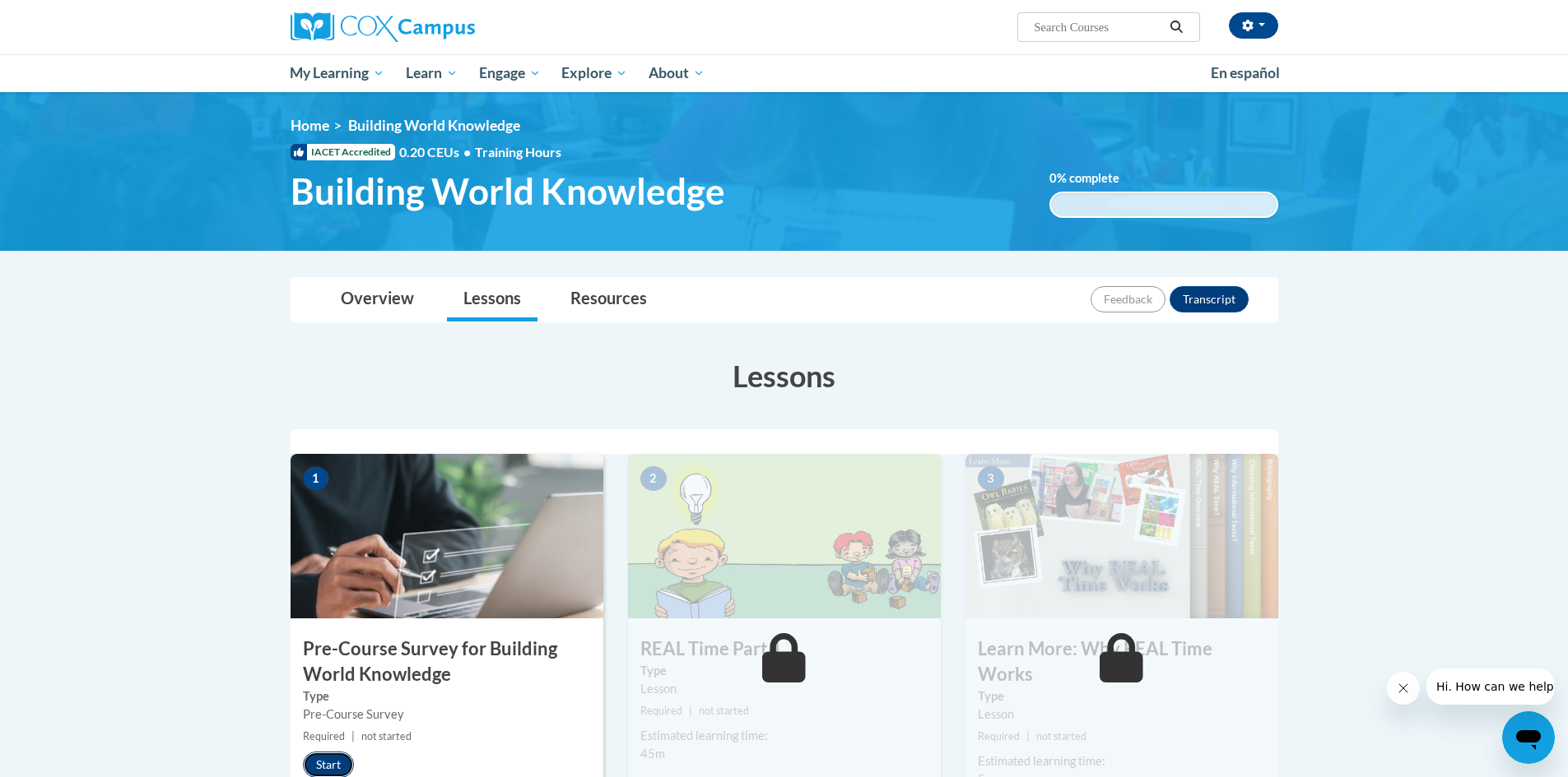
click at [324, 766] on button "Start" at bounding box center [328, 766] width 51 height 27
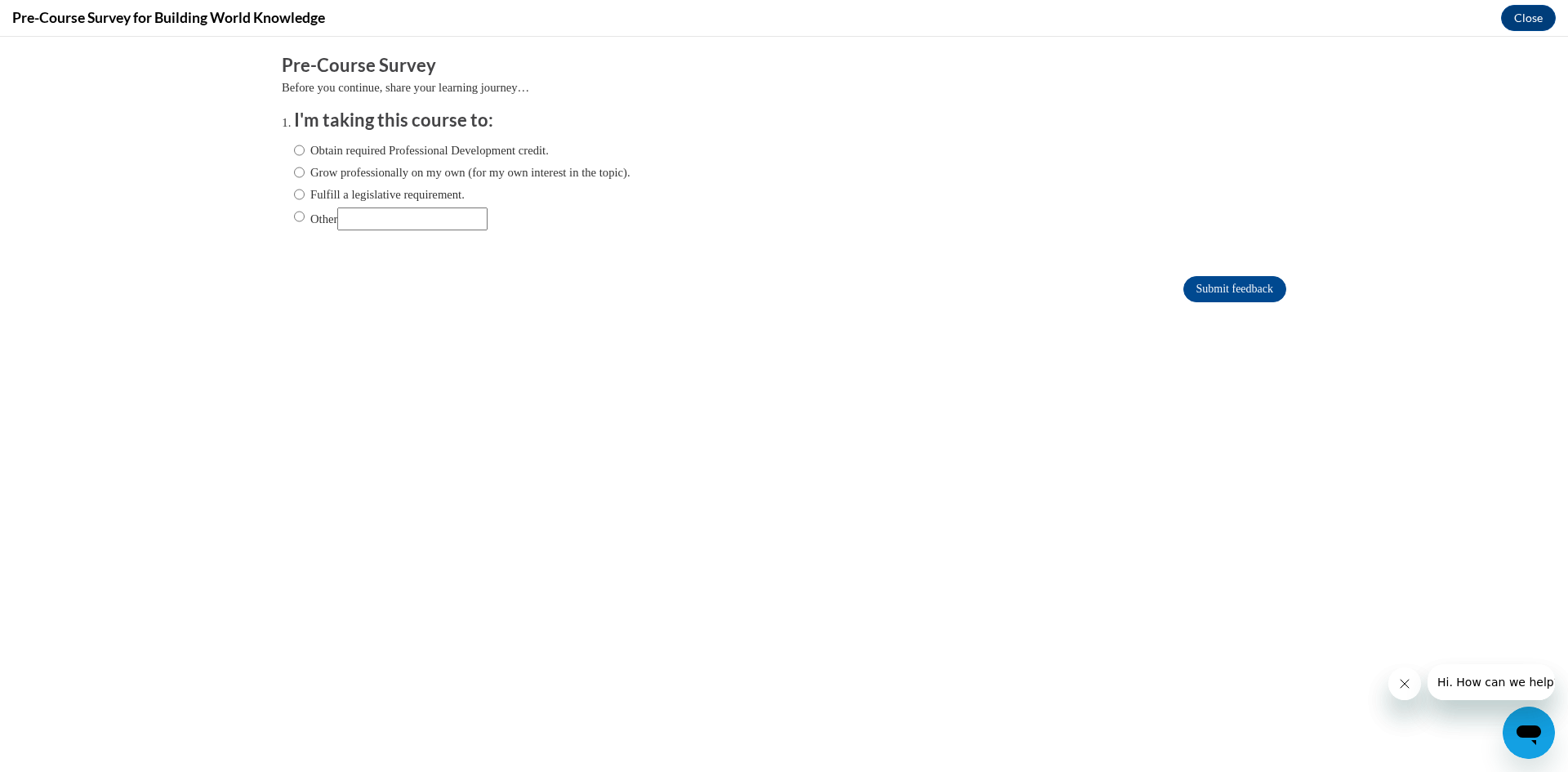
click at [509, 156] on label "Obtain required Professional Development credit." at bounding box center [421, 150] width 255 height 18
click at [304, 156] on input "Obtain required Professional Development credit." at bounding box center [299, 150] width 10 height 18
radio input "true"
click at [1255, 287] on input "Submit feedback" at bounding box center [1235, 289] width 103 height 27
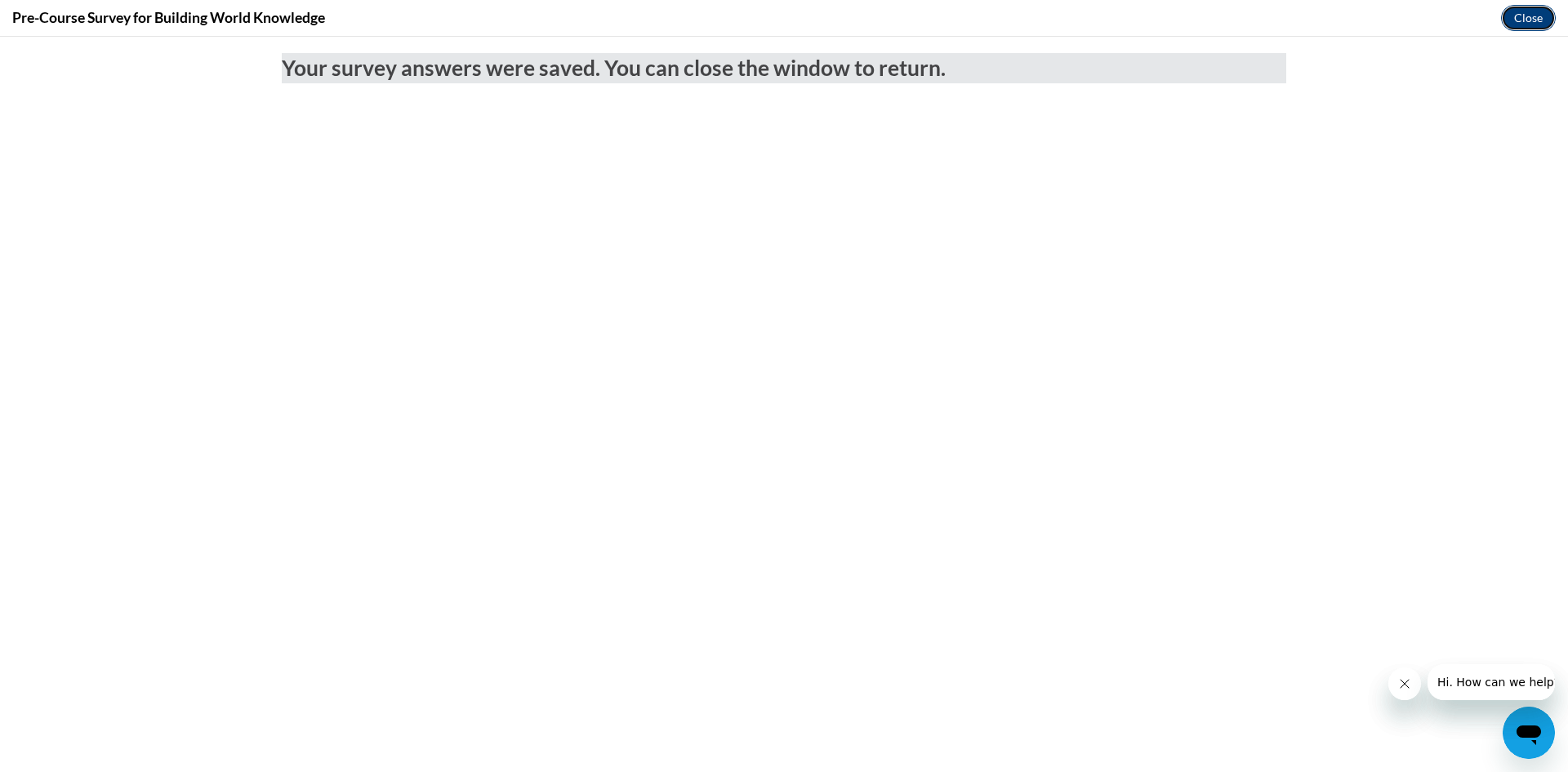
click at [1530, 15] on button "Close" at bounding box center [1529, 18] width 55 height 27
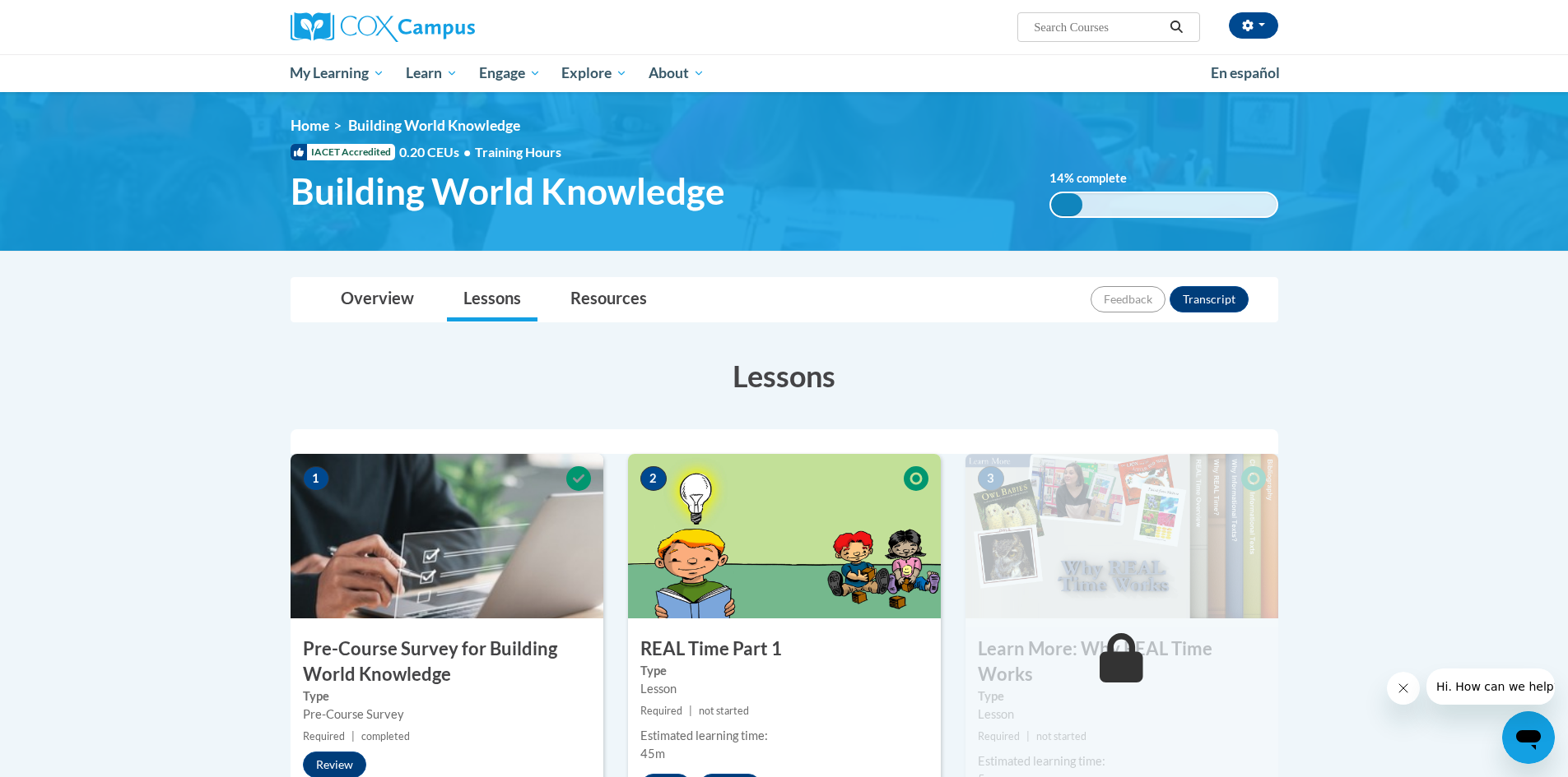
click at [1071, 27] on input "Search..." at bounding box center [1098, 27] width 132 height 20
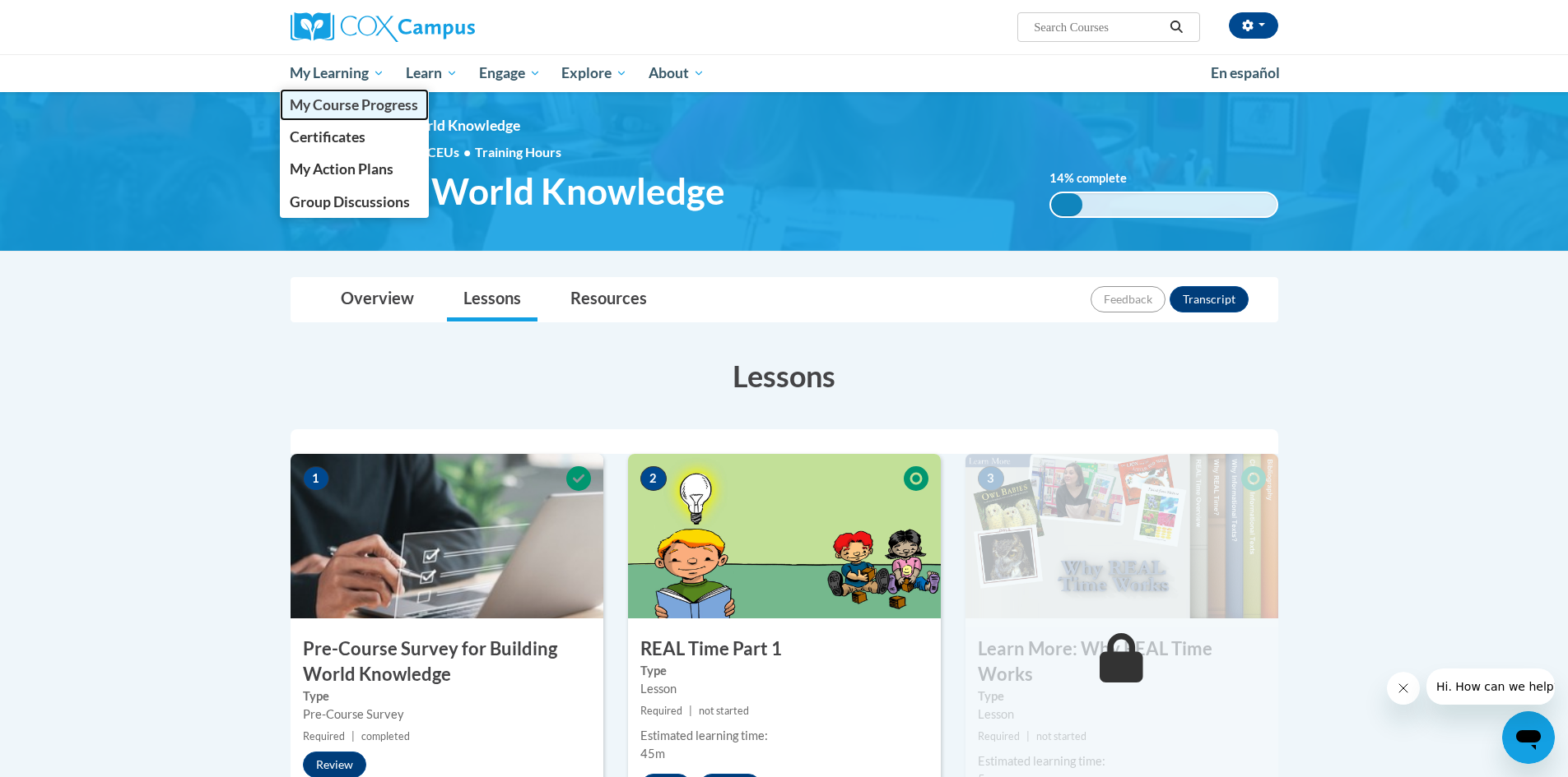
click at [339, 110] on span "My Course Progress" at bounding box center [353, 105] width 128 height 17
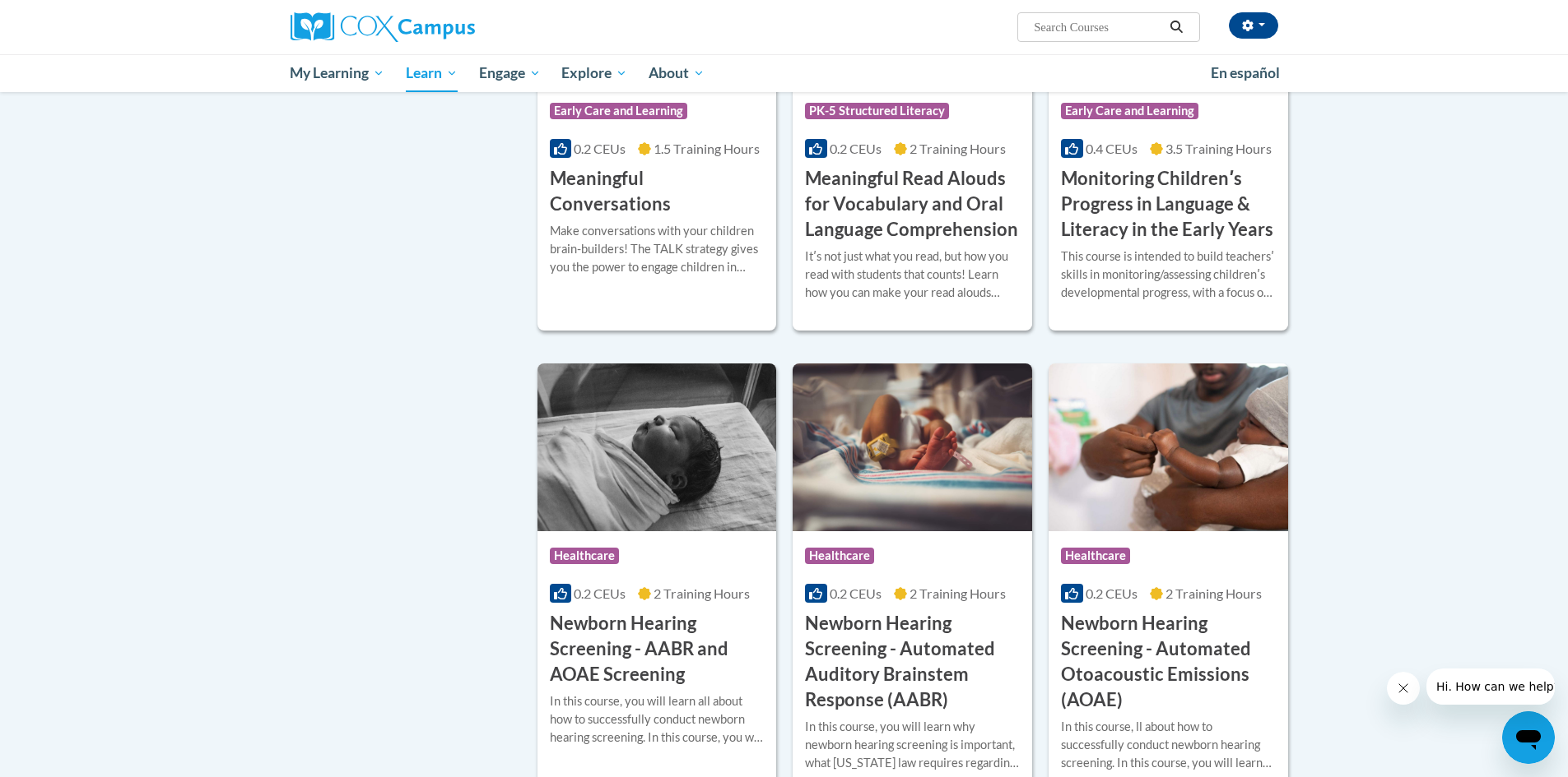
scroll to position [2550, 0]
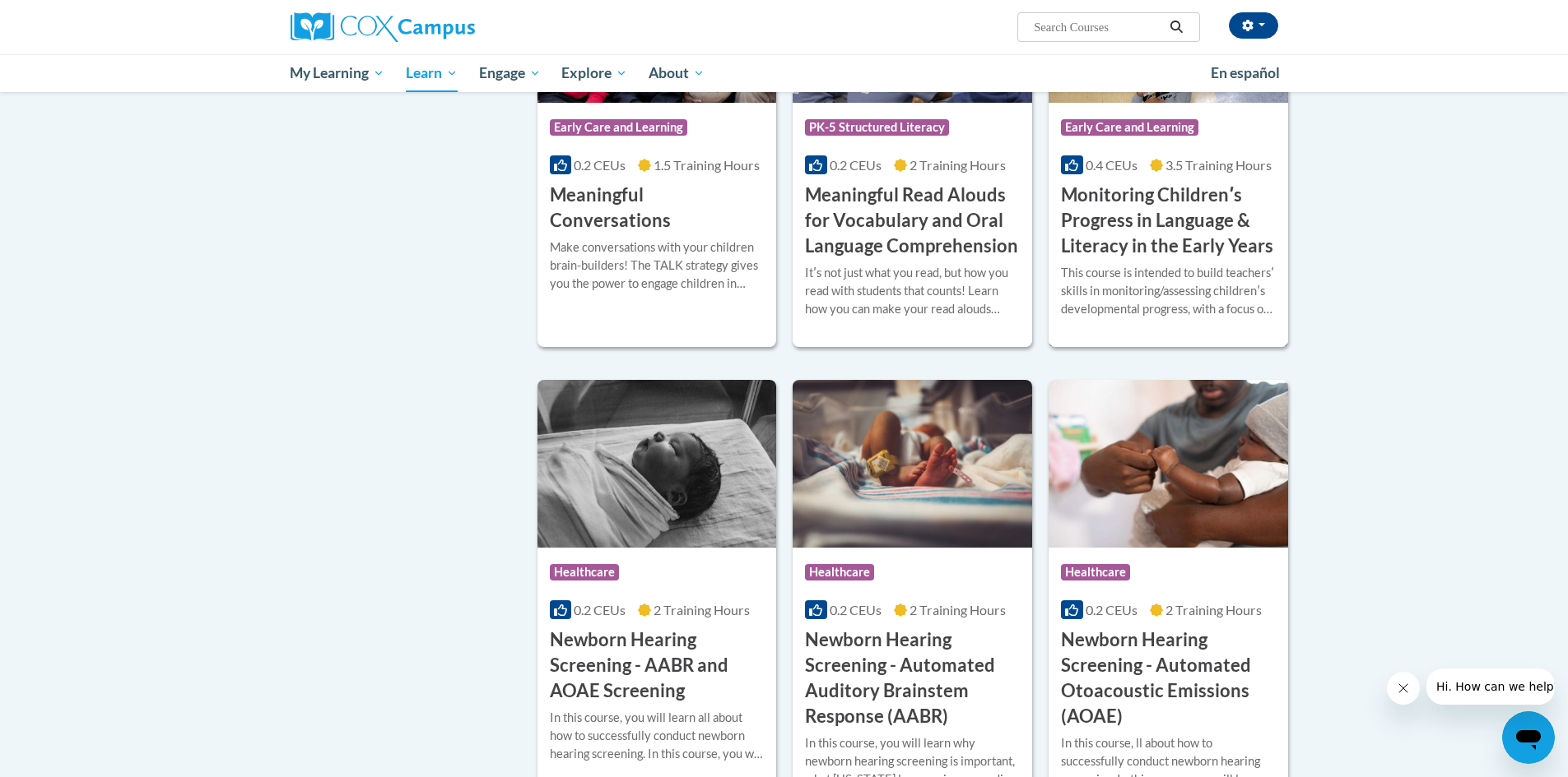
click at [1121, 289] on div "This course is intended to build teachersʹ skills in monitoring/assessing child…" at bounding box center [1168, 291] width 215 height 54
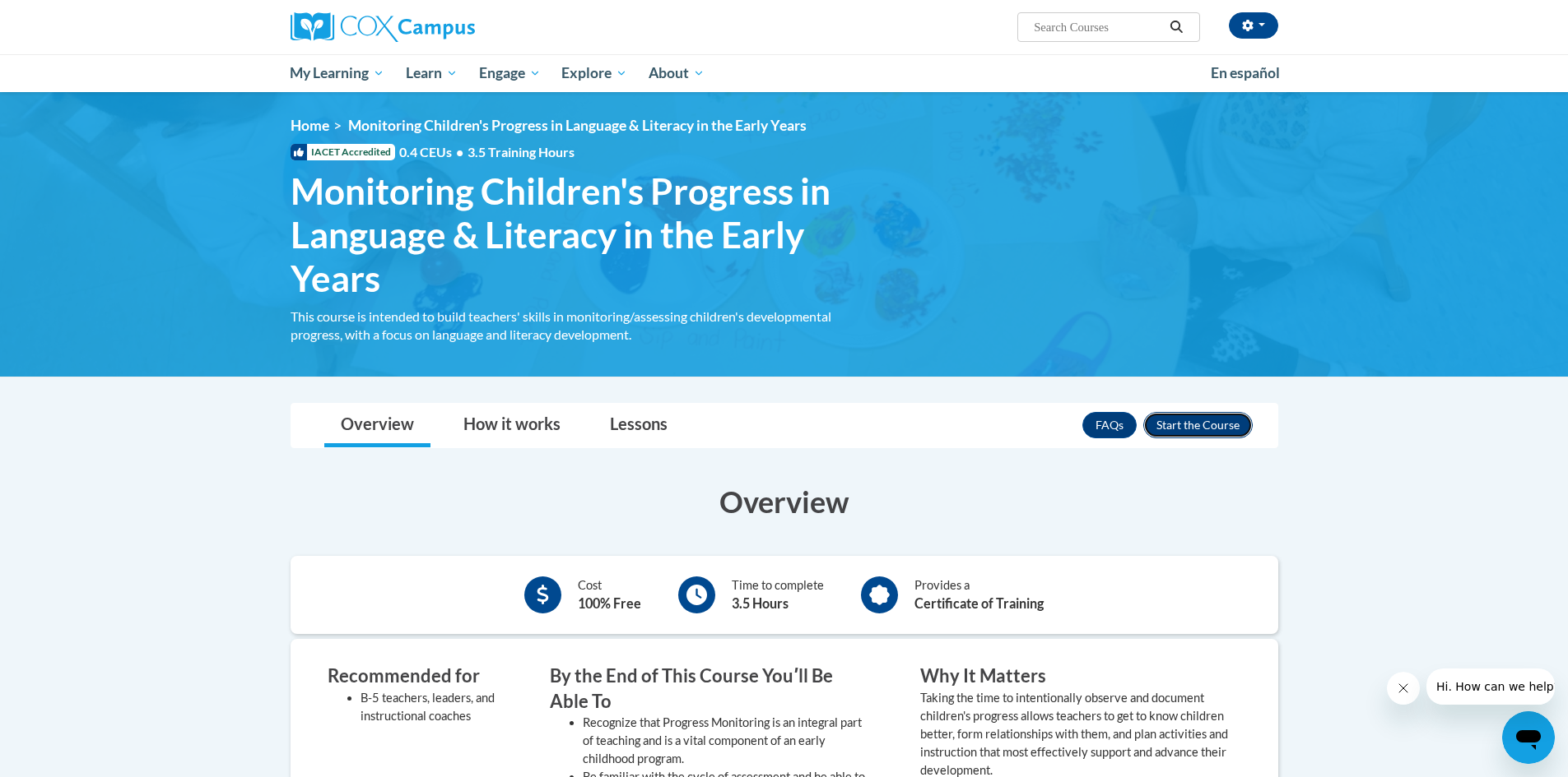
click at [1196, 419] on button "Enroll" at bounding box center [1197, 426] width 110 height 27
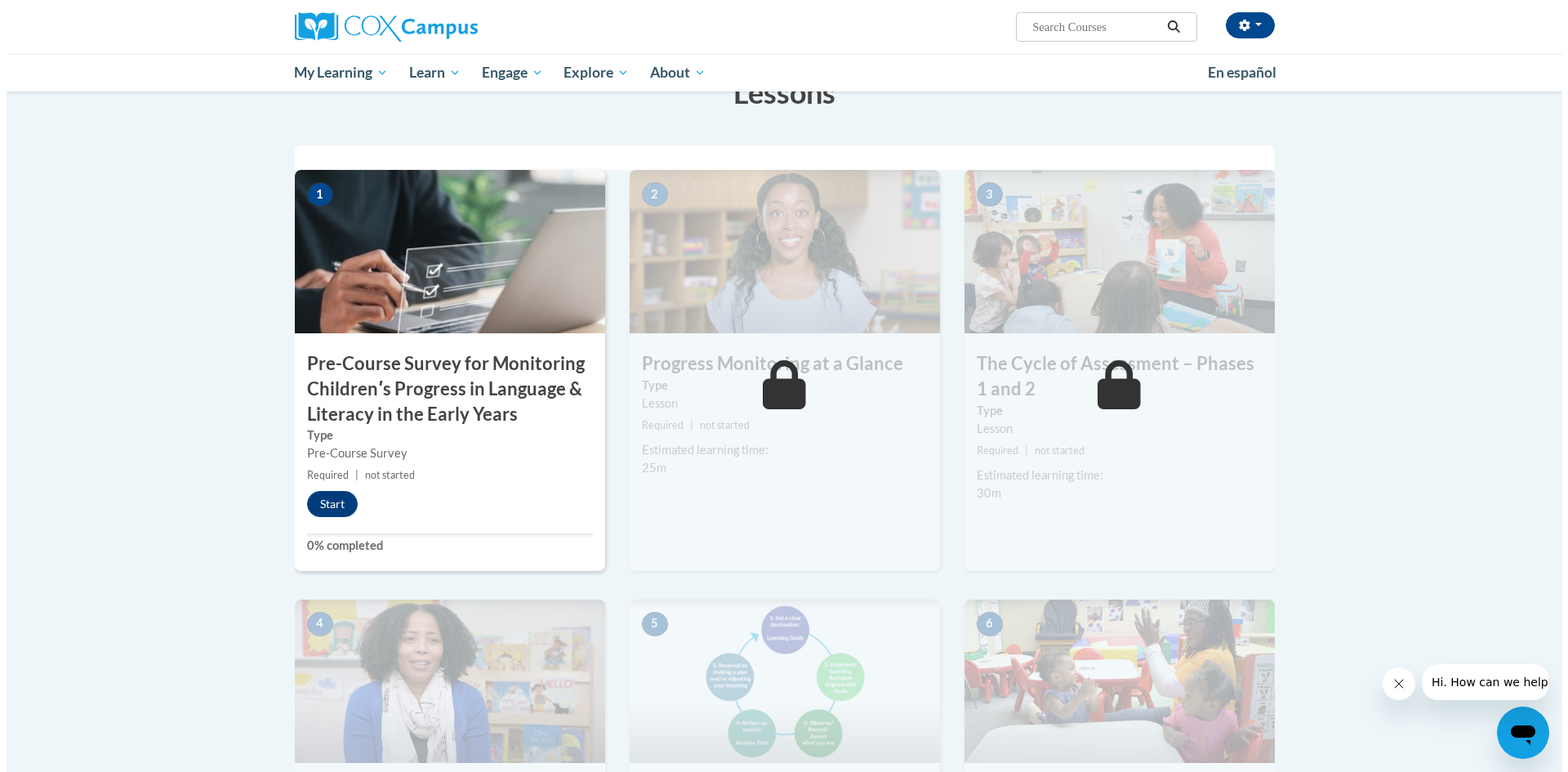
scroll to position [327, 0]
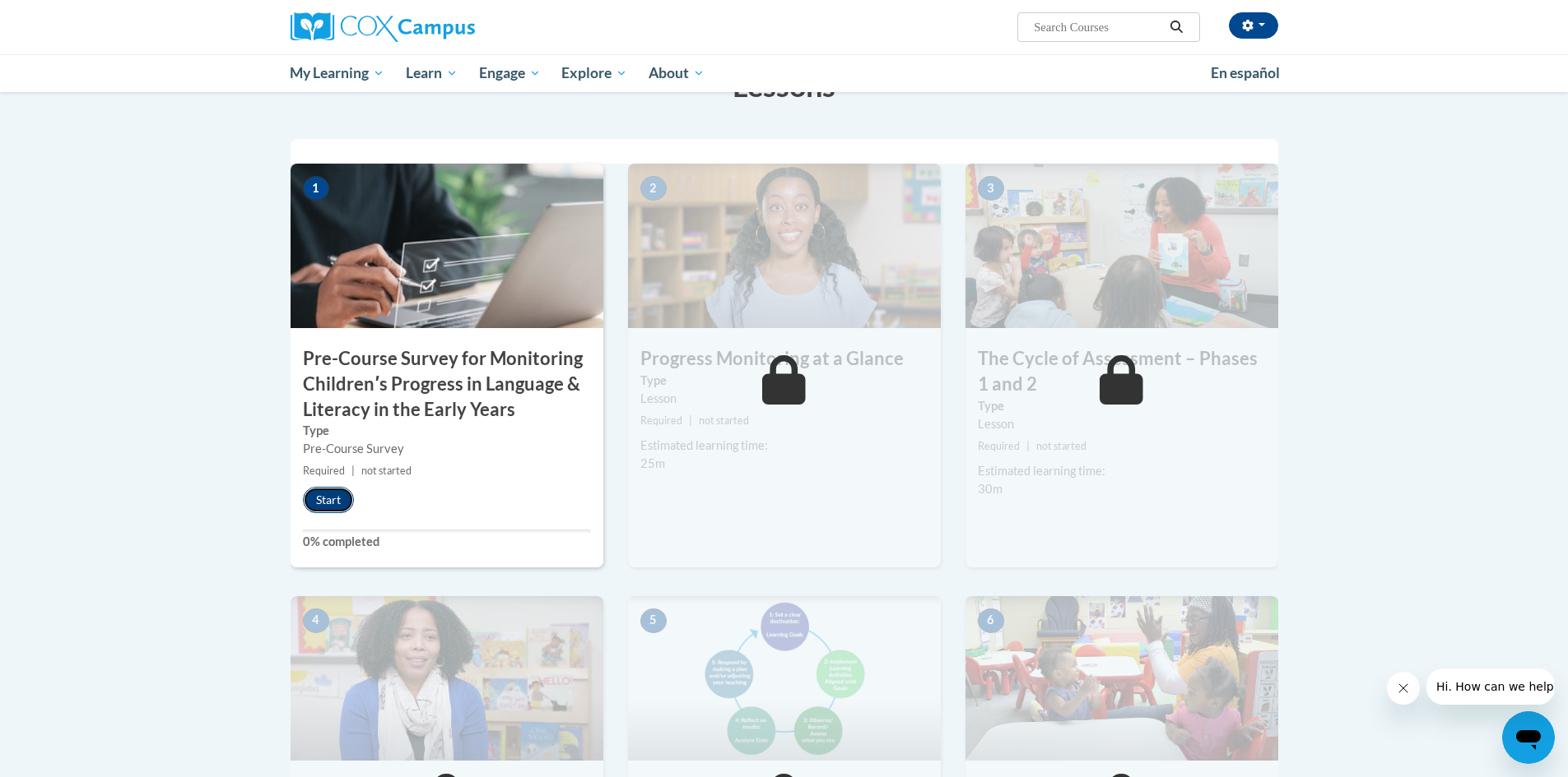
click at [331, 496] on button "Start" at bounding box center [328, 500] width 51 height 27
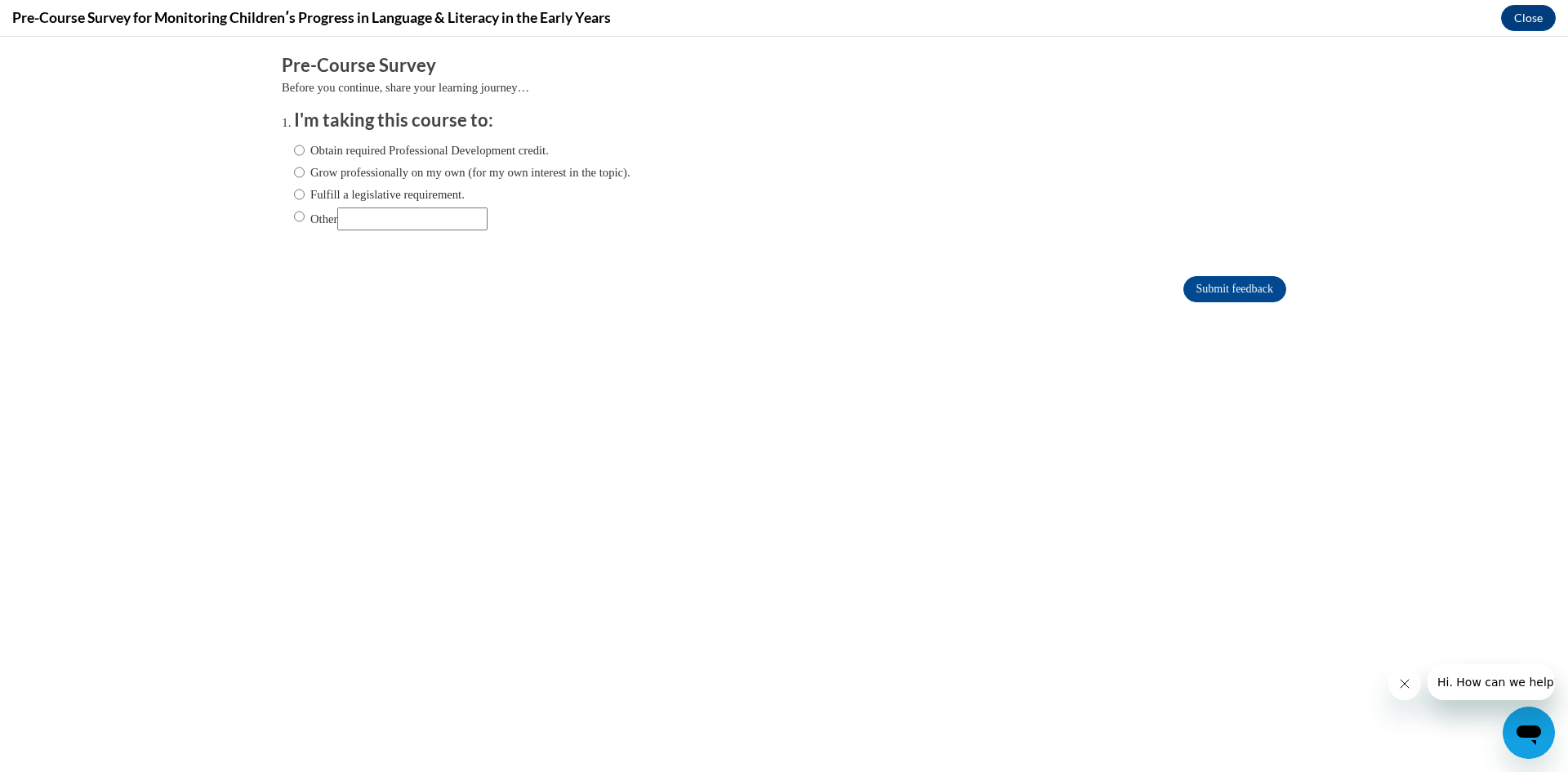
scroll to position [0, 0]
click at [379, 156] on label "Obtain required Professional Development credit." at bounding box center [421, 150] width 255 height 18
click at [304, 156] on input "Obtain required Professional Development credit." at bounding box center [299, 150] width 10 height 18
radio input "true"
click at [1185, 291] on input "Submit feedback" at bounding box center [1235, 289] width 103 height 27
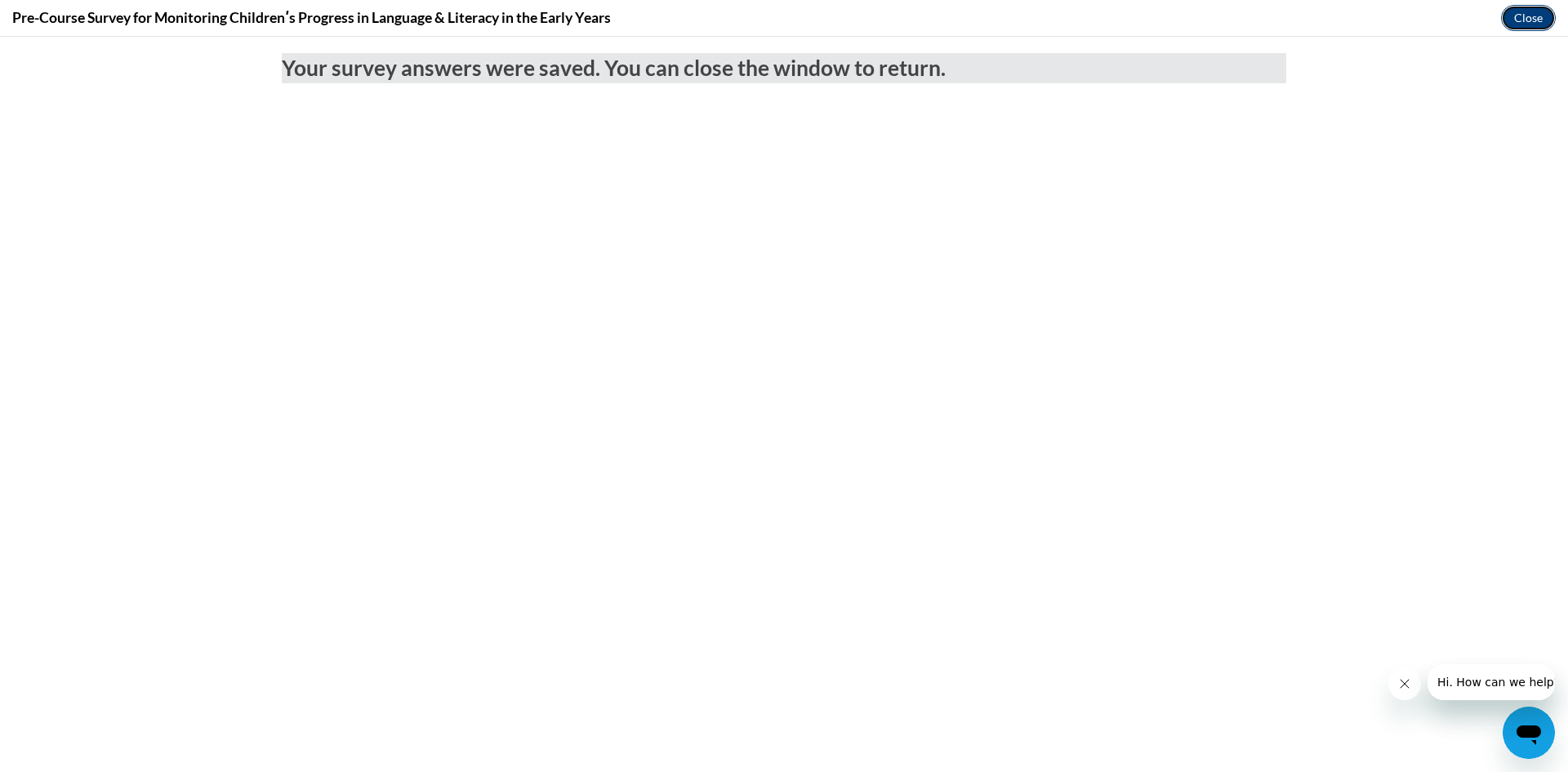
click at [1532, 21] on button "Close" at bounding box center [1529, 18] width 55 height 27
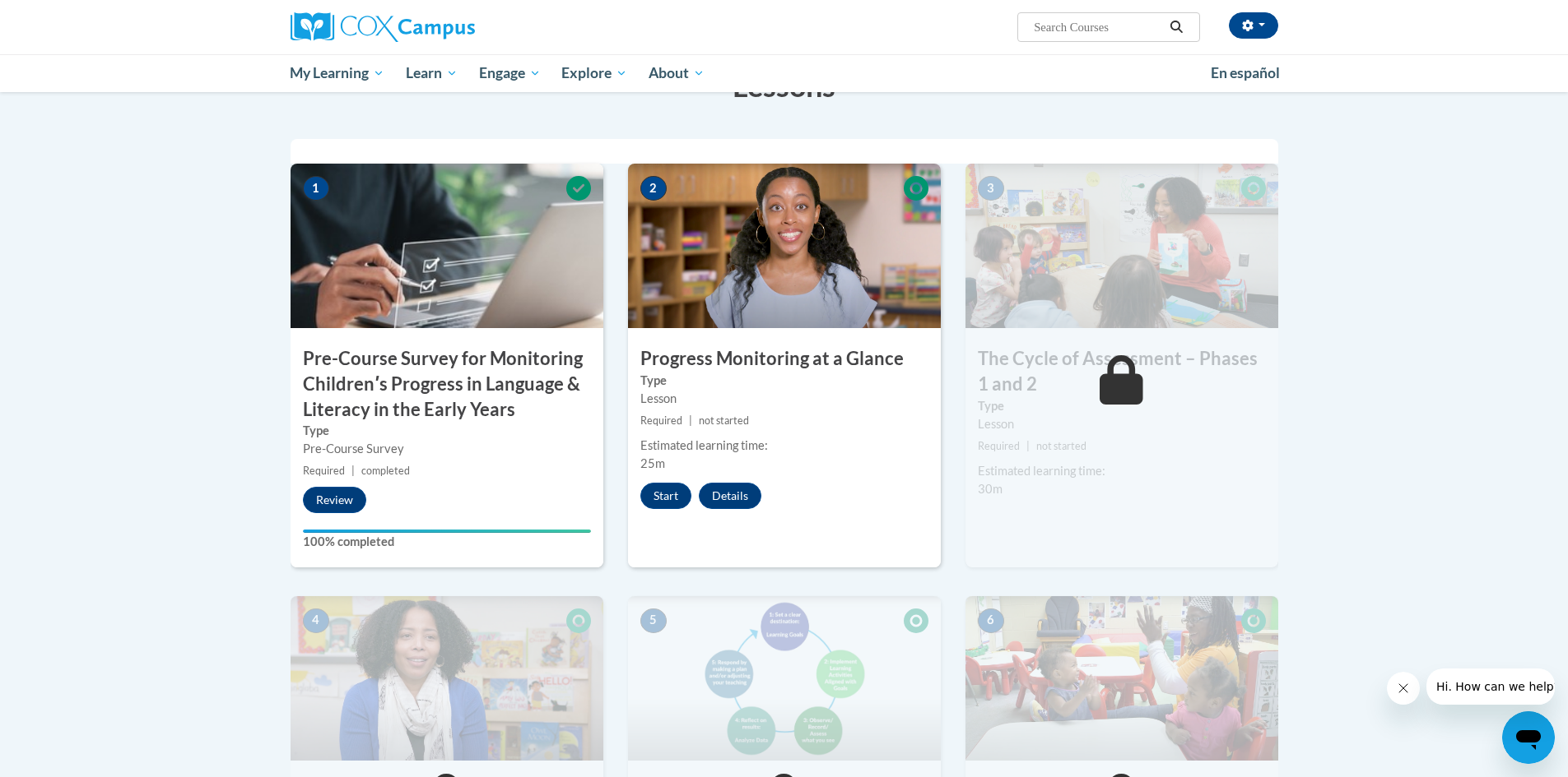
click at [1064, 32] on input "Search..." at bounding box center [1098, 27] width 132 height 20
type input "supportung dual language right from the start"
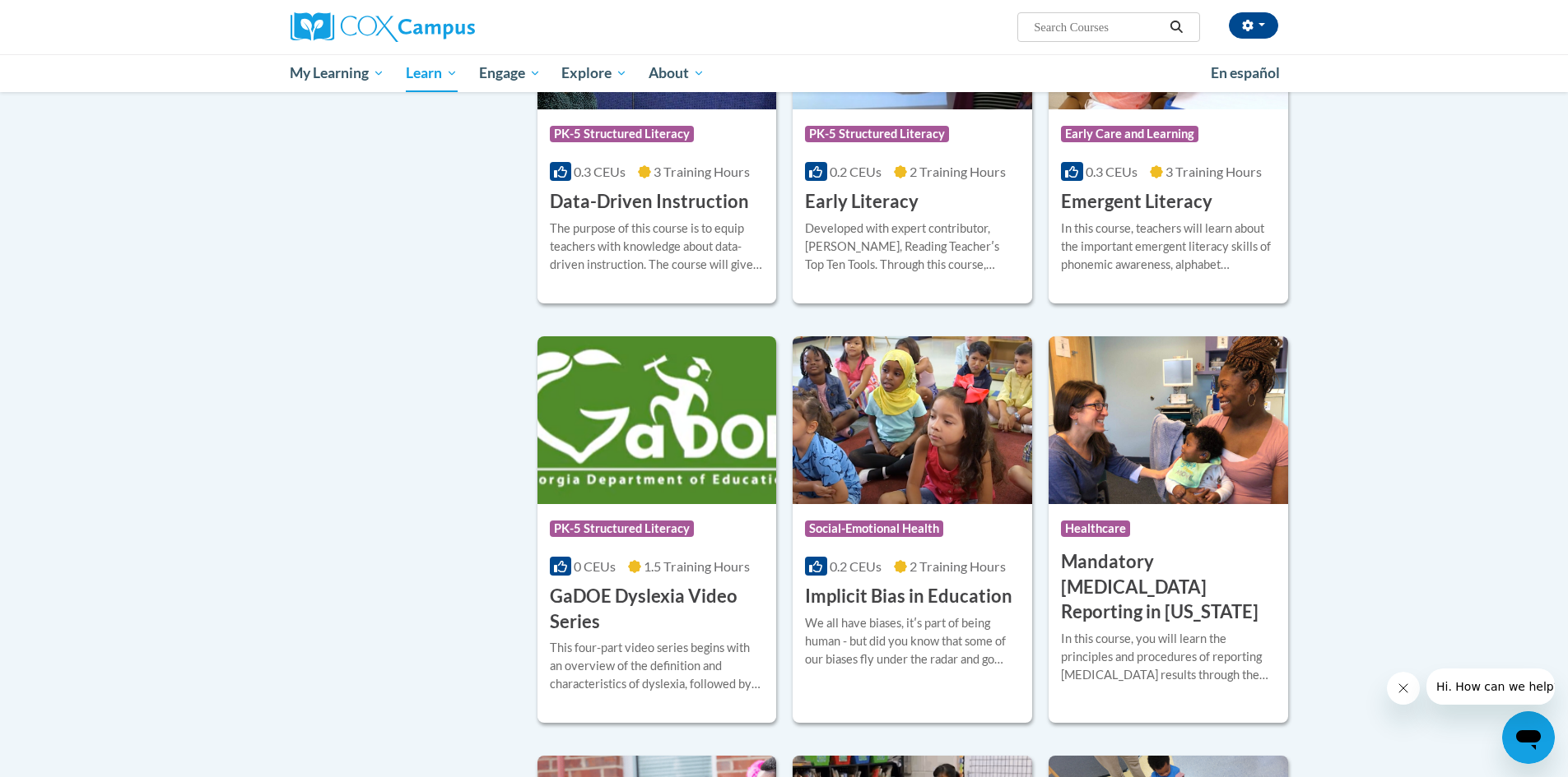
scroll to position [1728, 0]
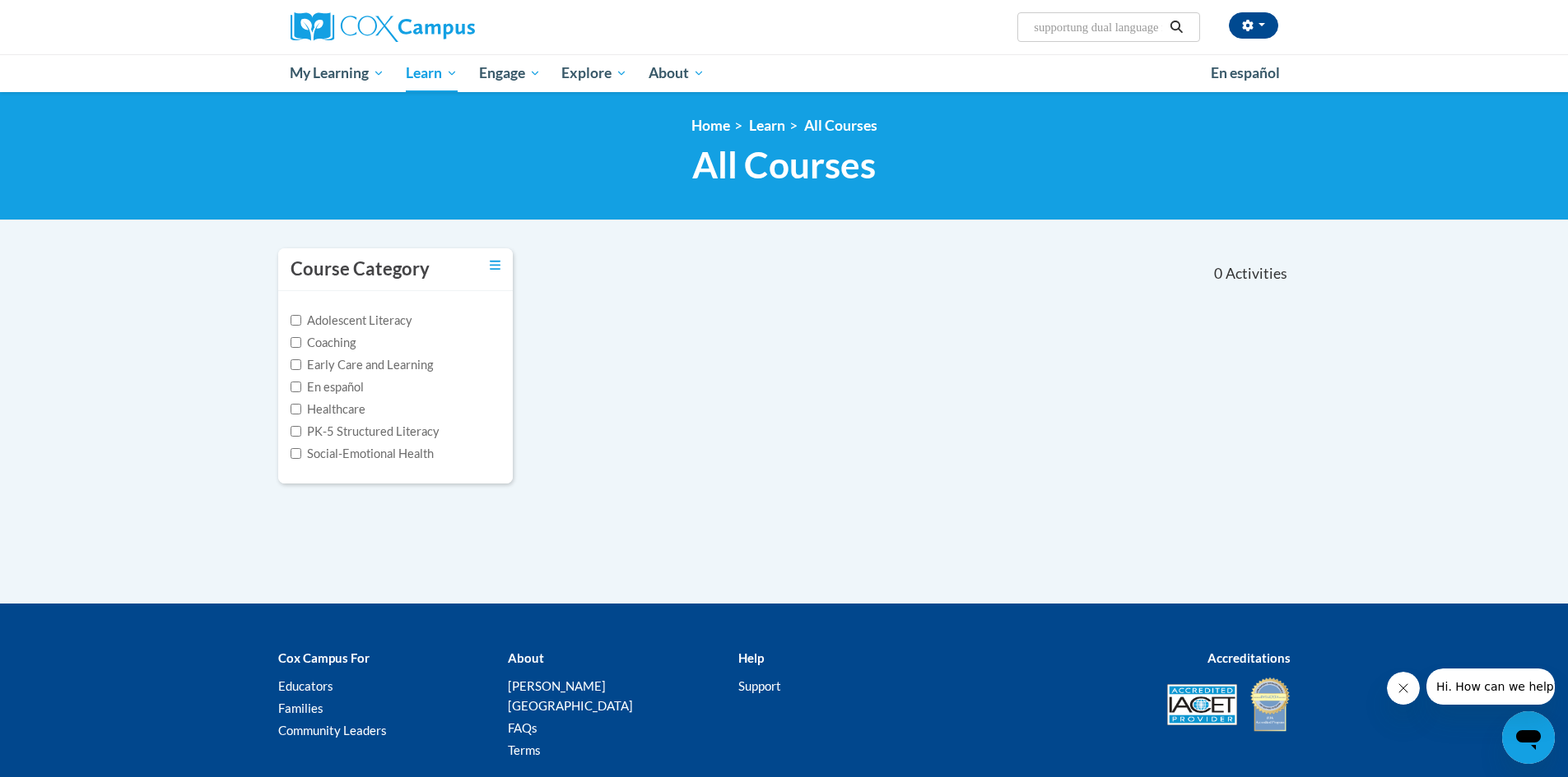
click at [1144, 30] on input "supportung dual language right from the start" at bounding box center [1098, 27] width 132 height 20
click at [1147, 32] on input "supportung dual language right from the start" at bounding box center [1098, 27] width 132 height 20
type input "supportung dual language learners right from the start"
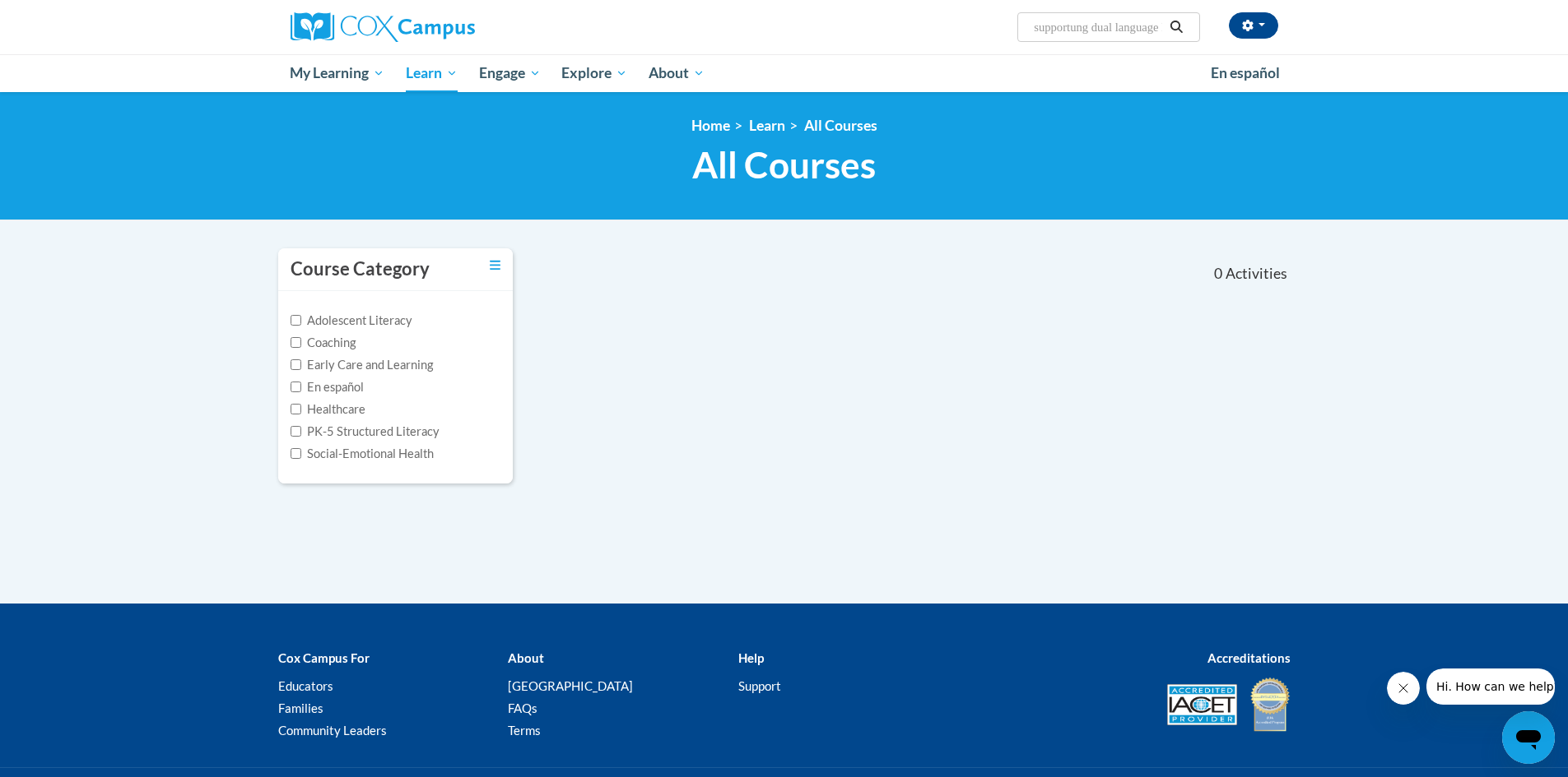
click at [1078, 27] on input "supportung dual language learners right from the start" at bounding box center [1098, 27] width 132 height 20
type input "supporting dual language learners right from the start"
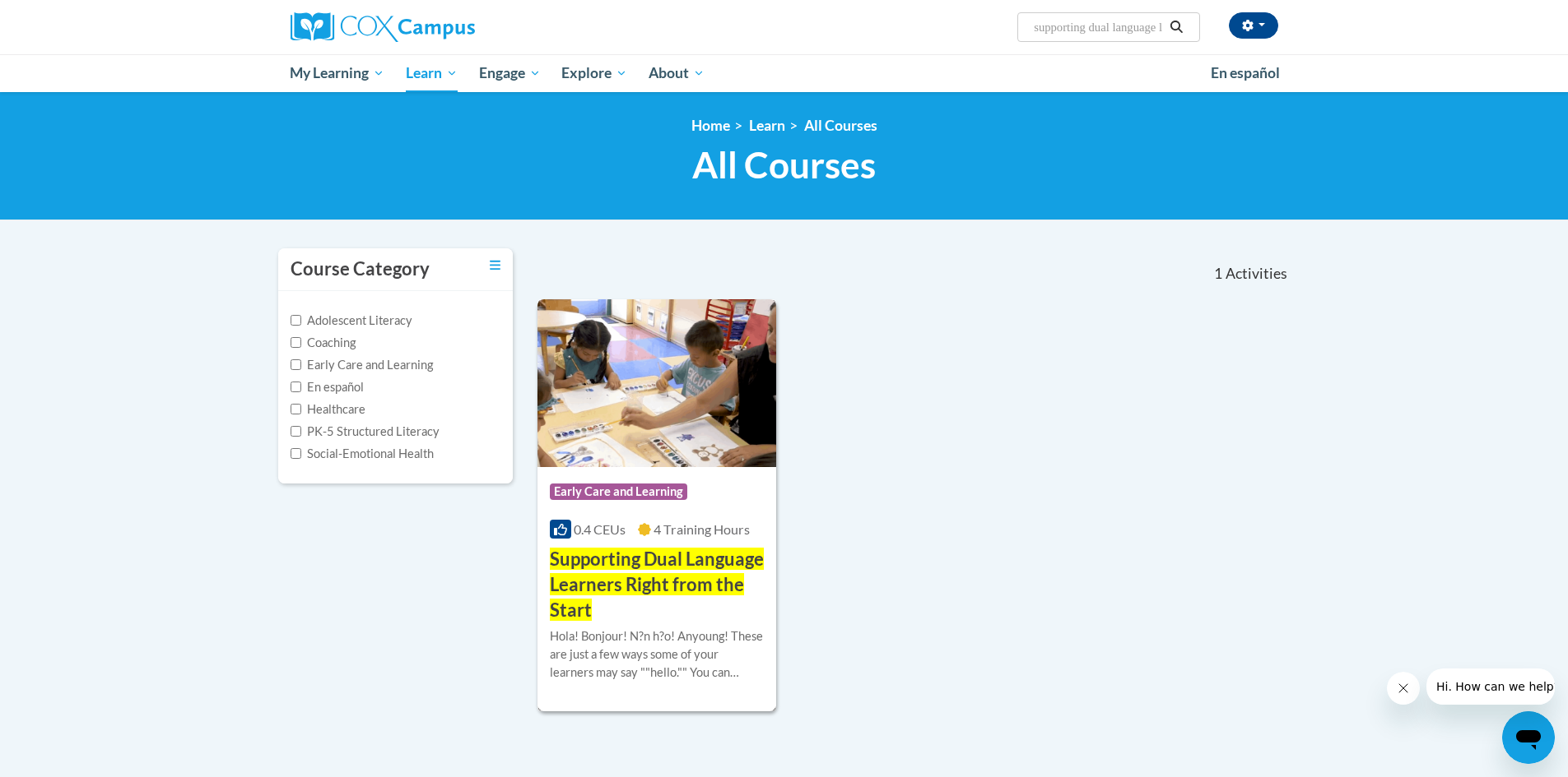
click at [686, 598] on h3 "Supporting Dual Language Learners Right from the Start" at bounding box center [657, 584] width 215 height 75
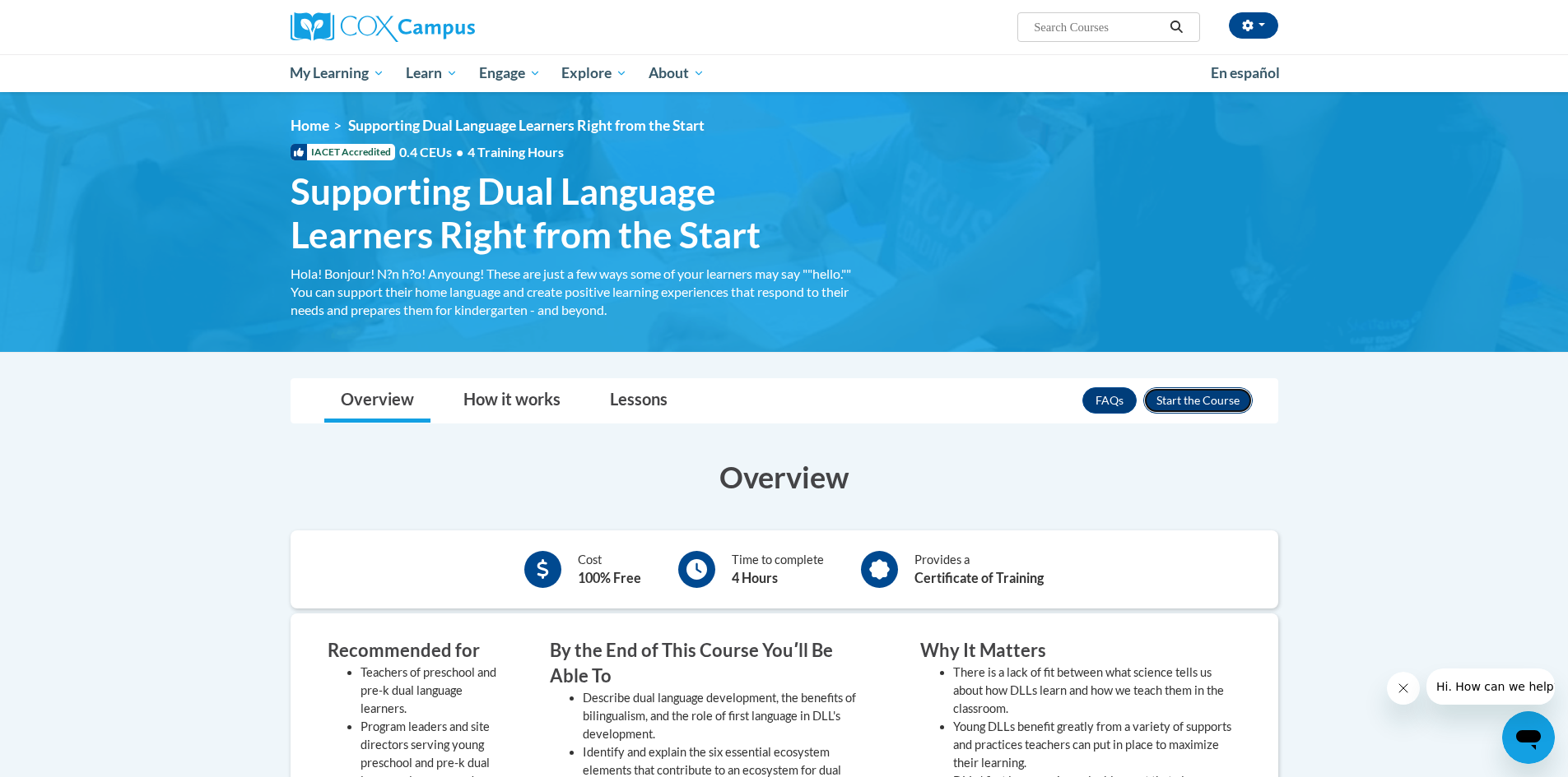
click at [1205, 402] on button "Enroll" at bounding box center [1197, 401] width 110 height 27
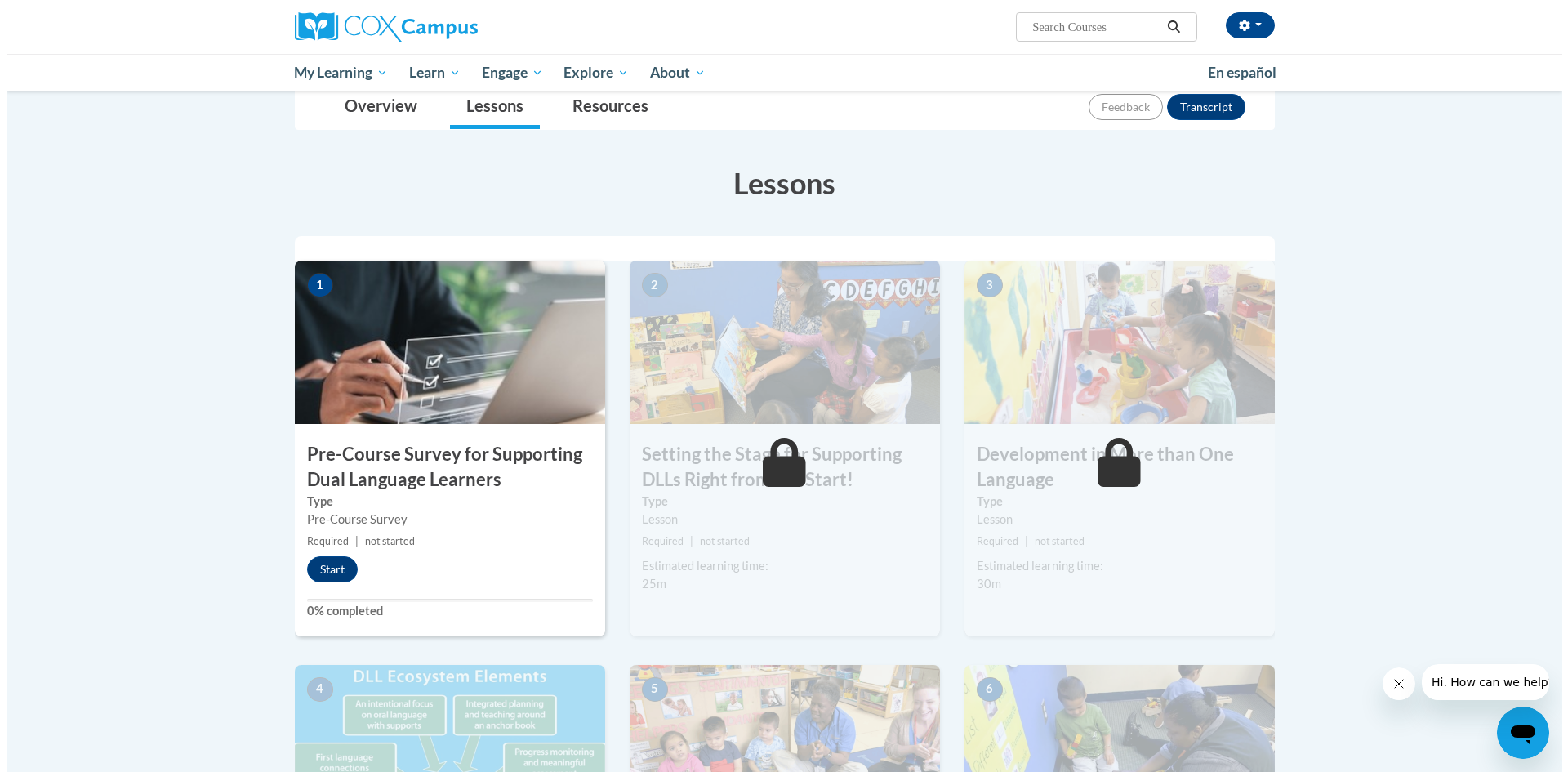
scroll to position [246, 0]
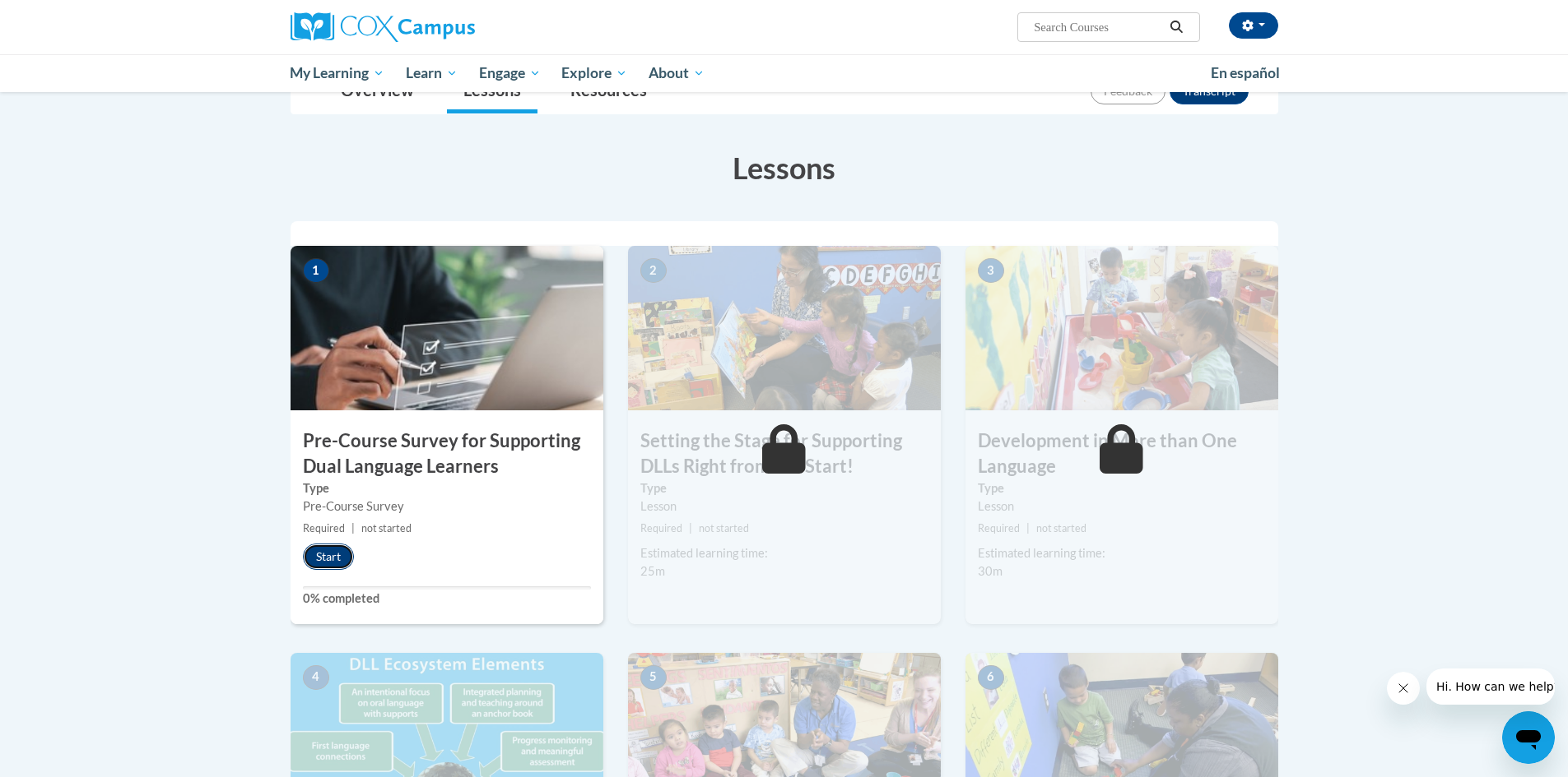
click at [323, 546] on button "Start" at bounding box center [328, 557] width 51 height 27
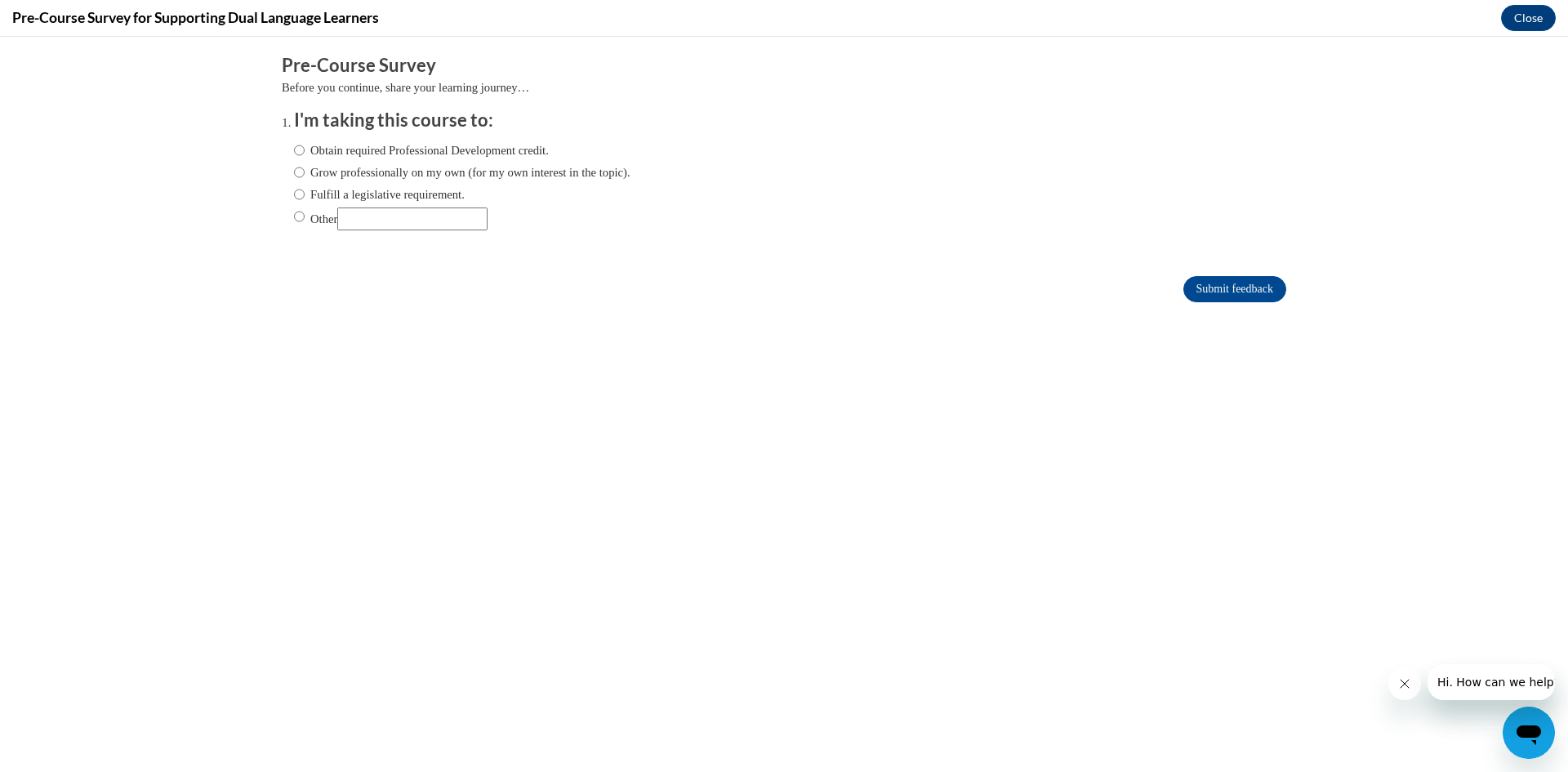
scroll to position [0, 0]
click at [420, 138] on div "Obtain required Professional Development credit. Grow professionally on my own …" at bounding box center [462, 185] width 337 height 105
click at [420, 143] on label "Obtain required Professional Development credit." at bounding box center [421, 150] width 255 height 18
click at [304, 143] on input "Obtain required Professional Development credit." at bounding box center [299, 150] width 10 height 18
radio input "true"
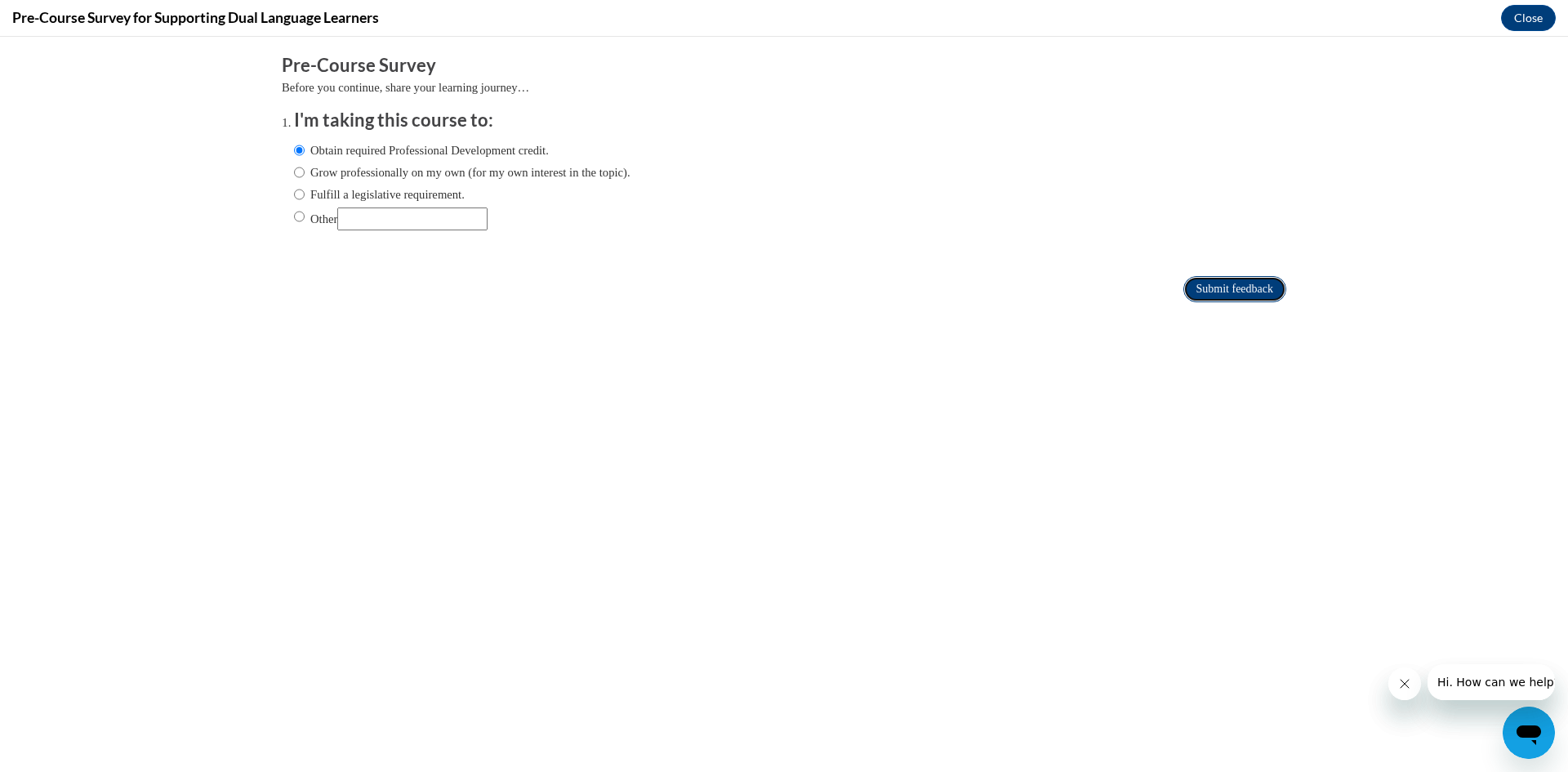
click at [1205, 288] on input "Submit feedback" at bounding box center [1235, 289] width 103 height 27
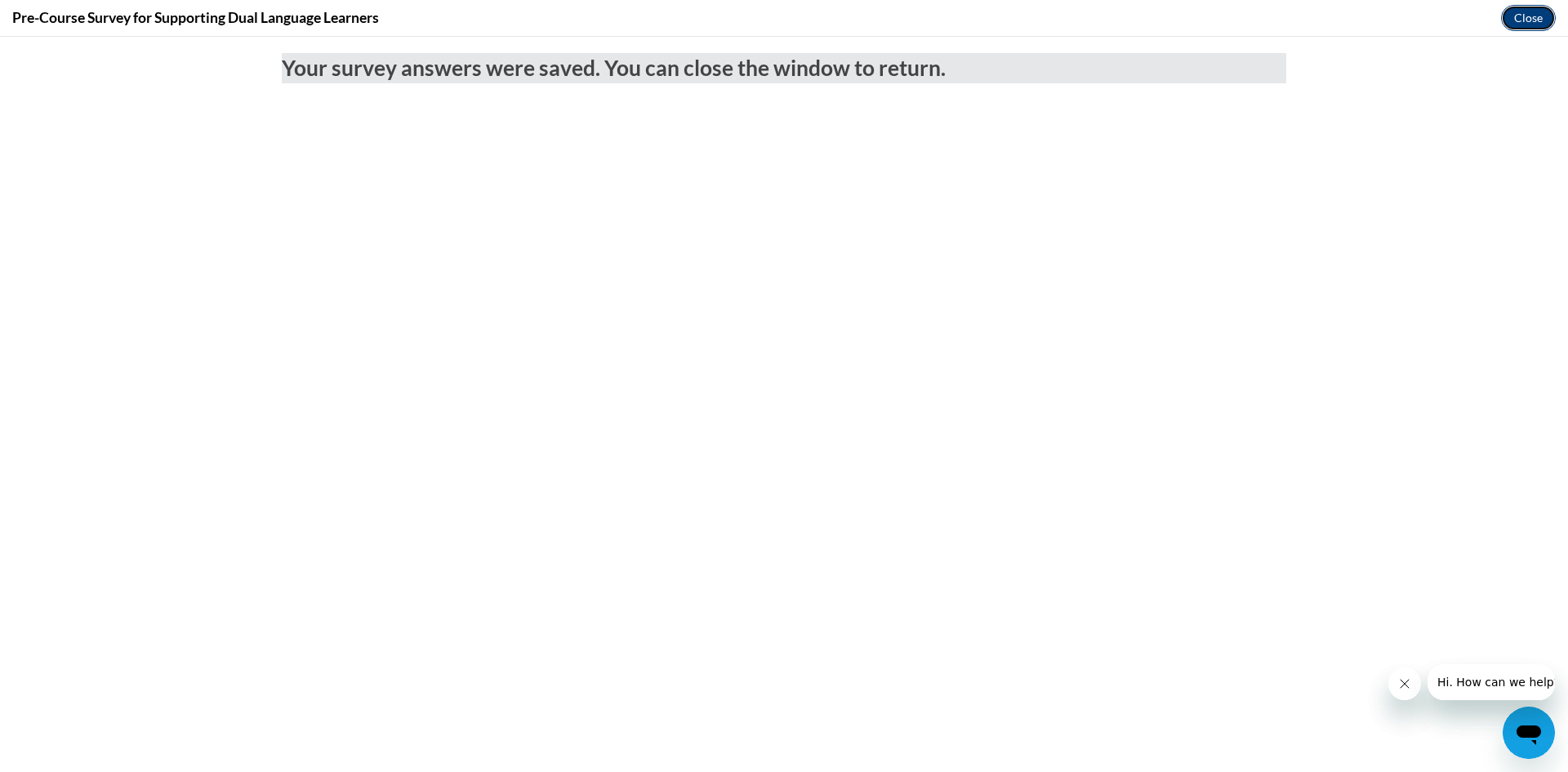
click at [1504, 21] on button "Close" at bounding box center [1529, 18] width 55 height 27
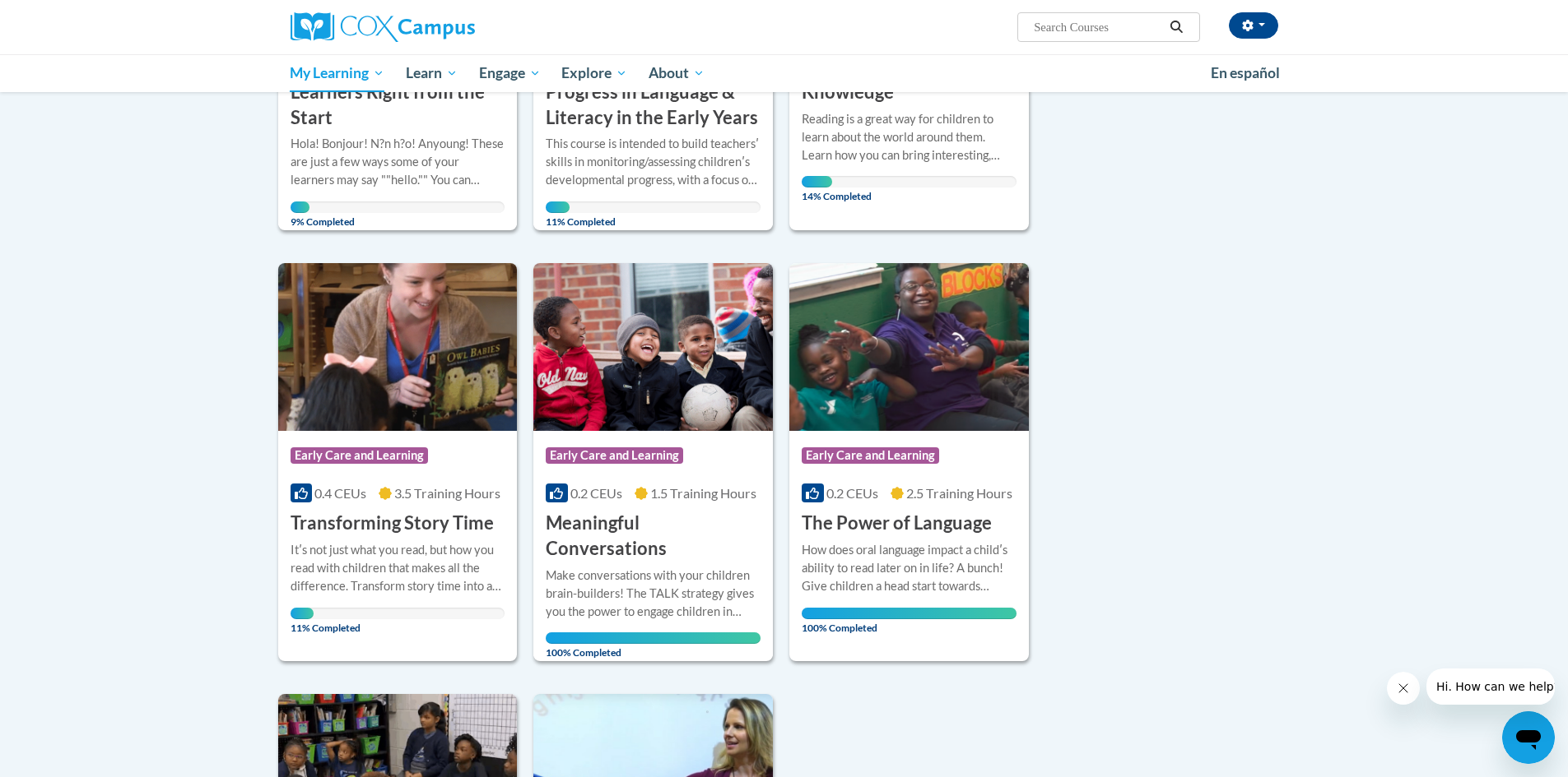
scroll to position [494, 0]
click at [371, 536] on div "More Info Open Itʹs not just what you read, but how you read with children that…" at bounding box center [397, 583] width 240 height 95
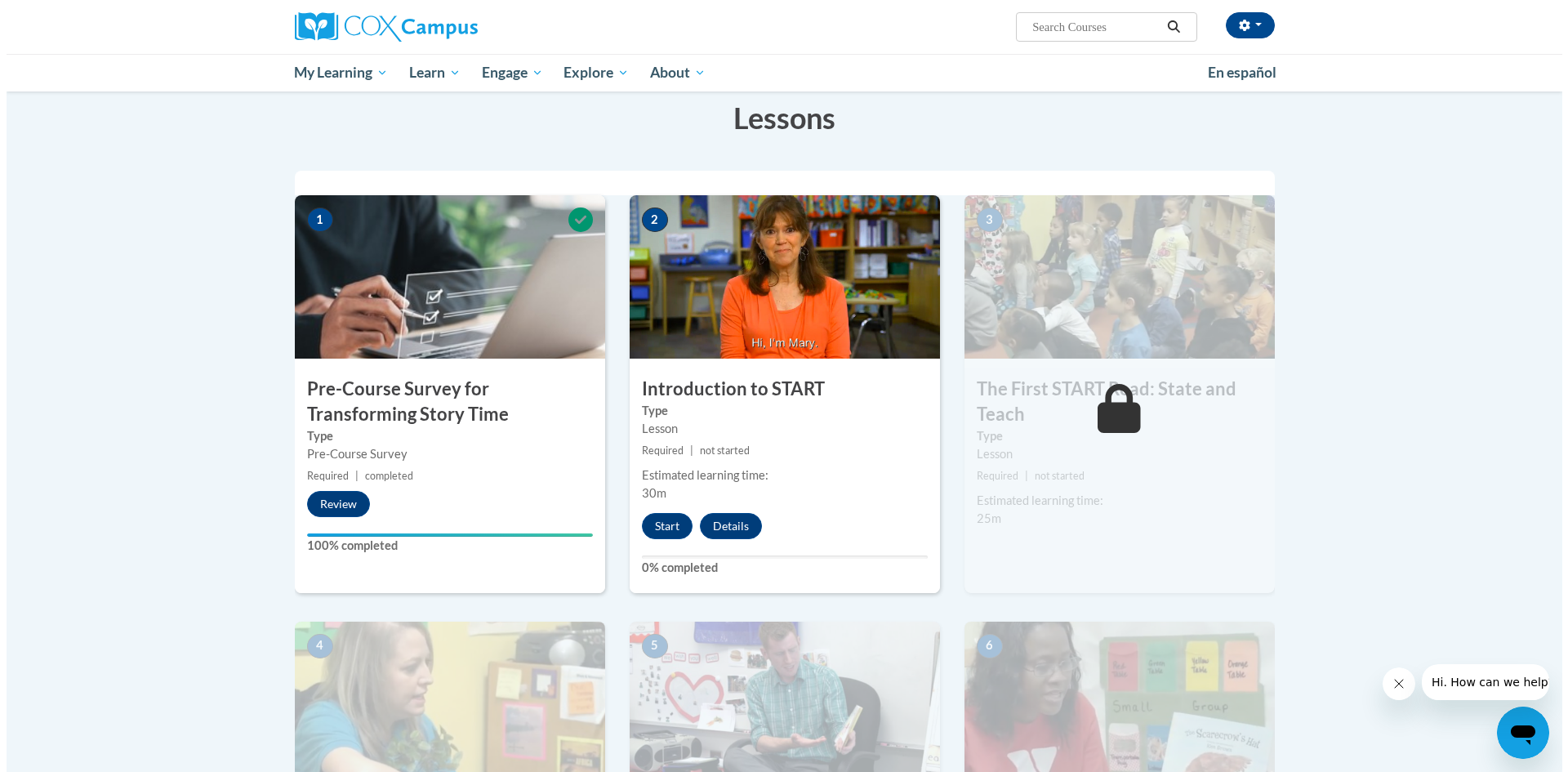
scroll to position [163, 0]
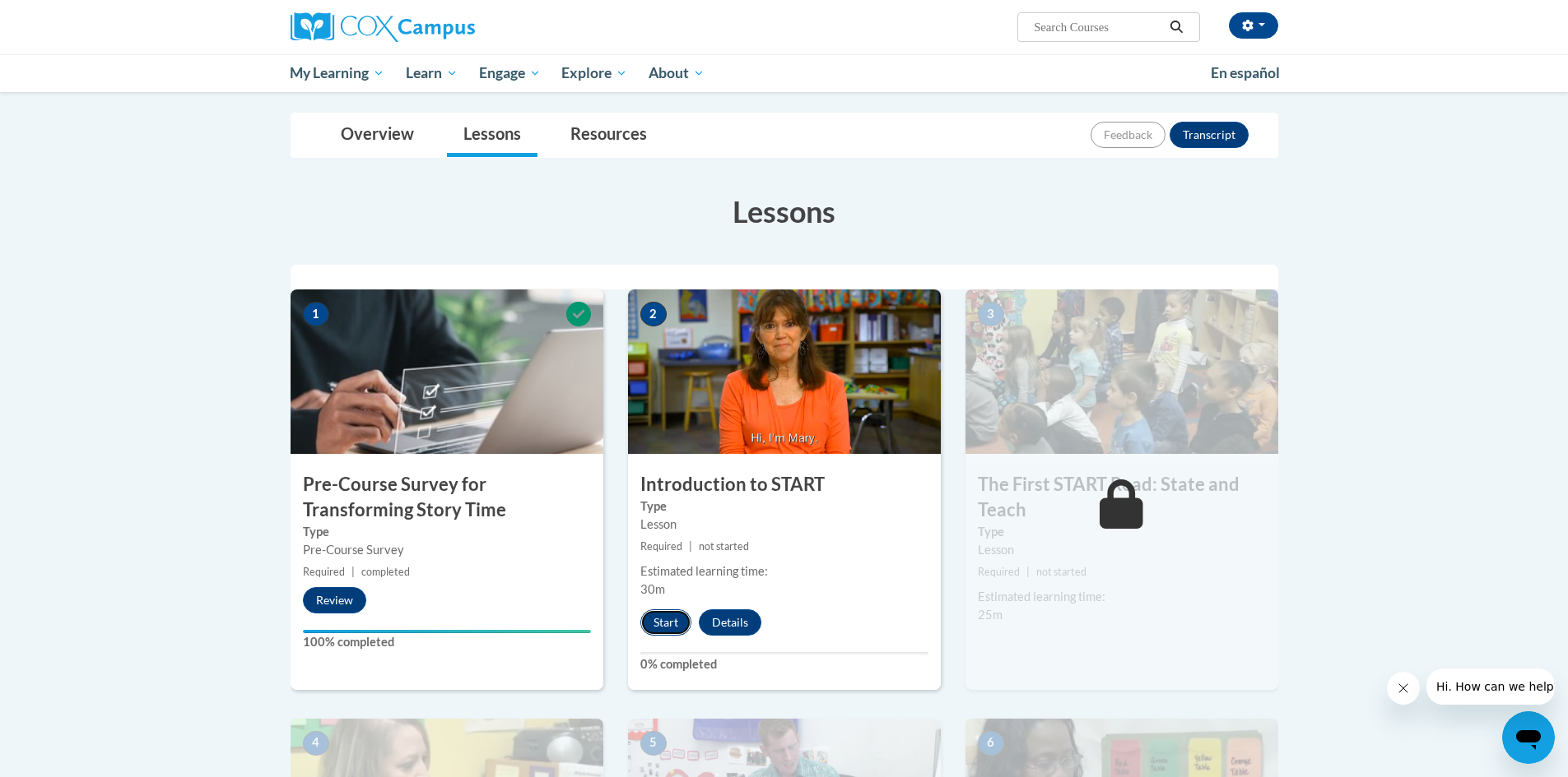
click at [675, 626] on button "Start" at bounding box center [665, 623] width 51 height 27
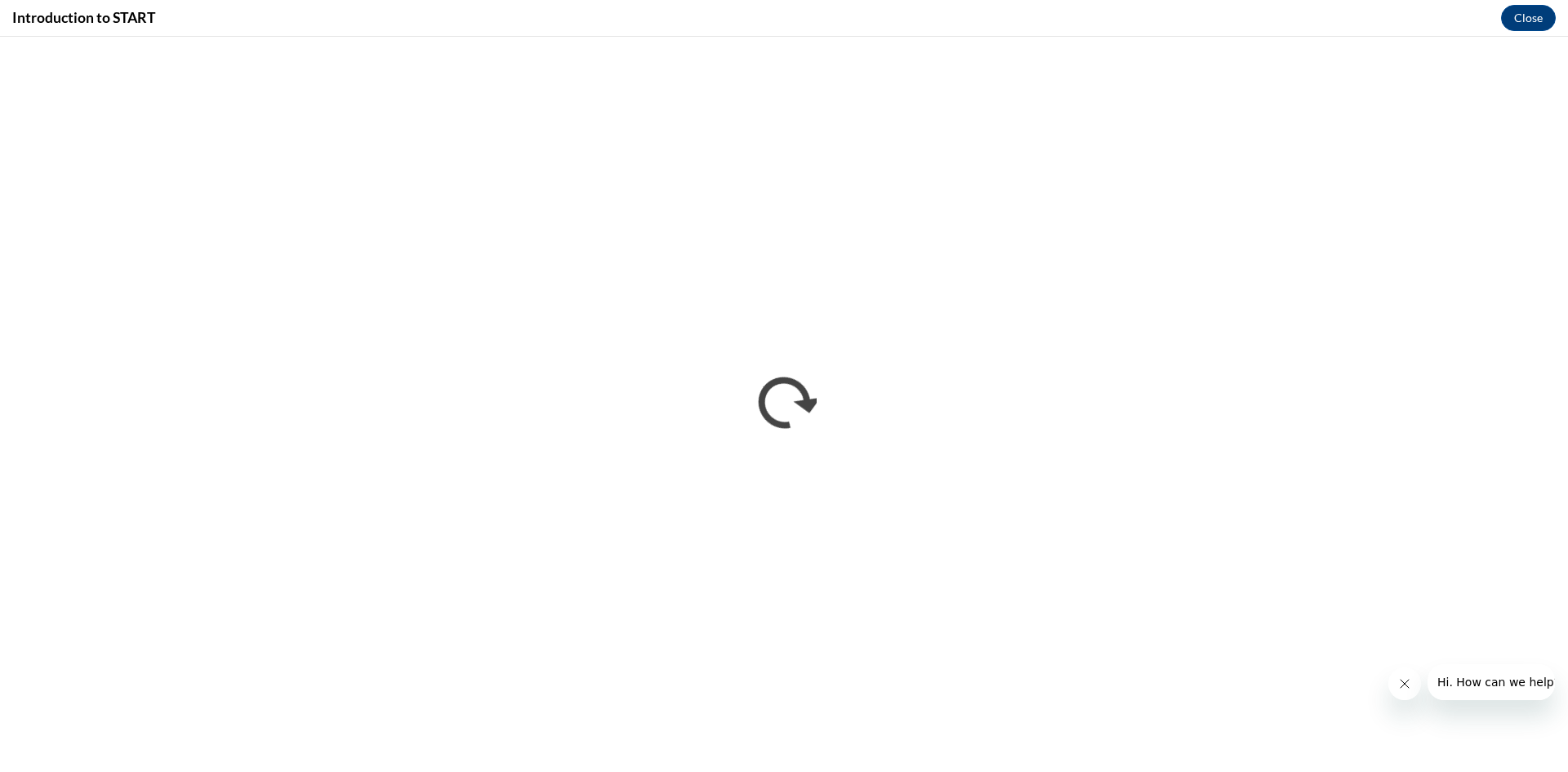
scroll to position [0, 0]
